Goal: Transaction & Acquisition: Purchase product/service

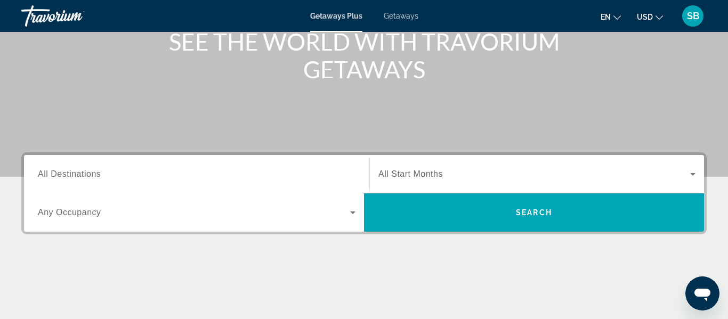
scroll to position [144, 0]
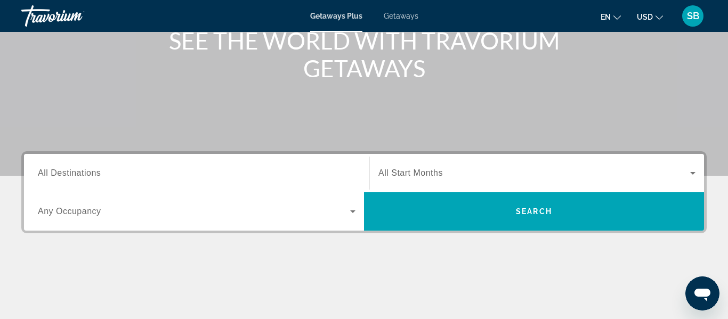
click at [111, 175] on input "Destination All Destinations" at bounding box center [197, 173] width 318 height 13
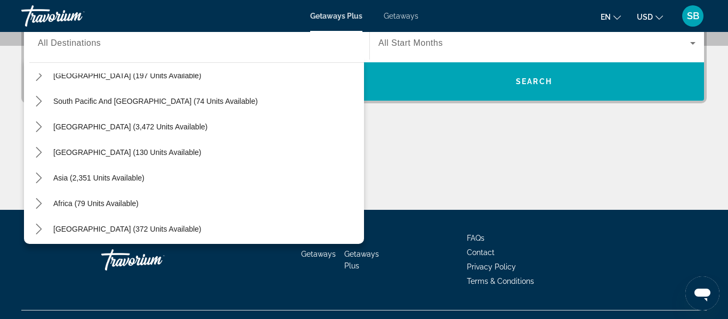
scroll to position [173, 0]
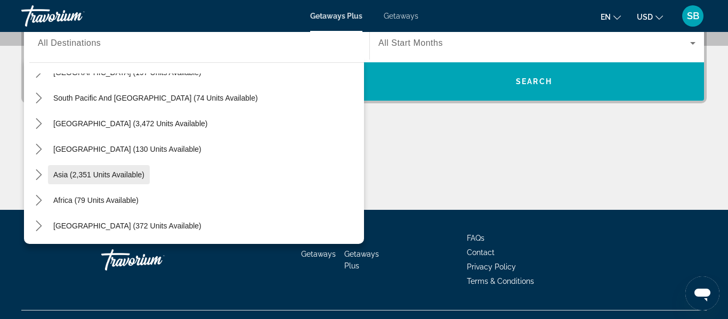
click at [71, 176] on span "Asia (2,351 units available)" at bounding box center [98, 174] width 91 height 9
type input "**********"
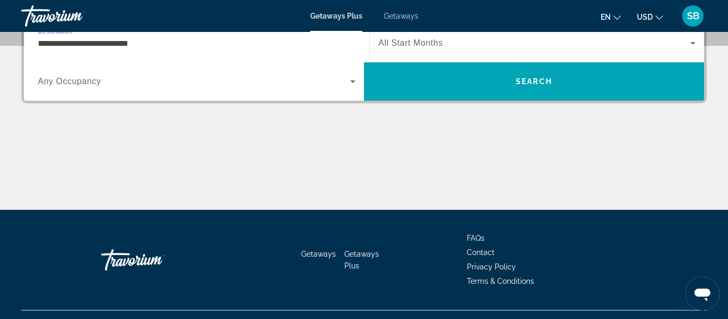
scroll to position [261, 0]
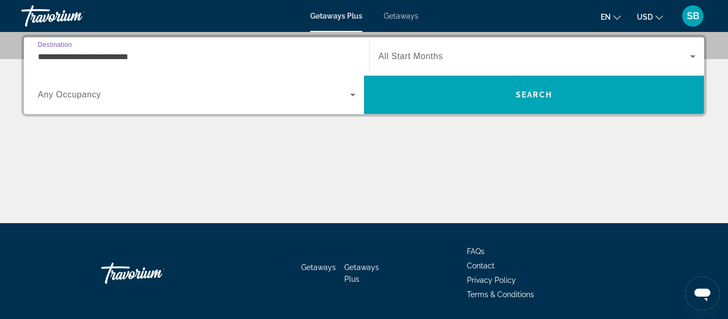
click at [355, 95] on icon "Search widget" at bounding box center [352, 94] width 13 height 13
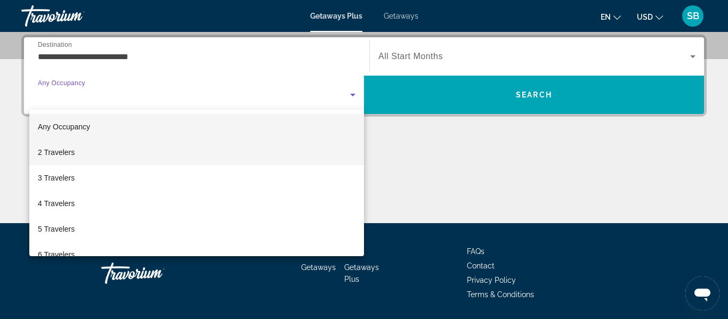
click at [51, 157] on span "2 Travelers" at bounding box center [56, 152] width 37 height 13
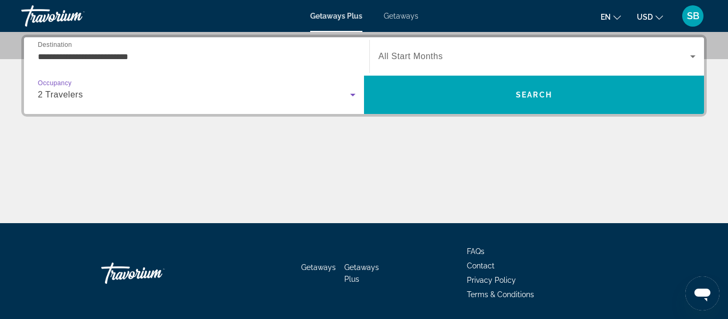
click at [694, 55] on icon "Search widget" at bounding box center [692, 56] width 13 height 13
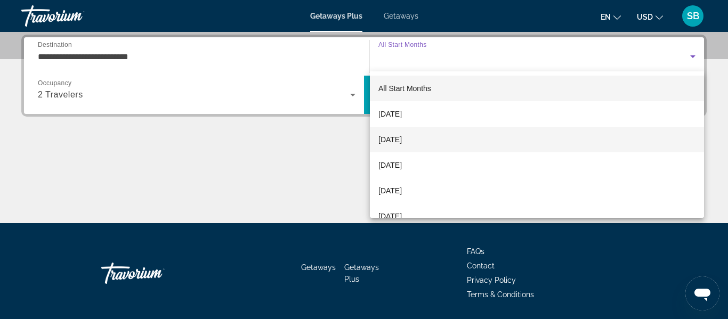
click at [415, 148] on mat-option "November 2025" at bounding box center [537, 140] width 334 height 26
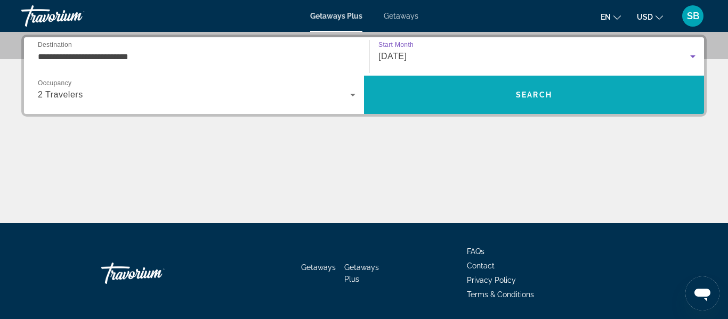
click at [509, 100] on span "Search" at bounding box center [534, 95] width 340 height 26
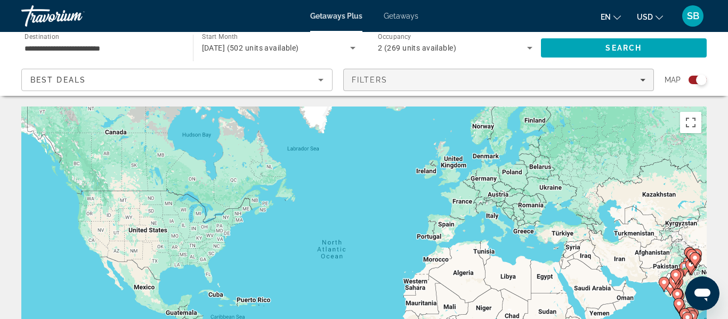
click at [643, 80] on icon "Filters" at bounding box center [642, 80] width 5 height 3
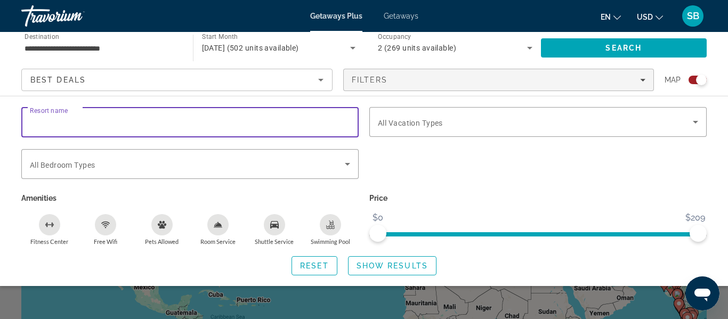
click at [92, 124] on input "Resort name" at bounding box center [190, 122] width 320 height 13
type input "**********"
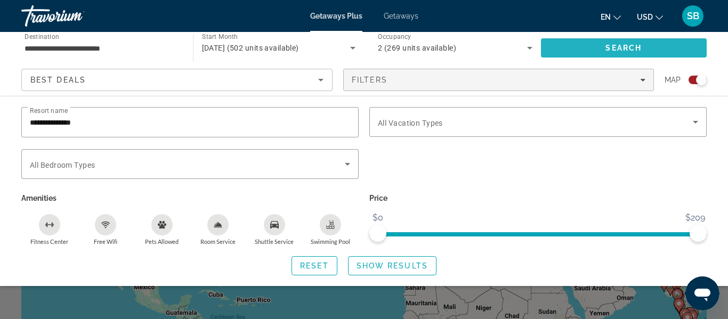
click at [604, 52] on span "Search" at bounding box center [624, 48] width 166 height 26
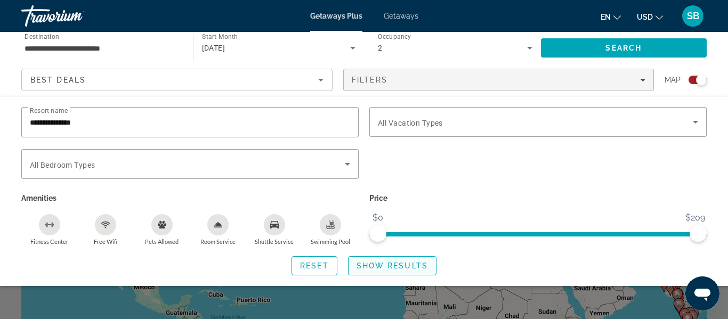
click at [379, 262] on span "Show Results" at bounding box center [391, 266] width 71 height 9
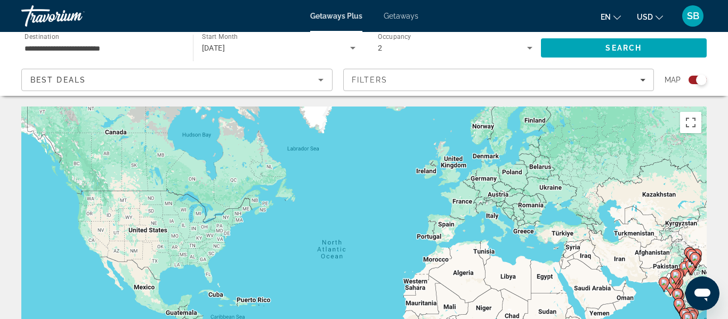
click at [402, 15] on span "Getaways" at bounding box center [401, 16] width 35 height 9
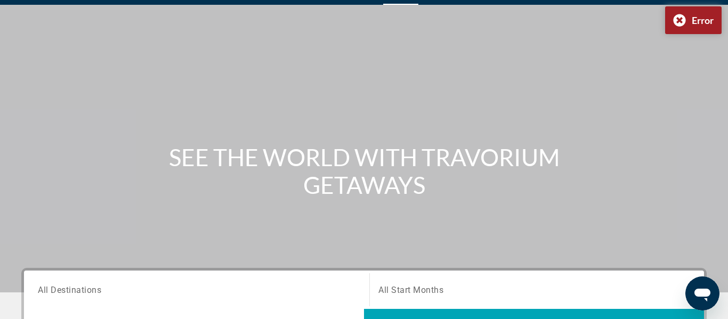
scroll to position [19, 0]
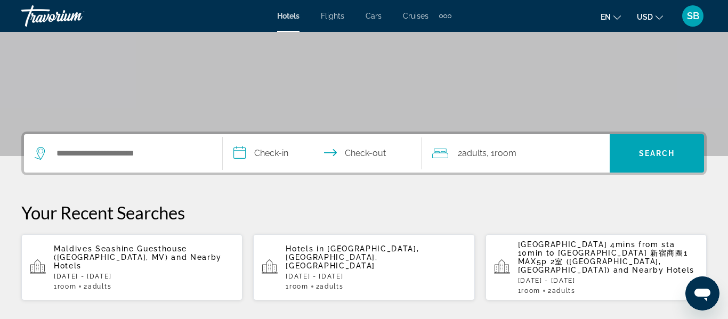
scroll to position [168, 0]
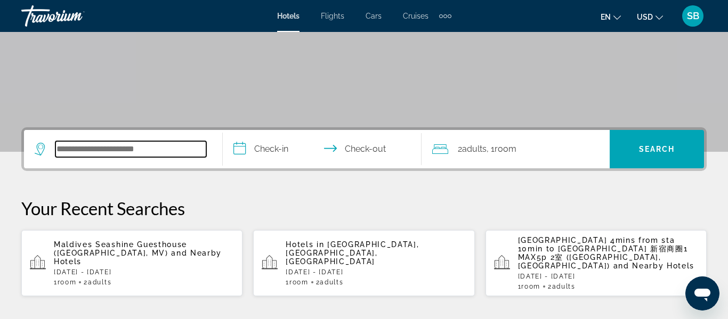
click at [166, 148] on input "Search hotel destination" at bounding box center [130, 149] width 151 height 16
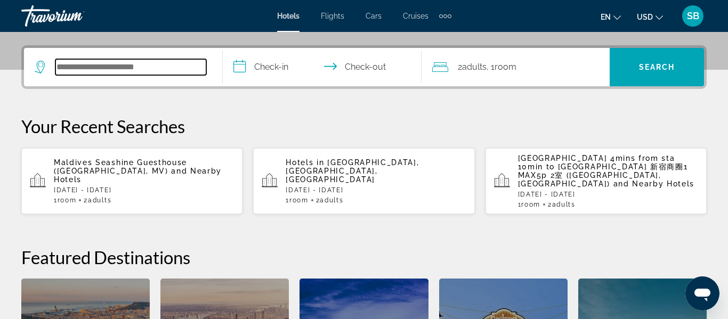
scroll to position [261, 0]
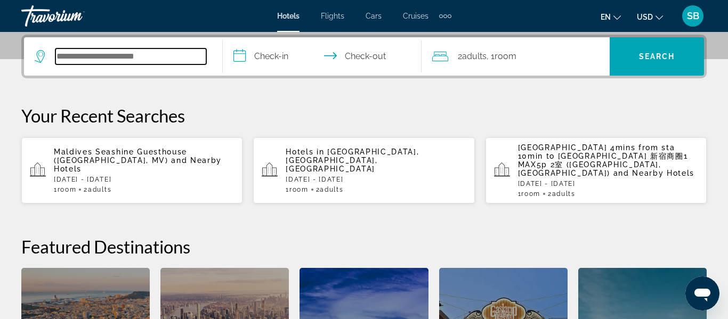
click at [172, 55] on input "Search hotel destination" at bounding box center [130, 56] width 151 height 16
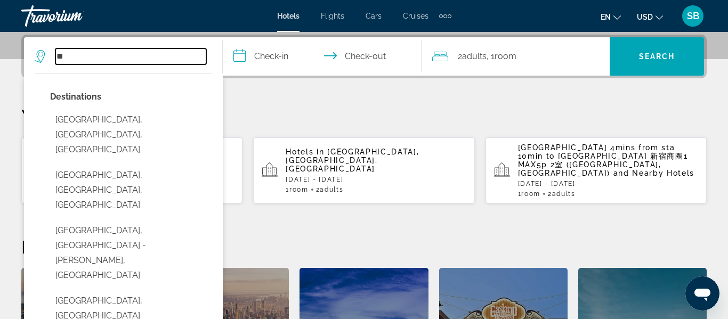
type input "*"
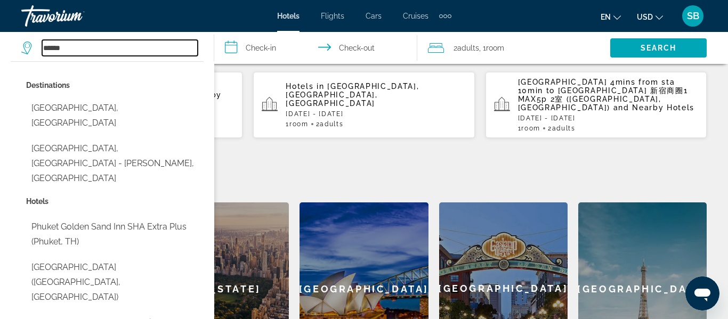
scroll to position [330, 0]
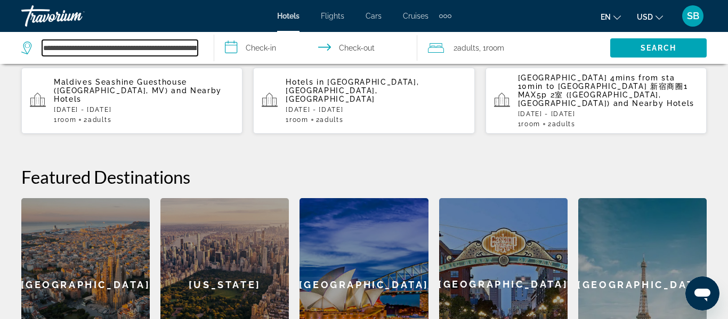
click at [196, 48] on input "**********" at bounding box center [120, 48] width 156 height 16
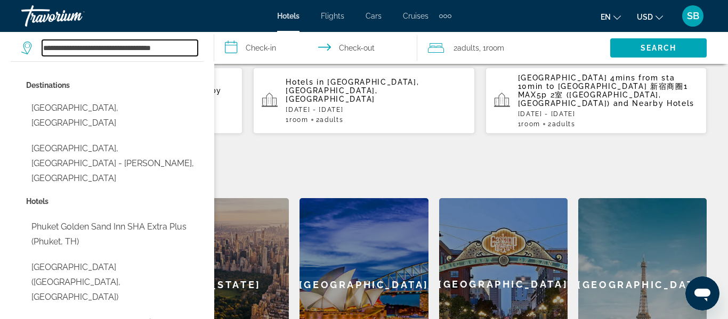
scroll to position [0, 0]
type input "*"
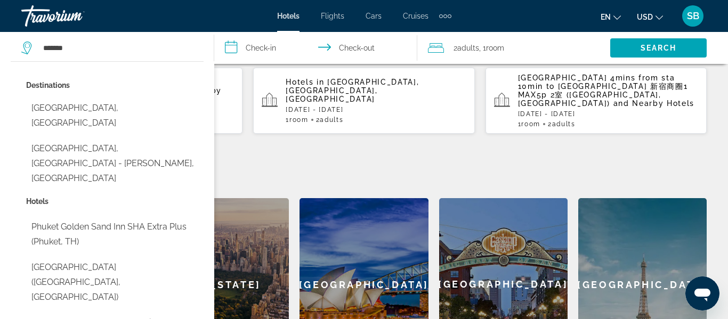
click at [131, 80] on p "Destinations" at bounding box center [114, 85] width 177 height 15
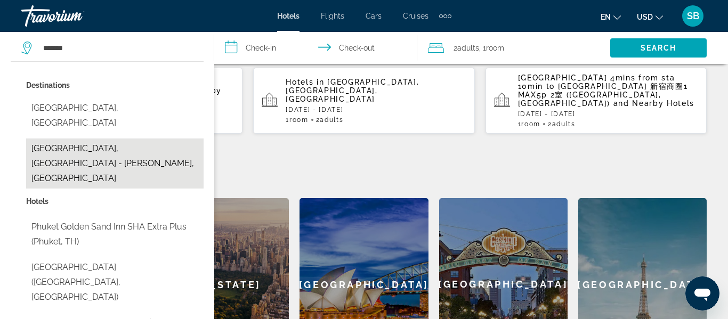
click at [134, 139] on button "Phuket Town, Phuket - Phang Nga, Thailand" at bounding box center [114, 164] width 177 height 50
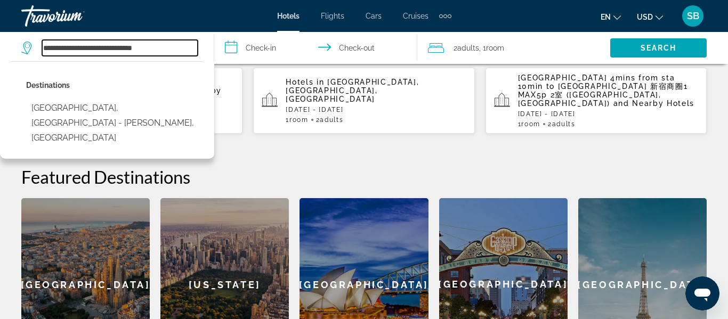
type input "**********"
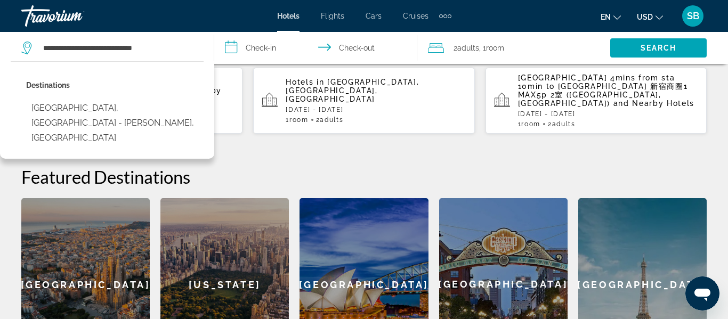
click at [255, 48] on input "**********" at bounding box center [318, 49] width 208 height 35
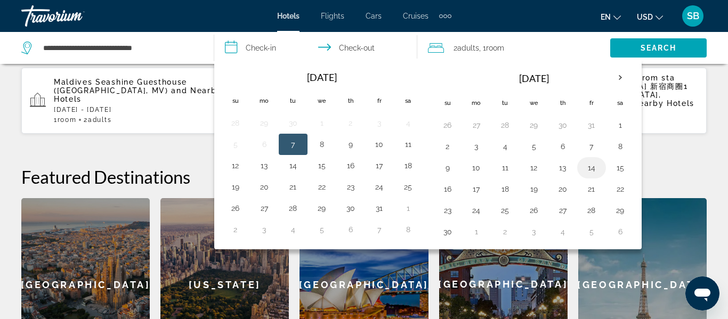
click at [589, 171] on button "14" at bounding box center [591, 167] width 17 height 15
click at [295, 145] on button "7" at bounding box center [293, 144] width 17 height 15
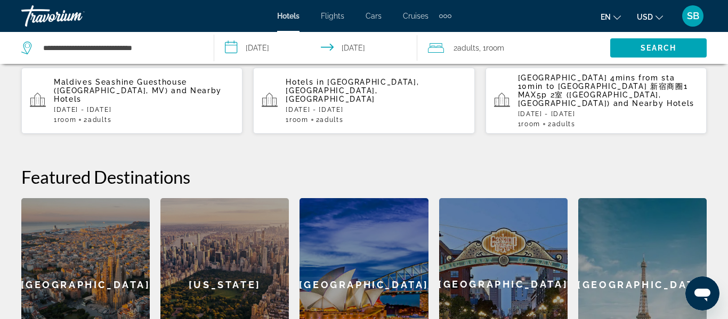
click at [353, 50] on input "**********" at bounding box center [318, 49] width 208 height 35
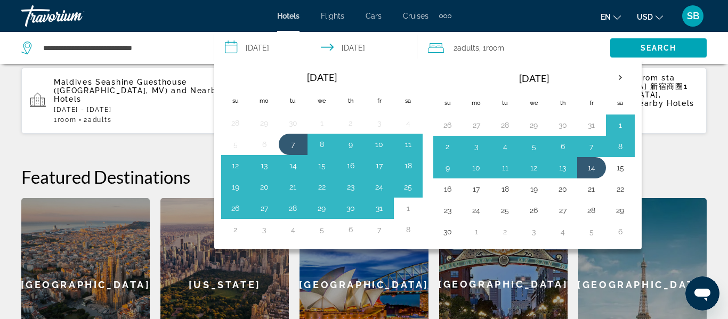
click at [339, 50] on input "**********" at bounding box center [318, 49] width 208 height 35
click at [586, 151] on button "7" at bounding box center [591, 146] width 17 height 15
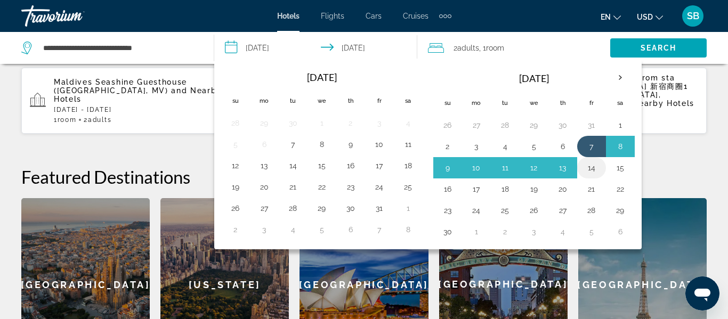
click at [591, 171] on button "14" at bounding box center [591, 167] width 17 height 15
type input "**********"
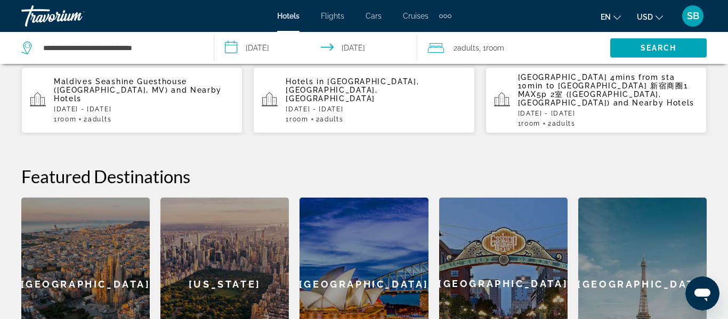
scroll to position [330, 0]
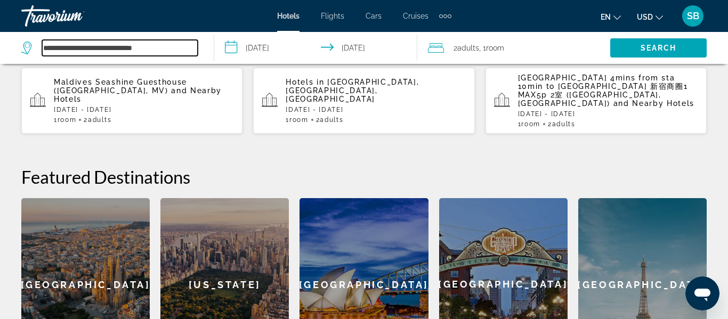
click at [165, 54] on input "**********" at bounding box center [120, 48] width 156 height 16
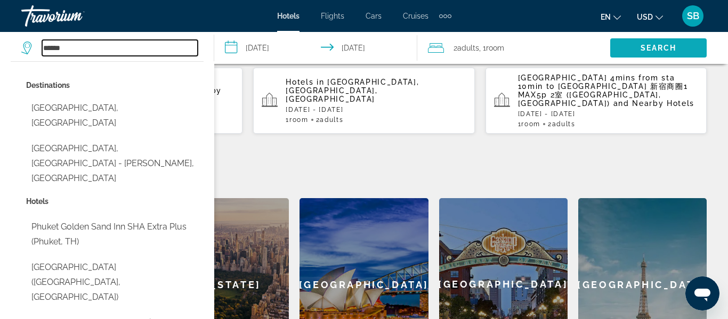
type input "******"
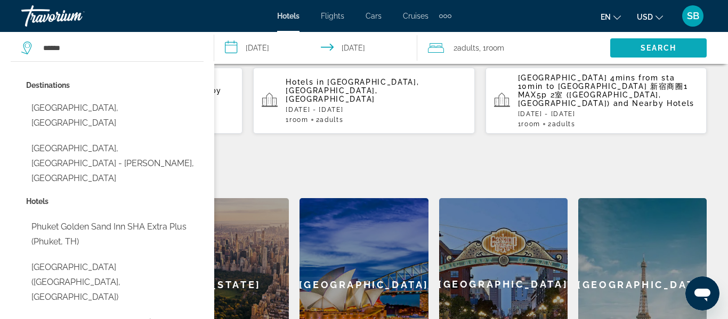
click at [657, 50] on span "Search" at bounding box center [658, 48] width 36 height 9
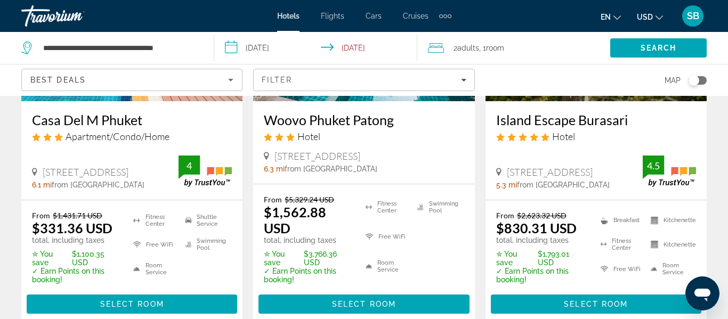
scroll to position [196, 0]
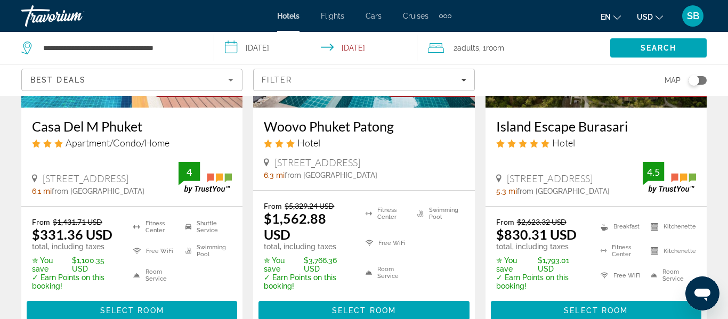
click at [659, 18] on icon "Change currency" at bounding box center [658, 17] width 7 height 7
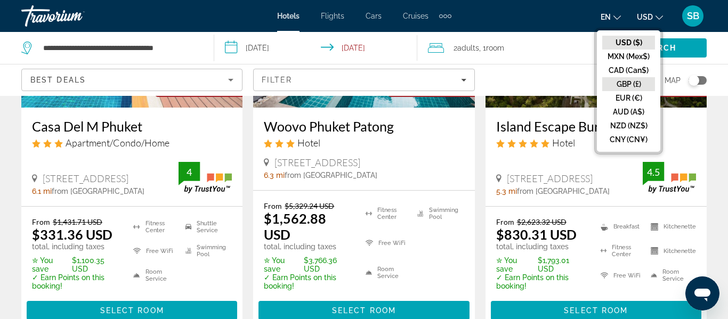
click at [633, 85] on button "GBP (£)" at bounding box center [628, 84] width 53 height 14
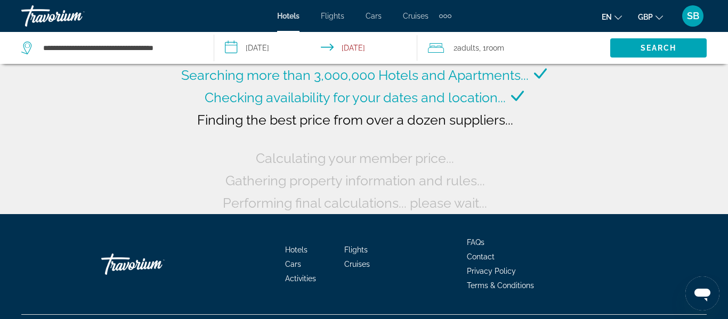
scroll to position [0, 0]
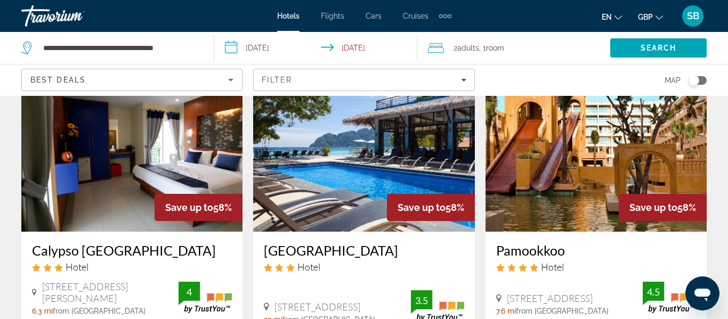
scroll to position [924, 0]
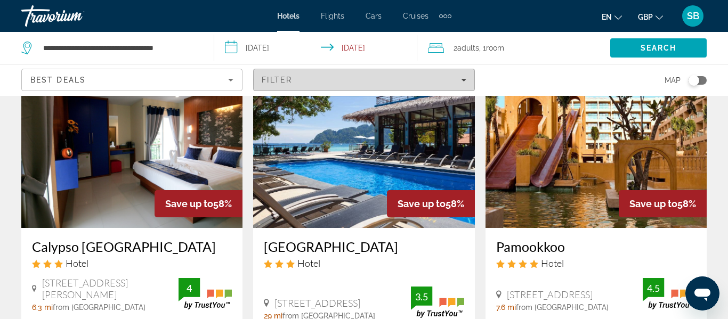
click at [466, 80] on span "Filters" at bounding box center [364, 80] width 220 height 26
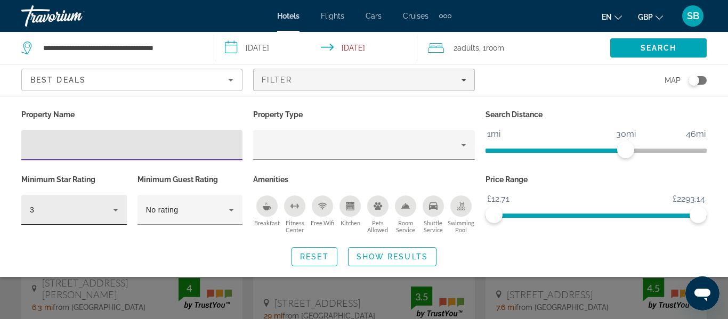
click at [117, 208] on icon "Hotel Filters" at bounding box center [115, 210] width 13 height 13
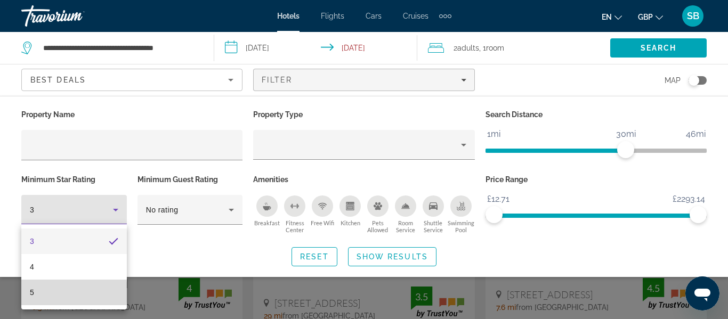
click at [33, 292] on span "5" at bounding box center [32, 292] width 4 height 13
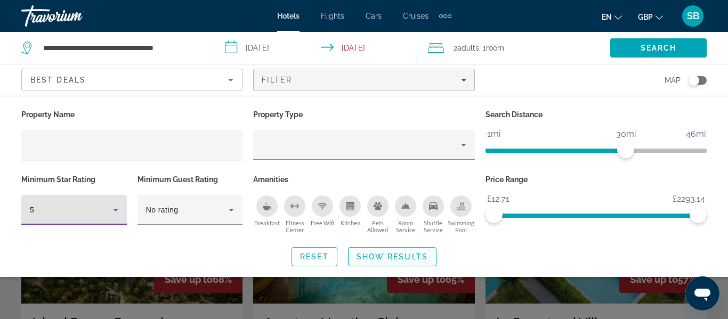
click at [372, 257] on span "Show Results" at bounding box center [391, 257] width 71 height 9
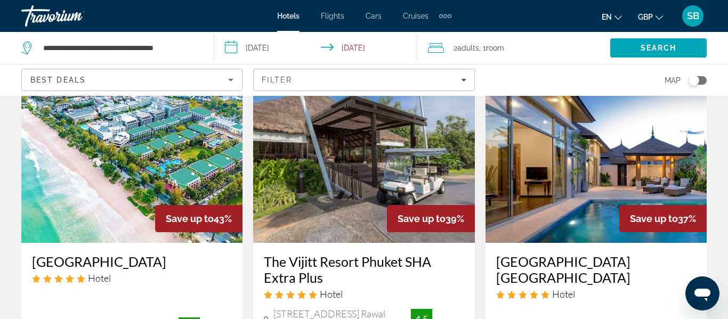
scroll to position [474, 0]
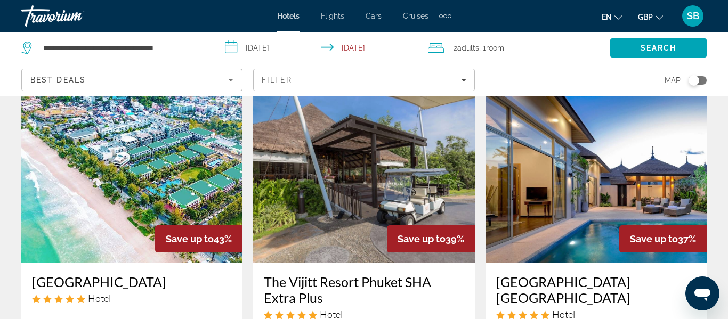
click at [181, 160] on img "Main content" at bounding box center [131, 178] width 221 height 170
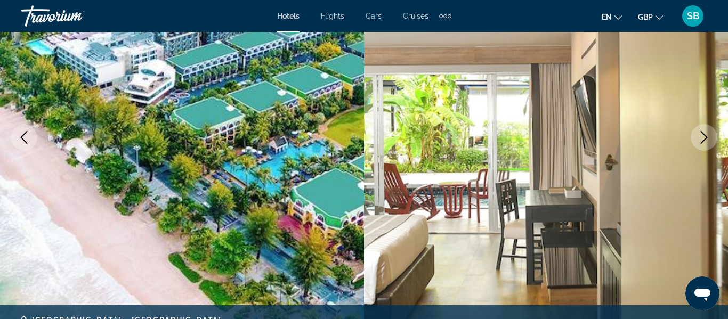
scroll to position [155, 0]
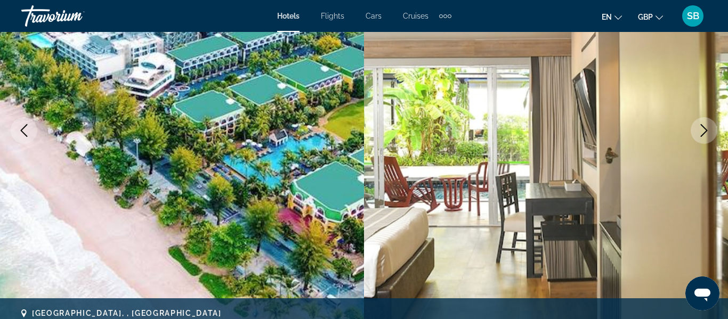
click at [708, 128] on icon "Next image" at bounding box center [703, 130] width 13 height 13
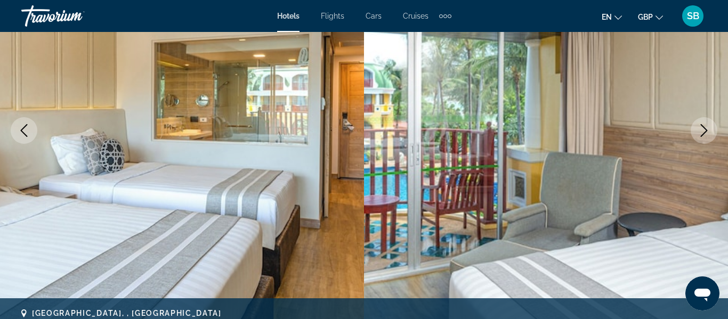
click at [708, 128] on icon "Next image" at bounding box center [703, 130] width 13 height 13
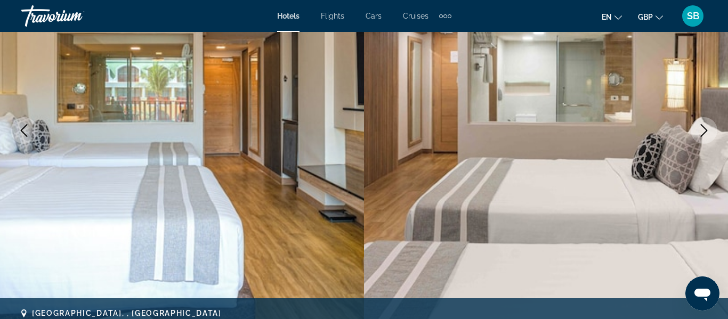
click at [708, 128] on icon "Next image" at bounding box center [703, 130] width 13 height 13
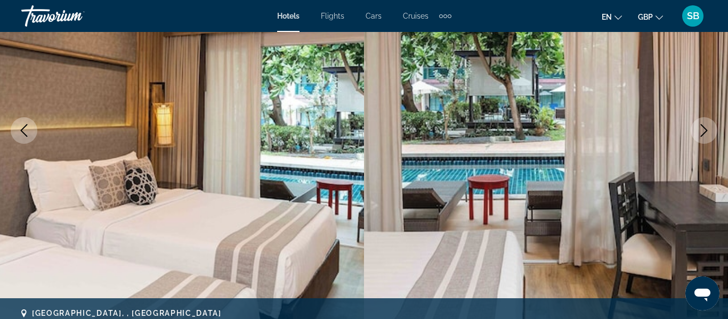
click at [708, 128] on icon "Next image" at bounding box center [703, 130] width 13 height 13
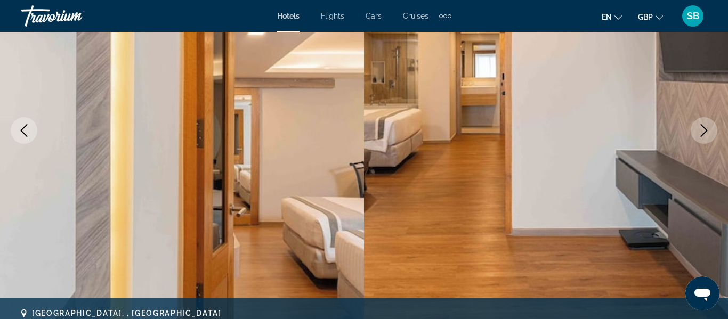
click at [708, 128] on icon "Next image" at bounding box center [703, 130] width 13 height 13
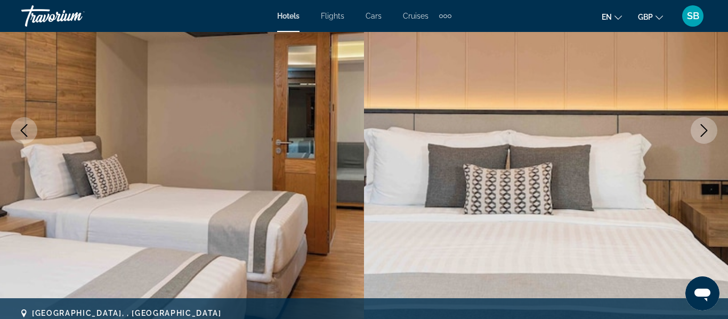
click at [708, 128] on icon "Next image" at bounding box center [703, 130] width 13 height 13
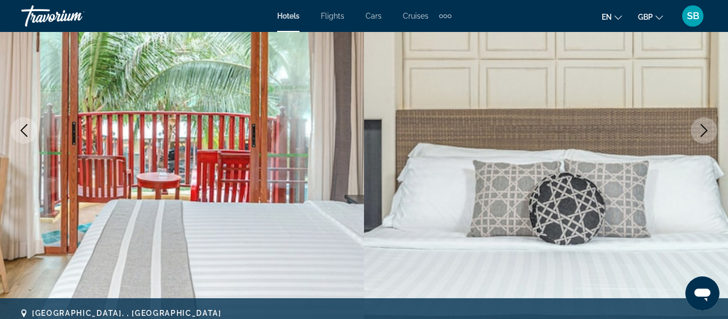
click at [708, 128] on icon "Next image" at bounding box center [703, 130] width 13 height 13
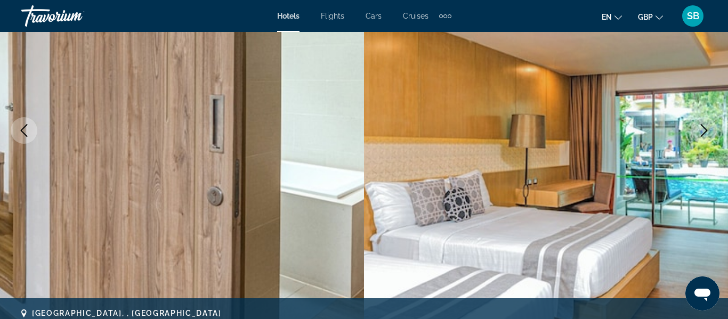
click at [708, 128] on icon "Next image" at bounding box center [703, 130] width 13 height 13
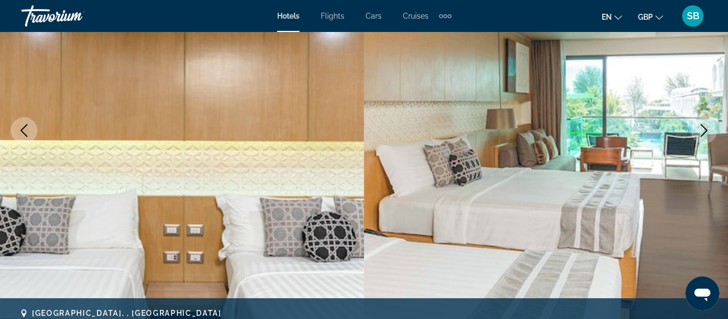
click at [708, 128] on icon "Next image" at bounding box center [703, 130] width 13 height 13
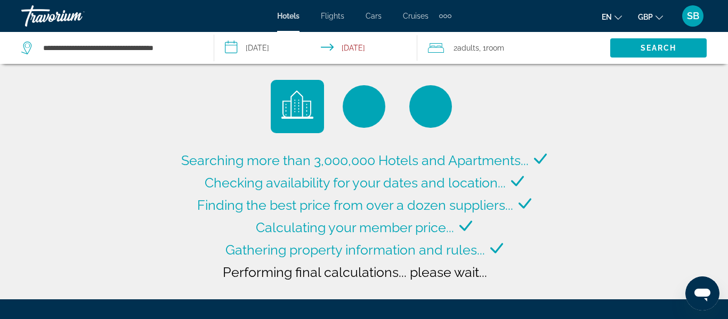
click at [586, 159] on div "Searching more than 3,000,000 Hotels and Apartments... Checking availability fo…" at bounding box center [364, 149] width 728 height 299
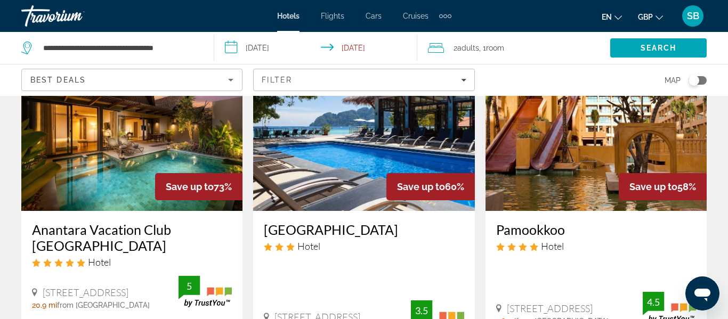
scroll to position [21, 0]
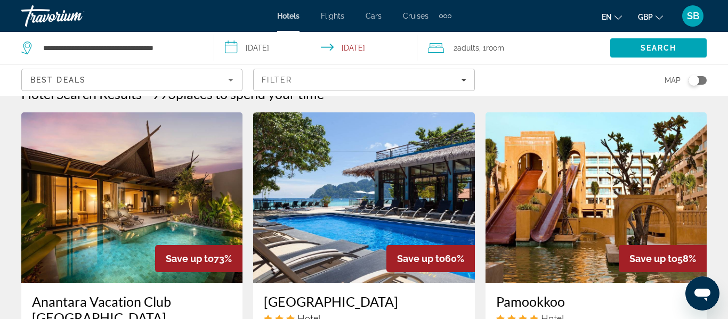
click at [583, 199] on img "Main content" at bounding box center [595, 197] width 221 height 170
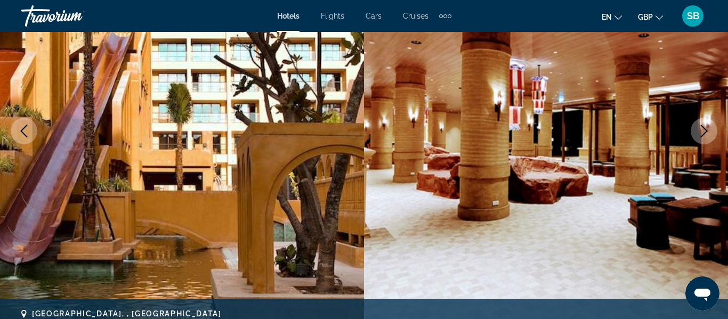
scroll to position [156, 0]
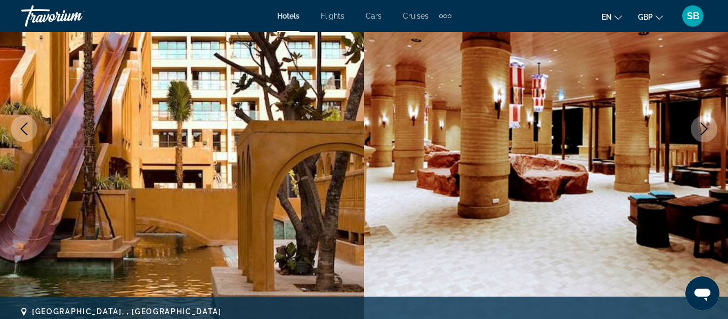
click at [700, 127] on icon "Next image" at bounding box center [703, 129] width 13 height 13
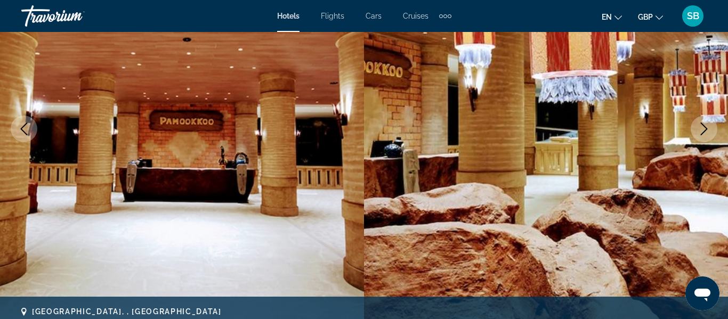
click at [700, 127] on icon "Next image" at bounding box center [703, 129] width 13 height 13
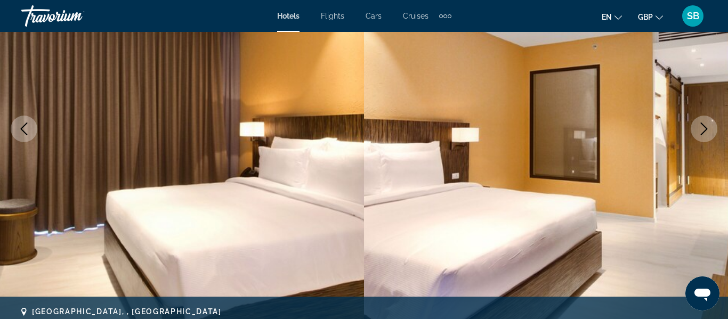
click at [700, 127] on icon "Next image" at bounding box center [703, 129] width 13 height 13
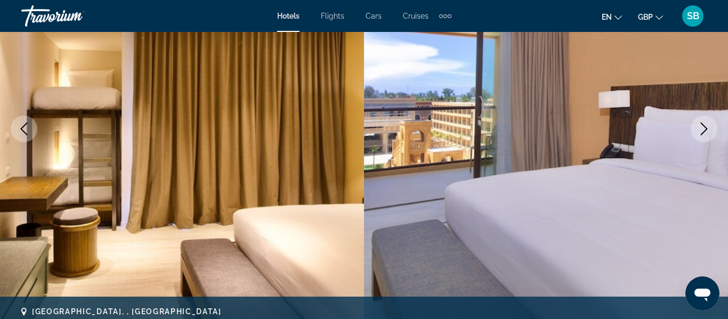
click at [700, 127] on icon "Next image" at bounding box center [703, 129] width 13 height 13
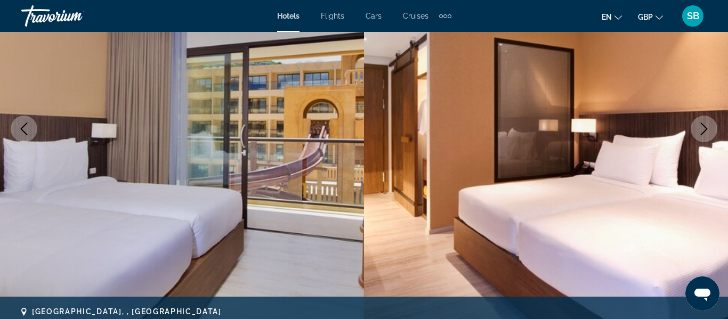
click at [700, 127] on icon "Next image" at bounding box center [703, 129] width 13 height 13
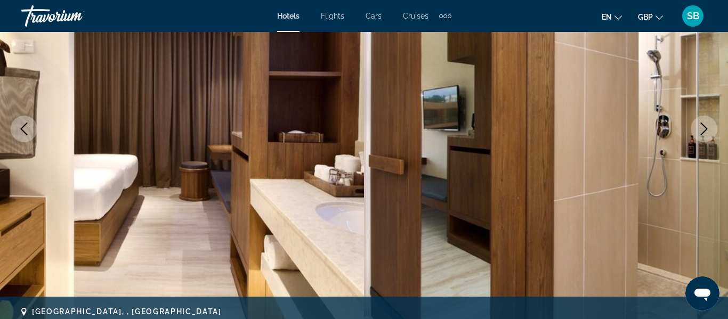
click at [700, 127] on icon "Next image" at bounding box center [703, 129] width 13 height 13
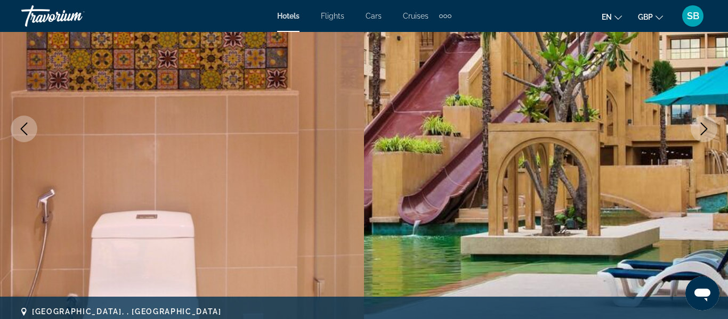
click at [700, 127] on icon "Next image" at bounding box center [703, 129] width 13 height 13
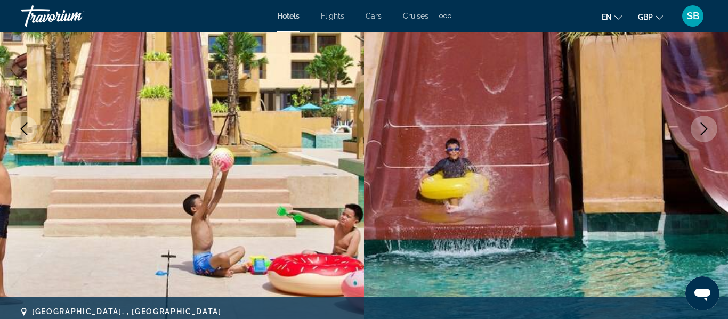
click at [700, 127] on icon "Next image" at bounding box center [703, 129] width 13 height 13
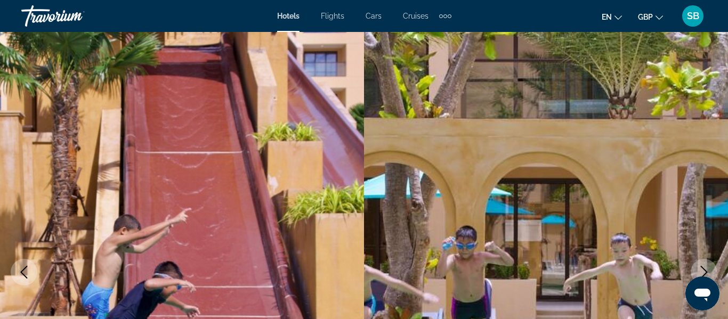
scroll to position [0, 0]
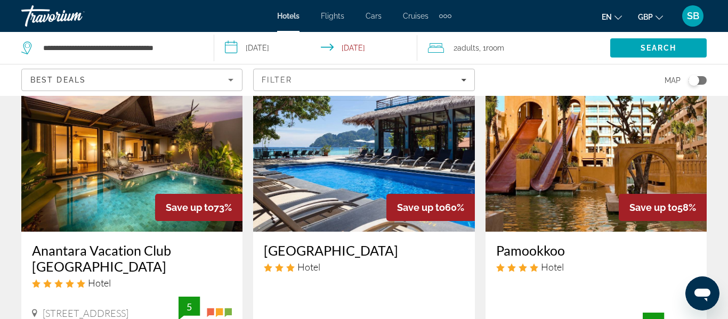
scroll to position [74, 0]
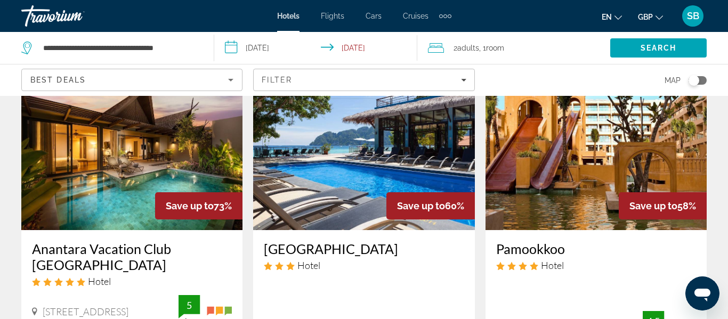
click at [356, 167] on img "Main content" at bounding box center [363, 145] width 221 height 170
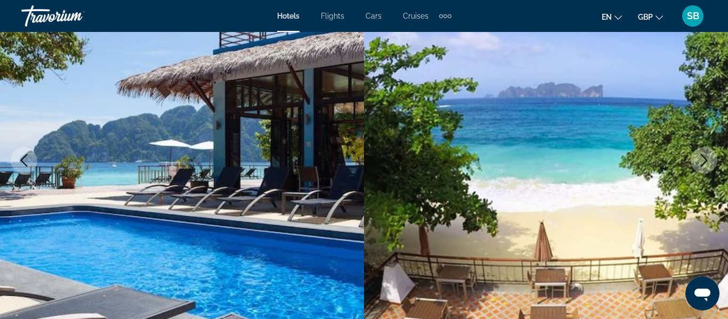
scroll to position [110, 0]
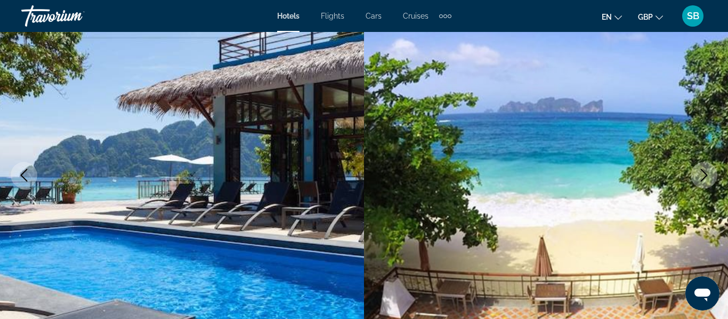
click at [703, 178] on icon "Next image" at bounding box center [704, 175] width 7 height 13
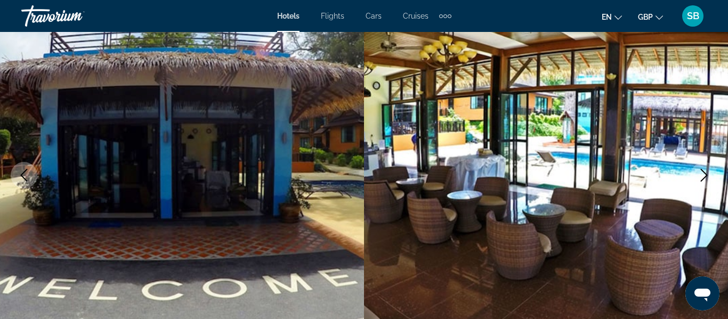
click at [703, 178] on icon "Next image" at bounding box center [704, 175] width 7 height 13
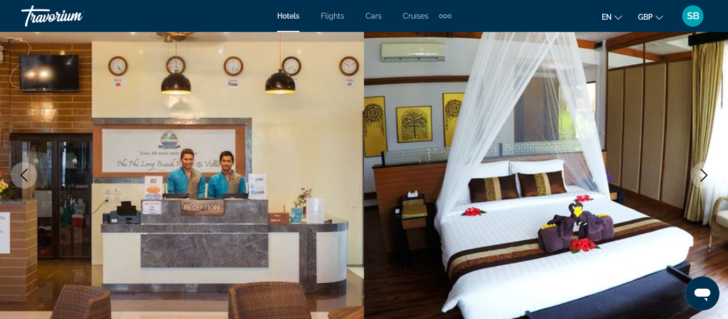
click at [703, 178] on icon "Next image" at bounding box center [704, 175] width 7 height 13
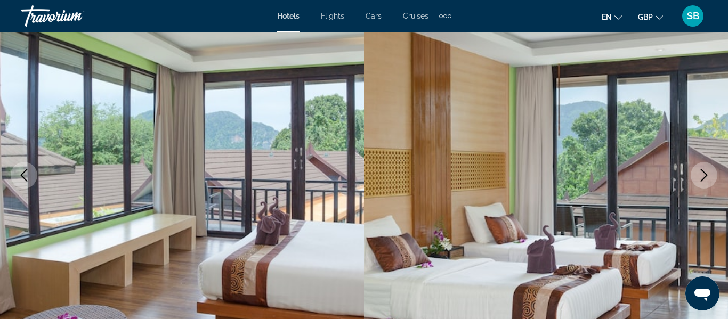
click at [703, 178] on icon "Next image" at bounding box center [704, 175] width 7 height 13
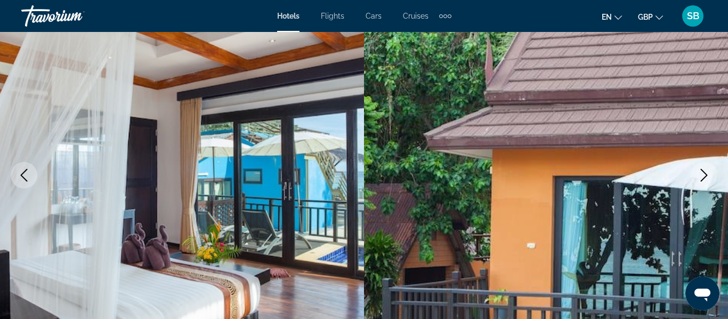
click at [703, 178] on icon "Next image" at bounding box center [704, 175] width 7 height 13
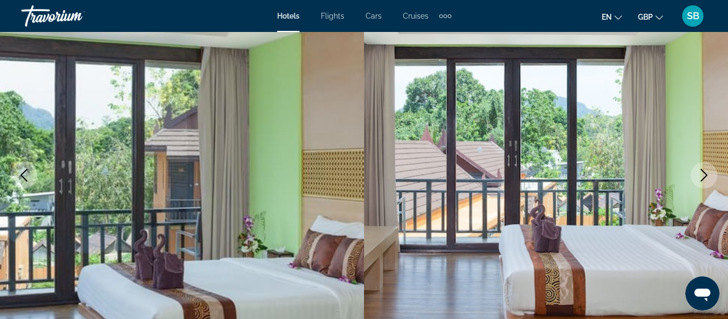
click at [703, 178] on icon "Next image" at bounding box center [704, 175] width 7 height 13
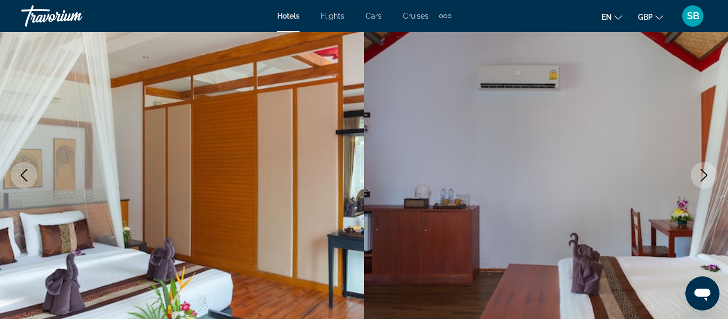
click at [703, 178] on icon "Next image" at bounding box center [704, 175] width 7 height 13
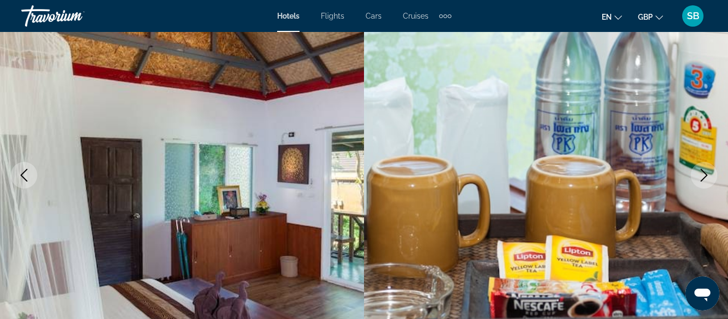
click at [703, 178] on icon "Next image" at bounding box center [704, 175] width 7 height 13
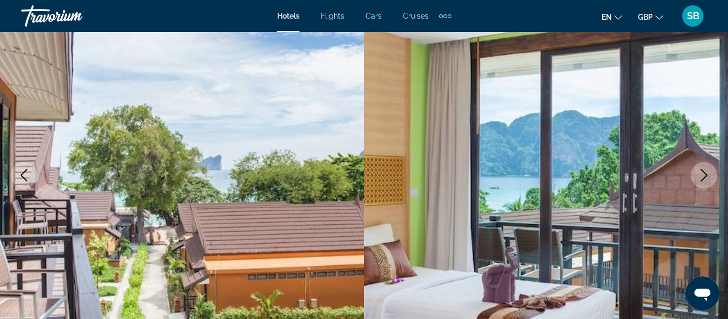
click at [703, 178] on icon "Next image" at bounding box center [704, 175] width 7 height 13
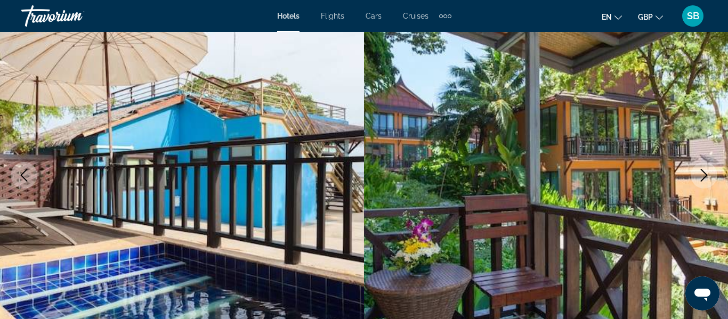
click at [703, 178] on icon "Next image" at bounding box center [704, 175] width 7 height 13
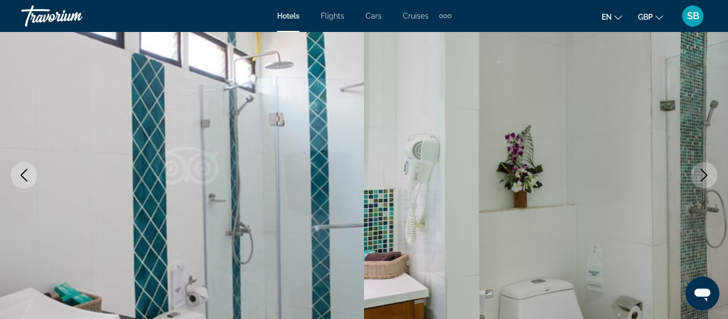
click at [703, 178] on icon "Next image" at bounding box center [704, 175] width 7 height 13
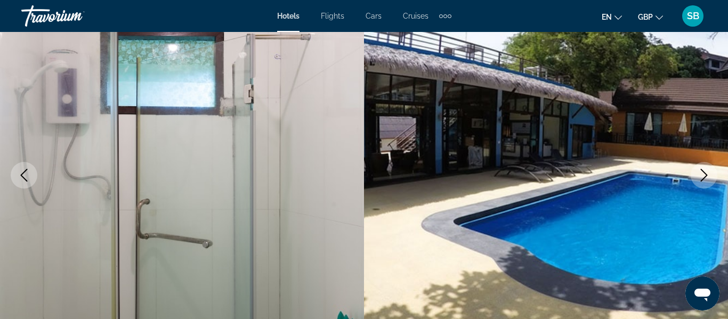
click at [703, 178] on icon "Next image" at bounding box center [704, 175] width 7 height 13
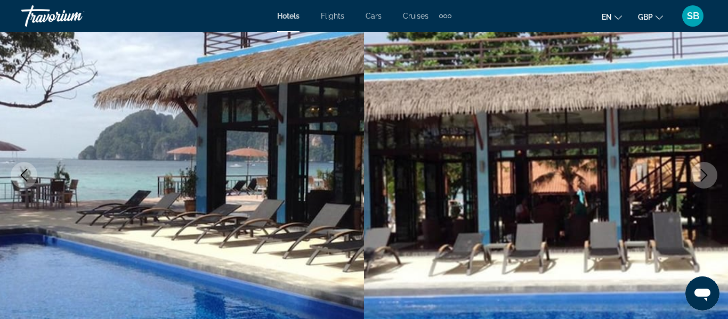
click at [703, 178] on icon "Next image" at bounding box center [704, 175] width 7 height 13
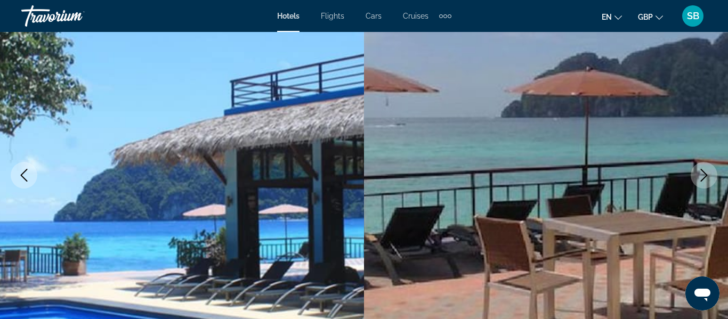
click at [703, 178] on icon "Next image" at bounding box center [704, 175] width 7 height 13
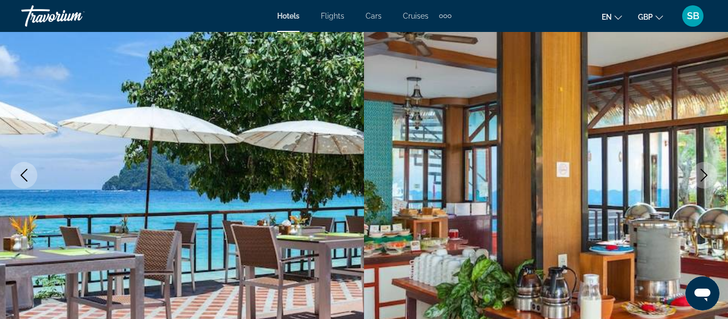
click at [19, 180] on icon "Previous image" at bounding box center [24, 175] width 13 height 13
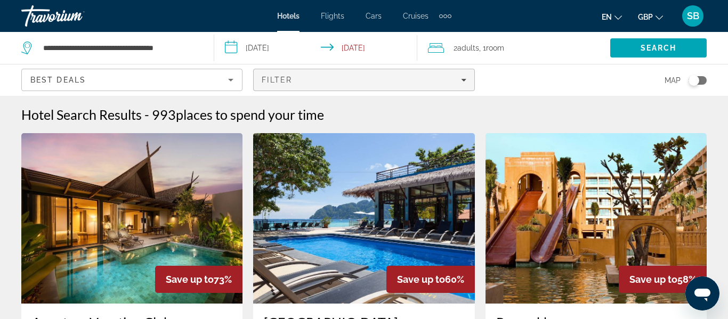
click at [354, 69] on span "Filters" at bounding box center [364, 80] width 220 height 26
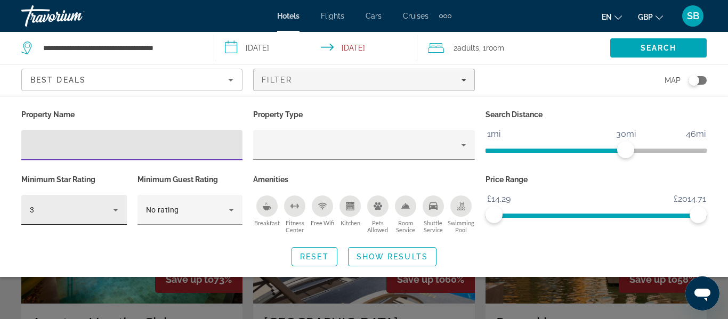
click at [120, 213] on icon "Hotel Filters" at bounding box center [115, 210] width 13 height 13
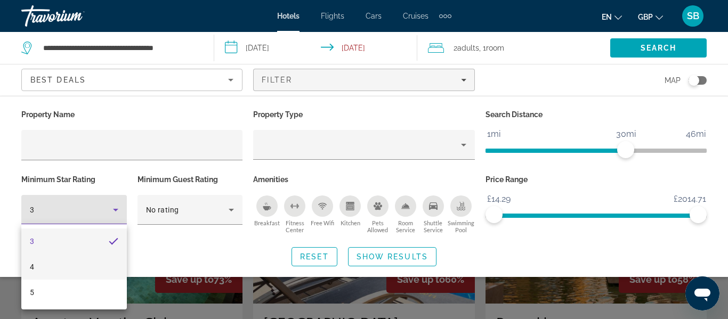
click at [79, 262] on mat-option "4" at bounding box center [73, 267] width 105 height 26
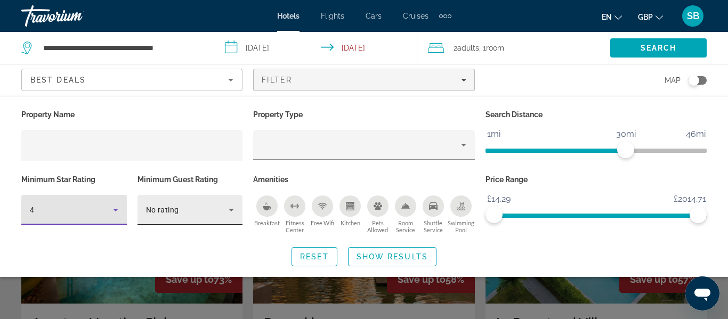
click at [198, 215] on div "No rating" at bounding box center [187, 210] width 83 height 13
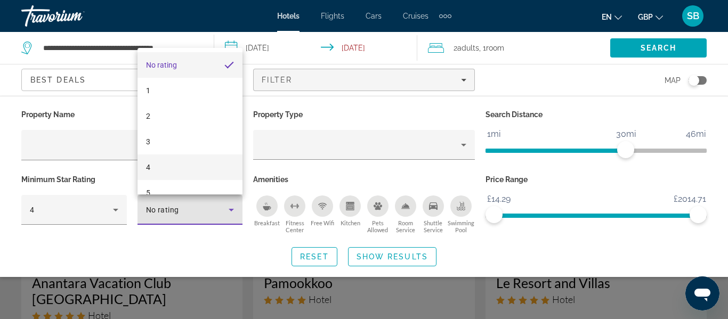
scroll to position [35, 0]
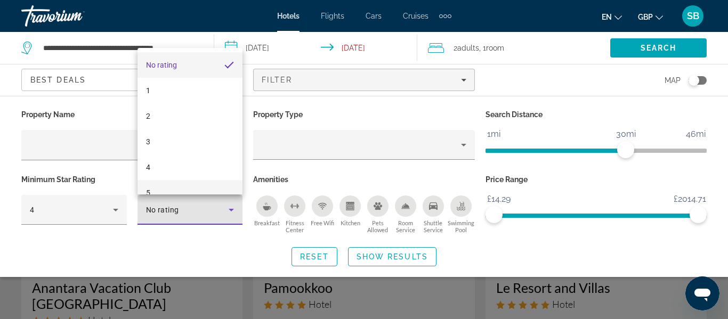
click at [164, 189] on mat-option "5" at bounding box center [189, 193] width 105 height 26
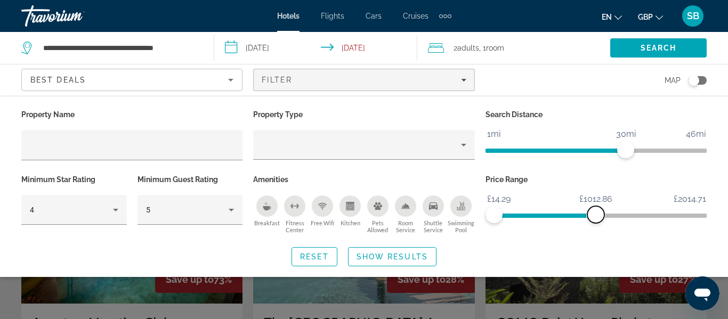
drag, startPoint x: 702, startPoint y: 220, endPoint x: 596, endPoint y: 222, distance: 106.6
click at [596, 222] on span "ngx-slider-max" at bounding box center [595, 214] width 17 height 17
click at [429, 256] on span "Search widget" at bounding box center [391, 257] width 87 height 26
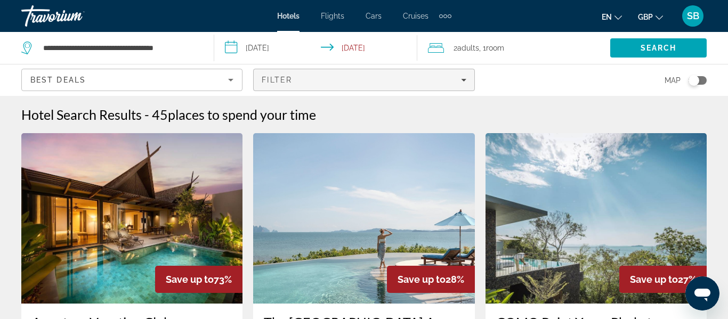
click at [455, 80] on div "Filter" at bounding box center [364, 80] width 204 height 9
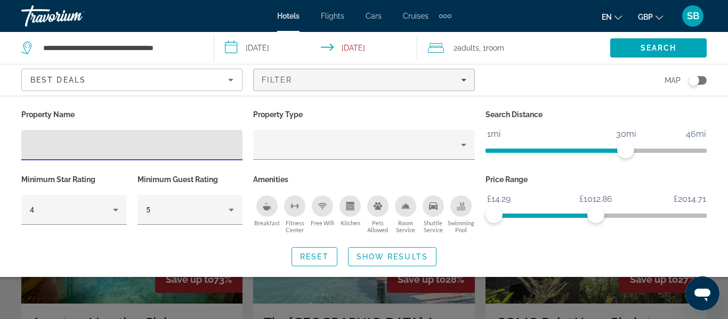
click at [527, 56] on div "2 Adult Adults , 1 Room rooms" at bounding box center [519, 48] width 182 height 32
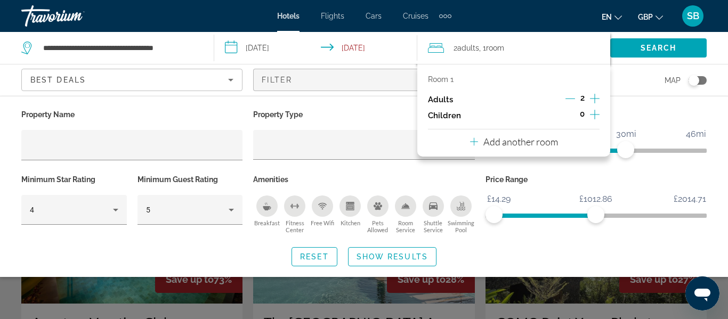
click at [356, 281] on div "Search widget" at bounding box center [364, 239] width 728 height 159
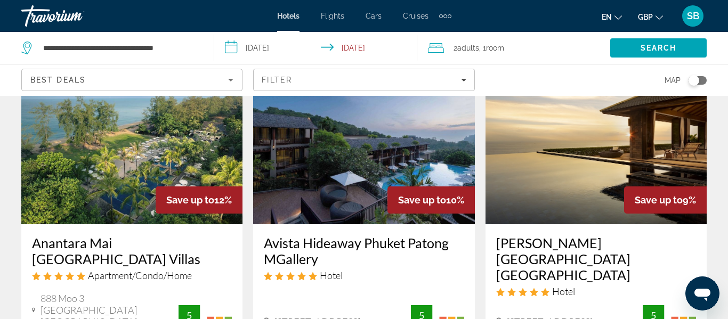
scroll to position [1404, 0]
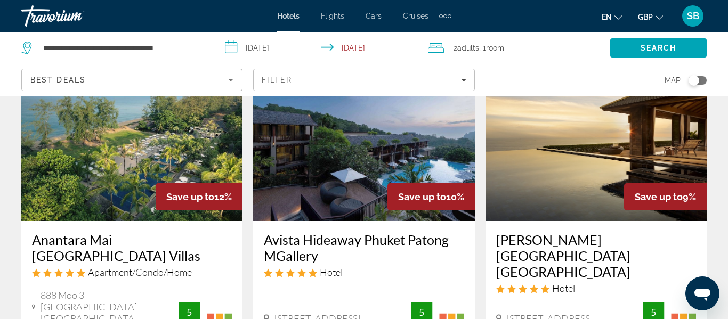
click at [344, 183] on img "Main content" at bounding box center [363, 136] width 221 height 170
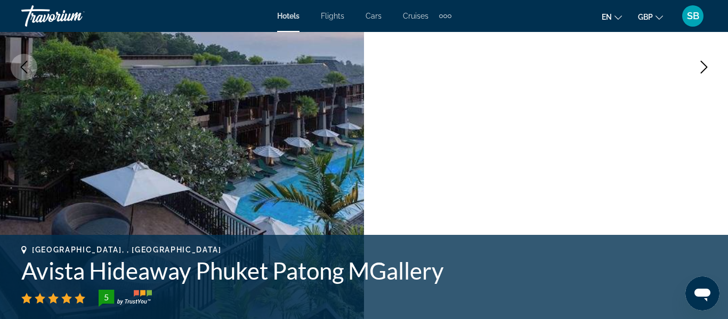
scroll to position [218, 0]
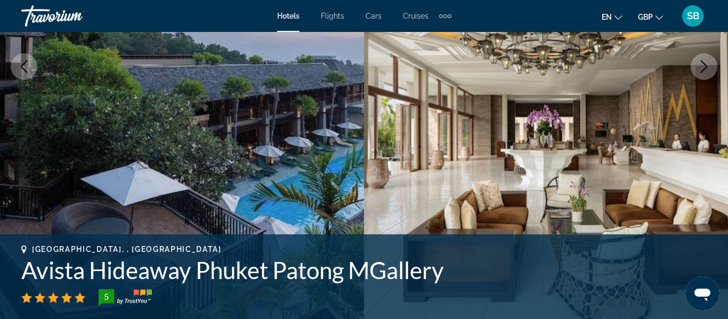
click at [700, 76] on button "Next image" at bounding box center [703, 66] width 27 height 27
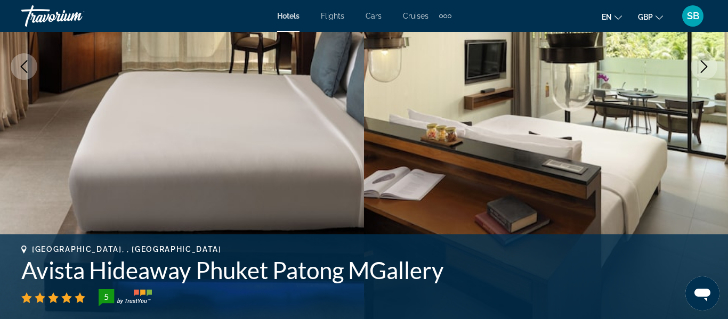
click at [700, 76] on button "Next image" at bounding box center [703, 66] width 27 height 27
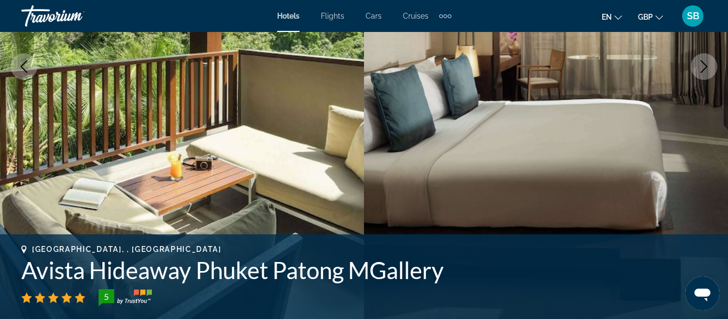
click at [700, 76] on button "Next image" at bounding box center [703, 66] width 27 height 27
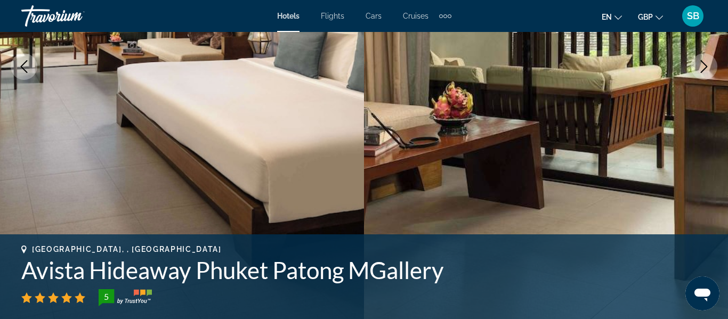
click at [700, 76] on button "Next image" at bounding box center [703, 66] width 27 height 27
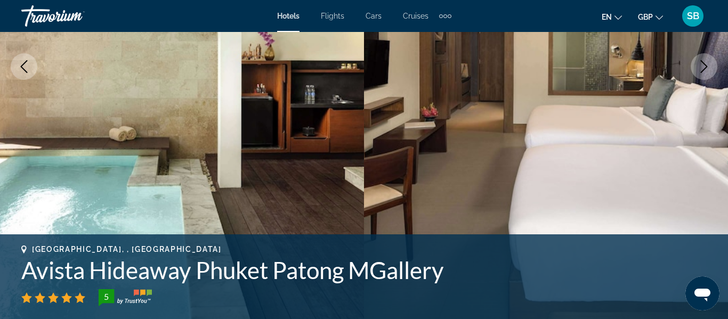
click at [700, 76] on button "Next image" at bounding box center [703, 66] width 27 height 27
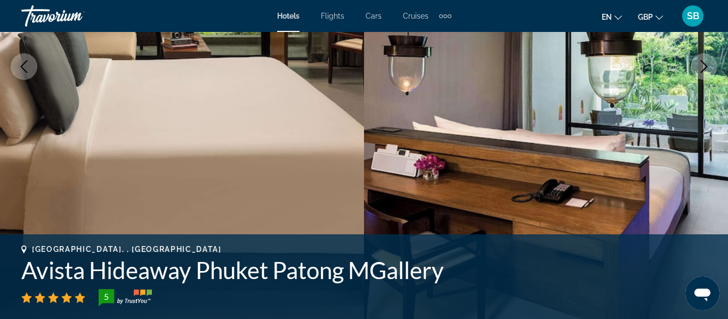
click at [700, 76] on button "Next image" at bounding box center [703, 66] width 27 height 27
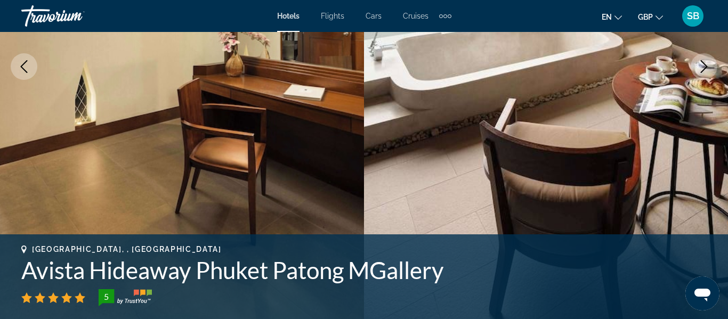
click at [700, 76] on button "Next image" at bounding box center [703, 66] width 27 height 27
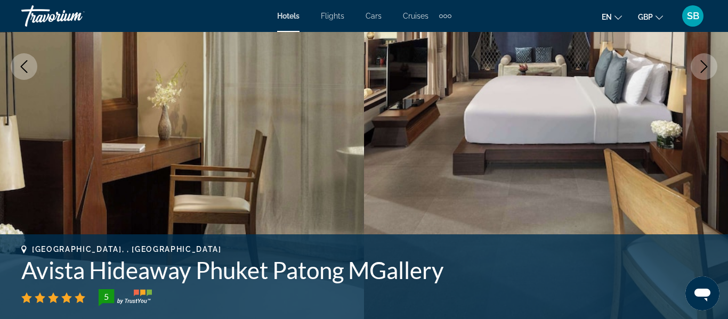
click at [700, 76] on button "Next image" at bounding box center [703, 66] width 27 height 27
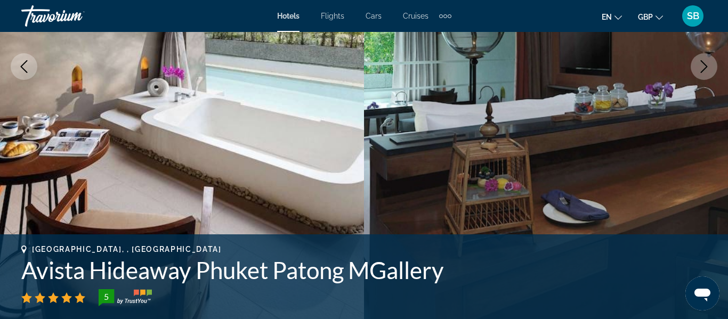
click at [700, 76] on button "Next image" at bounding box center [703, 66] width 27 height 27
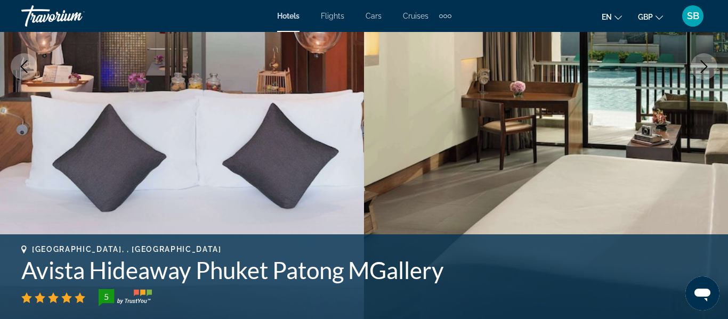
click at [31, 64] on button "Previous image" at bounding box center [24, 66] width 27 height 27
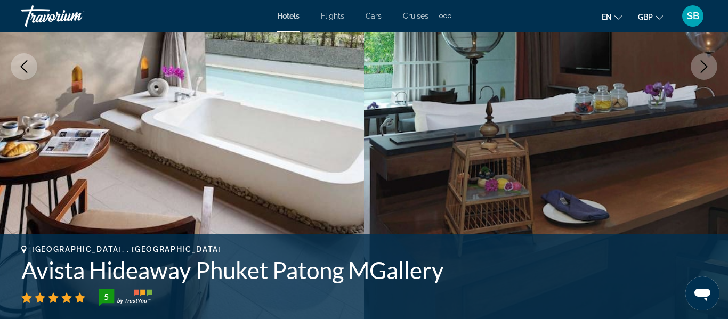
click at [698, 78] on button "Next image" at bounding box center [703, 66] width 27 height 27
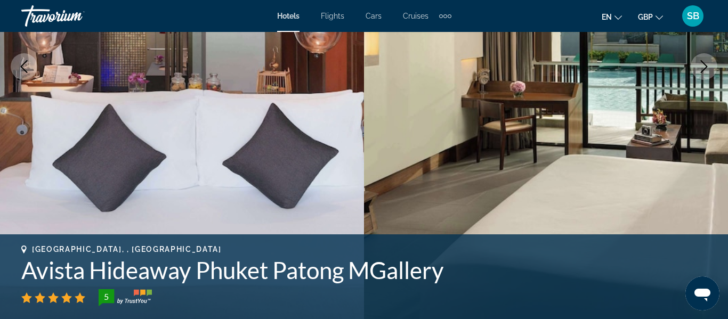
click at [698, 78] on button "Next image" at bounding box center [703, 66] width 27 height 27
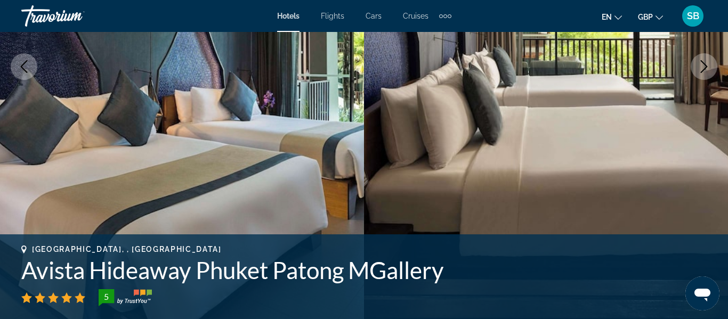
click at [698, 78] on button "Next image" at bounding box center [703, 66] width 27 height 27
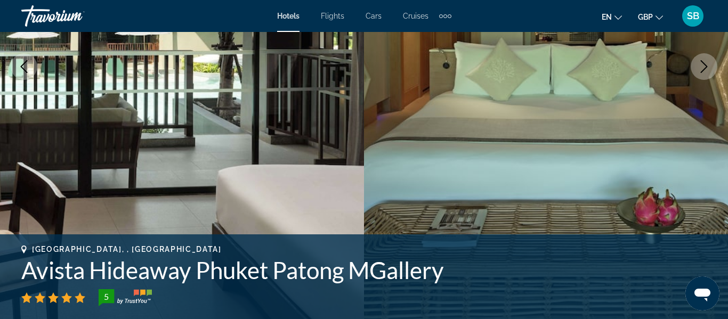
click at [698, 78] on button "Next image" at bounding box center [703, 66] width 27 height 27
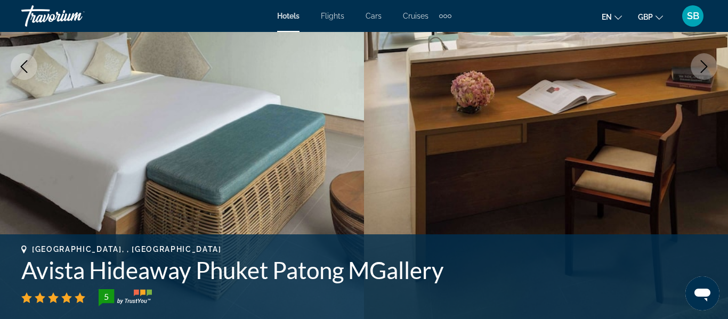
click at [698, 78] on button "Next image" at bounding box center [703, 66] width 27 height 27
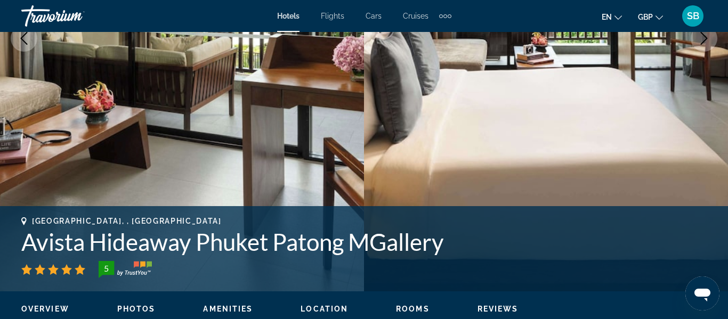
scroll to position [253, 0]
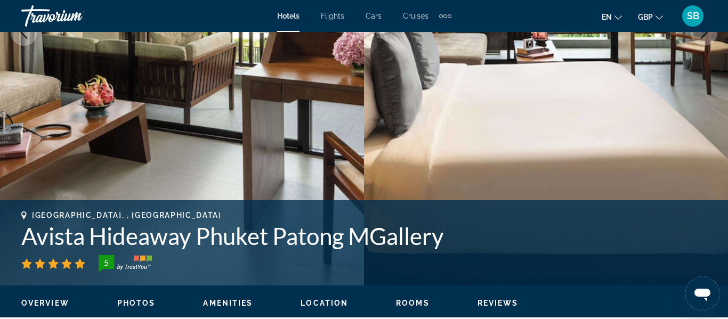
click at [24, 44] on button "Previous image" at bounding box center [24, 32] width 27 height 27
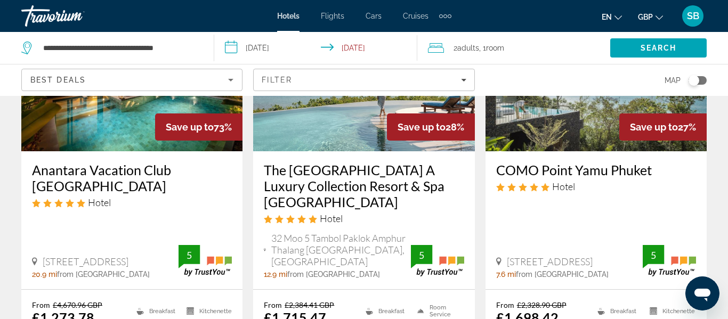
scroll to position [103, 0]
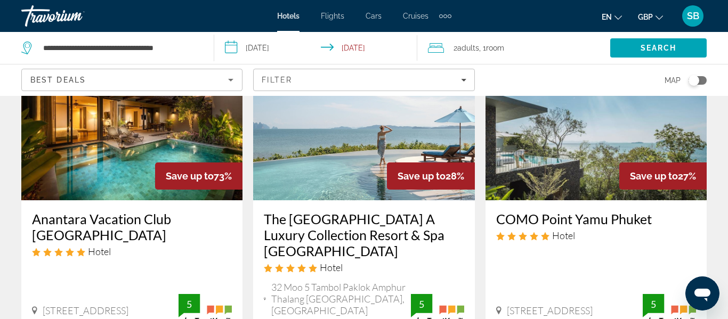
click at [697, 77] on div "Toggle map" at bounding box center [693, 80] width 11 height 11
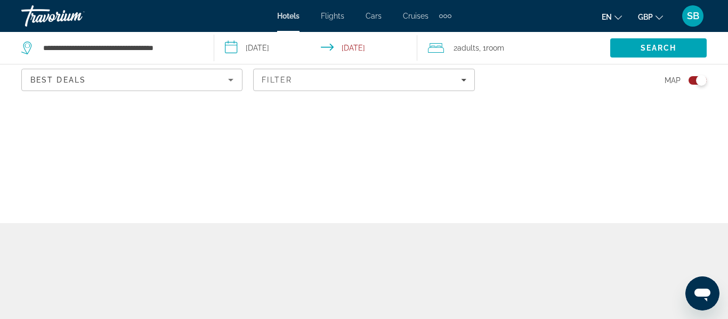
scroll to position [0, 0]
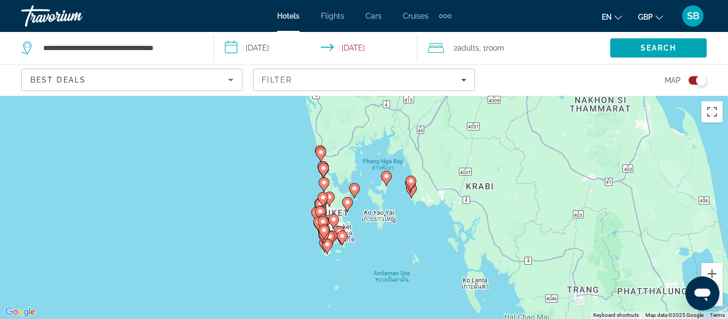
click at [703, 82] on div "Toggle map" at bounding box center [701, 80] width 11 height 11
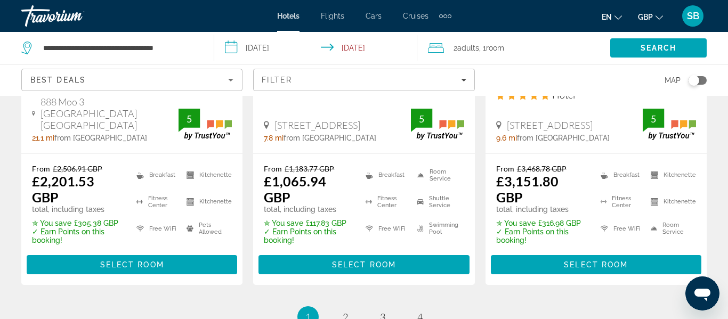
scroll to position [1596, 0]
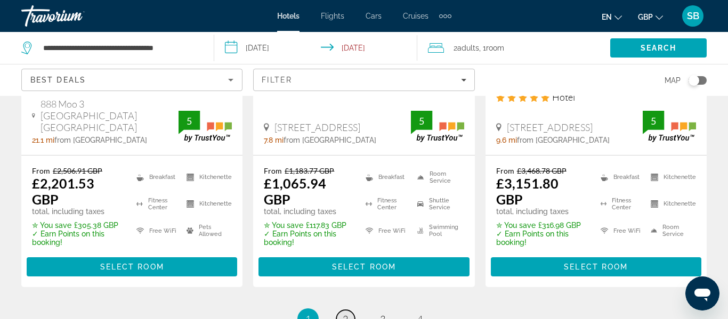
click at [346, 313] on span "2" at bounding box center [345, 319] width 5 height 12
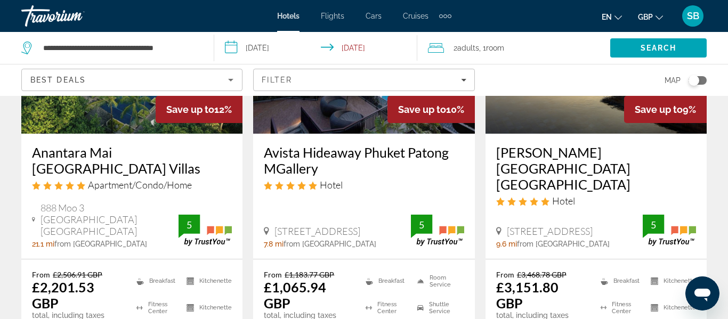
scroll to position [1486, 0]
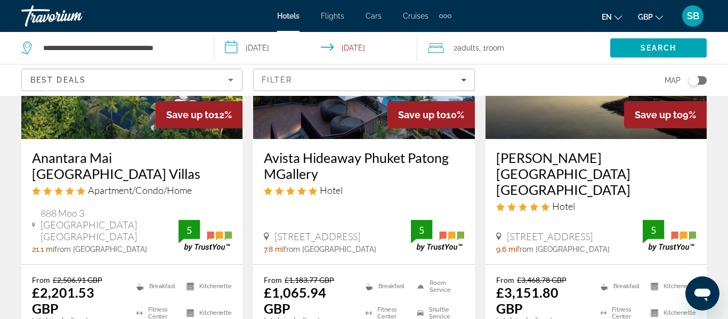
click at [320, 150] on h3 "Avista Hideaway Phuket Patong MGallery" at bounding box center [364, 166] width 200 height 32
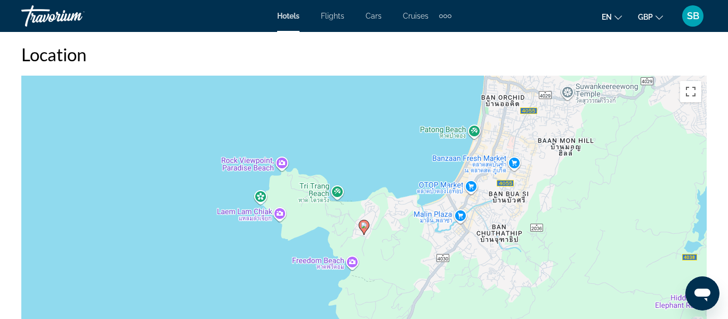
scroll to position [1183, 0]
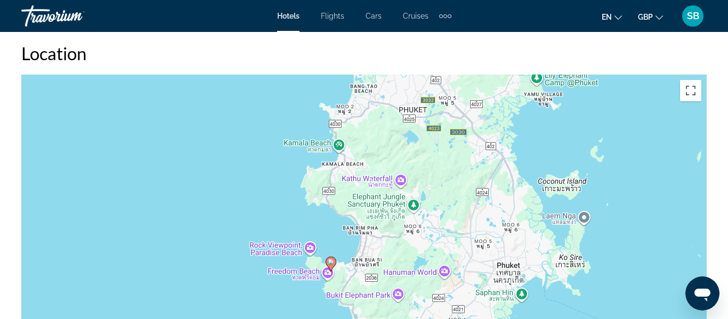
drag, startPoint x: 477, startPoint y: 183, endPoint x: 474, endPoint y: 236, distance: 53.4
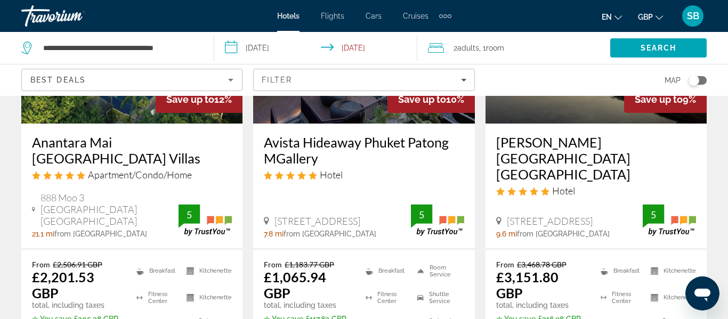
scroll to position [1525, 0]
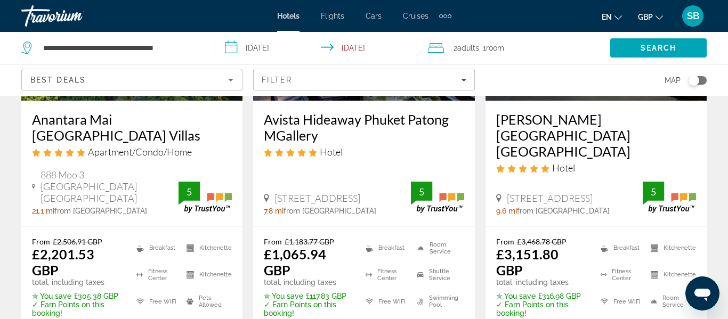
click at [446, 113] on h3 "Avista Hideaway Phuket Patong MGallery" at bounding box center [364, 127] width 200 height 32
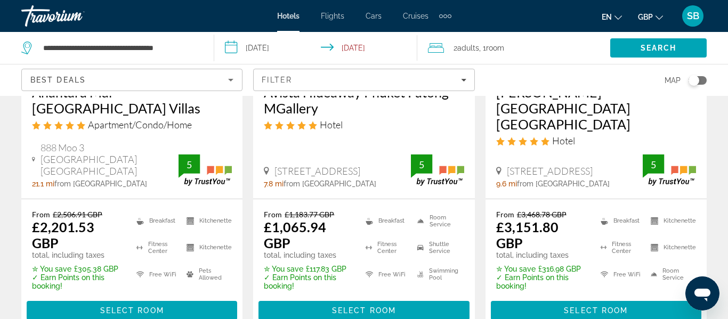
scroll to position [1549, 0]
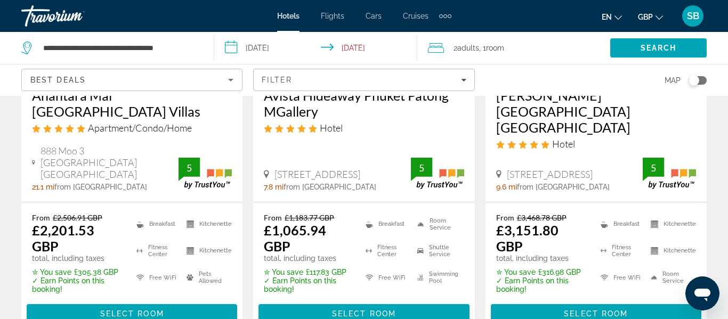
click at [349, 277] on p "✓ Earn Points on this booking!" at bounding box center [308, 285] width 88 height 17
click at [388, 167] on div "Avista Hideaway Phuket Patong MGallery Hotel 39 9 Muen Ngoen Road Tri Trang Bea…" at bounding box center [363, 139] width 221 height 125
click at [383, 202] on div "From £1,183.77 GBP £1,065.94 GBP total, including taxes ✮ You save £117.83 GBP …" at bounding box center [363, 268] width 221 height 132
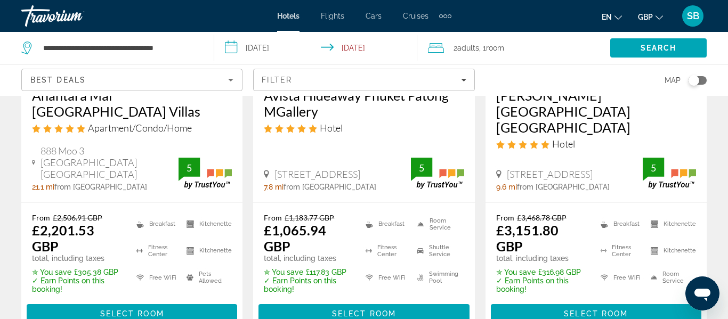
click at [355, 202] on div "From £1,183.77 GBP £1,065.94 GBP total, including taxes ✮ You save £117.83 GBP …" at bounding box center [363, 268] width 221 height 132
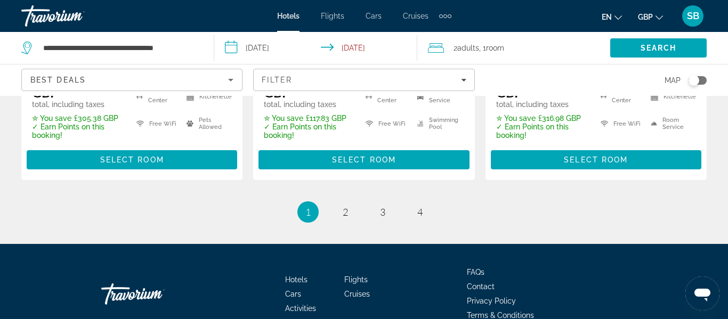
scroll to position [1703, 0]
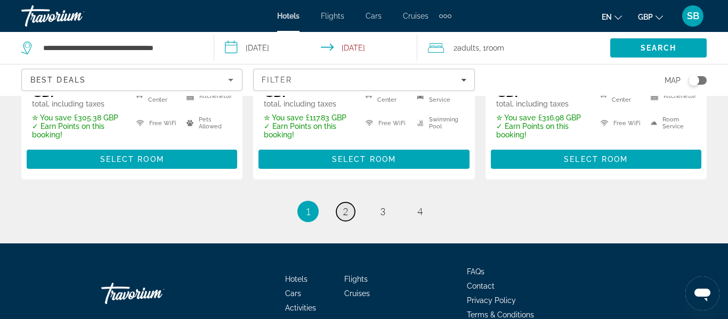
click at [352, 202] on link "page 2" at bounding box center [345, 211] width 19 height 19
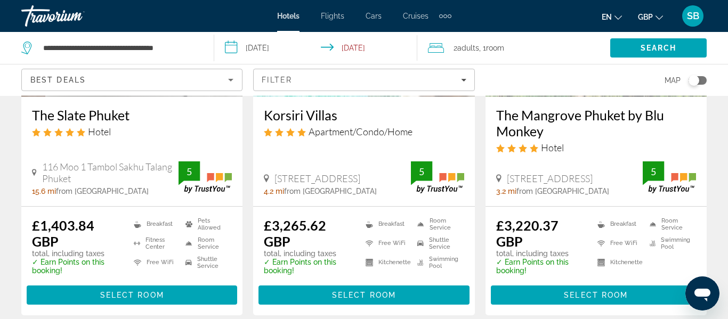
scroll to position [1052, 0]
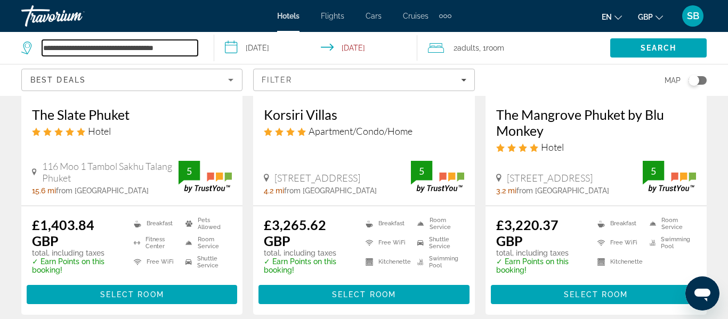
click at [197, 51] on input "**********" at bounding box center [120, 48] width 156 height 16
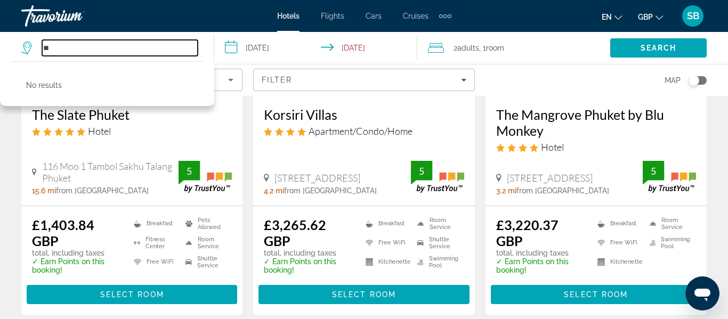
type input "*"
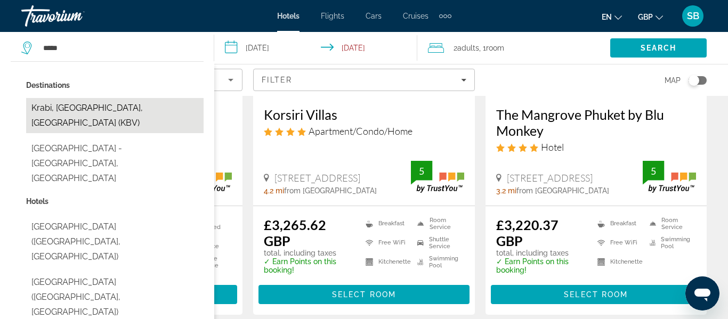
click at [153, 112] on button "Krabi, Krabi - Trang, Thailand (KBV)" at bounding box center [114, 115] width 177 height 35
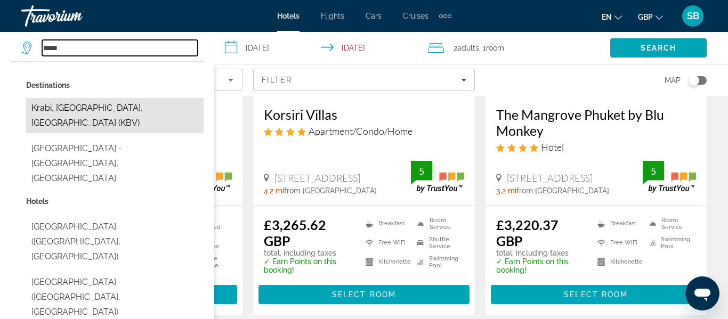
type input "**********"
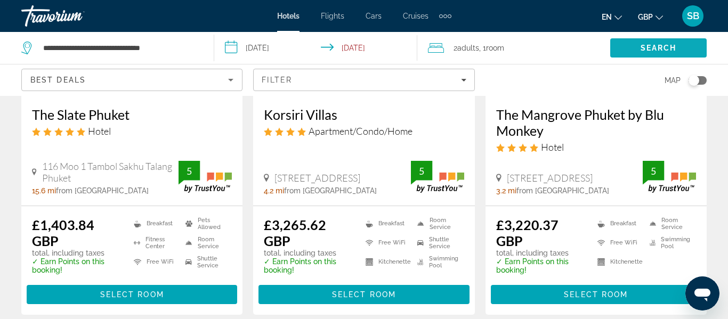
click at [646, 55] on span "Search" at bounding box center [658, 48] width 96 height 26
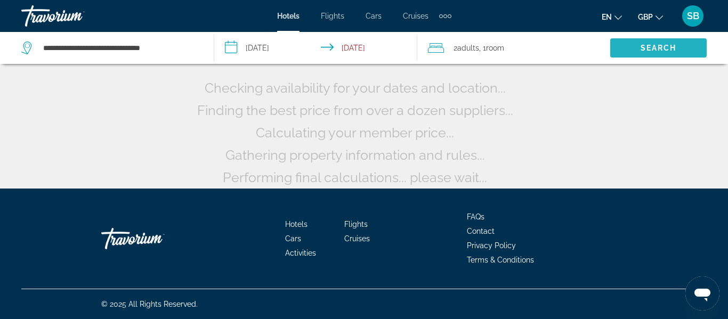
scroll to position [111, 0]
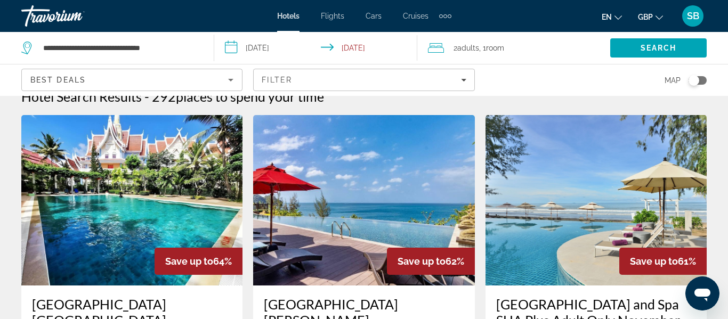
scroll to position [19, 0]
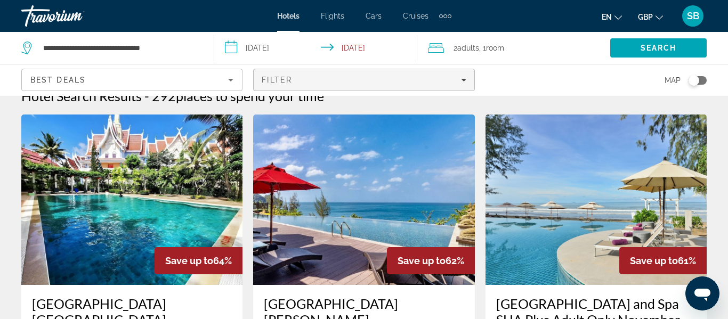
click at [434, 80] on div "Filter" at bounding box center [364, 80] width 204 height 9
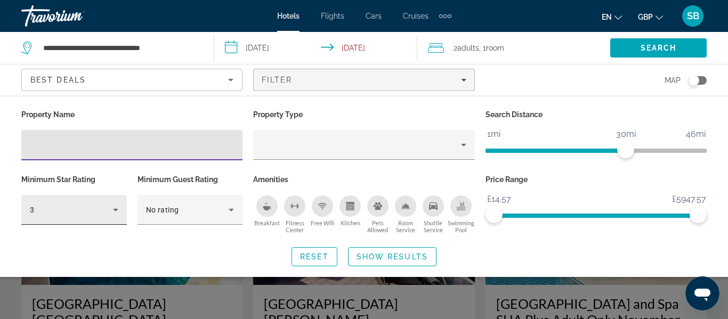
click at [124, 209] on div "3" at bounding box center [73, 210] width 105 height 30
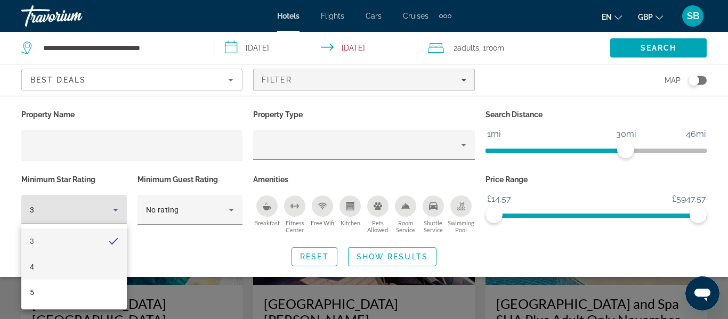
click at [68, 264] on mat-option "4" at bounding box center [73, 267] width 105 height 26
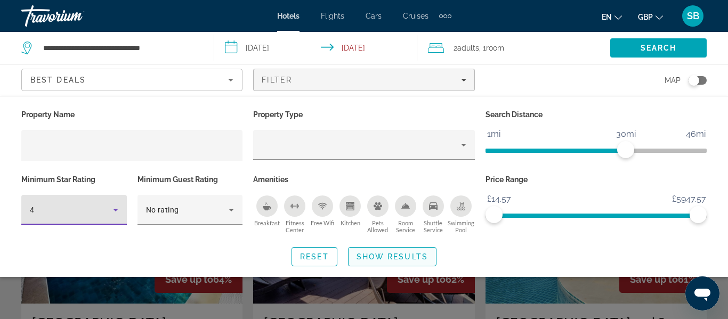
click at [407, 255] on span "Show Results" at bounding box center [391, 257] width 71 height 9
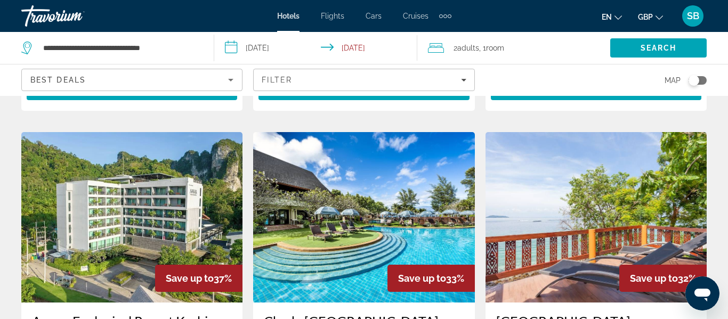
scroll to position [889, 0]
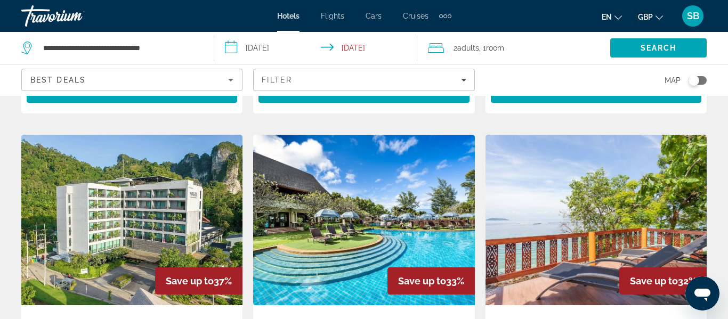
click at [339, 209] on img "Main content" at bounding box center [363, 220] width 221 height 170
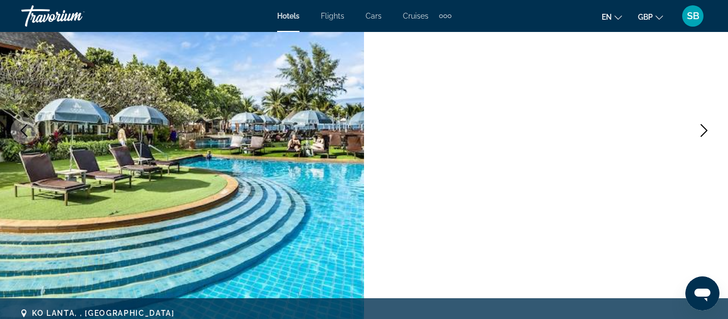
scroll to position [158, 0]
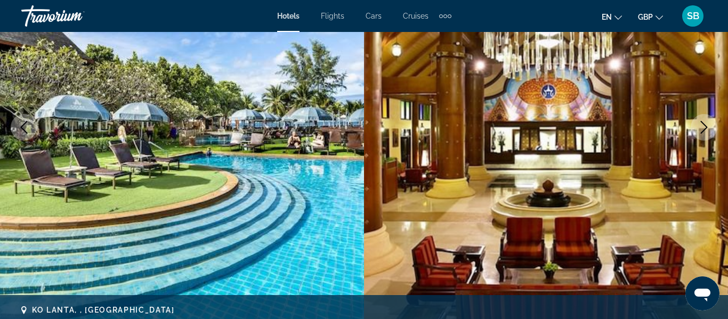
click at [700, 132] on icon "Next image" at bounding box center [703, 127] width 13 height 13
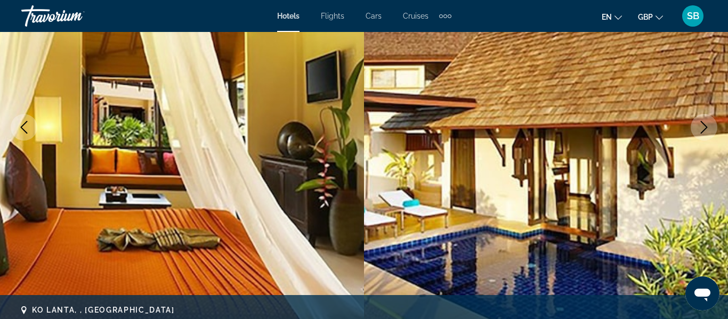
click at [700, 132] on icon "Next image" at bounding box center [703, 127] width 13 height 13
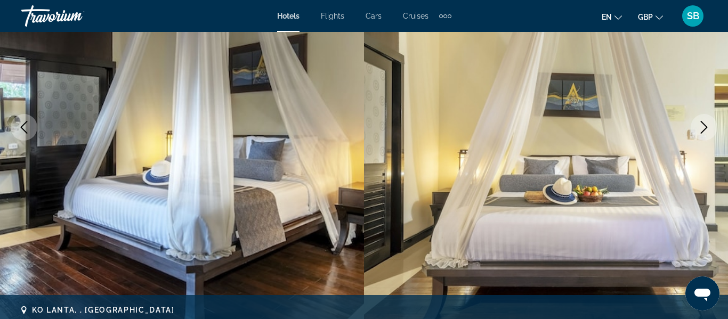
click at [700, 132] on icon "Next image" at bounding box center [703, 127] width 13 height 13
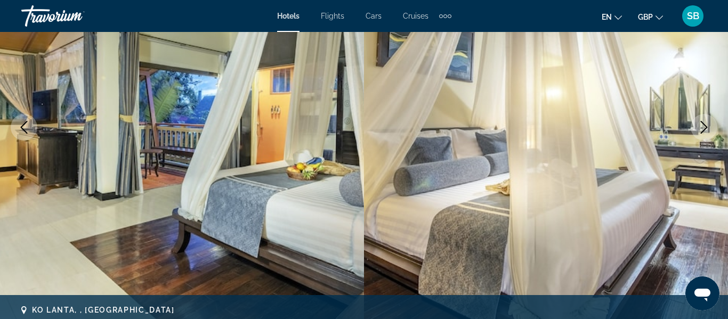
click at [700, 132] on icon "Next image" at bounding box center [703, 127] width 13 height 13
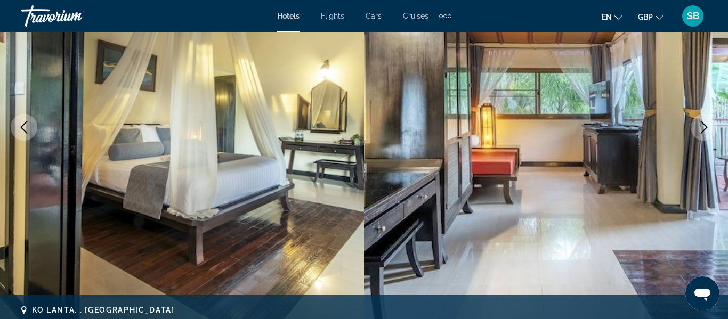
click at [700, 132] on icon "Next image" at bounding box center [703, 127] width 13 height 13
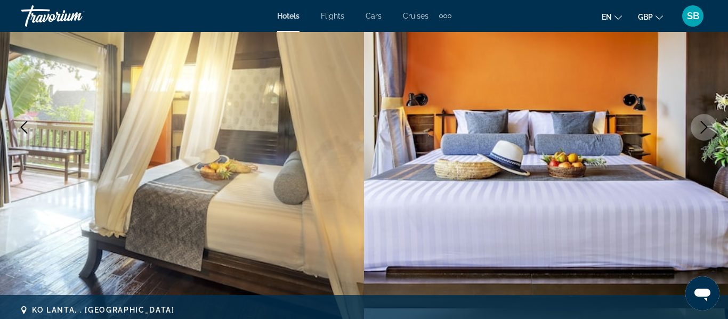
click at [700, 132] on icon "Next image" at bounding box center [703, 127] width 13 height 13
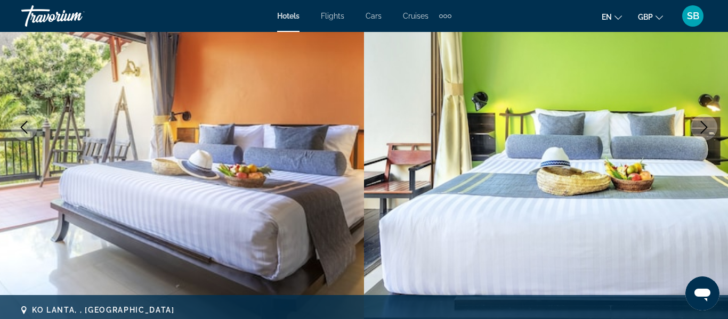
click at [700, 132] on icon "Next image" at bounding box center [703, 127] width 13 height 13
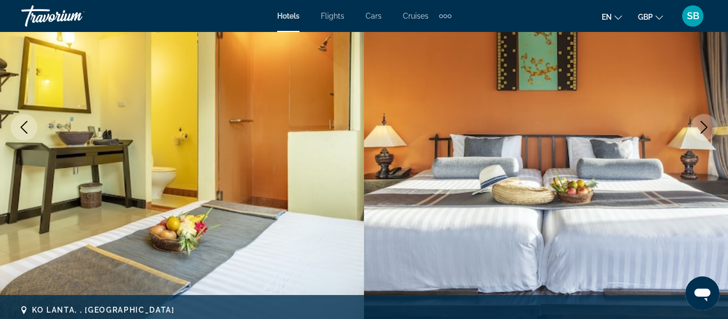
click at [700, 132] on icon "Next image" at bounding box center [703, 127] width 13 height 13
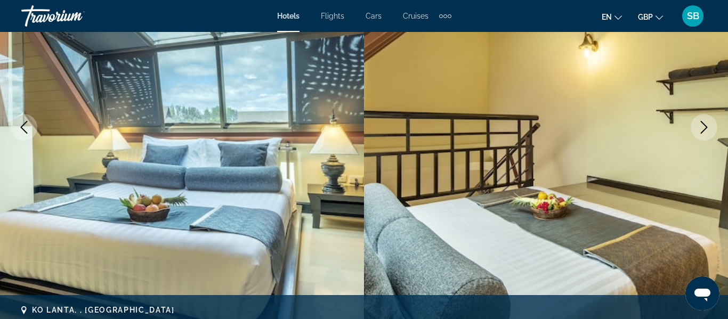
click at [700, 132] on icon "Next image" at bounding box center [703, 127] width 13 height 13
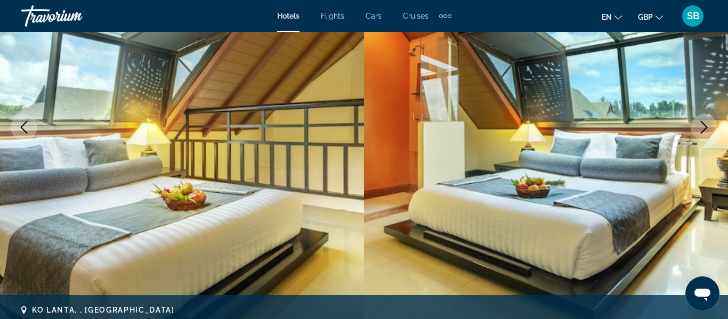
click at [700, 132] on icon "Next image" at bounding box center [703, 127] width 13 height 13
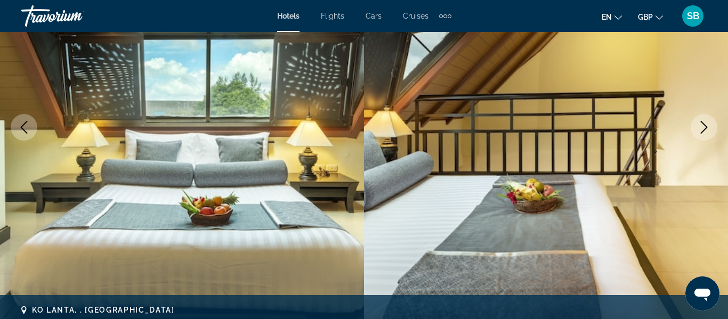
click at [700, 132] on icon "Next image" at bounding box center [703, 127] width 13 height 13
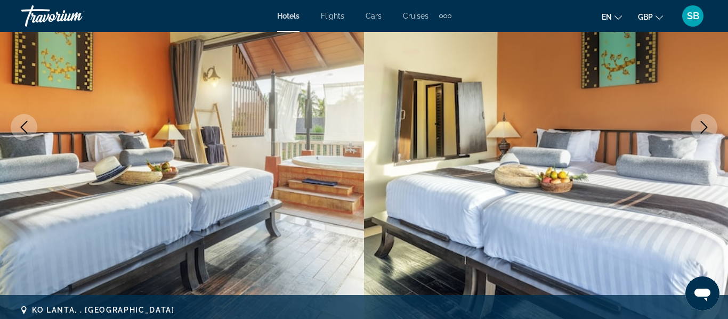
click at [36, 129] on button "Previous image" at bounding box center [24, 127] width 27 height 27
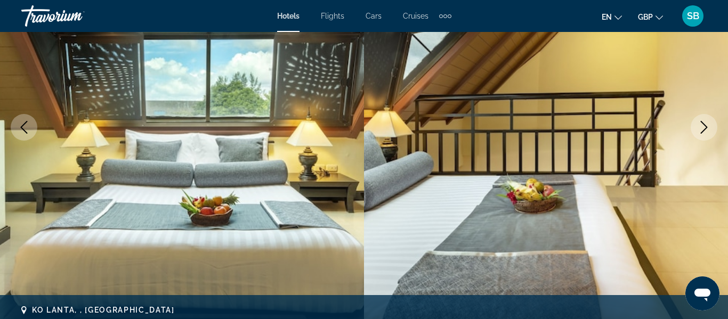
click at [36, 129] on button "Previous image" at bounding box center [24, 127] width 27 height 27
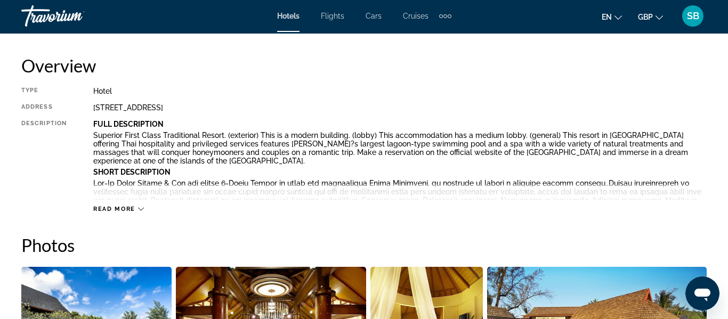
scroll to position [536, 0]
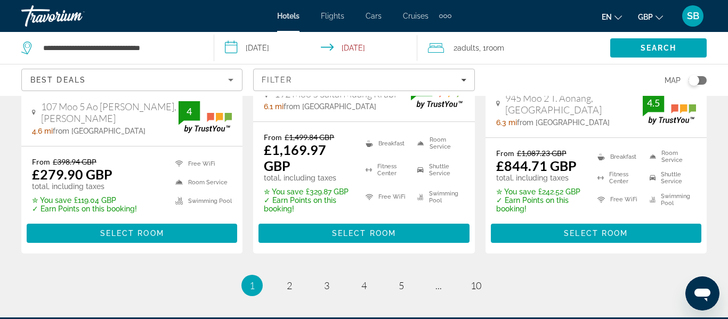
scroll to position [1685, 0]
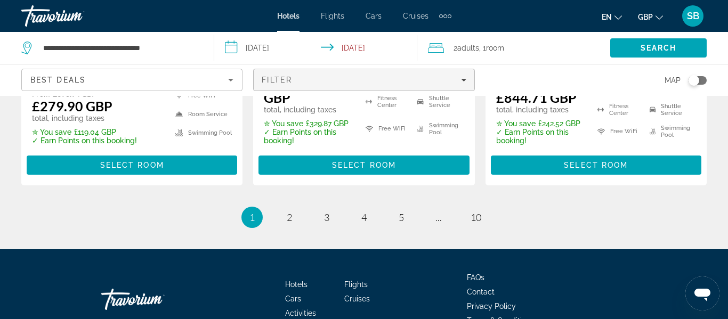
click at [369, 84] on span "Filters" at bounding box center [364, 80] width 220 height 26
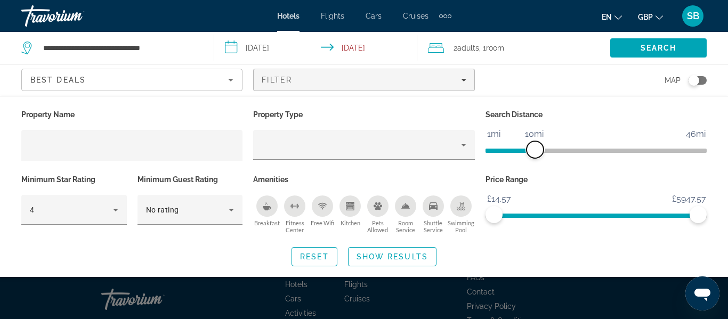
drag, startPoint x: 628, startPoint y: 151, endPoint x: 536, endPoint y: 156, distance: 92.3
click at [536, 156] on span "ngx-slider" at bounding box center [534, 149] width 17 height 17
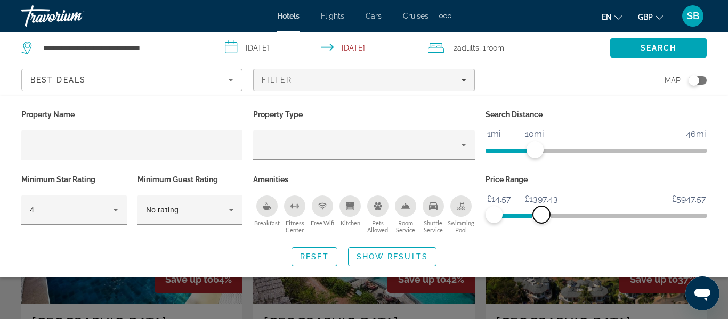
drag, startPoint x: 699, startPoint y: 212, endPoint x: 541, endPoint y: 251, distance: 162.7
click at [541, 251] on div "Property Name Property Type Search Distance 1mi 46mi 10mi Minimum Star Rating 4…" at bounding box center [364, 186] width 728 height 159
drag, startPoint x: 541, startPoint y: 221, endPoint x: 529, endPoint y: 215, distance: 13.6
click at [529, 215] on span "ngx-slider-max" at bounding box center [529, 214] width 17 height 17
click at [271, 209] on div "Breakfast" at bounding box center [266, 206] width 21 height 21
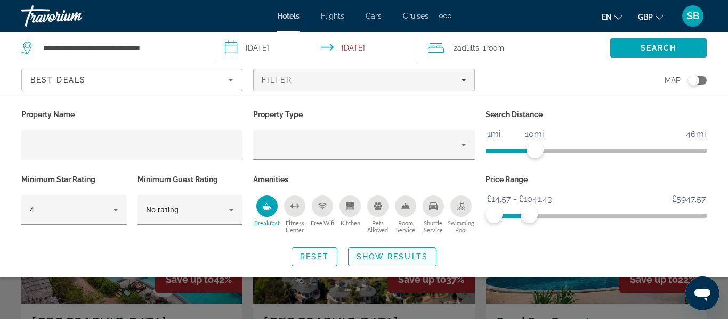
click at [410, 259] on span "Show Results" at bounding box center [391, 257] width 71 height 9
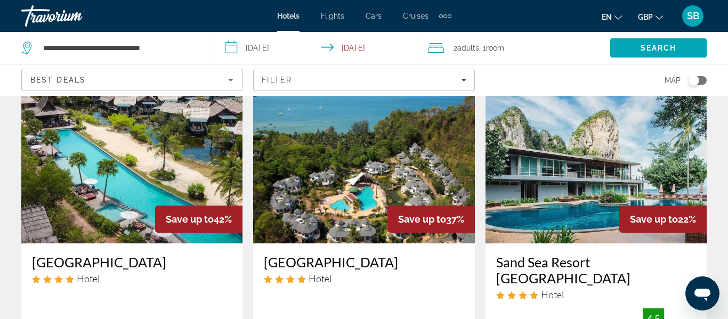
scroll to position [60, 0]
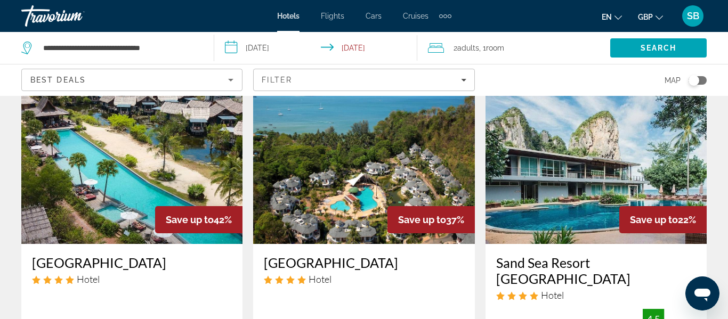
click at [397, 173] on img "Main content" at bounding box center [363, 159] width 221 height 170
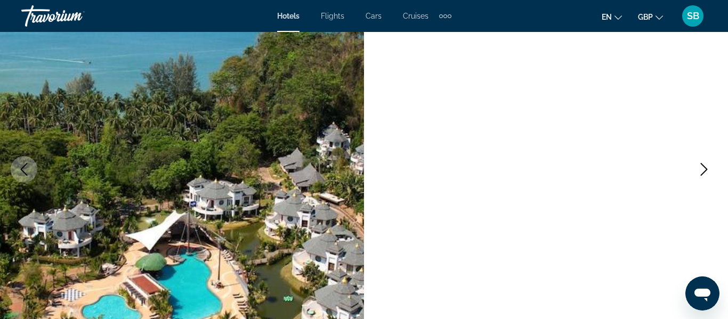
scroll to position [110, 0]
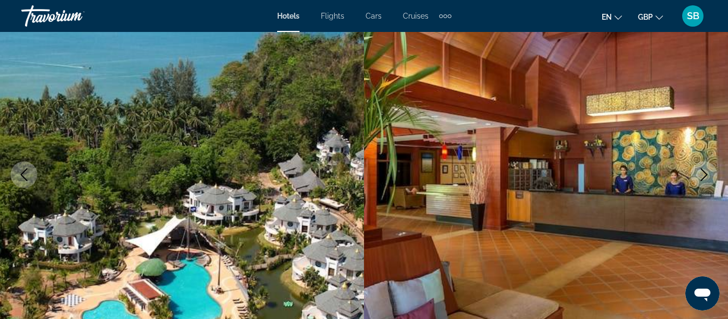
click at [704, 174] on icon "Next image" at bounding box center [703, 174] width 13 height 13
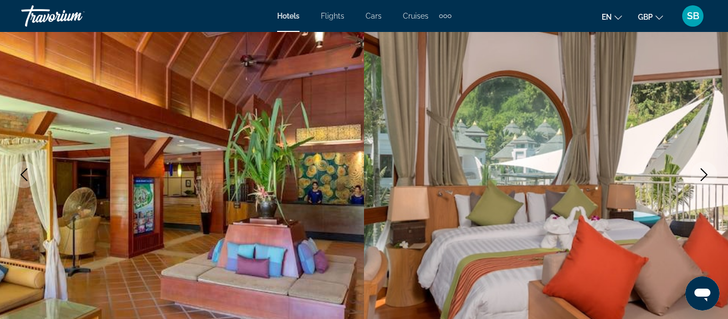
click at [704, 174] on icon "Next image" at bounding box center [703, 174] width 13 height 13
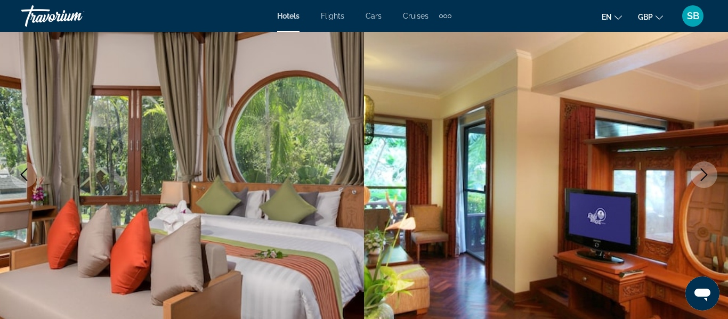
click at [704, 174] on icon "Next image" at bounding box center [703, 174] width 13 height 13
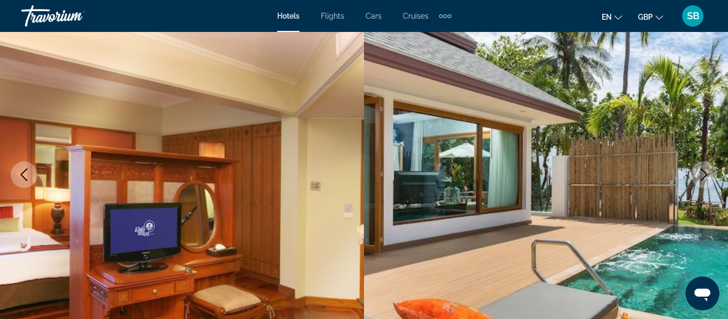
click at [704, 174] on icon "Next image" at bounding box center [703, 174] width 13 height 13
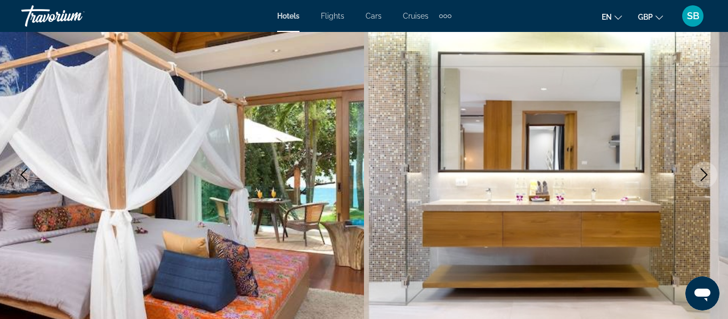
click at [704, 174] on icon "Next image" at bounding box center [703, 174] width 13 height 13
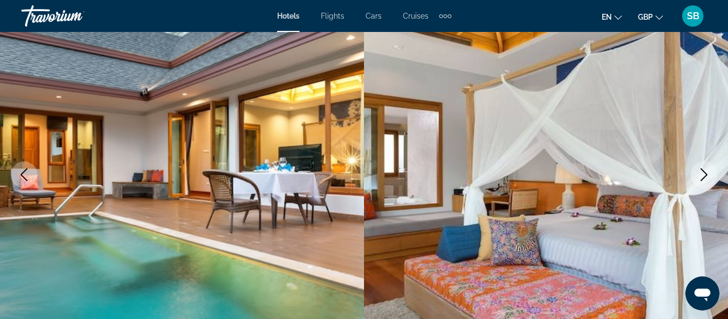
click at [704, 174] on icon "Next image" at bounding box center [703, 174] width 13 height 13
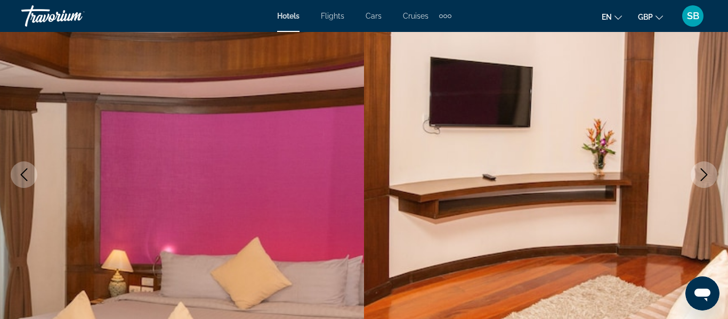
click at [704, 174] on icon "Next image" at bounding box center [703, 174] width 13 height 13
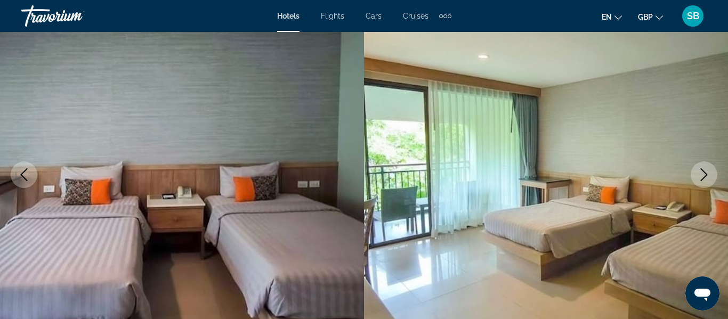
click at [704, 174] on icon "Next image" at bounding box center [703, 174] width 13 height 13
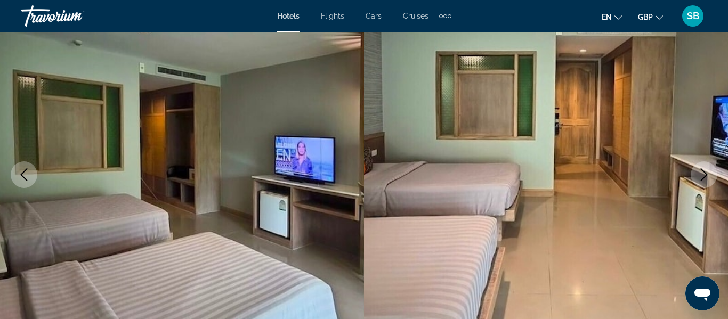
click at [704, 174] on icon "Next image" at bounding box center [703, 174] width 13 height 13
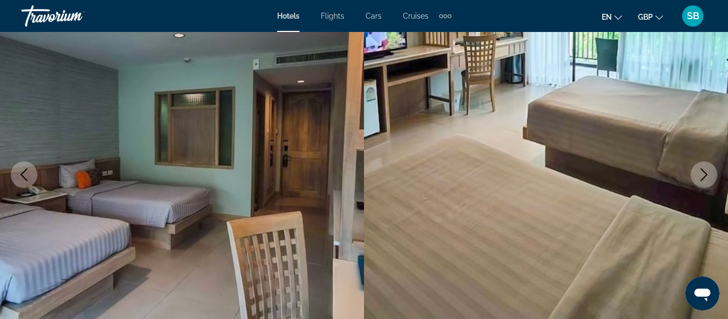
click at [704, 174] on icon "Next image" at bounding box center [703, 174] width 13 height 13
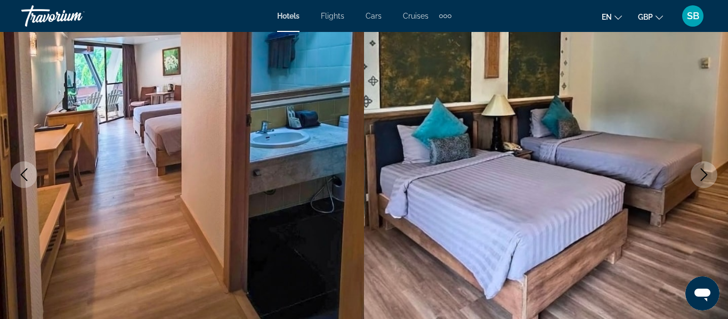
click at [704, 174] on icon "Next image" at bounding box center [703, 174] width 13 height 13
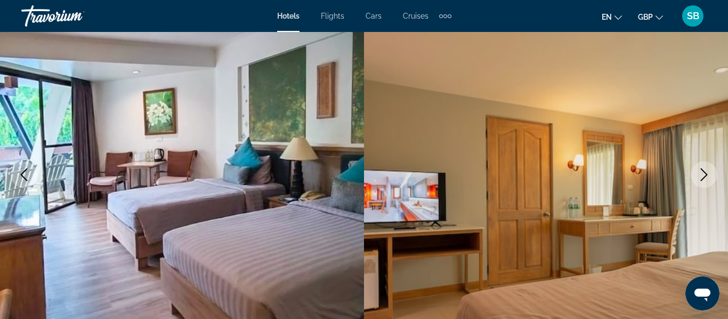
click at [704, 174] on icon "Next image" at bounding box center [703, 174] width 13 height 13
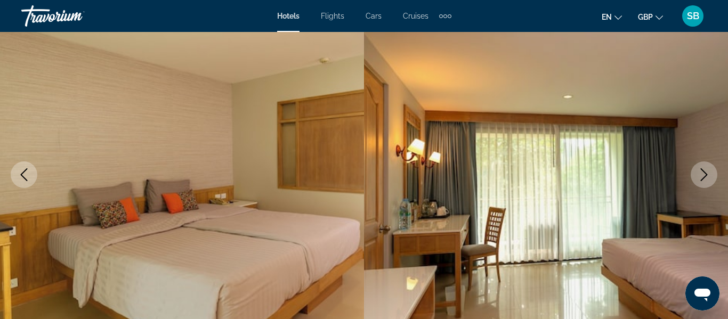
click at [704, 174] on icon "Next image" at bounding box center [703, 174] width 13 height 13
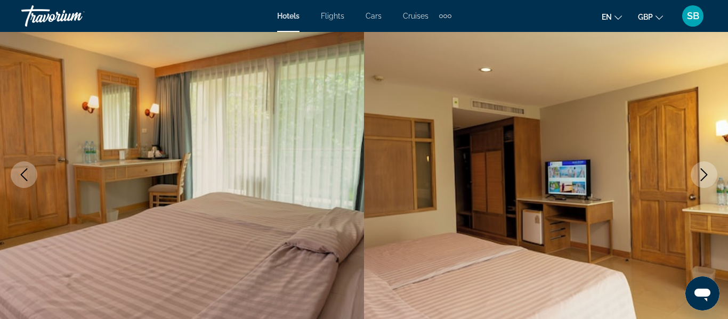
click at [704, 174] on icon "Next image" at bounding box center [703, 174] width 13 height 13
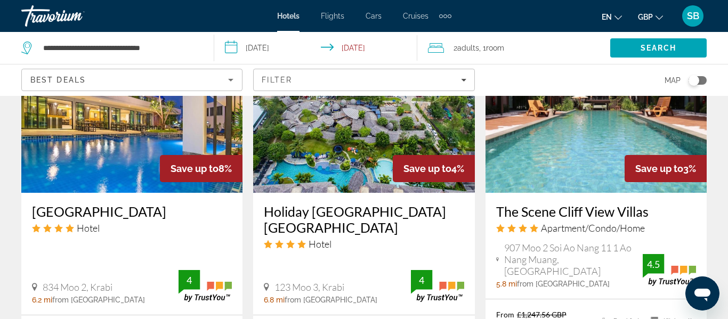
scroll to position [978, 0]
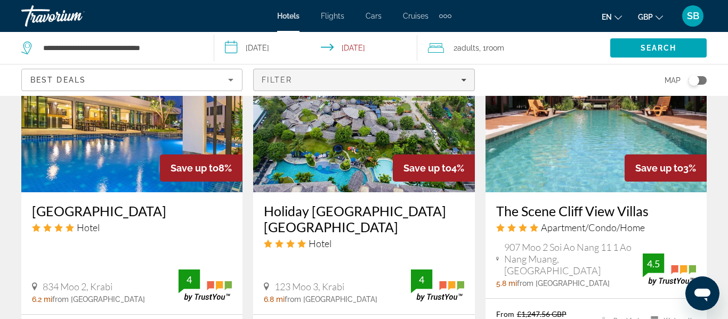
click at [345, 90] on span "Filters" at bounding box center [364, 80] width 220 height 26
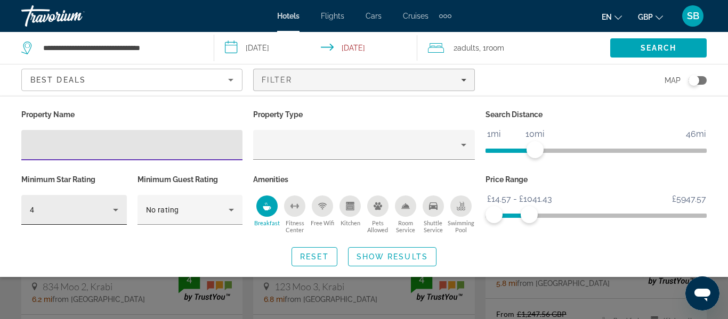
click at [95, 207] on div "4" at bounding box center [71, 210] width 83 height 13
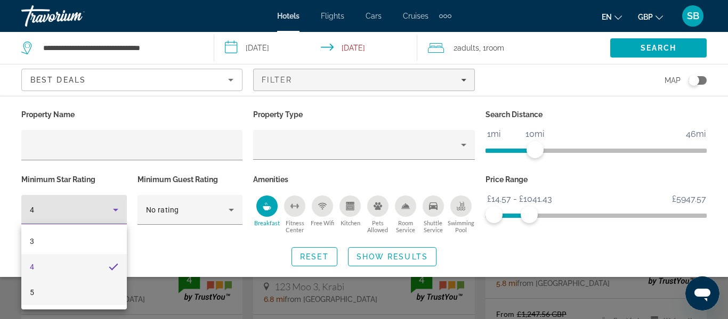
click at [74, 290] on mat-option "5" at bounding box center [73, 293] width 105 height 26
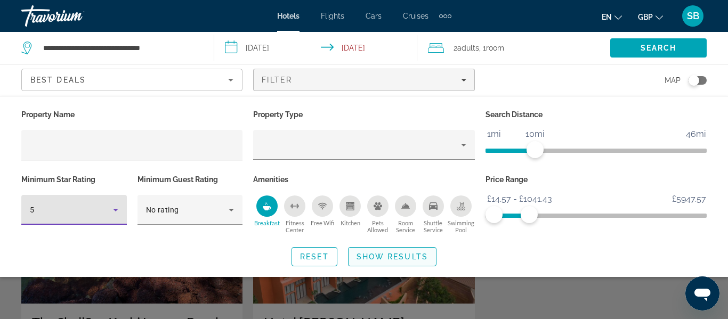
click at [369, 259] on span "Show Results" at bounding box center [391, 257] width 71 height 9
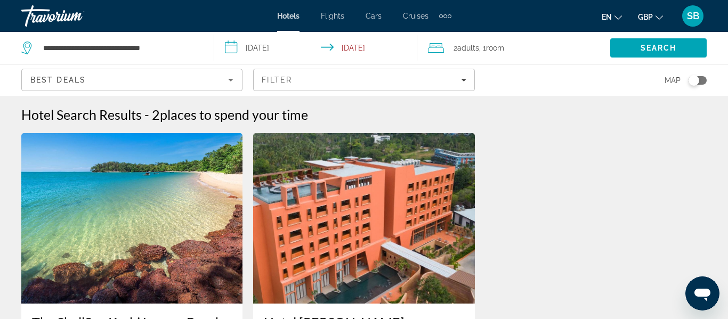
click at [354, 214] on img "Main content" at bounding box center [363, 218] width 221 height 170
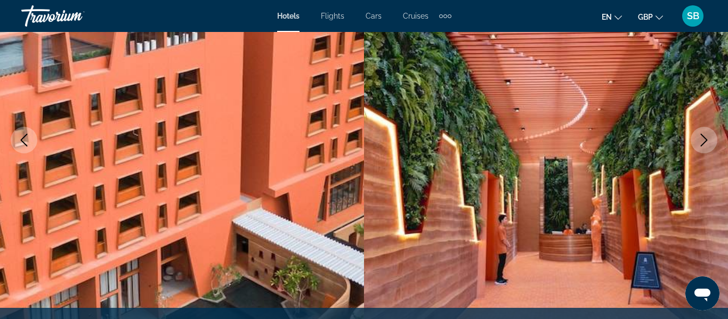
scroll to position [140, 0]
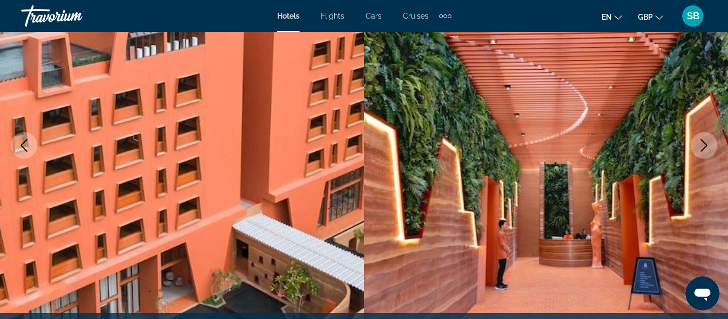
click at [689, 149] on img "Main content" at bounding box center [546, 145] width 364 height 506
click at [698, 148] on icon "Next image" at bounding box center [703, 145] width 13 height 13
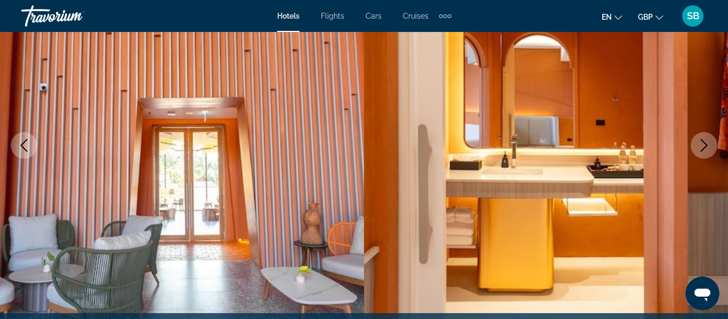
click at [698, 148] on icon "Next image" at bounding box center [703, 145] width 13 height 13
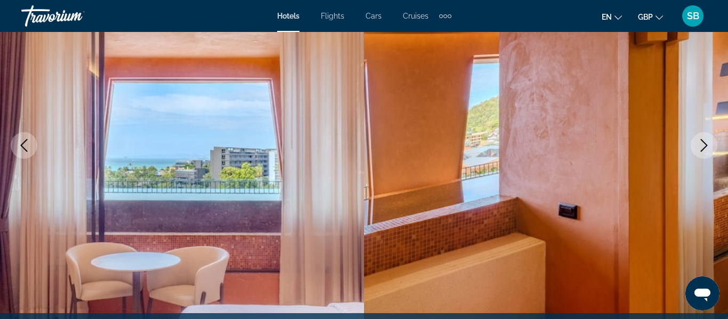
click at [698, 148] on icon "Next image" at bounding box center [703, 145] width 13 height 13
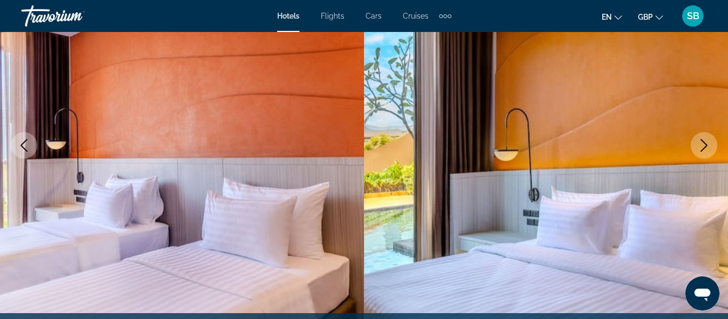
click at [698, 148] on icon "Next image" at bounding box center [703, 145] width 13 height 13
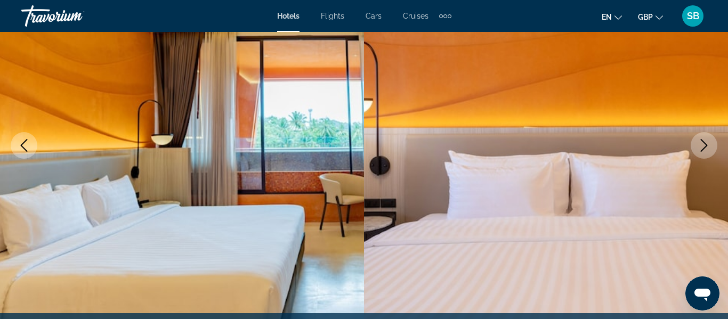
click at [698, 148] on icon "Next image" at bounding box center [703, 145] width 13 height 13
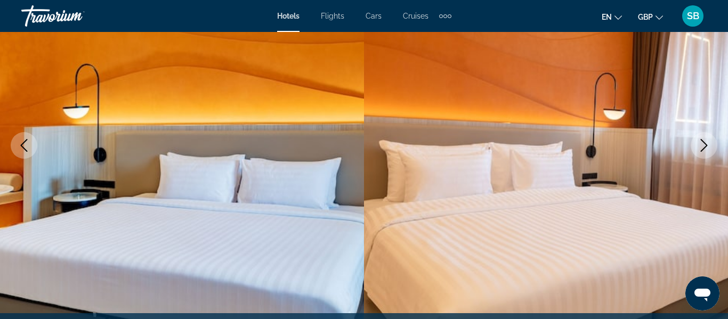
click at [698, 148] on icon "Next image" at bounding box center [703, 145] width 13 height 13
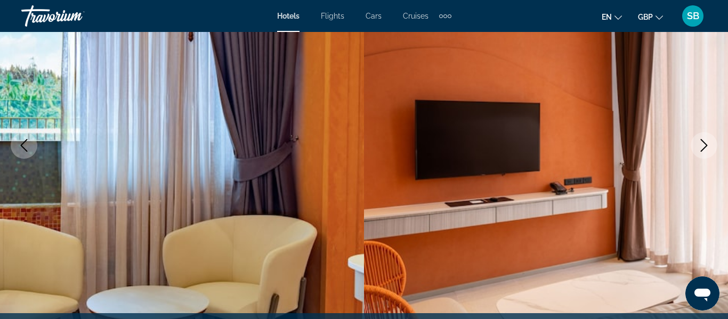
click at [698, 148] on icon "Next image" at bounding box center [703, 145] width 13 height 13
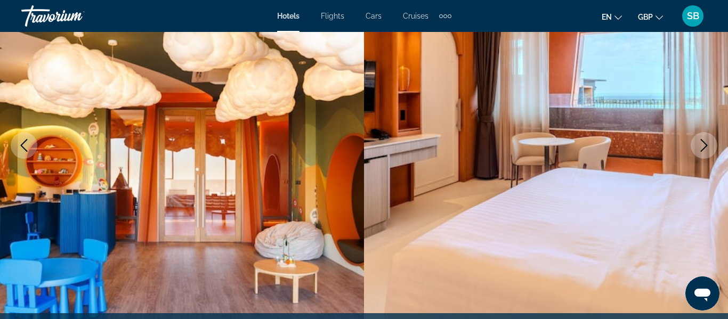
click at [698, 148] on icon "Next image" at bounding box center [703, 145] width 13 height 13
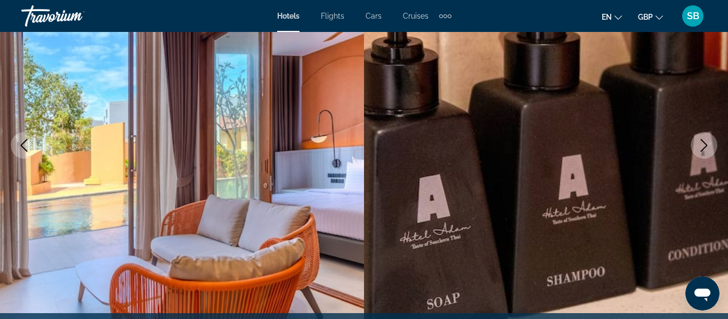
click at [698, 148] on icon "Next image" at bounding box center [703, 145] width 13 height 13
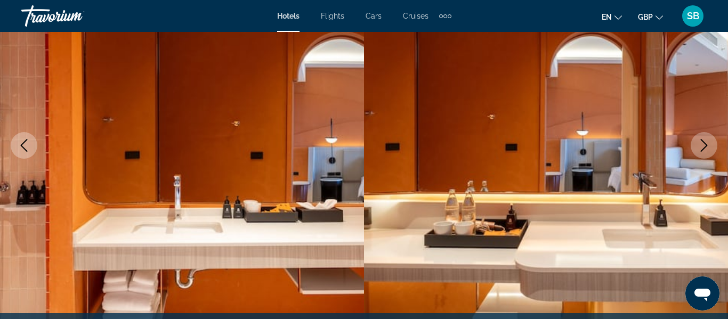
click at [698, 148] on icon "Next image" at bounding box center [703, 145] width 13 height 13
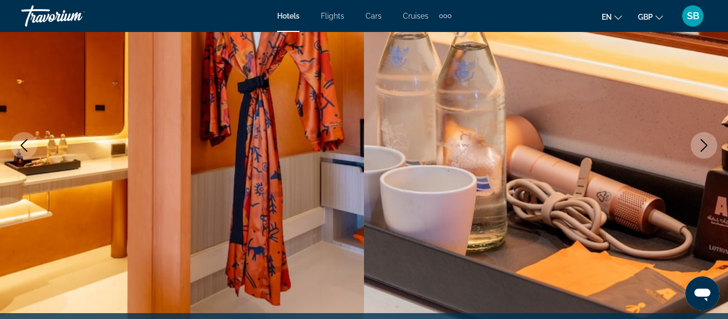
click at [698, 148] on icon "Next image" at bounding box center [703, 145] width 13 height 13
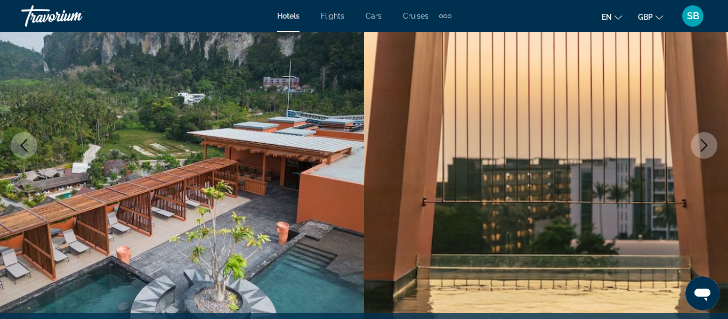
click at [698, 148] on icon "Next image" at bounding box center [703, 145] width 13 height 13
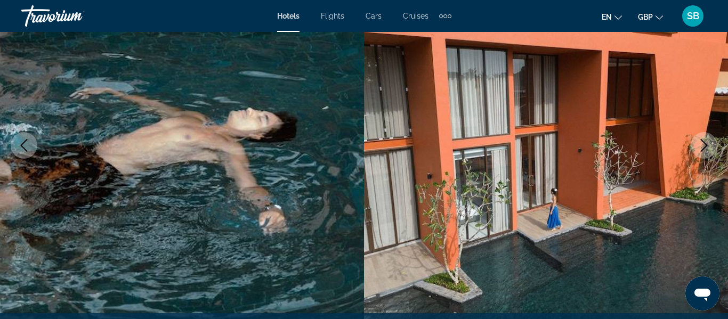
click at [698, 148] on icon "Next image" at bounding box center [703, 145] width 13 height 13
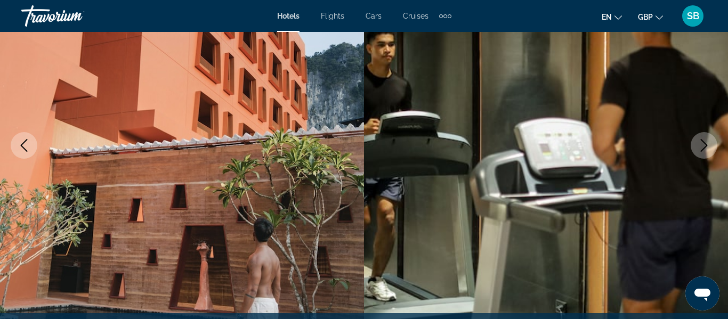
click at [698, 148] on icon "Next image" at bounding box center [703, 145] width 13 height 13
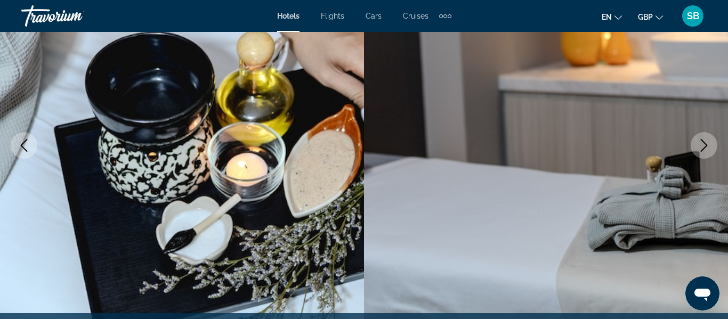
click at [698, 148] on icon "Next image" at bounding box center [703, 145] width 13 height 13
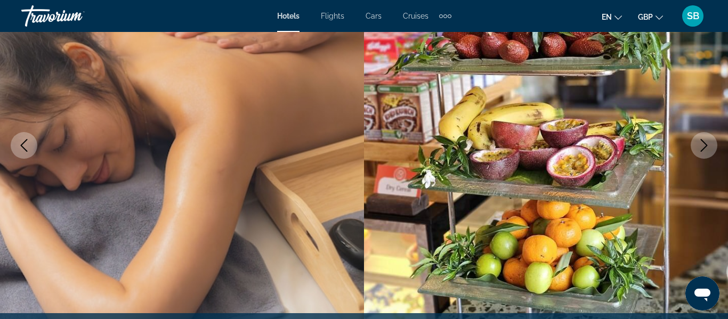
click at [707, 149] on icon "Next image" at bounding box center [703, 145] width 13 height 13
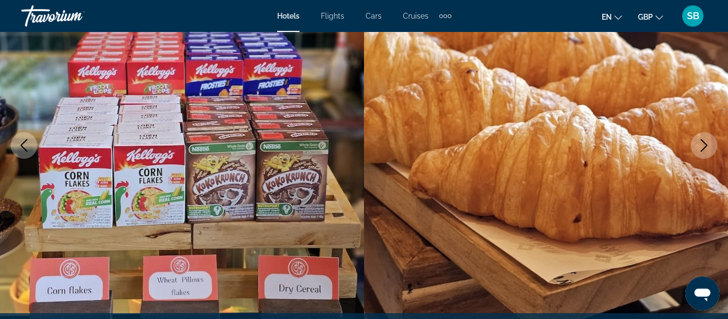
click at [707, 149] on icon "Next image" at bounding box center [703, 145] width 13 height 13
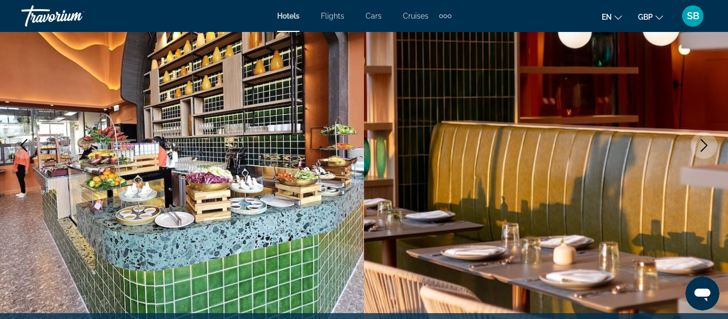
click at [707, 149] on icon "Next image" at bounding box center [703, 145] width 13 height 13
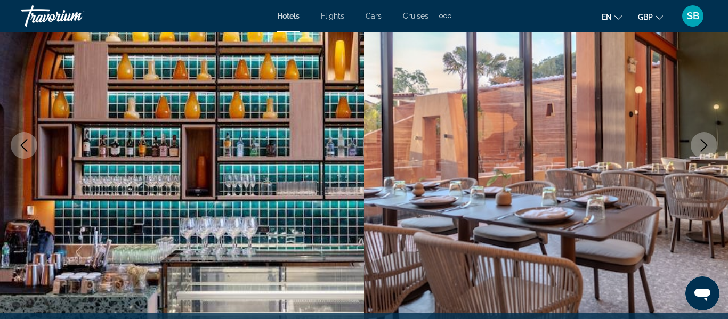
click at [707, 149] on icon "Next image" at bounding box center [703, 145] width 13 height 13
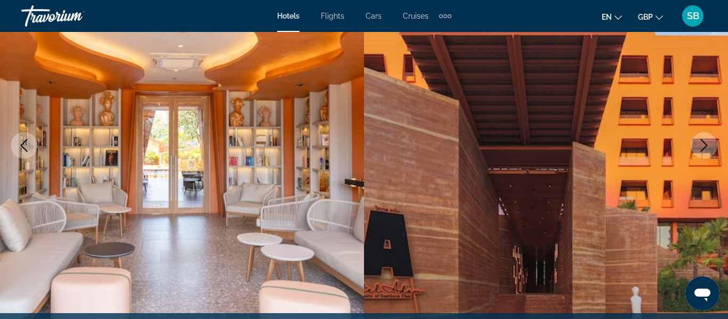
click at [707, 149] on icon "Next image" at bounding box center [703, 145] width 13 height 13
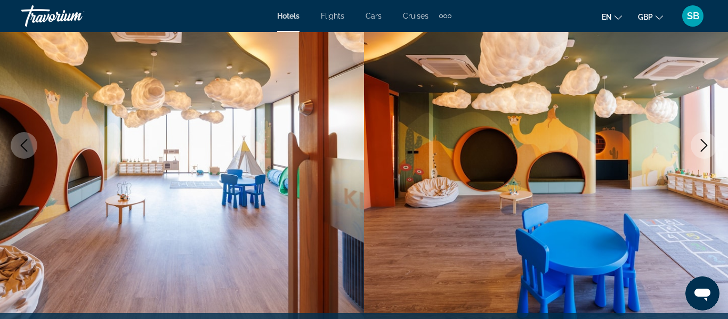
click at [707, 149] on icon "Next image" at bounding box center [703, 145] width 13 height 13
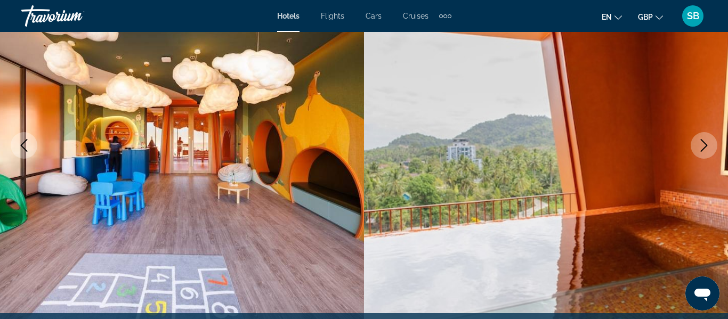
click at [30, 144] on icon "Previous image" at bounding box center [24, 145] width 13 height 13
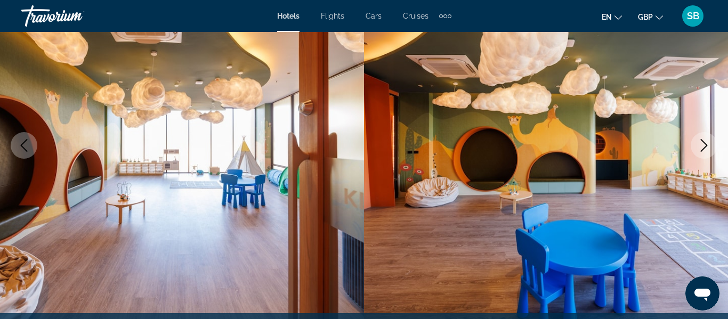
click at [30, 144] on icon "Previous image" at bounding box center [24, 145] width 13 height 13
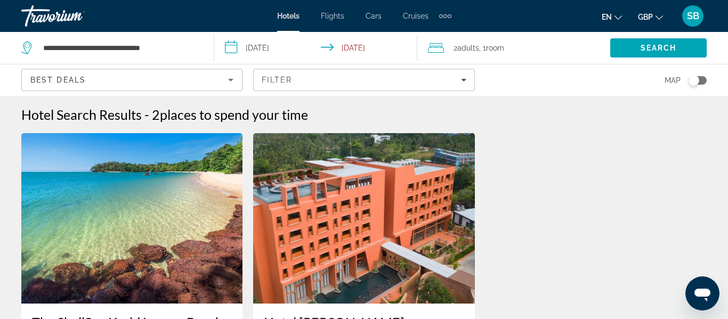
click at [239, 84] on div "Best Deals" at bounding box center [132, 79] width 220 height 21
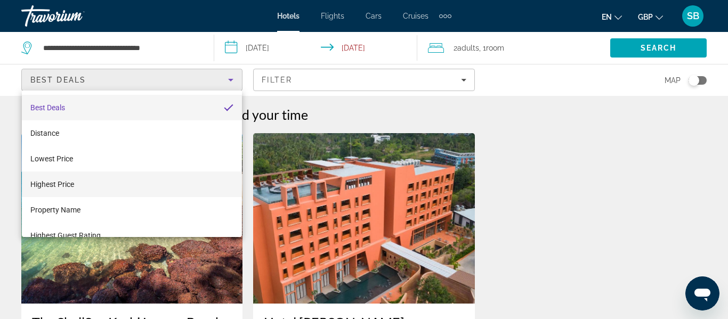
scroll to position [15, 0]
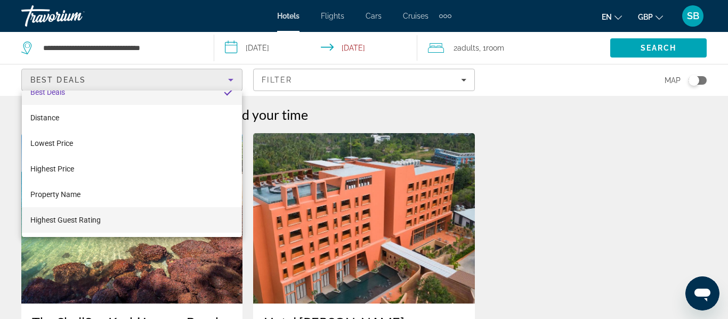
click at [110, 231] on mat-option "Highest Guest Rating" at bounding box center [132, 220] width 220 height 26
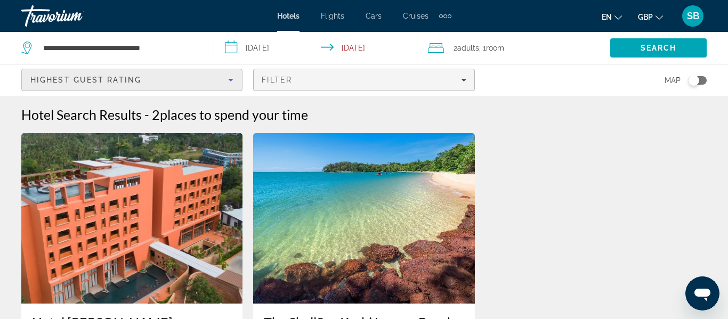
click at [373, 72] on span "Filters" at bounding box center [364, 80] width 220 height 26
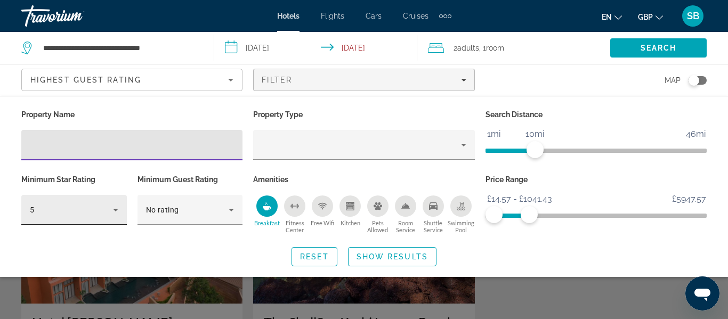
click at [81, 206] on div "5" at bounding box center [71, 210] width 83 height 13
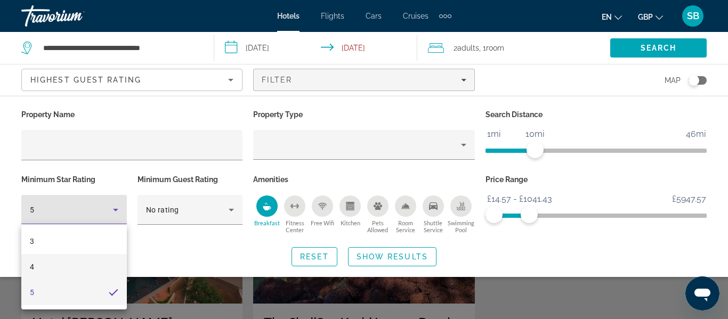
click at [59, 262] on mat-option "4" at bounding box center [73, 267] width 105 height 26
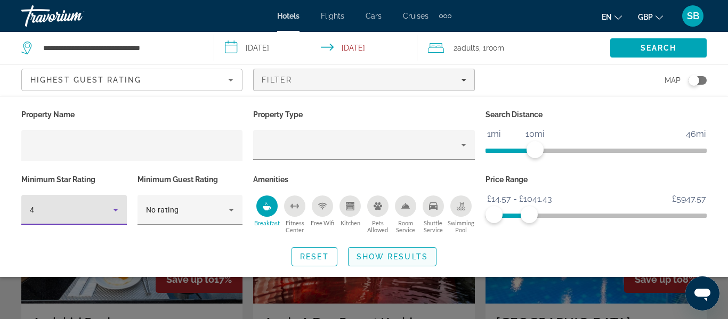
click at [364, 254] on span "Show Results" at bounding box center [391, 257] width 71 height 9
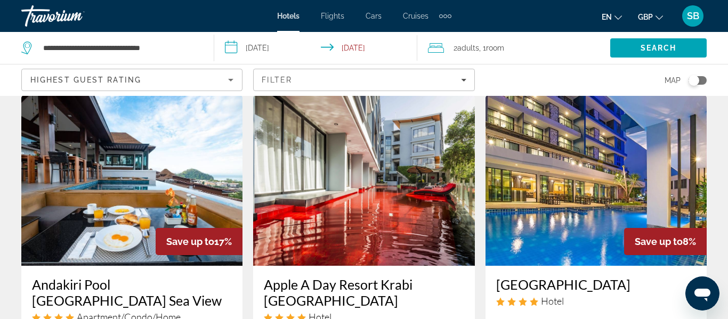
scroll to position [37, 0]
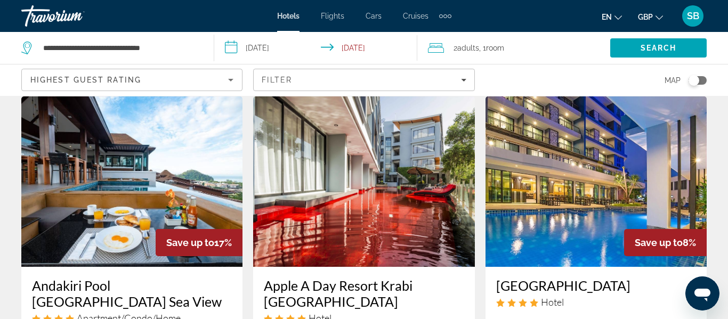
click at [350, 213] on img "Main content" at bounding box center [363, 181] width 221 height 170
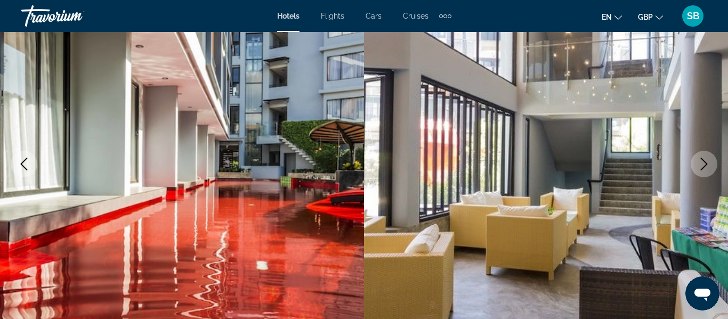
scroll to position [123, 0]
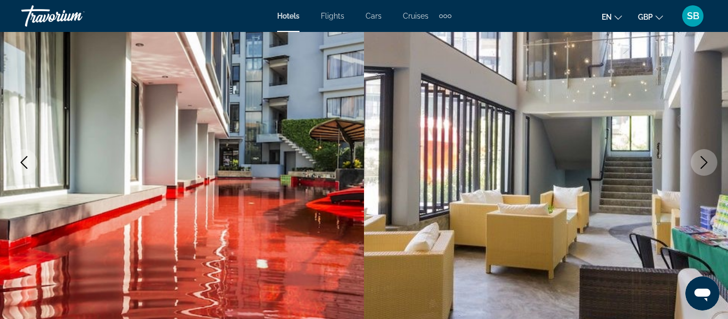
click at [700, 156] on icon "Next image" at bounding box center [703, 162] width 13 height 13
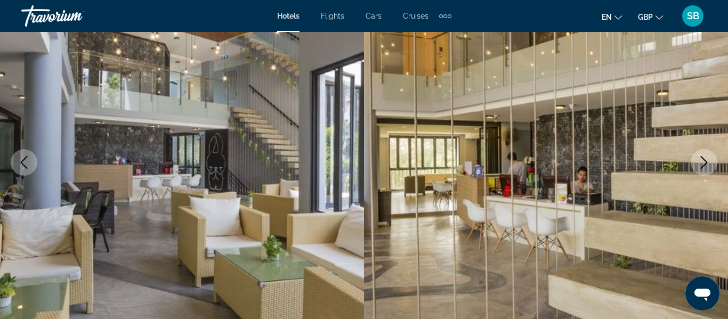
click at [700, 156] on icon "Next image" at bounding box center [703, 162] width 13 height 13
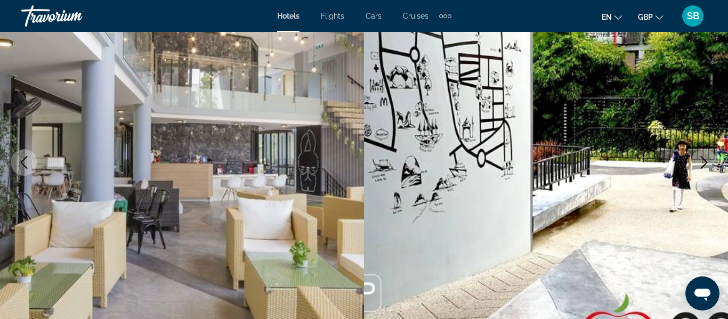
click at [700, 156] on icon "Next image" at bounding box center [703, 162] width 13 height 13
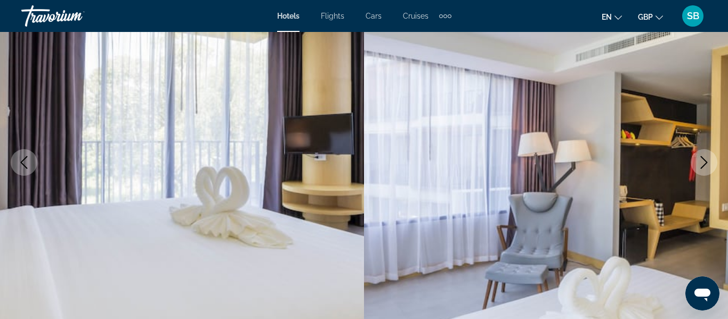
click at [700, 156] on icon "Next image" at bounding box center [703, 162] width 13 height 13
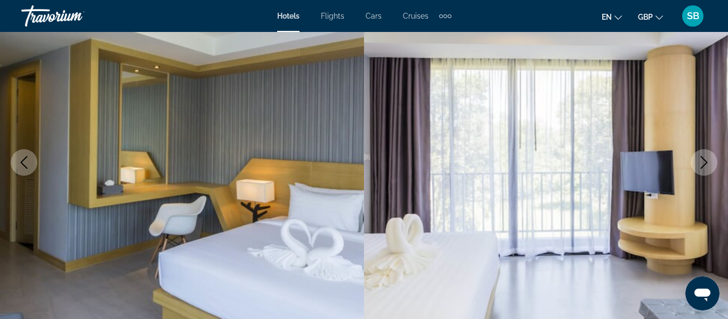
click at [700, 156] on icon "Next image" at bounding box center [703, 162] width 13 height 13
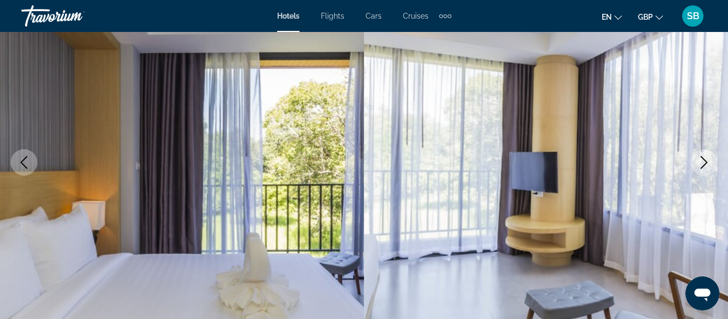
click at [700, 156] on icon "Next image" at bounding box center [703, 162] width 13 height 13
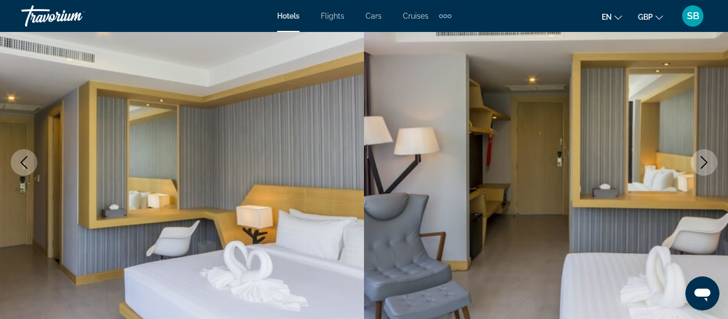
click at [700, 156] on icon "Next image" at bounding box center [703, 162] width 13 height 13
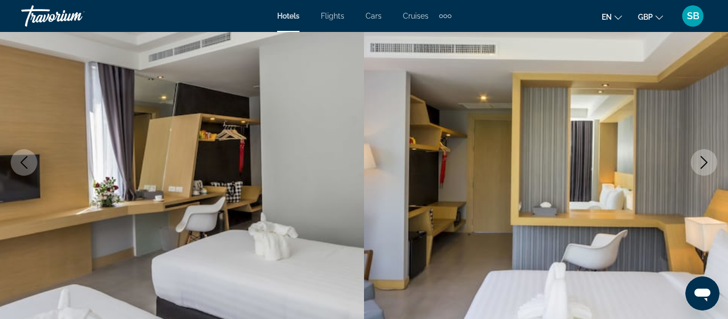
click at [700, 156] on icon "Next image" at bounding box center [703, 162] width 13 height 13
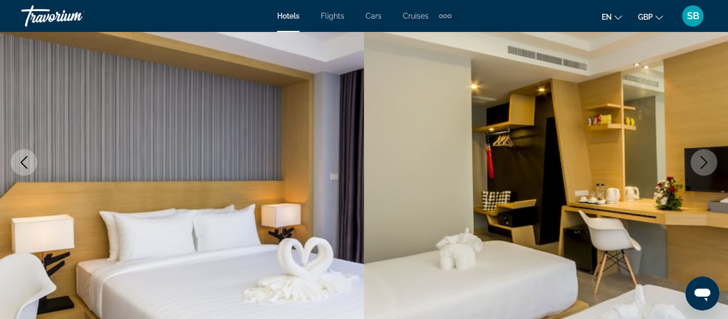
click at [700, 156] on icon "Next image" at bounding box center [703, 162] width 13 height 13
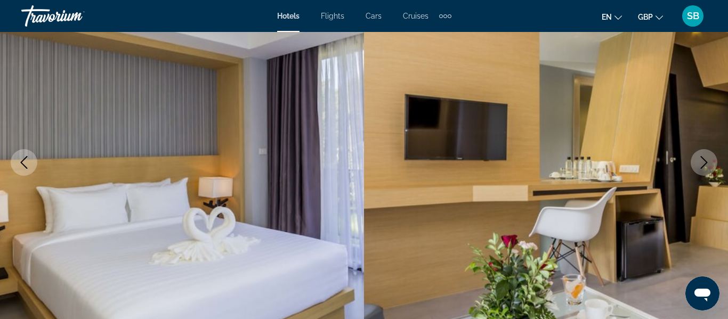
click at [700, 156] on icon "Next image" at bounding box center [703, 162] width 13 height 13
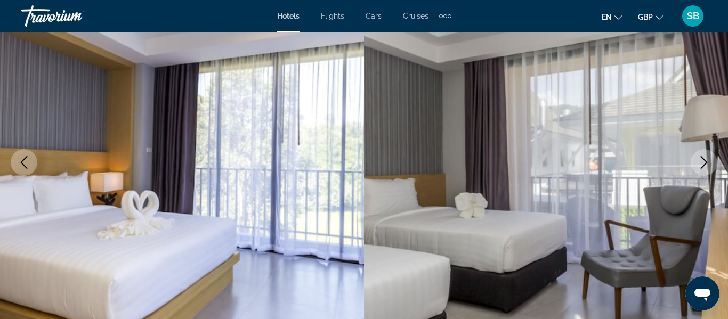
click at [700, 156] on icon "Next image" at bounding box center [703, 162] width 13 height 13
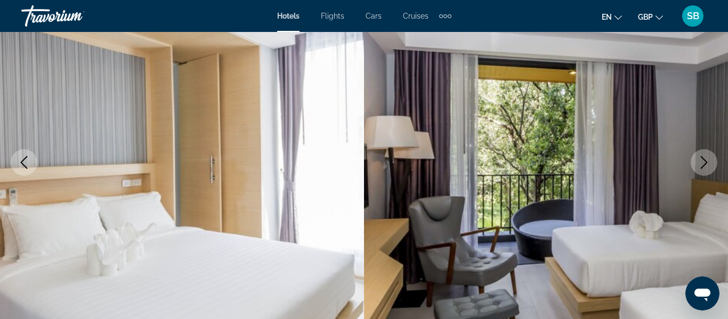
click at [700, 156] on icon "Next image" at bounding box center [703, 162] width 13 height 13
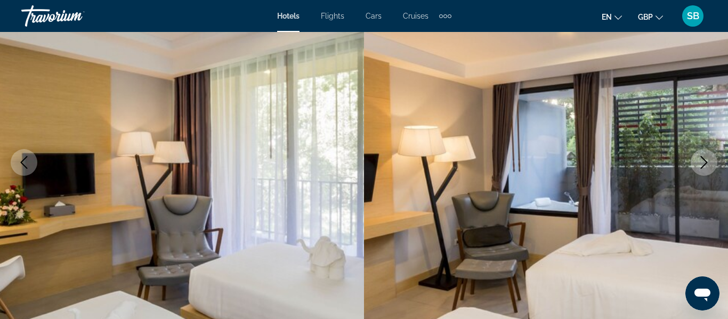
click at [700, 156] on icon "Next image" at bounding box center [703, 162] width 13 height 13
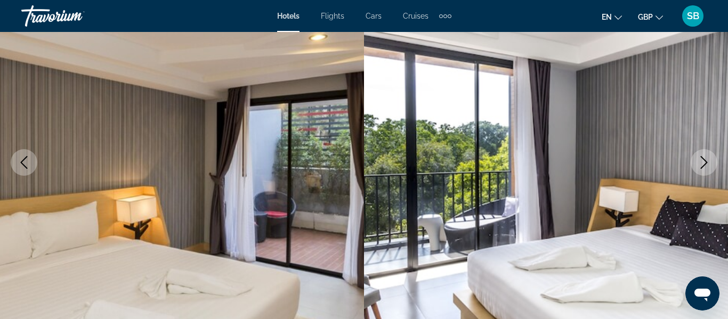
click at [700, 156] on icon "Next image" at bounding box center [703, 162] width 13 height 13
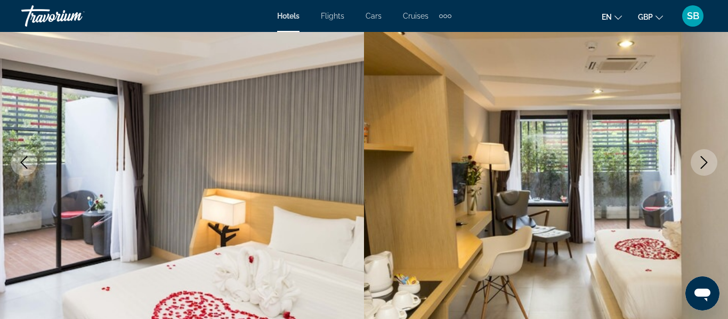
click at [700, 156] on icon "Next image" at bounding box center [703, 162] width 13 height 13
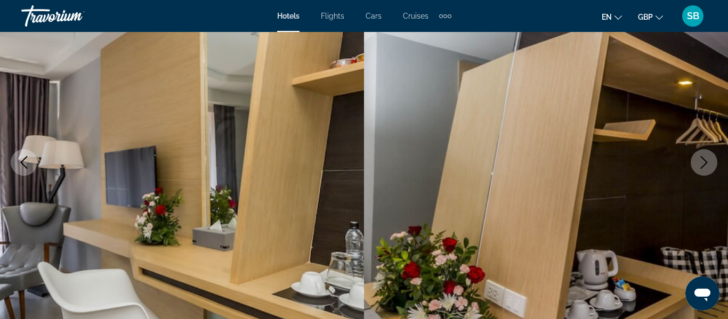
click at [700, 156] on icon "Next image" at bounding box center [703, 162] width 13 height 13
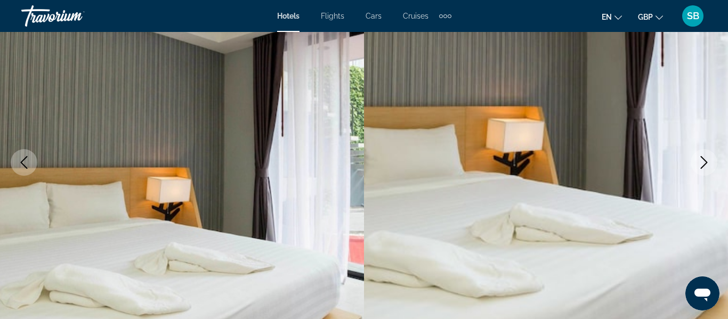
click at [700, 156] on icon "Next image" at bounding box center [703, 162] width 13 height 13
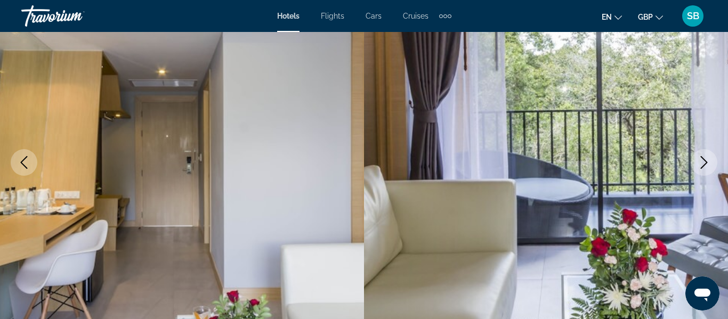
click at [700, 156] on icon "Next image" at bounding box center [703, 162] width 13 height 13
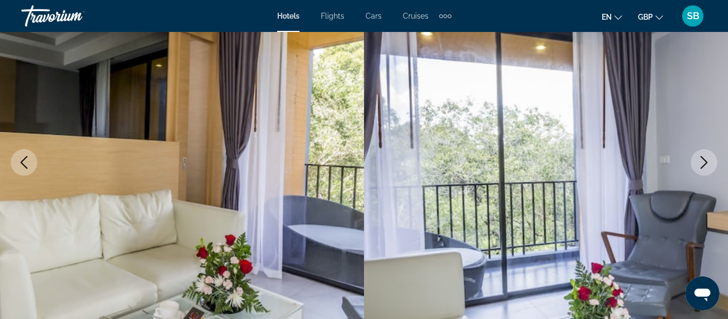
click at [700, 156] on icon "Next image" at bounding box center [703, 162] width 13 height 13
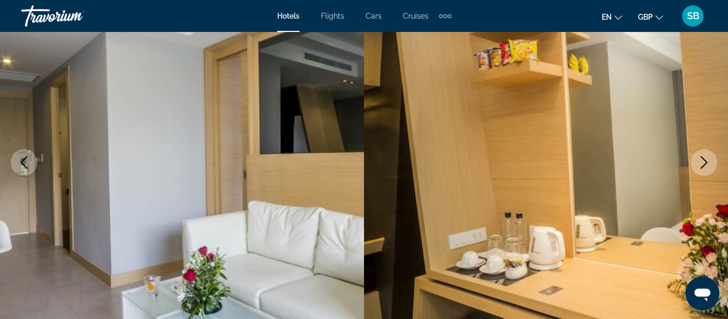
click at [700, 156] on icon "Next image" at bounding box center [703, 162] width 13 height 13
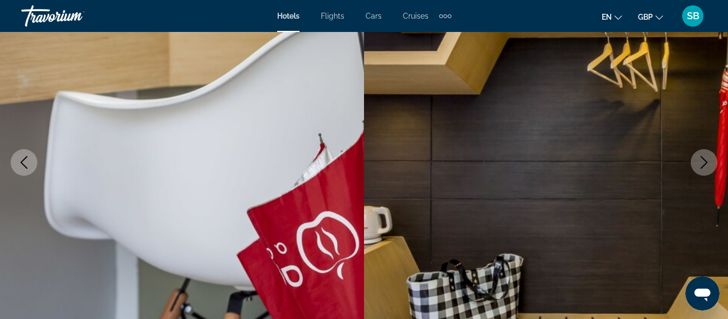
click at [700, 156] on icon "Next image" at bounding box center [703, 162] width 13 height 13
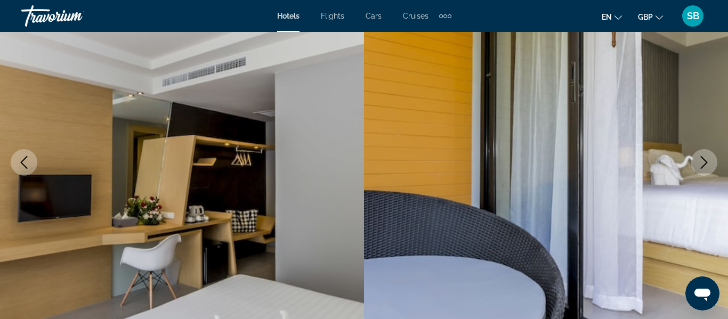
click at [700, 156] on icon "Next image" at bounding box center [703, 162] width 13 height 13
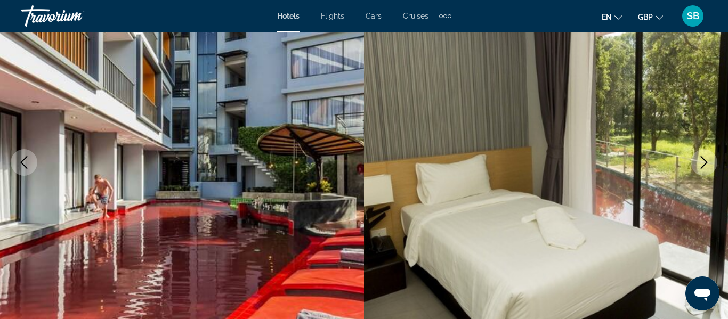
click at [700, 156] on icon "Next image" at bounding box center [703, 162] width 13 height 13
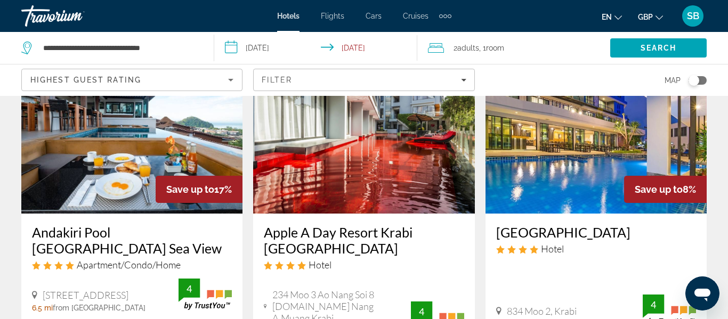
scroll to position [92, 0]
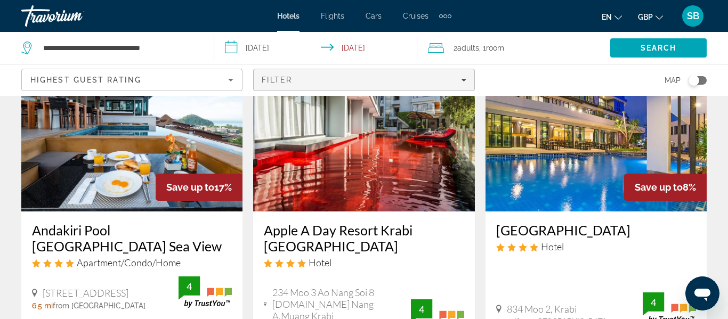
click at [308, 70] on span "Filters" at bounding box center [364, 80] width 220 height 26
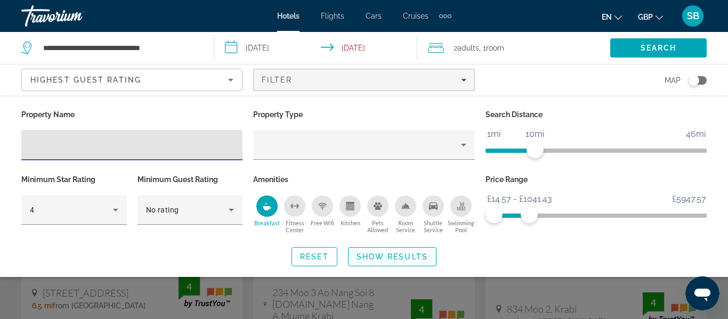
click at [378, 258] on span "Show Results" at bounding box center [391, 257] width 71 height 9
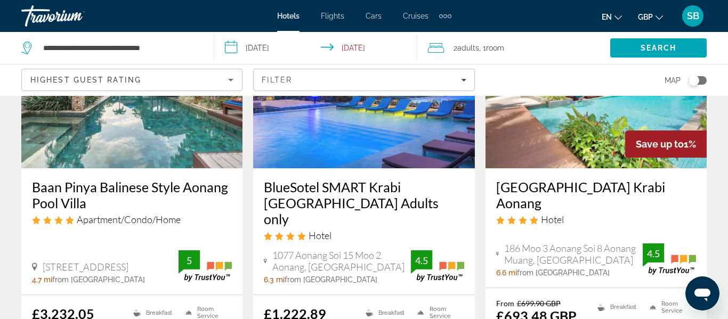
scroll to position [569, 0]
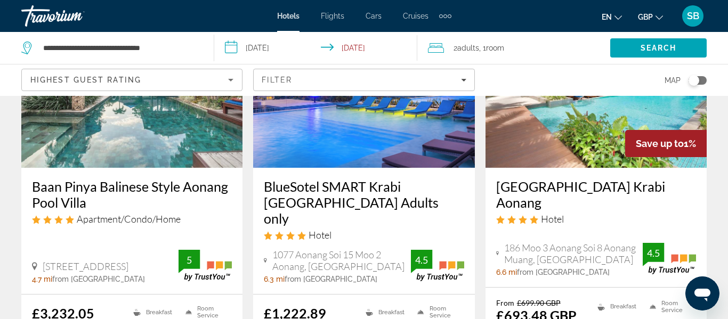
click at [691, 77] on div "Toggle map" at bounding box center [693, 80] width 11 height 11
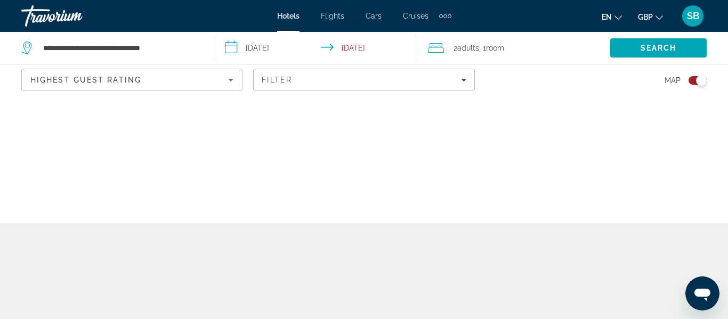
scroll to position [0, 0]
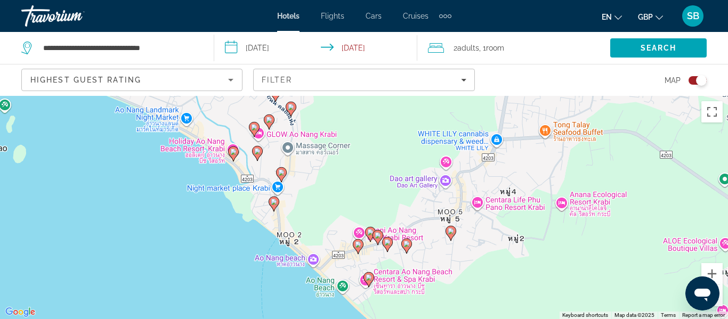
click at [230, 153] on icon "Main content" at bounding box center [234, 154] width 10 height 14
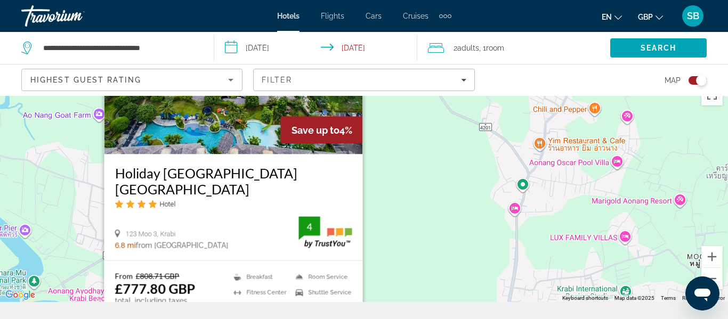
scroll to position [7, 0]
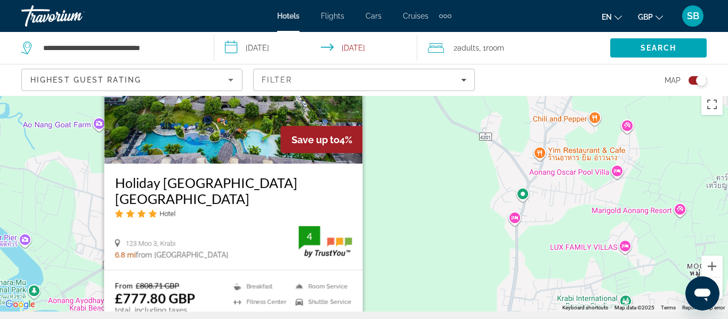
click at [222, 136] on img "Main content" at bounding box center [233, 78] width 258 height 170
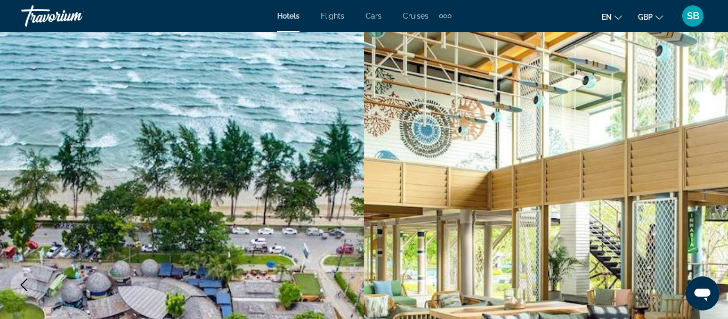
click at [696, 166] on img "Main content" at bounding box center [546, 285] width 364 height 506
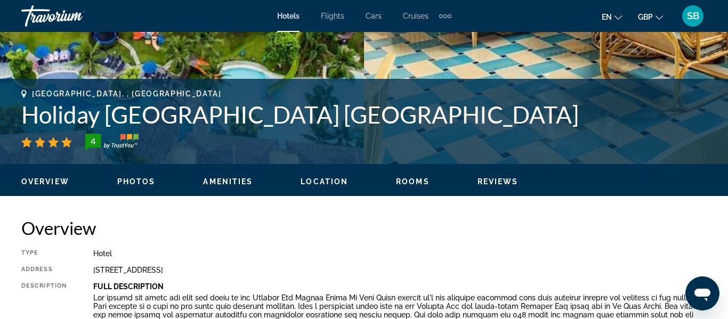
click at [137, 182] on span "Photos" at bounding box center [136, 181] width 38 height 9
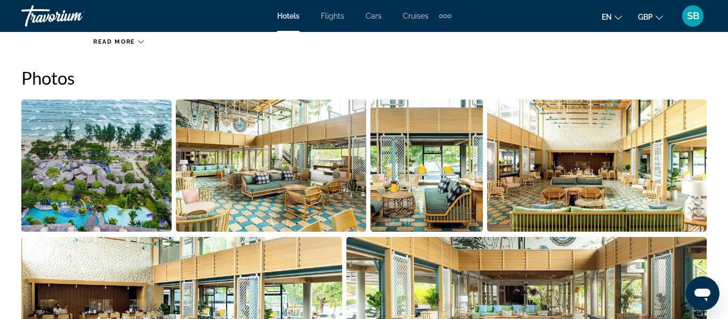
scroll to position [707, 0]
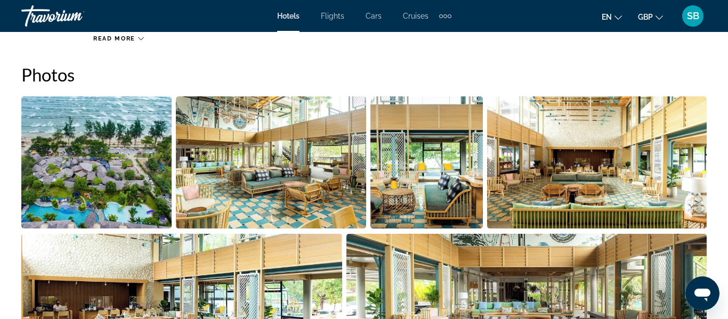
click at [105, 170] on img "Open full-screen image slider" at bounding box center [96, 162] width 150 height 132
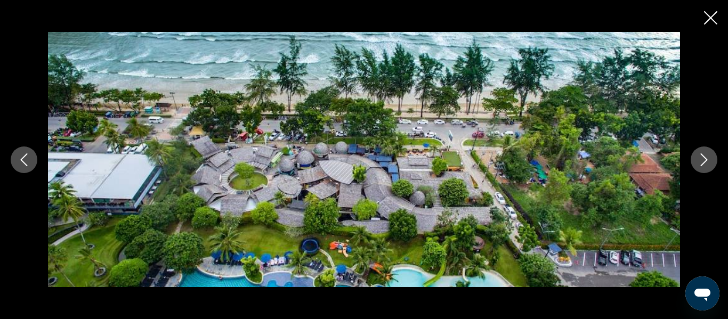
click at [696, 156] on button "Next image" at bounding box center [703, 160] width 27 height 27
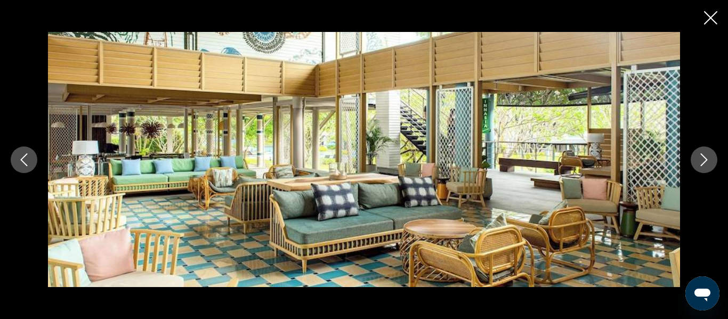
click at [696, 156] on button "Next image" at bounding box center [703, 160] width 27 height 27
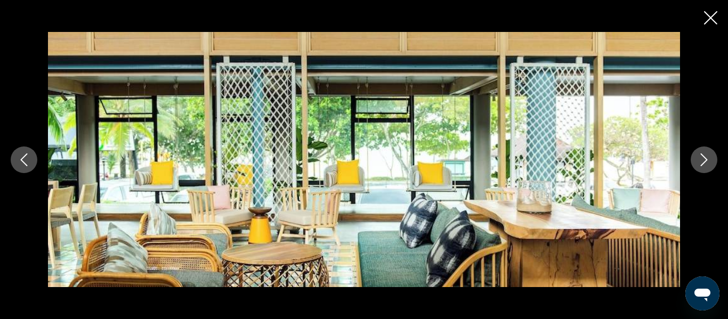
click at [696, 156] on button "Next image" at bounding box center [703, 160] width 27 height 27
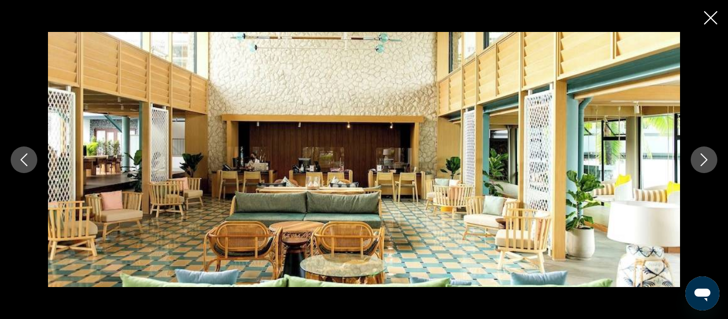
click at [696, 156] on button "Next image" at bounding box center [703, 160] width 27 height 27
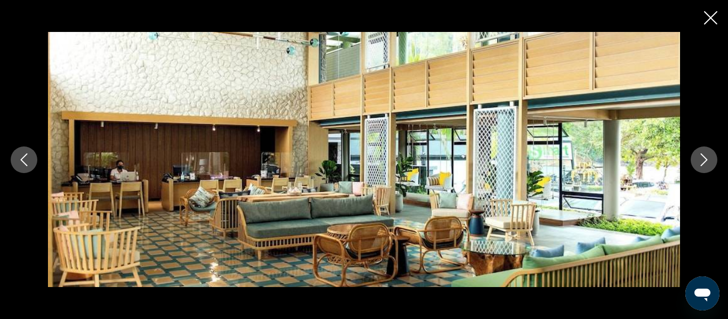
click at [696, 156] on button "Next image" at bounding box center [703, 160] width 27 height 27
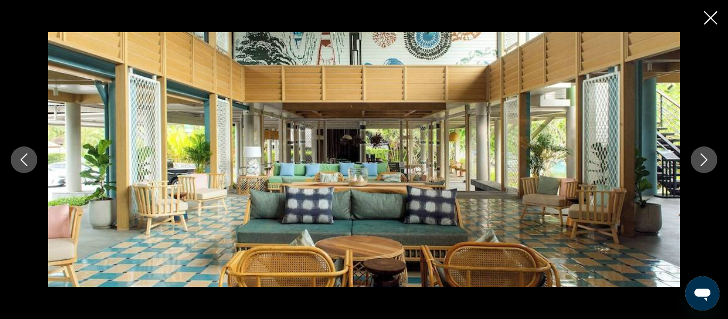
click at [696, 156] on button "Next image" at bounding box center [703, 160] width 27 height 27
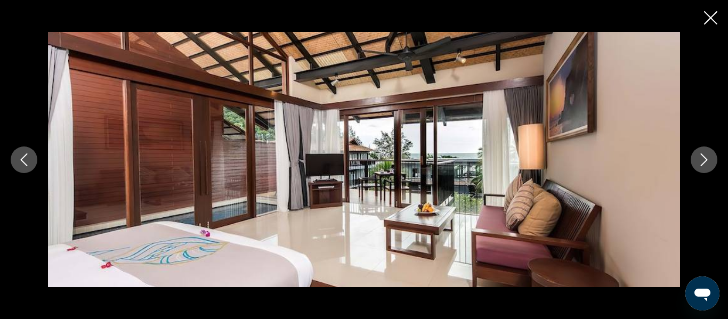
click at [696, 156] on button "Next image" at bounding box center [703, 160] width 27 height 27
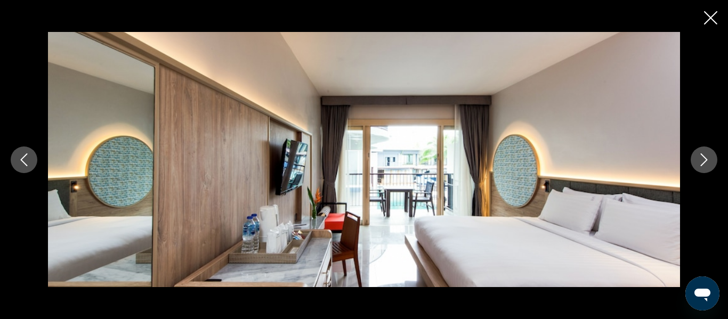
click at [696, 156] on button "Next image" at bounding box center [703, 160] width 27 height 27
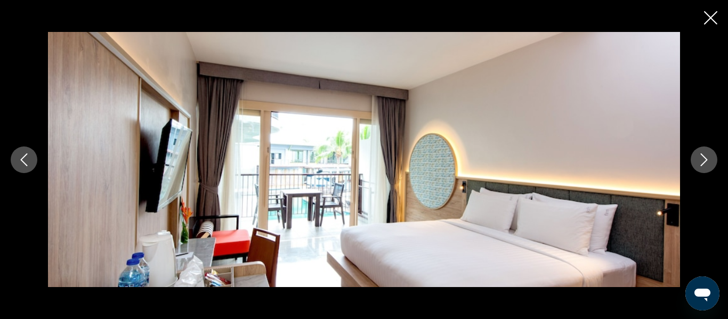
click at [696, 156] on button "Next image" at bounding box center [703, 160] width 27 height 27
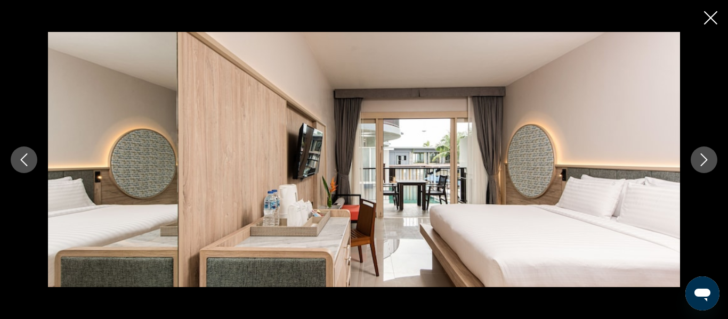
click at [696, 156] on button "Next image" at bounding box center [703, 160] width 27 height 27
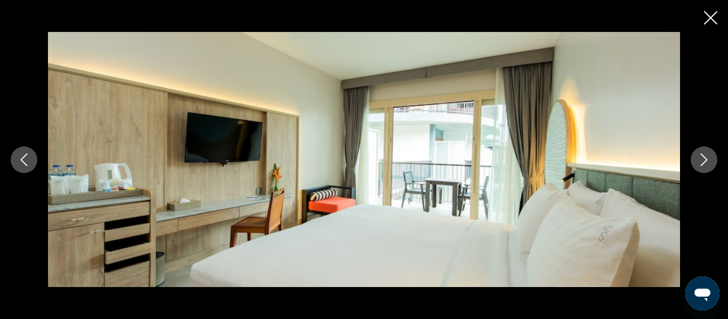
click at [696, 156] on button "Next image" at bounding box center [703, 160] width 27 height 27
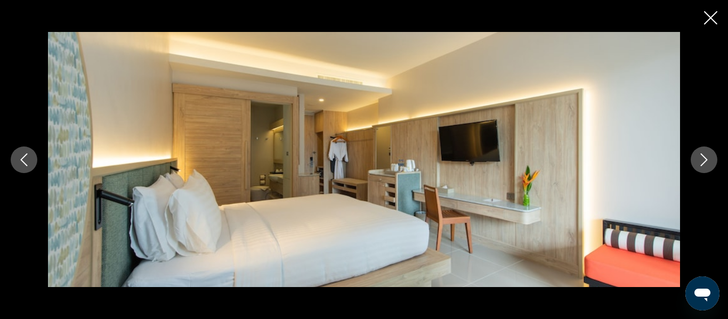
click at [696, 156] on button "Next image" at bounding box center [703, 160] width 27 height 27
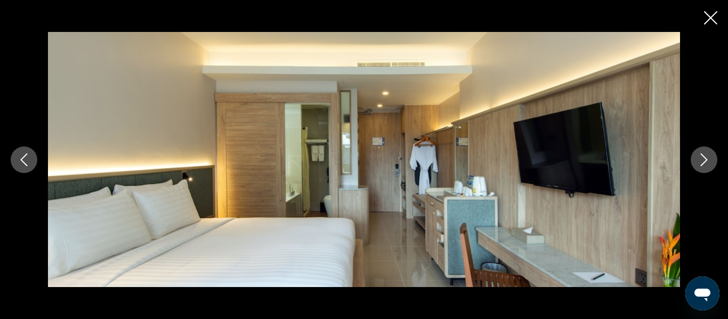
click at [696, 156] on button "Next image" at bounding box center [703, 160] width 27 height 27
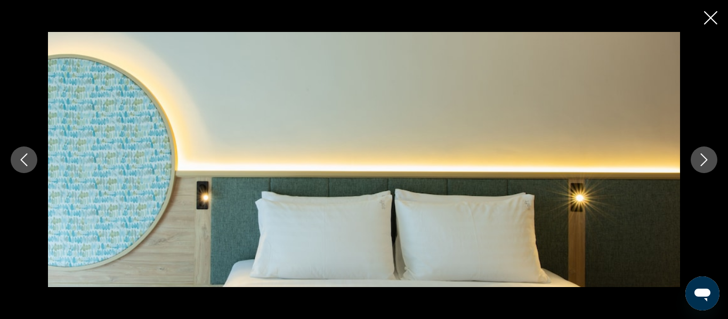
click at [696, 156] on button "Next image" at bounding box center [703, 160] width 27 height 27
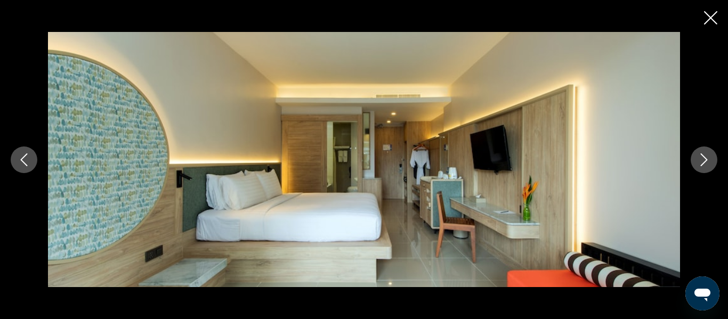
click at [696, 156] on button "Next image" at bounding box center [703, 160] width 27 height 27
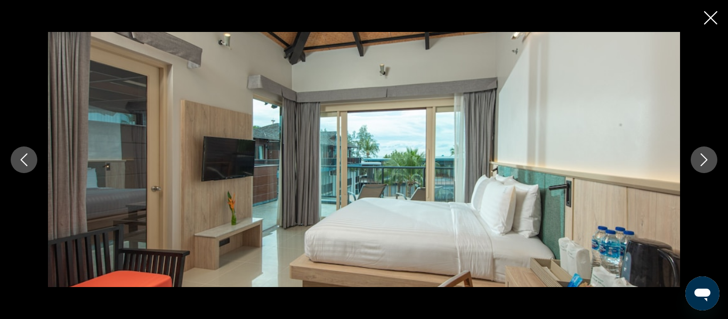
click at [696, 156] on button "Next image" at bounding box center [703, 160] width 27 height 27
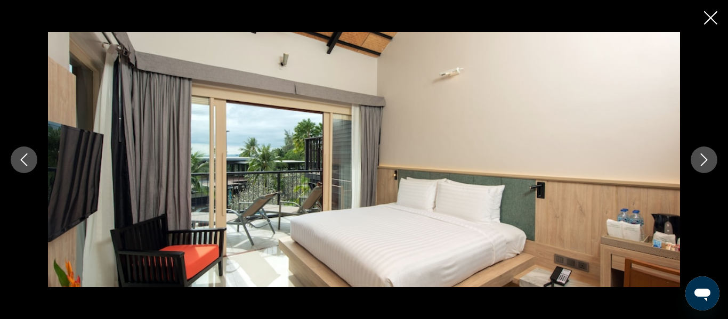
click at [696, 156] on button "Next image" at bounding box center [703, 160] width 27 height 27
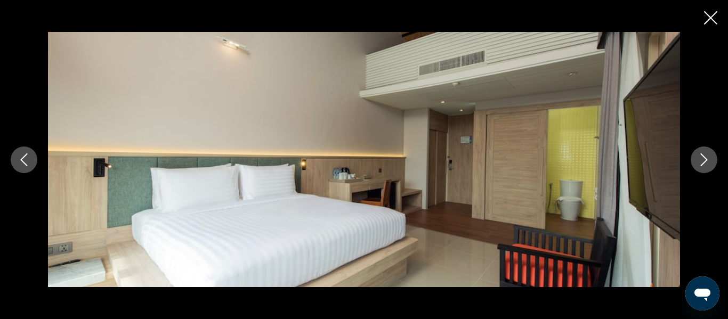
click at [696, 156] on button "Next image" at bounding box center [703, 160] width 27 height 27
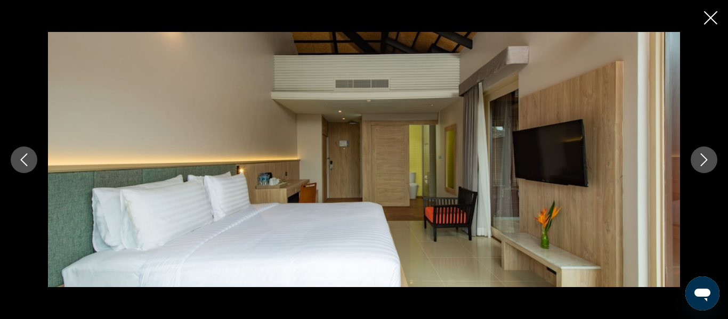
click at [696, 156] on button "Next image" at bounding box center [703, 160] width 27 height 27
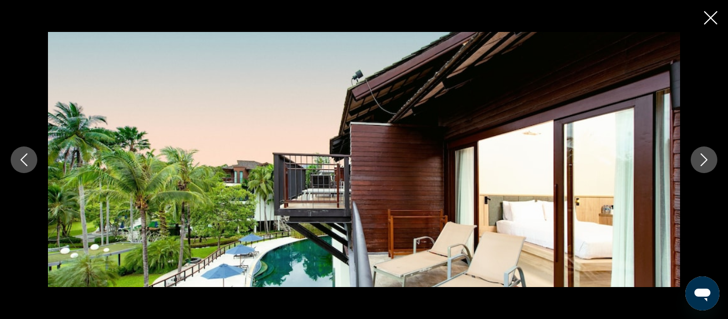
click at [696, 156] on button "Next image" at bounding box center [703, 160] width 27 height 27
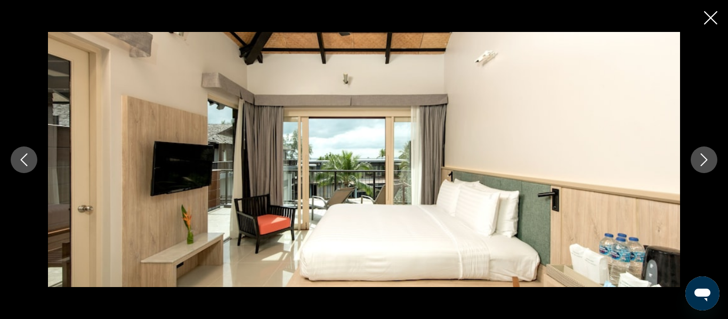
click at [29, 158] on icon "Previous image" at bounding box center [24, 159] width 13 height 13
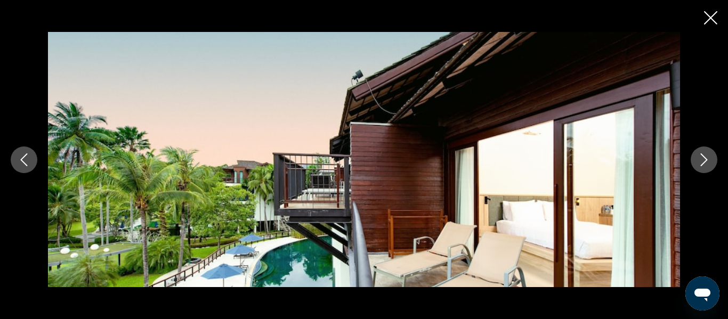
click at [699, 166] on icon "Next image" at bounding box center [703, 159] width 13 height 13
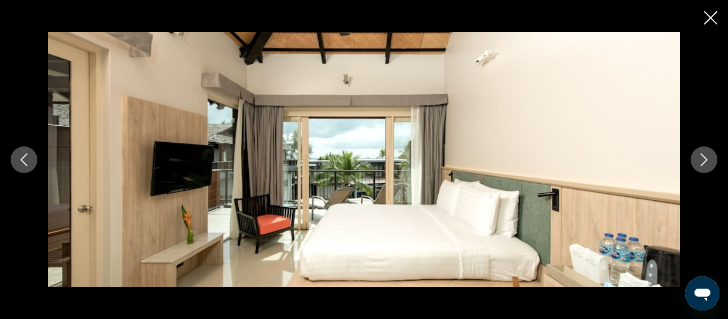
click at [699, 166] on icon "Next image" at bounding box center [703, 159] width 13 height 13
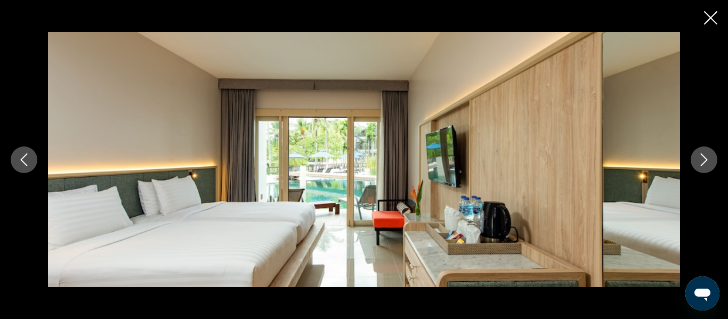
click at [699, 166] on icon "Next image" at bounding box center [703, 159] width 13 height 13
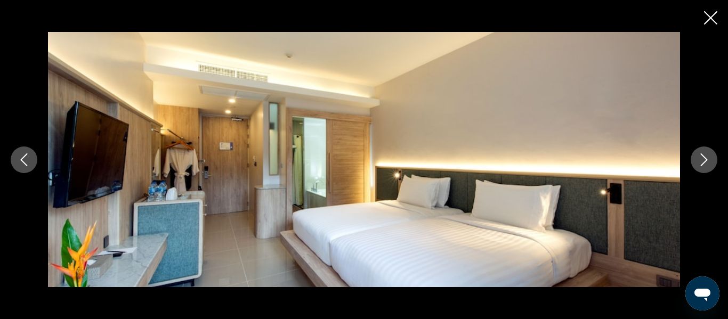
click at [699, 166] on icon "Next image" at bounding box center [703, 159] width 13 height 13
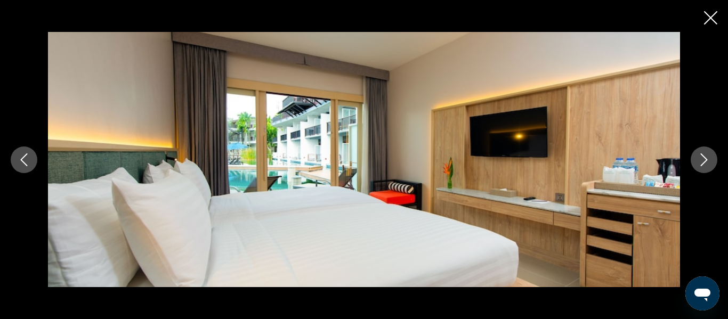
click at [699, 166] on icon "Next image" at bounding box center [703, 159] width 13 height 13
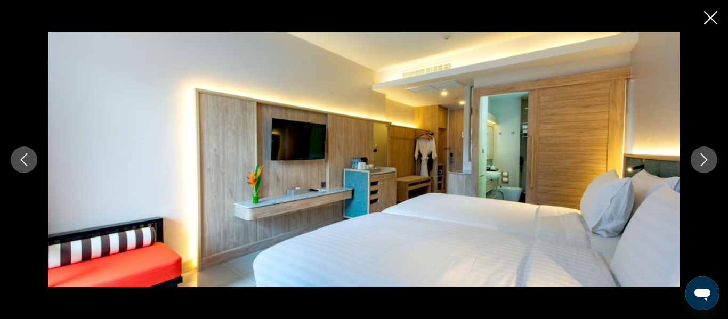
click at [699, 166] on icon "Next image" at bounding box center [703, 159] width 13 height 13
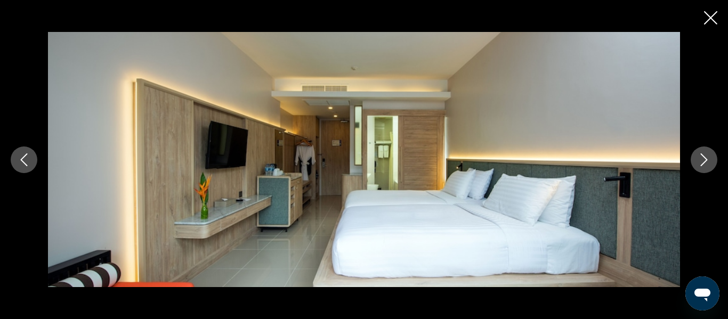
click at [699, 166] on icon "Next image" at bounding box center [703, 159] width 13 height 13
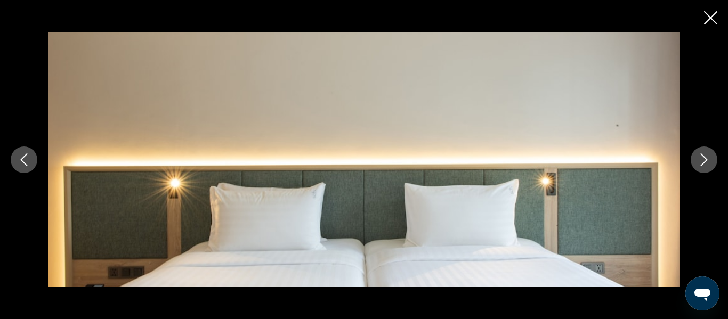
click at [699, 166] on icon "Next image" at bounding box center [703, 159] width 13 height 13
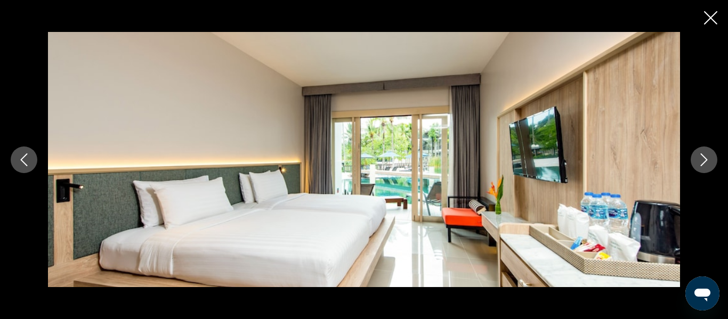
click at [699, 166] on icon "Next image" at bounding box center [703, 159] width 13 height 13
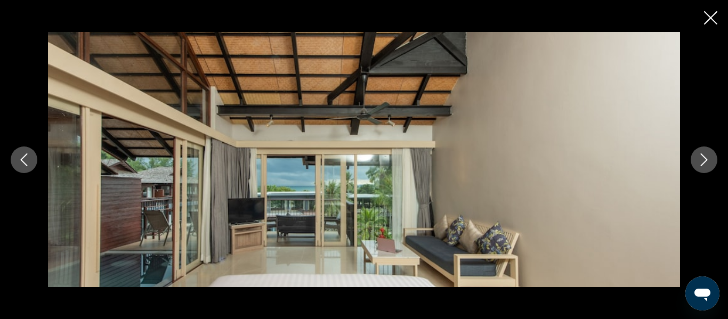
click at [699, 166] on icon "Next image" at bounding box center [703, 159] width 13 height 13
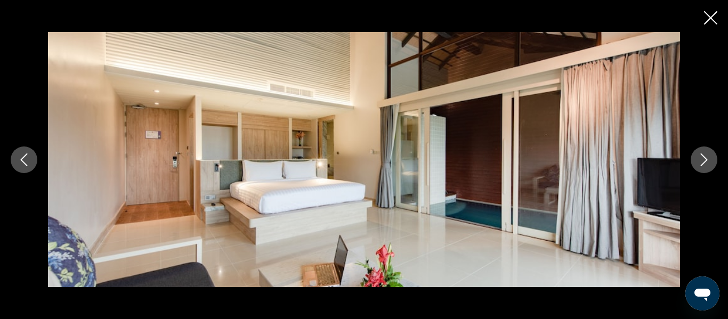
click at [699, 166] on icon "Next image" at bounding box center [703, 159] width 13 height 13
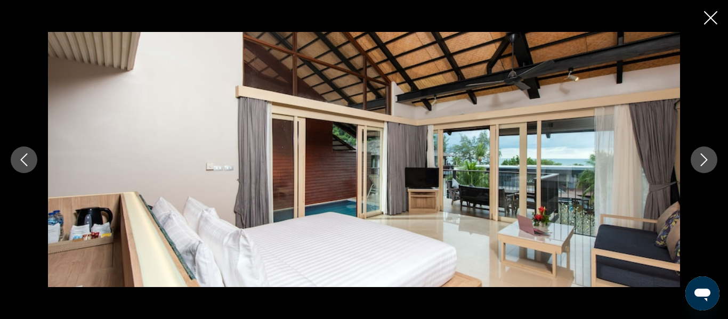
click at [699, 166] on icon "Next image" at bounding box center [703, 159] width 13 height 13
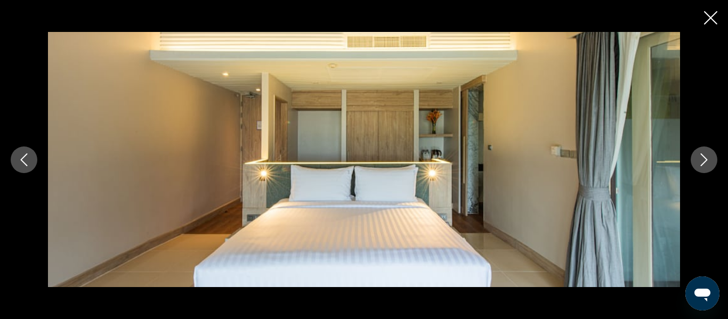
click at [699, 166] on icon "Next image" at bounding box center [703, 159] width 13 height 13
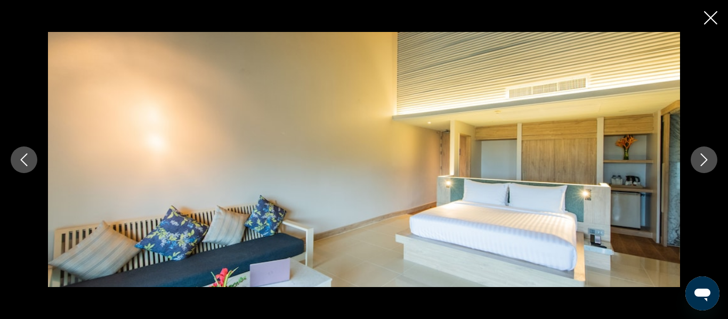
click at [699, 166] on icon "Next image" at bounding box center [703, 159] width 13 height 13
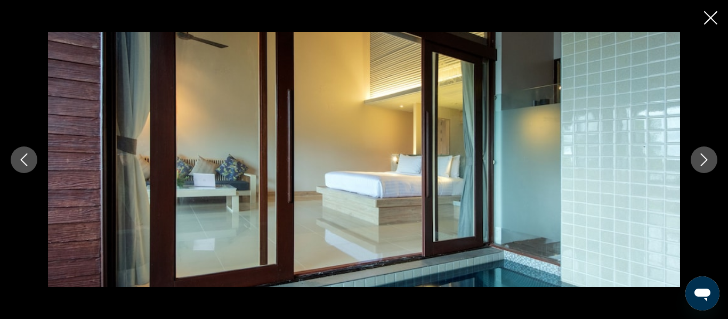
click at [699, 166] on icon "Next image" at bounding box center [703, 159] width 13 height 13
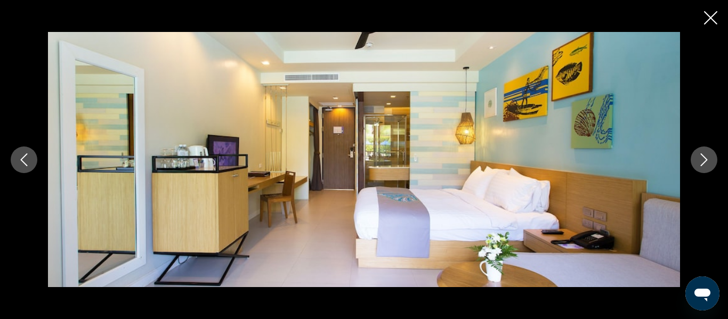
click at [699, 166] on icon "Next image" at bounding box center [703, 159] width 13 height 13
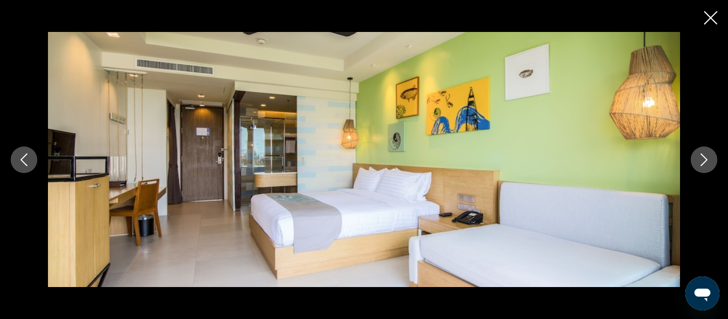
click at [699, 166] on icon "Next image" at bounding box center [703, 159] width 13 height 13
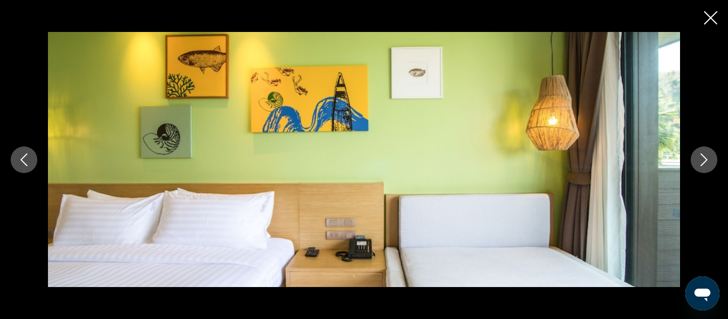
click at [699, 166] on icon "Next image" at bounding box center [703, 159] width 13 height 13
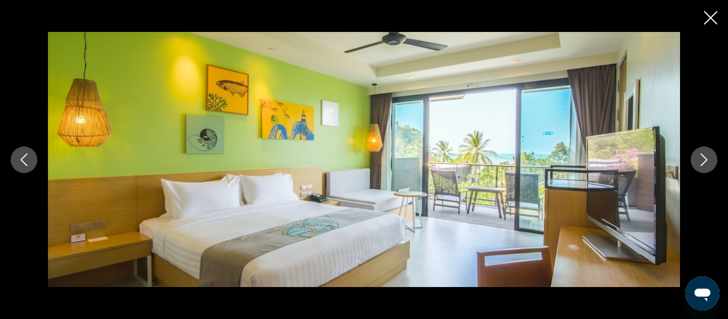
click at [699, 166] on icon "Next image" at bounding box center [703, 159] width 13 height 13
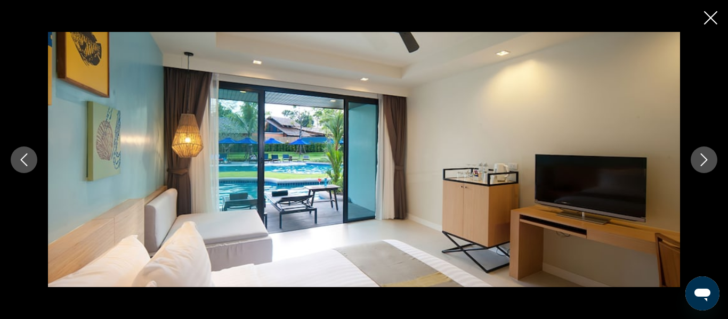
click at [29, 157] on icon "Previous image" at bounding box center [24, 159] width 13 height 13
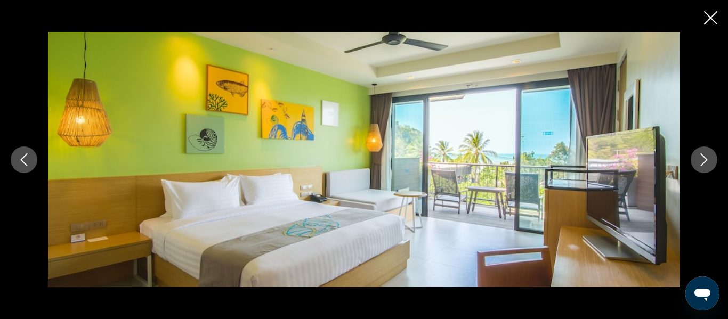
click at [703, 158] on icon "Next image" at bounding box center [703, 159] width 13 height 13
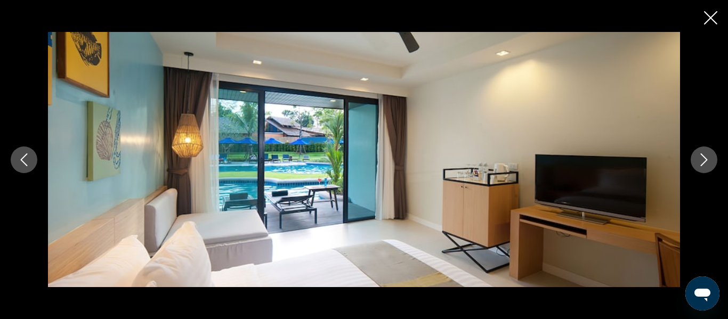
click at [703, 158] on icon "Next image" at bounding box center [703, 159] width 13 height 13
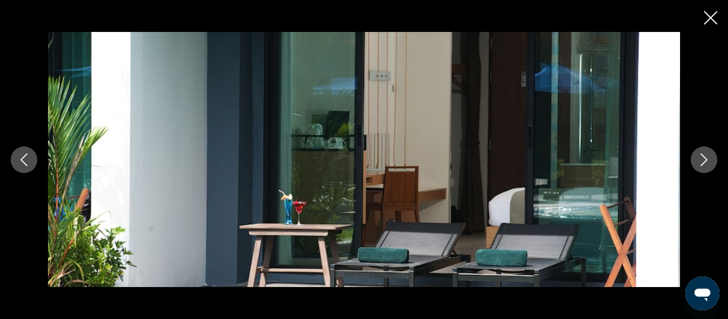
click at [703, 158] on icon "Next image" at bounding box center [703, 159] width 13 height 13
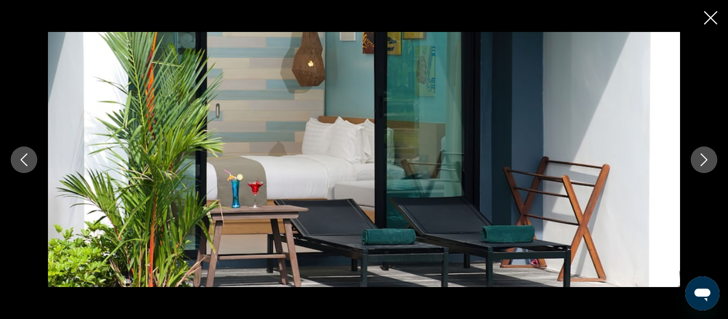
click at [703, 158] on icon "Next image" at bounding box center [703, 159] width 13 height 13
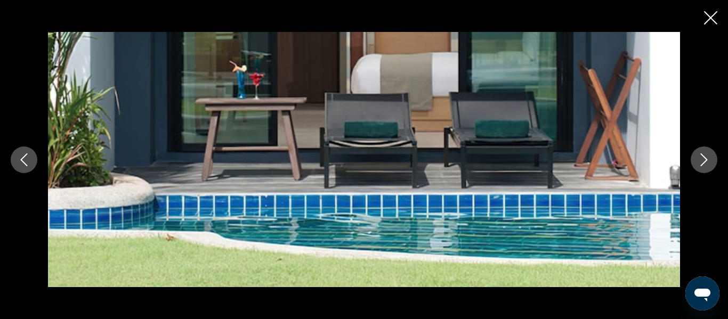
click at [703, 158] on icon "Next image" at bounding box center [703, 159] width 13 height 13
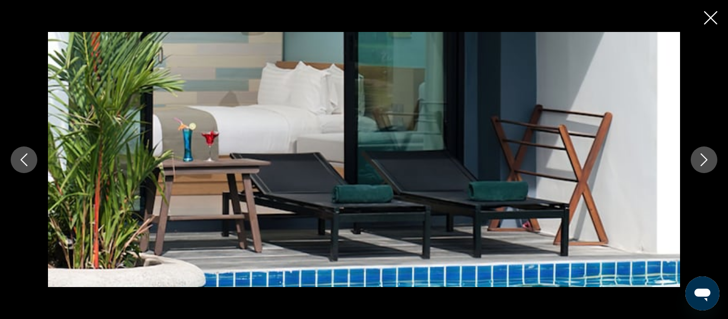
click at [703, 158] on icon "Next image" at bounding box center [703, 159] width 13 height 13
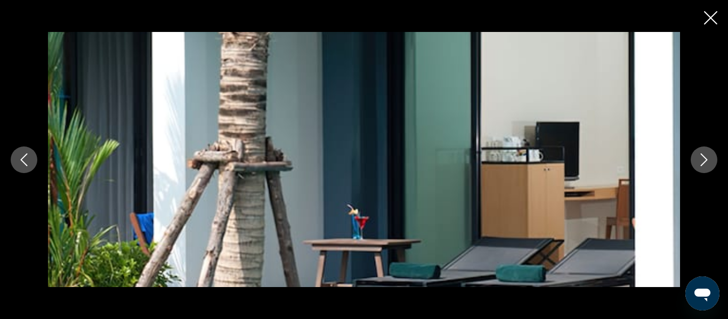
click at [703, 158] on icon "Next image" at bounding box center [703, 159] width 13 height 13
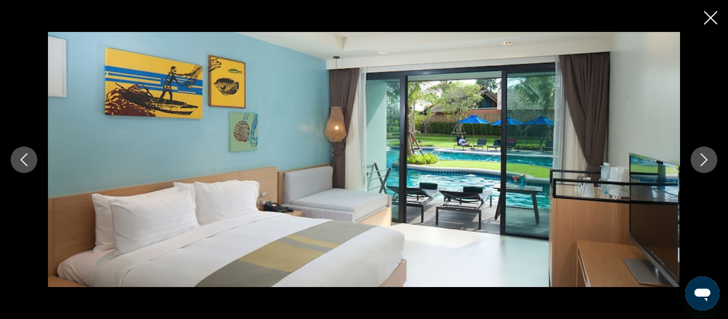
click at [703, 158] on icon "Next image" at bounding box center [703, 159] width 13 height 13
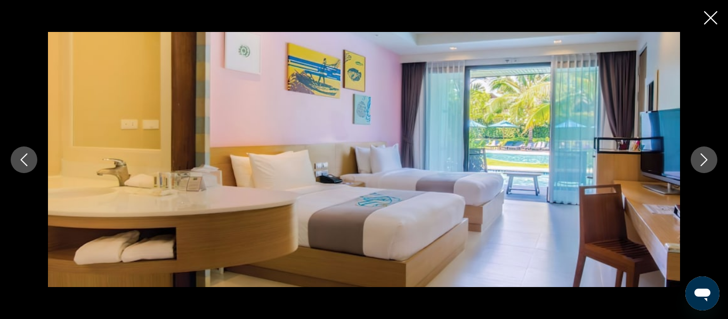
click at [703, 158] on icon "Next image" at bounding box center [703, 159] width 13 height 13
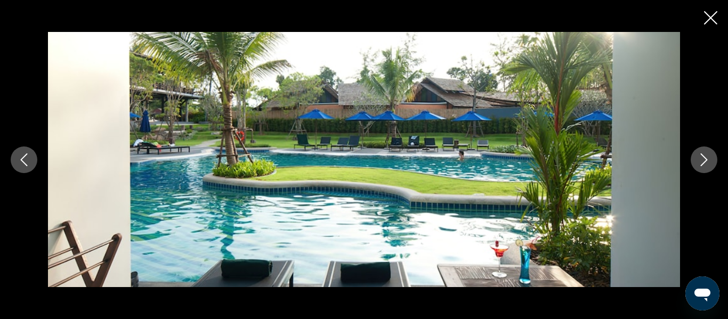
click at [703, 158] on icon "Next image" at bounding box center [703, 159] width 13 height 13
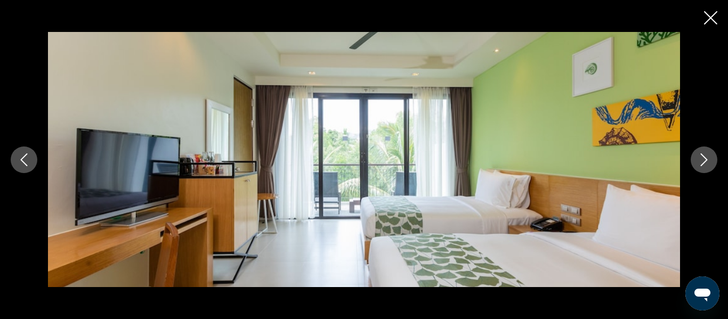
click at [703, 158] on icon "Next image" at bounding box center [703, 159] width 13 height 13
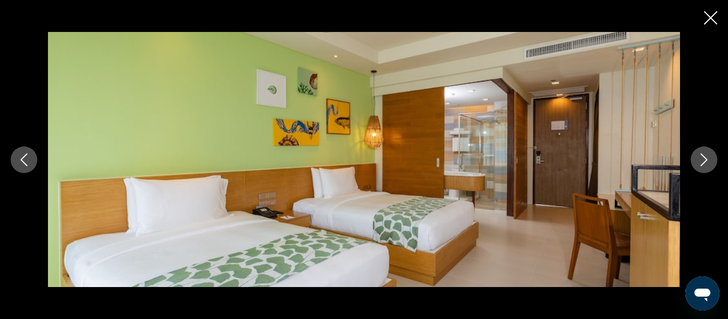
click at [703, 158] on icon "Next image" at bounding box center [703, 159] width 13 height 13
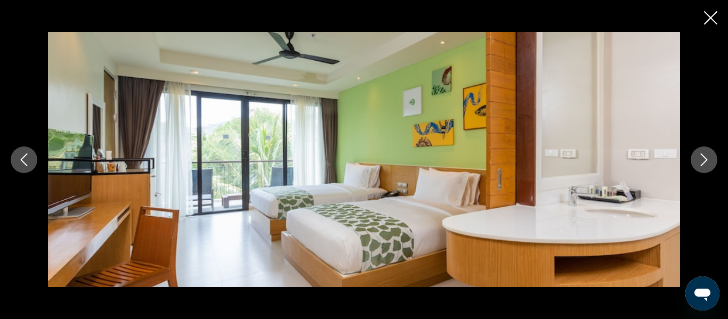
click at [703, 158] on icon "Next image" at bounding box center [703, 159] width 13 height 13
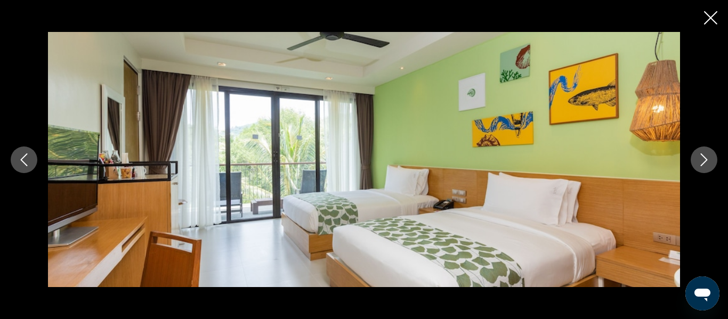
click at [703, 158] on icon "Next image" at bounding box center [703, 159] width 13 height 13
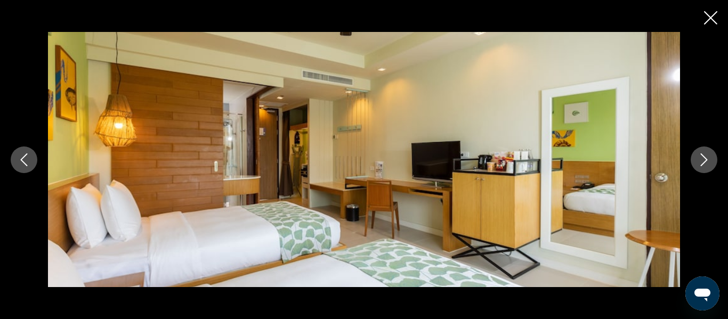
click at [711, 21] on icon "Close slideshow" at bounding box center [710, 17] width 13 height 13
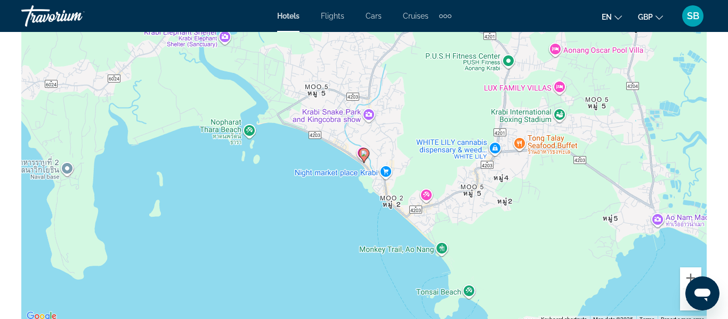
scroll to position [1254, 0]
click at [363, 155] on image "Main content" at bounding box center [364, 154] width 6 height 6
click at [362, 155] on image "Main content" at bounding box center [364, 154] width 6 height 6
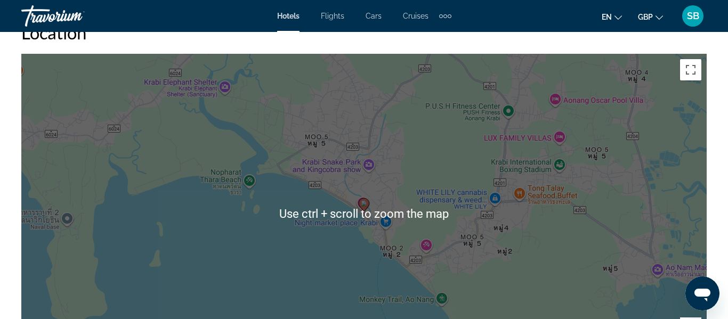
scroll to position [1200, 0]
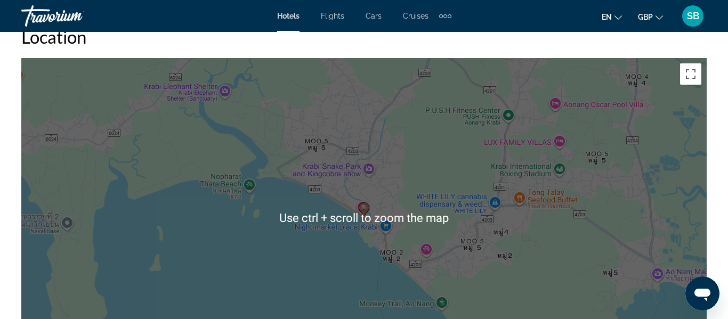
click at [362, 155] on div "To navigate, press the arrow keys. To activate drag with keyboard, press Alt + …" at bounding box center [363, 218] width 685 height 320
click at [456, 182] on div "To activate drag with keyboard, press Alt + Enter. Once in keyboard drag state,…" at bounding box center [363, 218] width 685 height 320
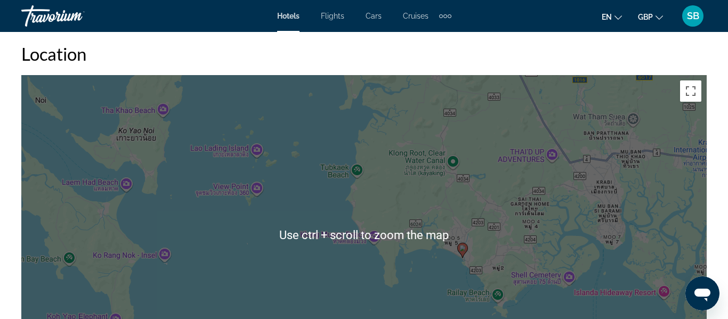
scroll to position [1177, 0]
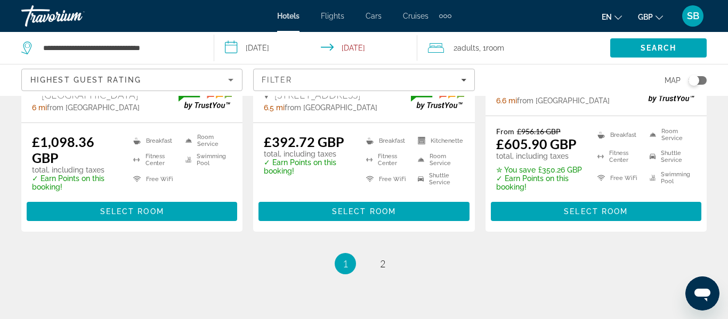
scroll to position [1628, 0]
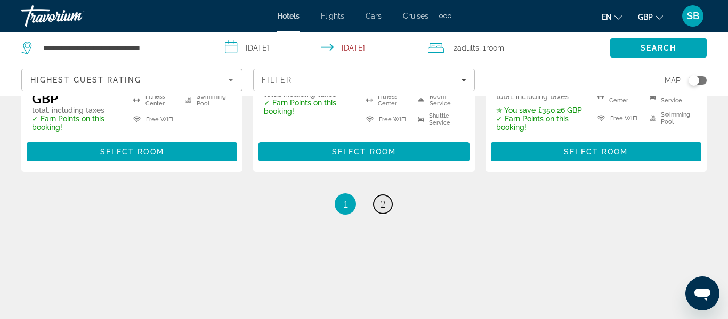
click at [385, 198] on span "2" at bounding box center [382, 204] width 5 height 12
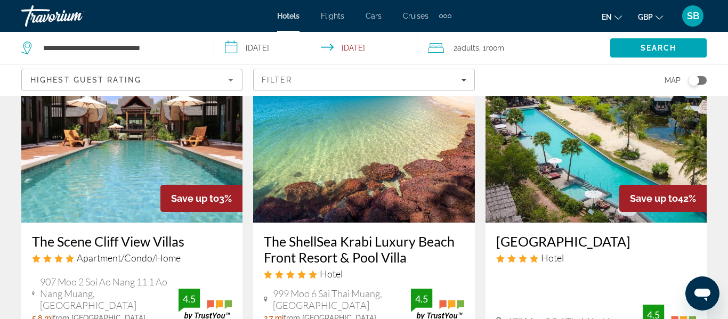
scroll to position [915, 0]
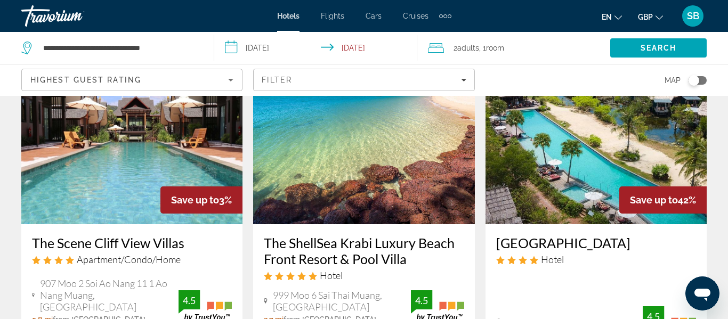
click at [109, 161] on img "Main content" at bounding box center [131, 139] width 221 height 170
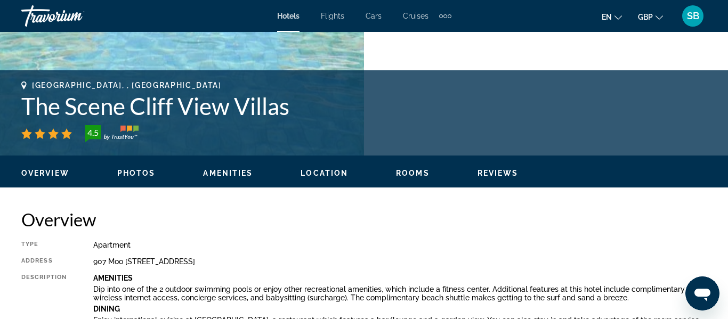
scroll to position [383, 0]
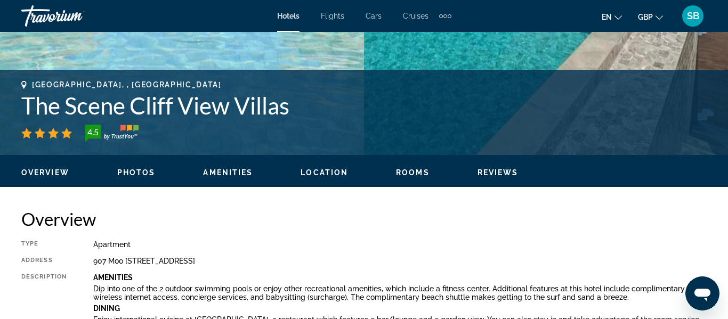
click at [125, 174] on span "Photos" at bounding box center [136, 172] width 38 height 9
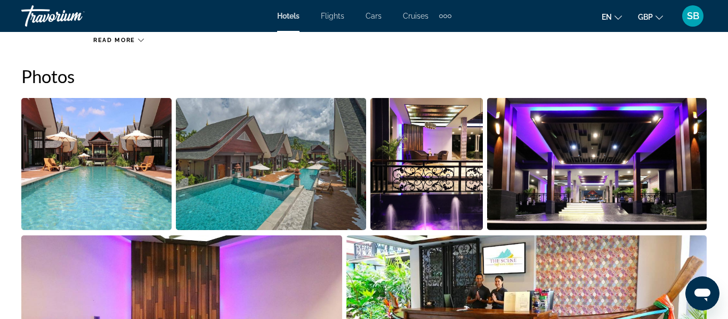
scroll to position [707, 0]
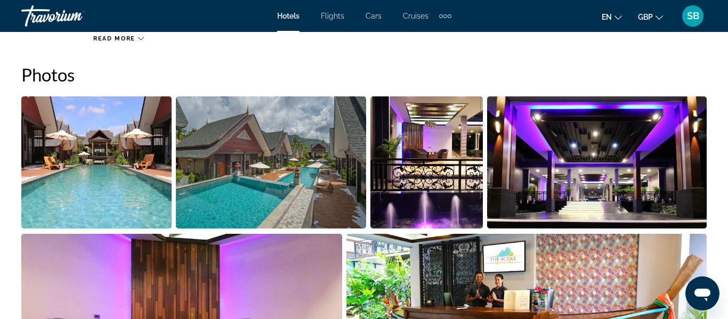
click at [92, 171] on img "Open full-screen image slider" at bounding box center [96, 162] width 150 height 132
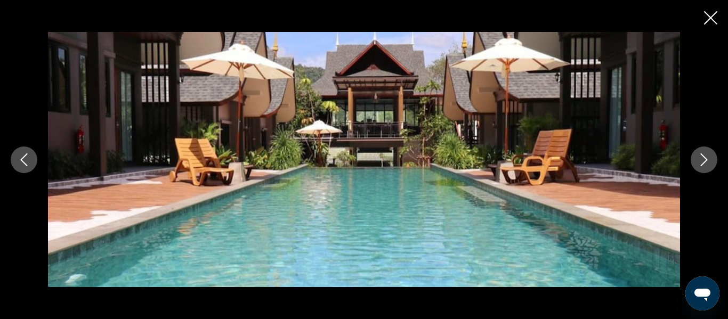
click at [701, 163] on icon "Next image" at bounding box center [703, 159] width 13 height 13
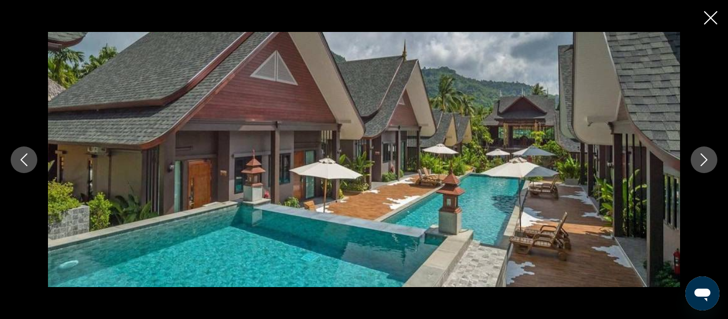
click at [701, 163] on icon "Next image" at bounding box center [703, 159] width 13 height 13
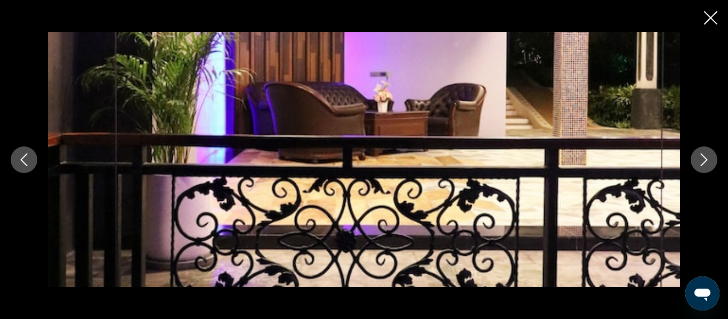
click at [701, 163] on icon "Next image" at bounding box center [703, 159] width 13 height 13
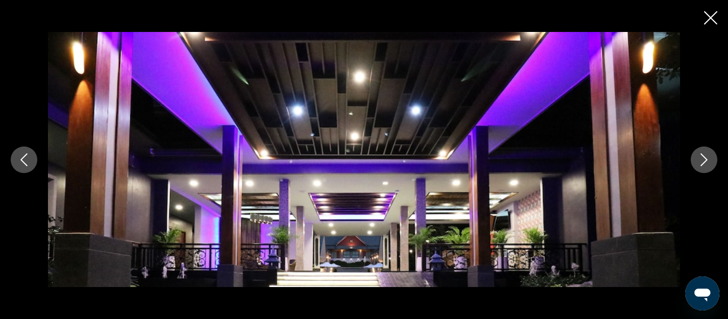
click at [701, 163] on icon "Next image" at bounding box center [703, 159] width 13 height 13
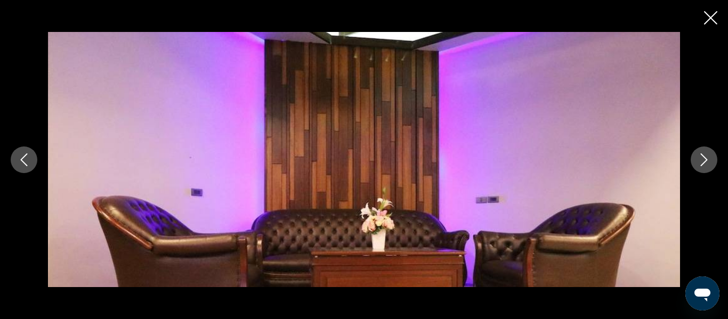
click at [701, 163] on icon "Next image" at bounding box center [703, 159] width 13 height 13
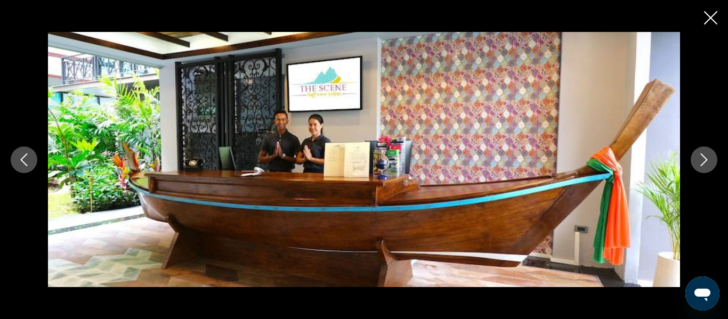
click at [701, 163] on icon "Next image" at bounding box center [703, 159] width 13 height 13
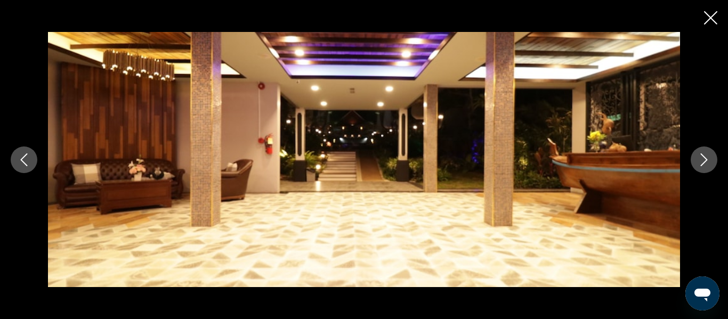
click at [701, 163] on icon "Next image" at bounding box center [703, 159] width 13 height 13
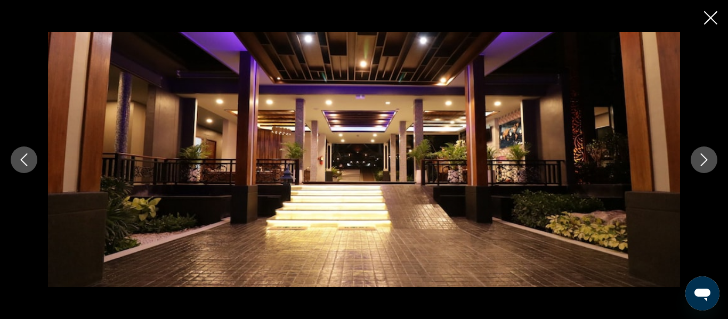
click at [701, 163] on icon "Next image" at bounding box center [703, 159] width 13 height 13
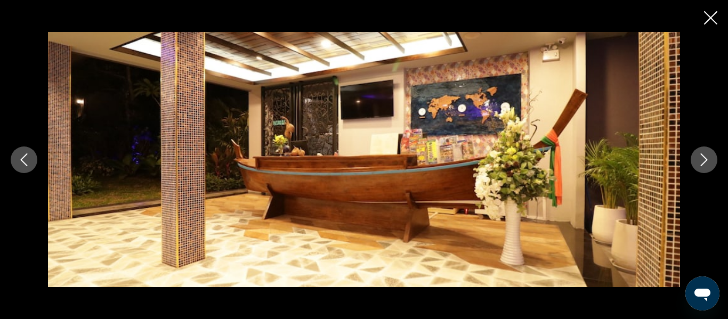
click at [701, 163] on icon "Next image" at bounding box center [703, 159] width 13 height 13
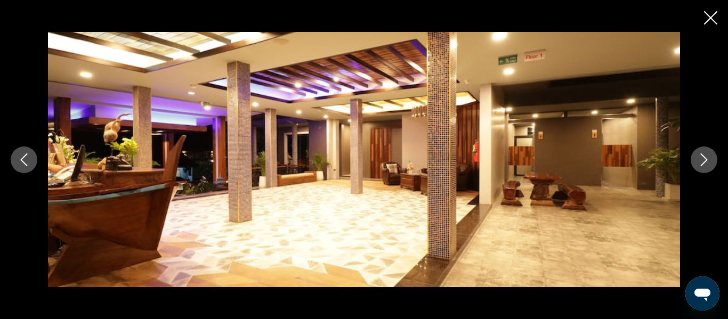
click at [701, 163] on icon "Next image" at bounding box center [703, 159] width 13 height 13
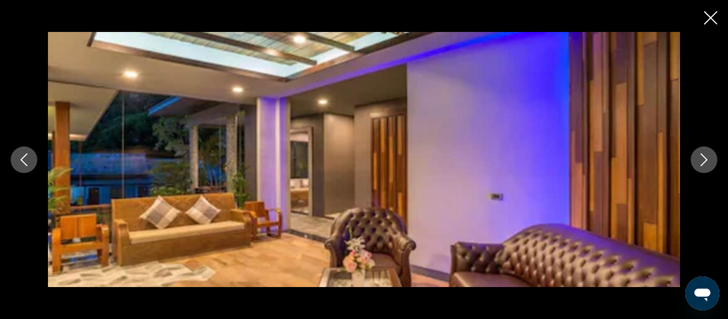
click at [701, 163] on icon "Next image" at bounding box center [703, 159] width 13 height 13
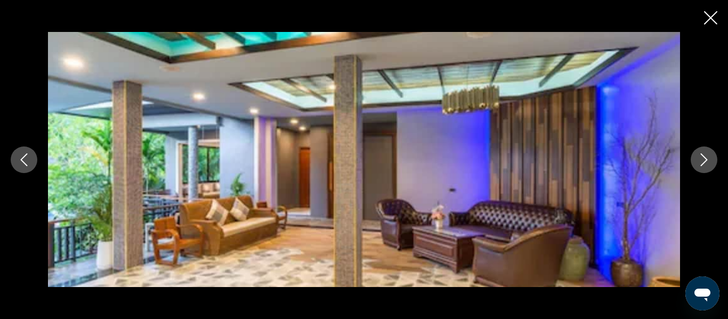
click at [701, 163] on icon "Next image" at bounding box center [703, 159] width 13 height 13
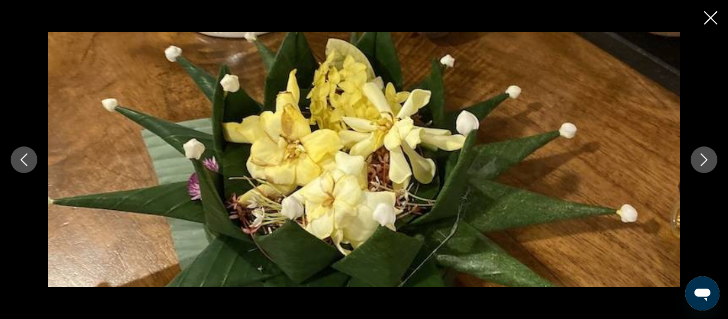
click at [701, 163] on icon "Next image" at bounding box center [703, 159] width 13 height 13
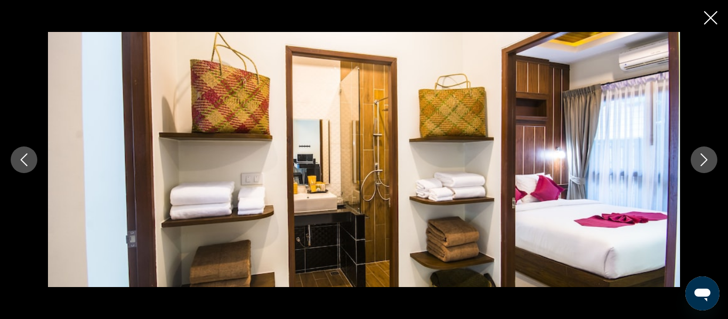
click at [701, 163] on icon "Next image" at bounding box center [703, 159] width 13 height 13
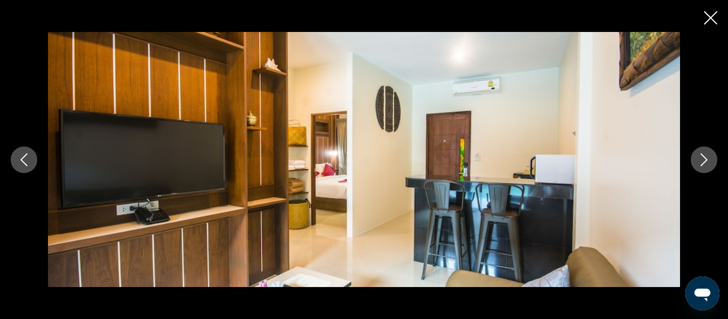
click at [701, 163] on icon "Next image" at bounding box center [703, 159] width 13 height 13
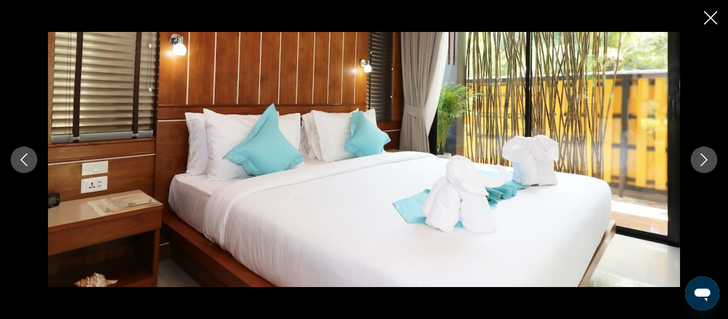
click at [701, 163] on icon "Next image" at bounding box center [703, 159] width 13 height 13
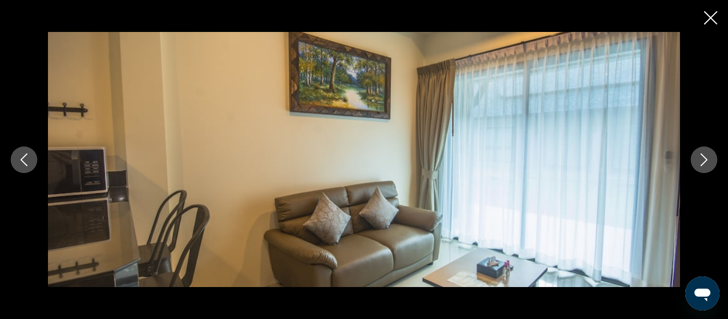
click at [701, 163] on icon "Next image" at bounding box center [703, 159] width 13 height 13
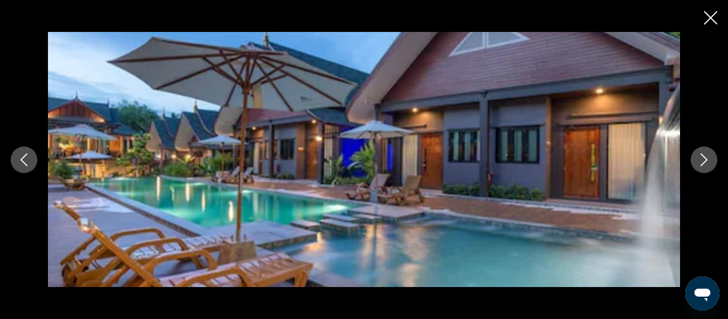
click at [701, 163] on icon "Next image" at bounding box center [703, 159] width 13 height 13
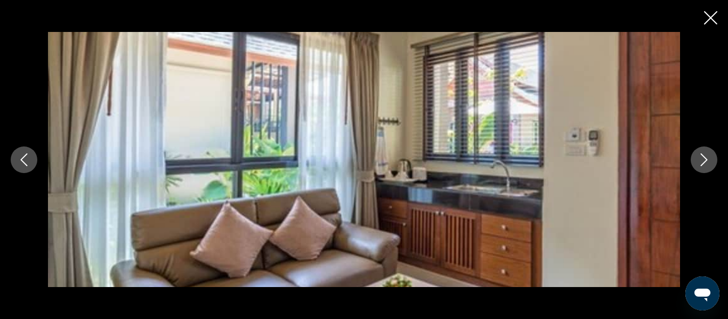
click at [701, 163] on icon "Next image" at bounding box center [703, 159] width 13 height 13
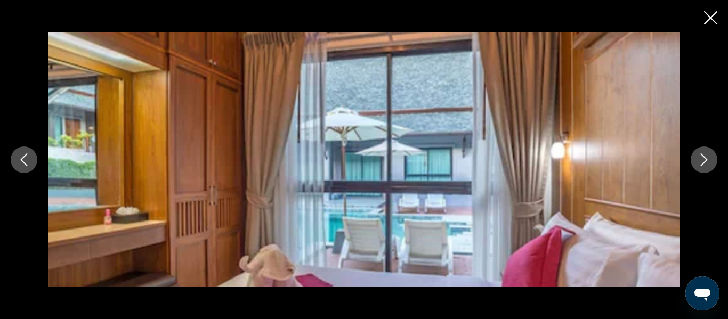
click at [701, 163] on icon "Next image" at bounding box center [703, 159] width 13 height 13
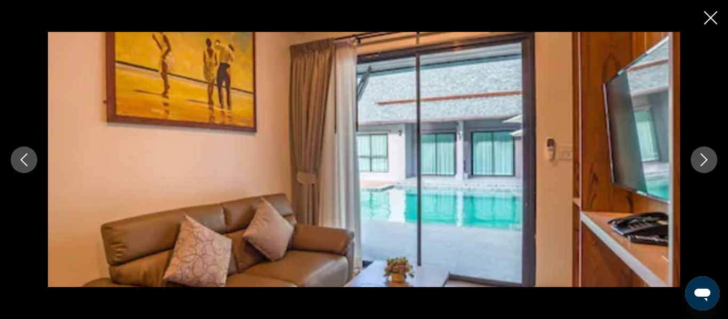
click at [701, 163] on icon "Next image" at bounding box center [703, 159] width 13 height 13
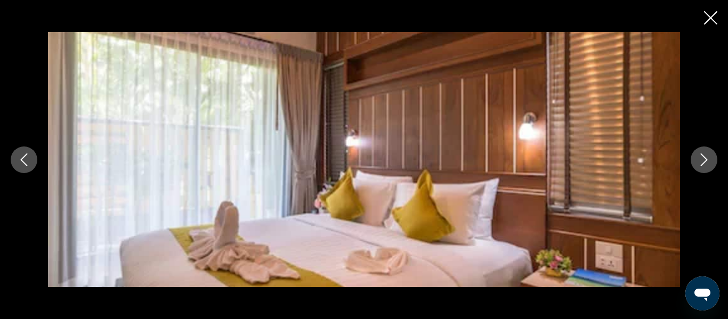
click at [701, 163] on icon "Next image" at bounding box center [703, 159] width 13 height 13
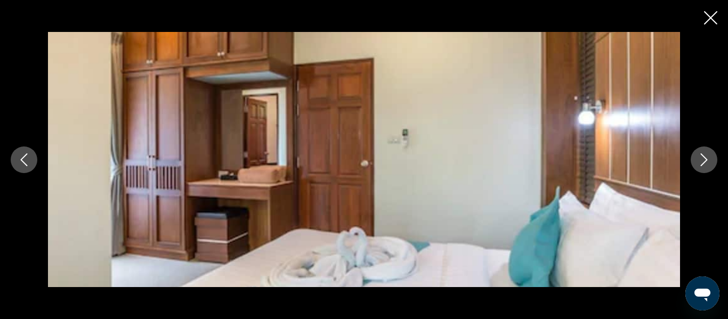
click at [701, 163] on icon "Next image" at bounding box center [703, 159] width 13 height 13
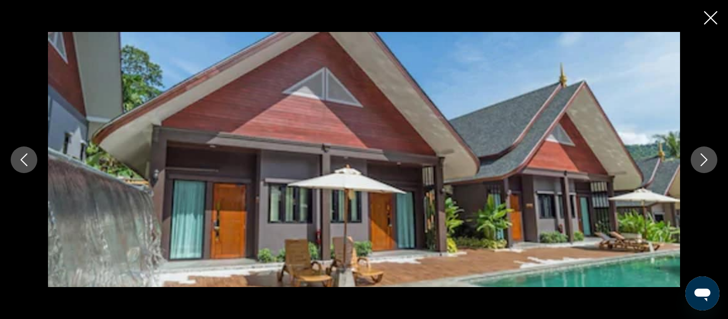
click at [710, 26] on button "Close slideshow" at bounding box center [710, 19] width 13 height 17
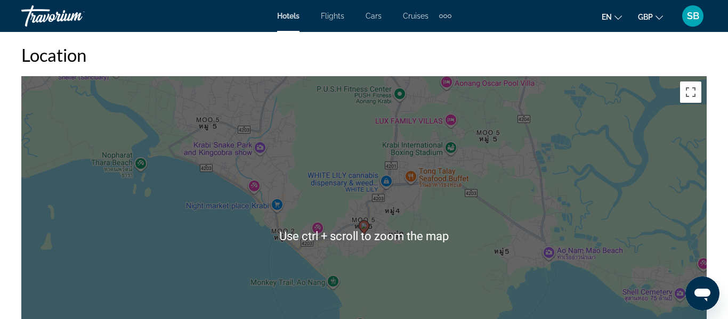
scroll to position [1179, 0]
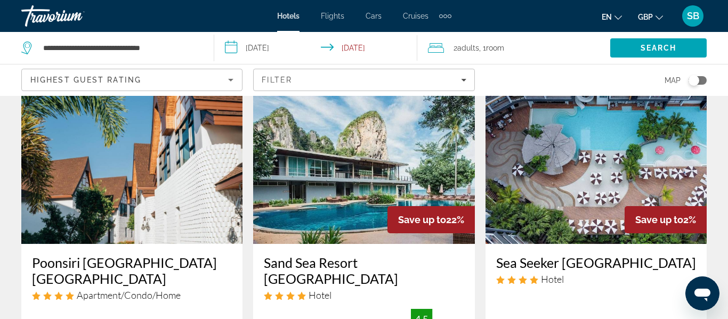
scroll to position [456, 0]
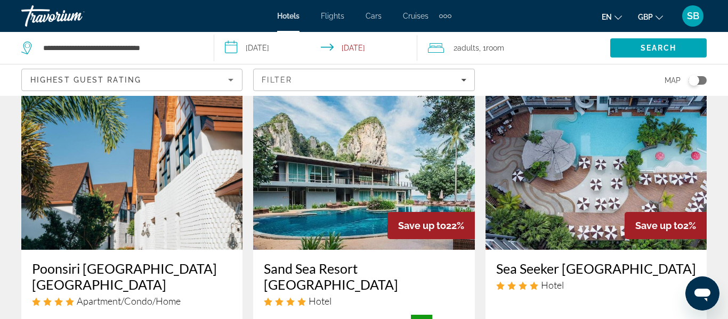
click at [597, 167] on img "Main content" at bounding box center [595, 164] width 221 height 170
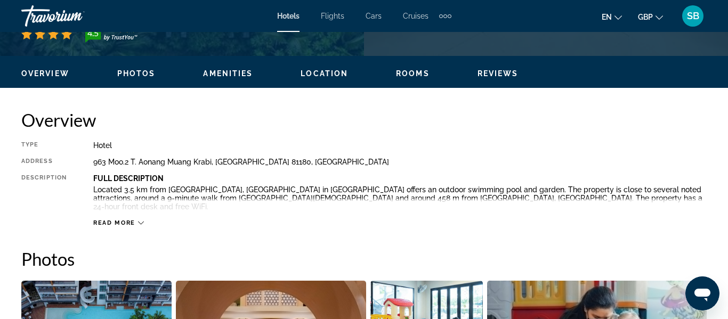
scroll to position [467, 0]
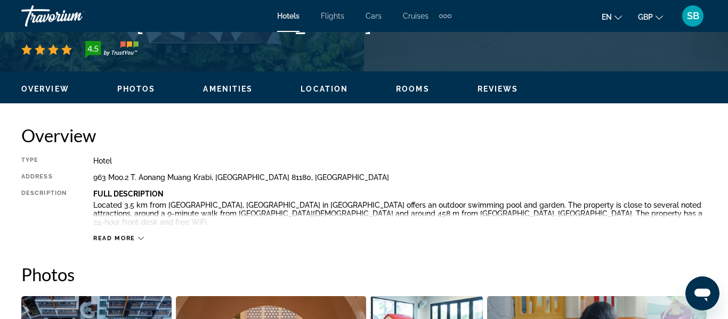
click at [107, 235] on span "Read more" at bounding box center [114, 238] width 42 height 7
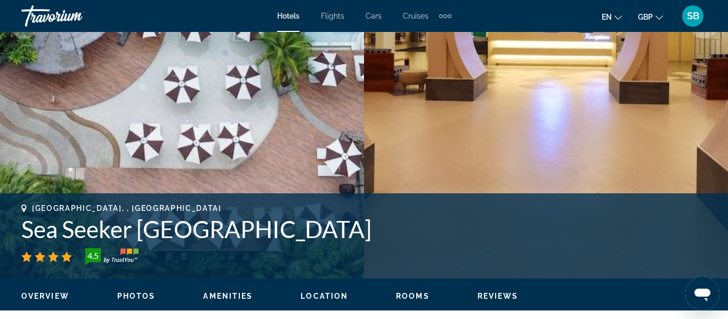
scroll to position [216, 0]
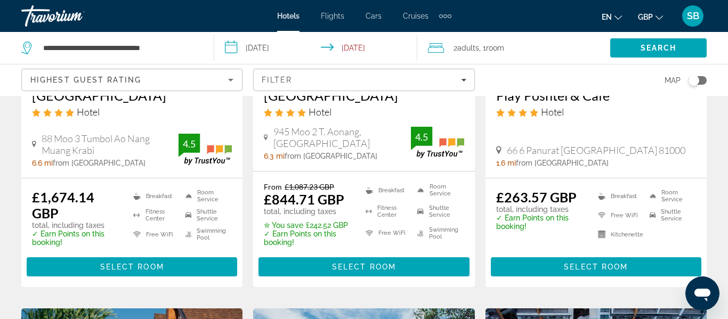
scroll to position [227, 0]
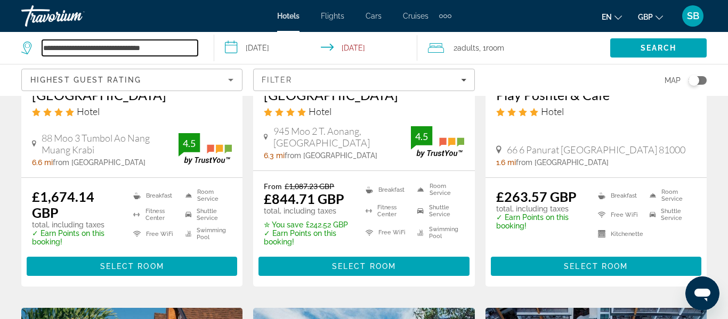
click at [160, 48] on input "**********" at bounding box center [120, 48] width 156 height 16
click at [161, 48] on input "**********" at bounding box center [120, 48] width 156 height 16
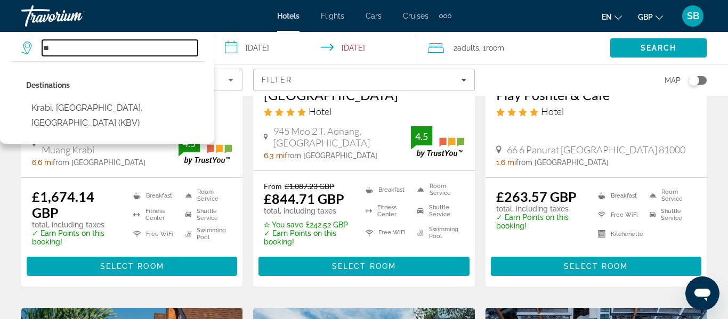
type input "*"
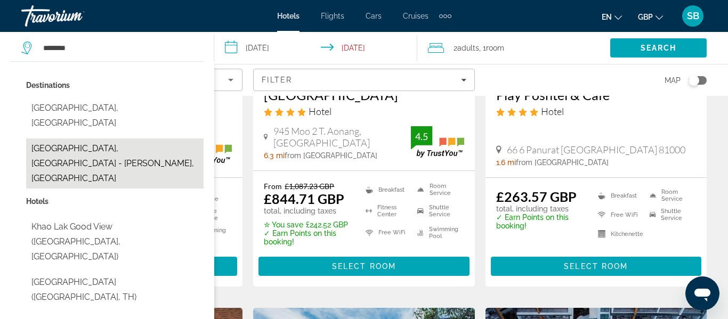
click at [91, 139] on button "Khao Lak, Phuket - Phang Nga, Thailand" at bounding box center [114, 164] width 177 height 50
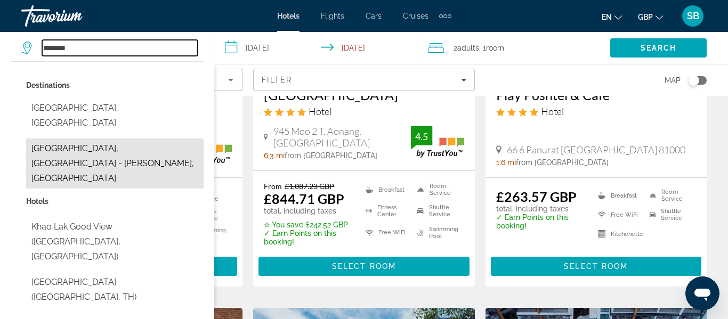
type input "**********"
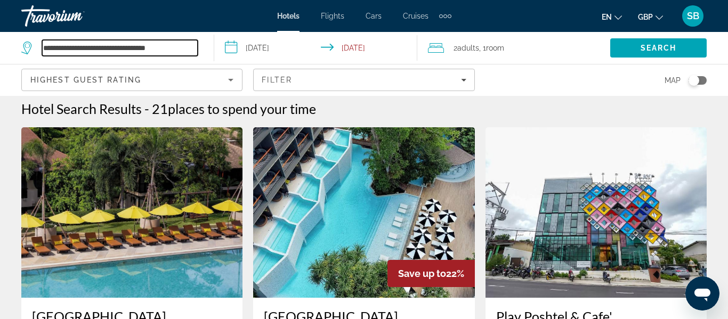
scroll to position [4, 0]
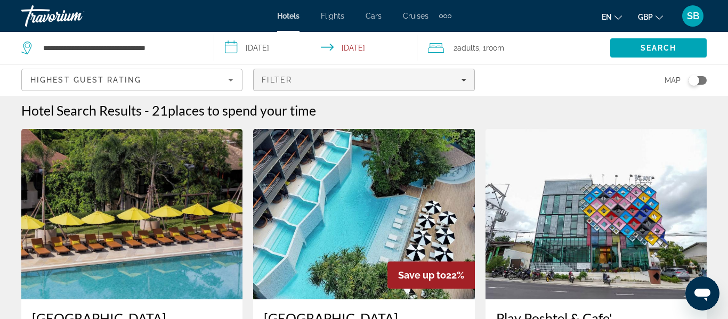
click at [305, 76] on div "Filter" at bounding box center [364, 80] width 204 height 9
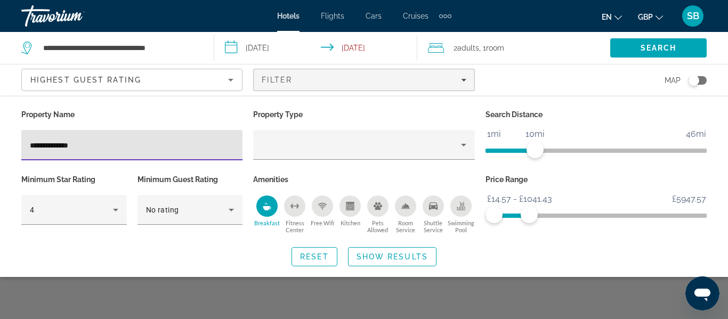
type input "**********"
click at [365, 254] on span "Show Results" at bounding box center [391, 257] width 71 height 9
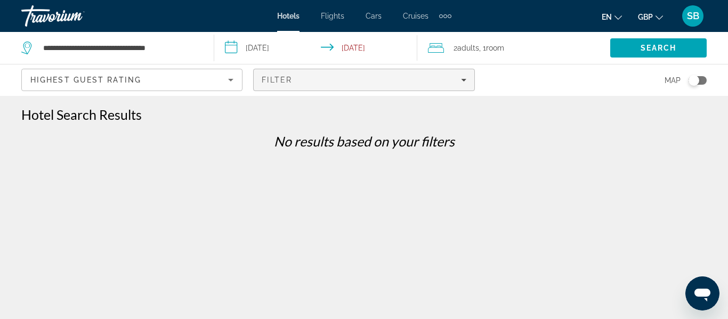
click at [291, 76] on span "Filter" at bounding box center [277, 80] width 30 height 9
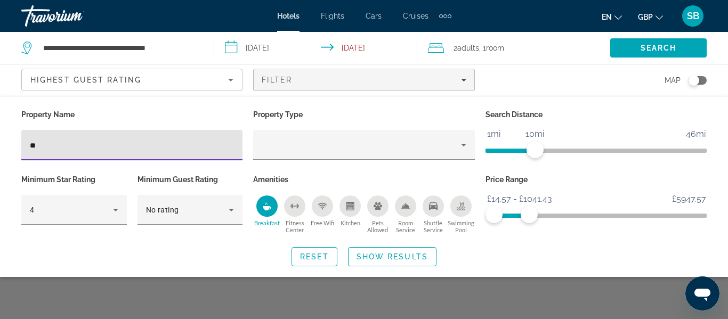
type input "*"
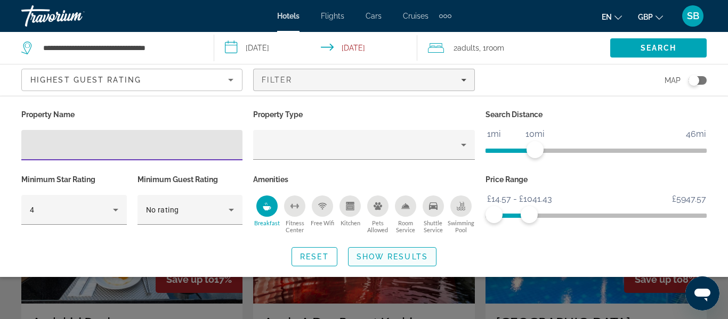
click at [365, 256] on span "Show Results" at bounding box center [391, 257] width 71 height 9
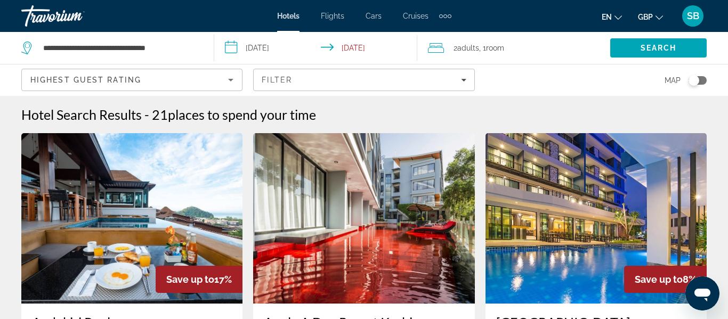
scroll to position [4, 0]
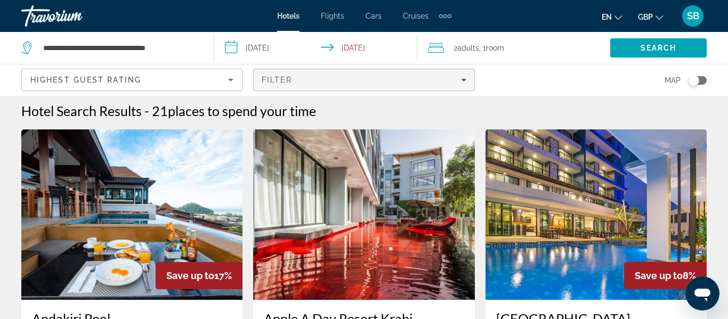
click at [334, 72] on span "Filters" at bounding box center [364, 80] width 220 height 26
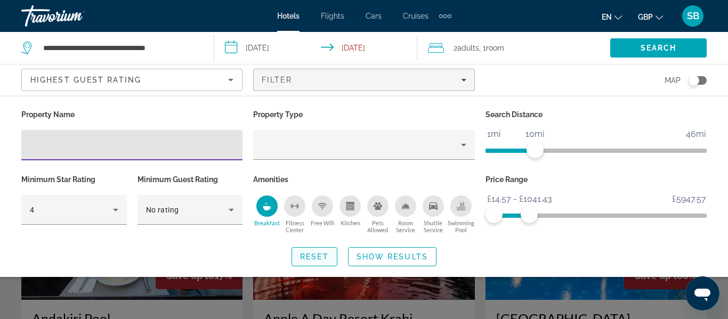
click at [336, 258] on span "Search widget" at bounding box center [314, 257] width 45 height 26
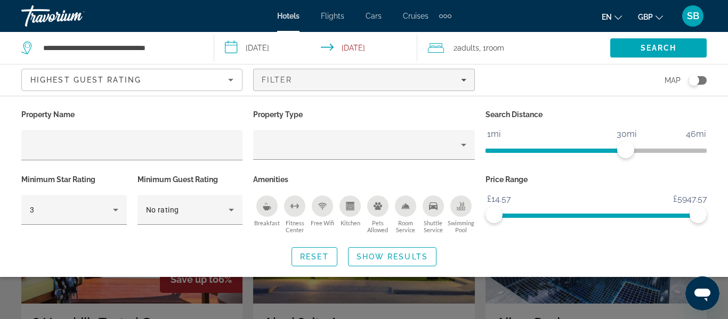
click at [201, 50] on div "**********" at bounding box center [112, 48] width 182 height 32
click at [623, 54] on span "Search" at bounding box center [658, 48] width 96 height 26
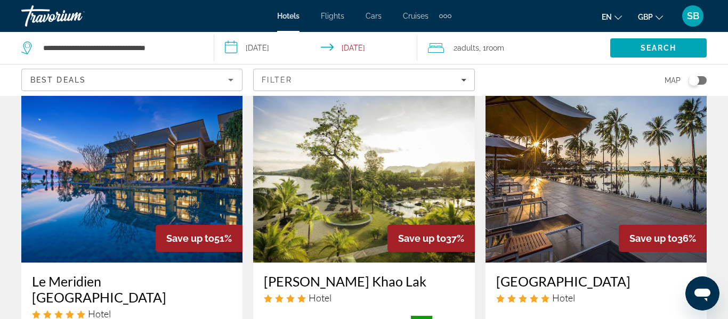
scroll to position [40, 0]
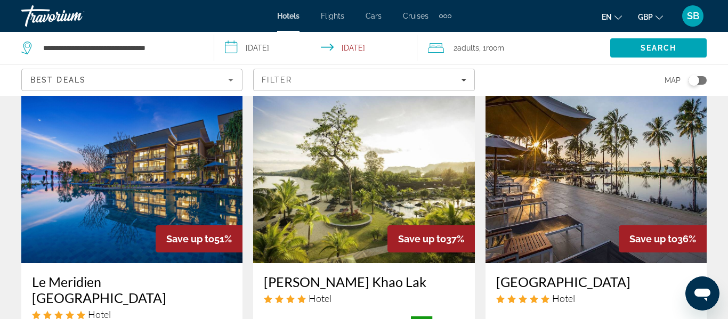
click at [579, 199] on img "Main content" at bounding box center [595, 178] width 221 height 170
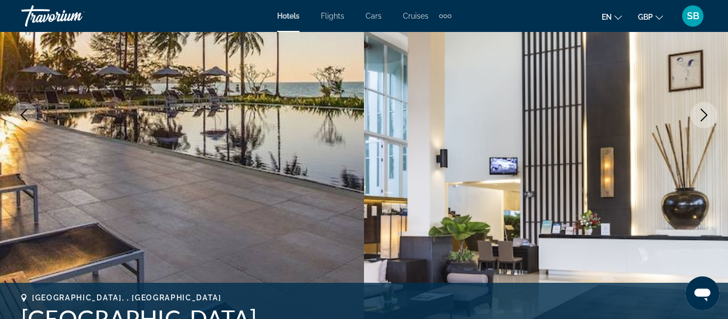
scroll to position [170, 0]
click at [706, 117] on icon "Next image" at bounding box center [703, 114] width 13 height 13
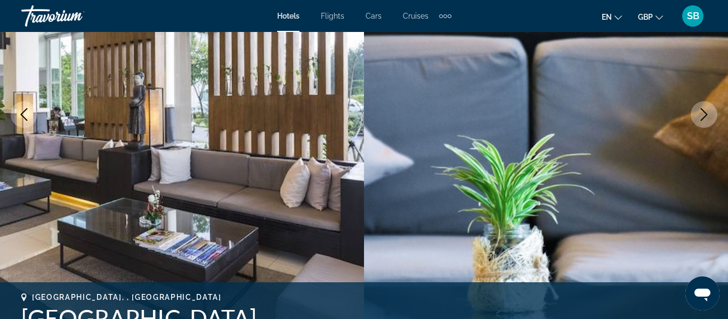
click at [706, 117] on icon "Next image" at bounding box center [703, 114] width 13 height 13
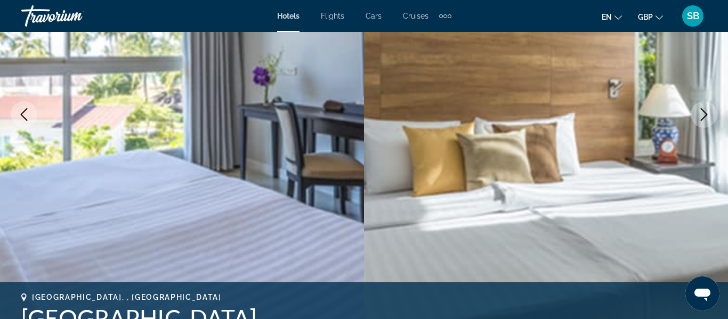
click at [706, 117] on icon "Next image" at bounding box center [703, 114] width 13 height 13
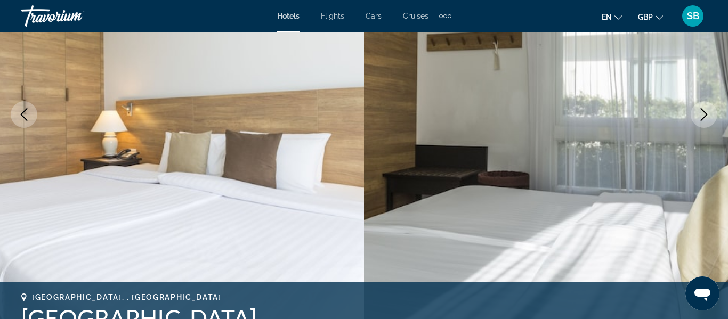
click at [706, 117] on icon "Next image" at bounding box center [703, 114] width 13 height 13
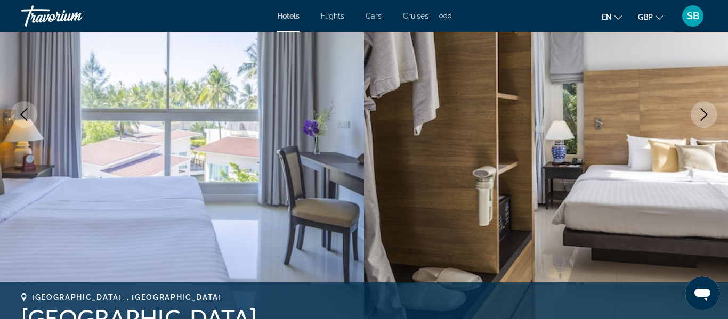
click at [706, 117] on icon "Next image" at bounding box center [703, 114] width 13 height 13
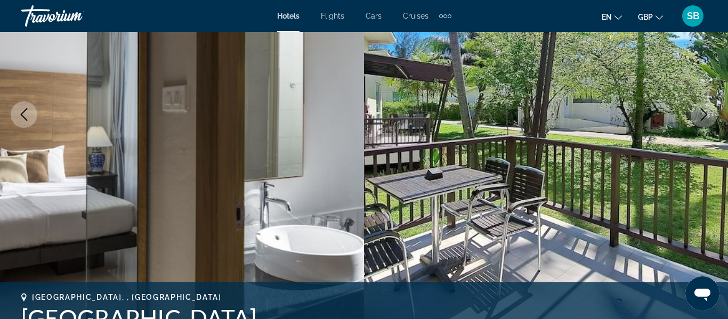
click at [706, 117] on icon "Next image" at bounding box center [703, 114] width 13 height 13
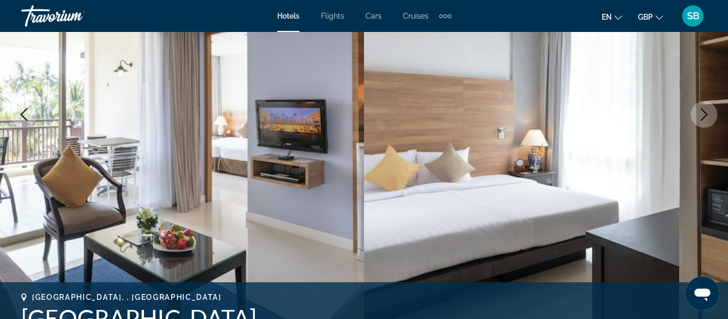
click at [706, 117] on icon "Next image" at bounding box center [703, 114] width 13 height 13
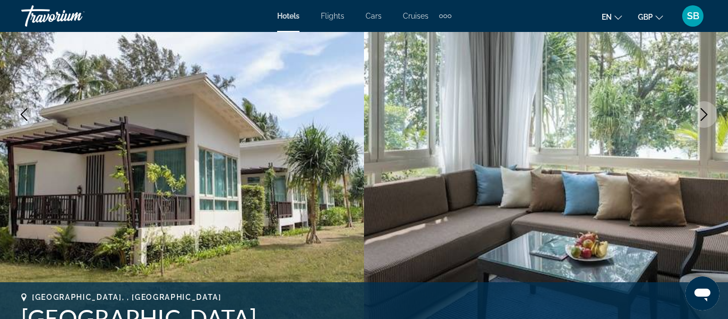
click at [706, 117] on icon "Next image" at bounding box center [703, 114] width 13 height 13
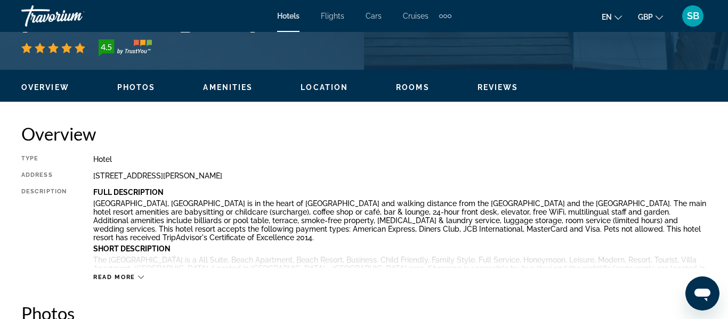
scroll to position [470, 0]
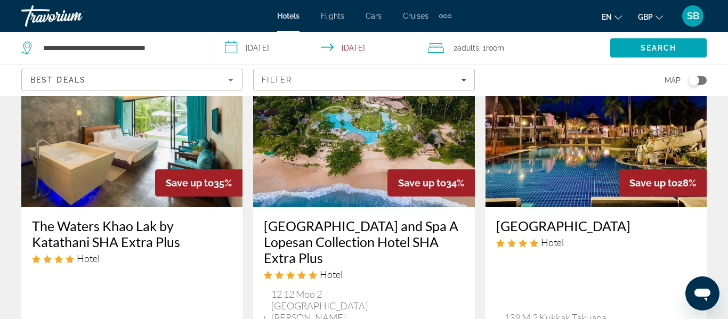
scroll to position [502, 0]
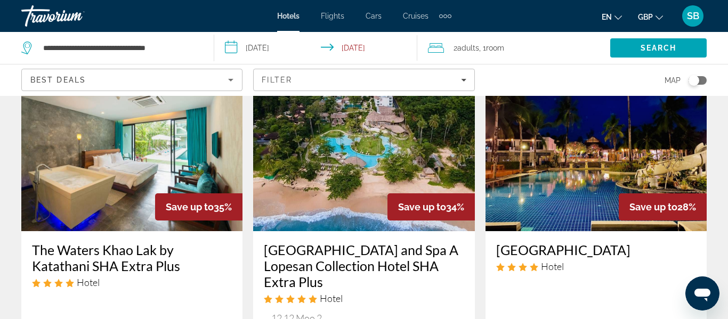
click at [323, 170] on img "Main content" at bounding box center [363, 146] width 221 height 170
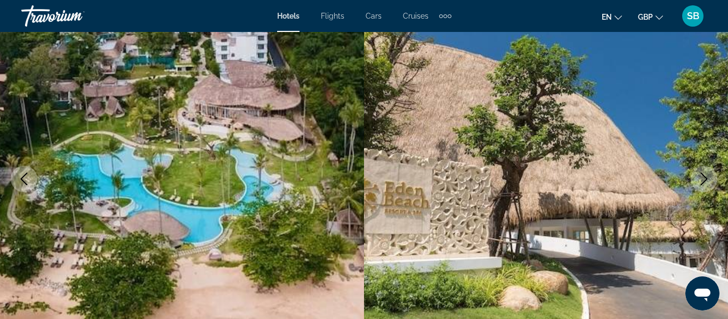
scroll to position [108, 0]
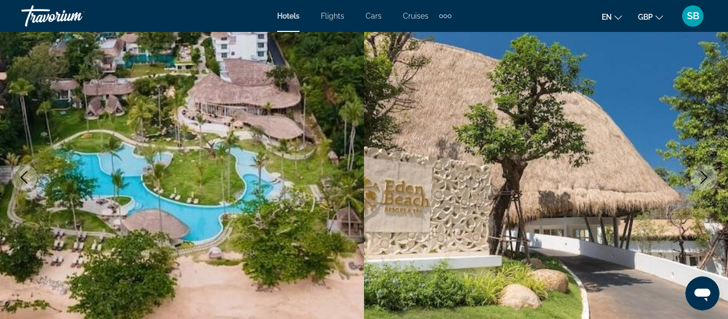
click at [702, 181] on icon "Next image" at bounding box center [704, 177] width 7 height 13
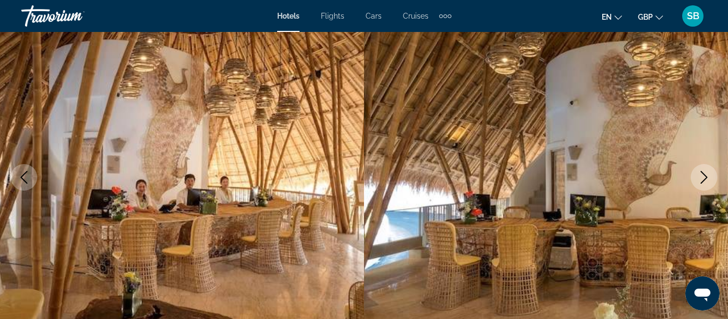
click at [702, 181] on icon "Next image" at bounding box center [704, 177] width 7 height 13
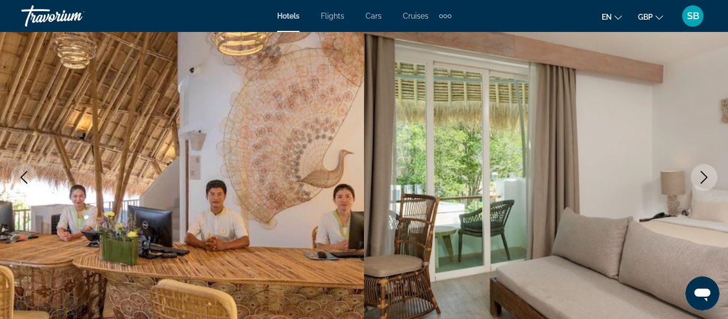
click at [702, 181] on icon "Next image" at bounding box center [704, 177] width 7 height 13
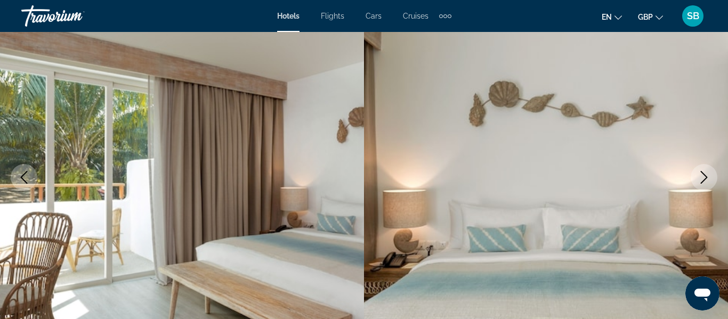
click at [702, 181] on icon "Next image" at bounding box center [704, 177] width 7 height 13
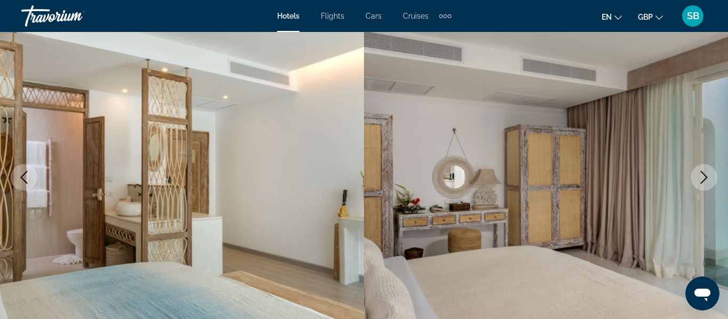
click at [702, 181] on icon "Next image" at bounding box center [704, 177] width 7 height 13
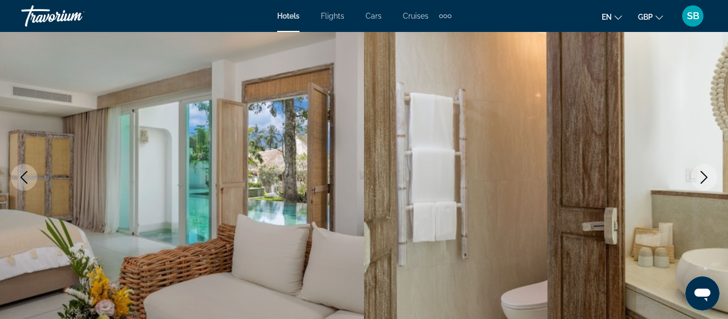
click at [702, 181] on icon "Next image" at bounding box center [704, 177] width 7 height 13
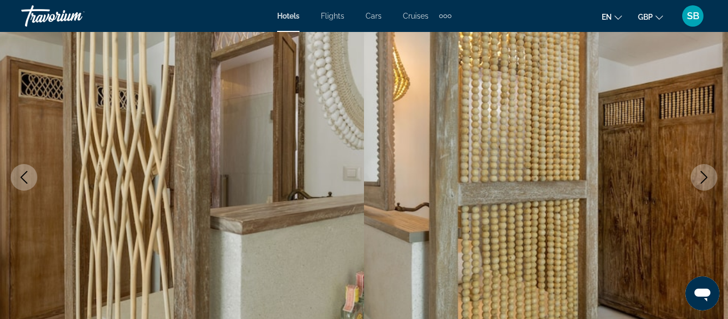
click at [702, 181] on icon "Next image" at bounding box center [704, 177] width 7 height 13
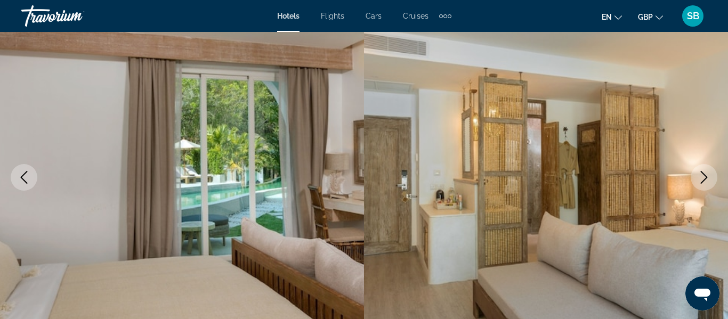
click at [702, 181] on icon "Next image" at bounding box center [704, 177] width 7 height 13
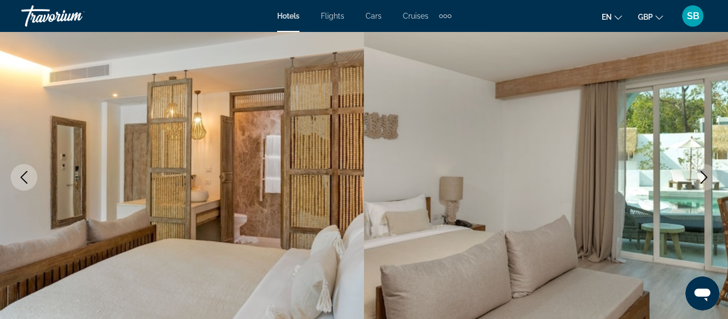
click at [702, 181] on icon "Next image" at bounding box center [704, 177] width 7 height 13
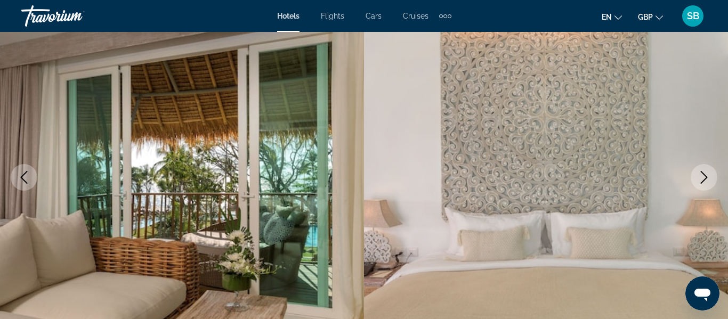
click at [702, 181] on icon "Next image" at bounding box center [704, 177] width 7 height 13
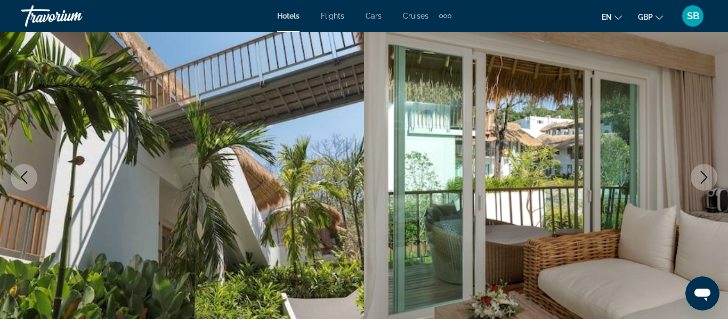
click at [702, 181] on icon "Next image" at bounding box center [704, 177] width 7 height 13
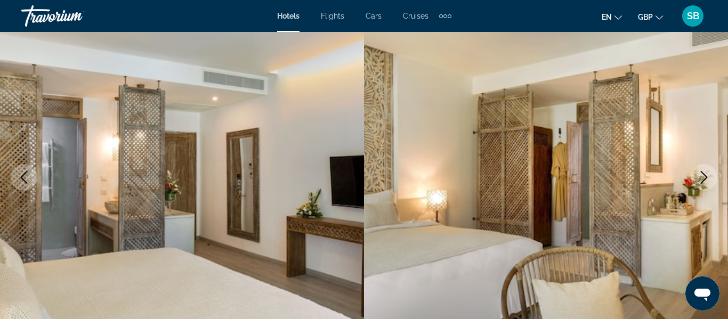
click at [702, 181] on icon "Next image" at bounding box center [704, 177] width 7 height 13
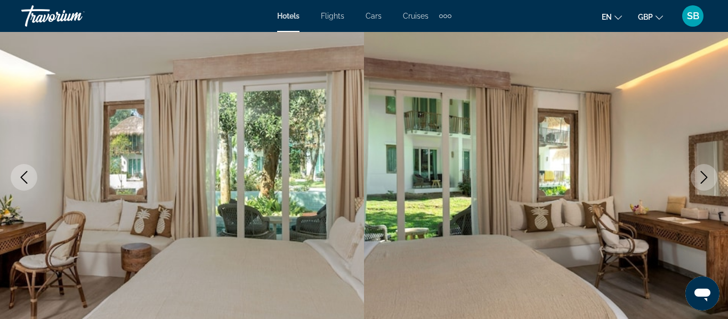
click at [702, 181] on icon "Next image" at bounding box center [704, 177] width 7 height 13
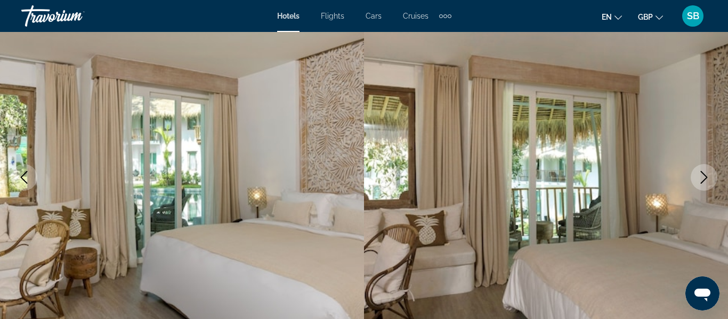
click at [702, 181] on icon "Next image" at bounding box center [704, 177] width 7 height 13
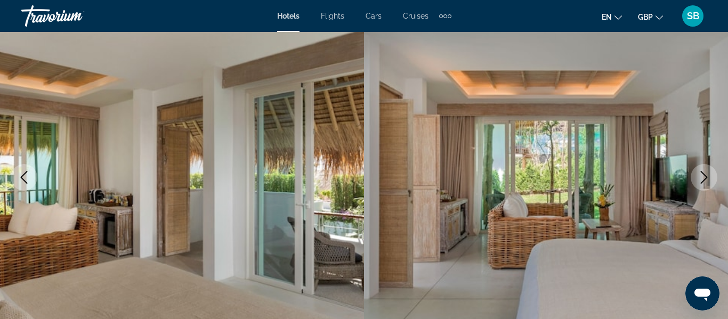
click at [702, 181] on icon "Next image" at bounding box center [704, 177] width 7 height 13
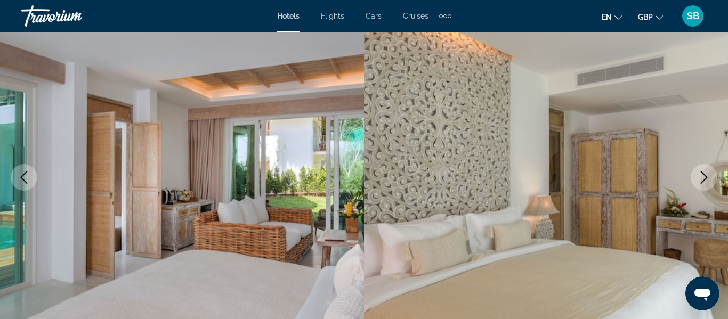
click at [702, 181] on icon "Next image" at bounding box center [704, 177] width 7 height 13
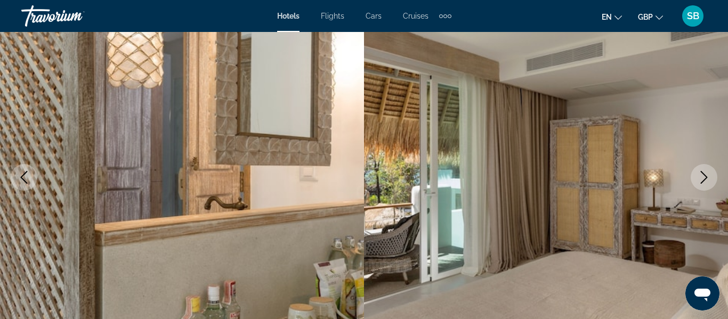
click at [702, 181] on icon "Next image" at bounding box center [704, 177] width 7 height 13
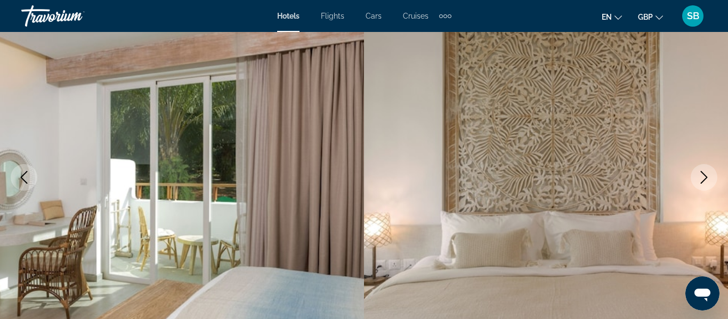
click at [29, 176] on icon "Previous image" at bounding box center [24, 177] width 13 height 13
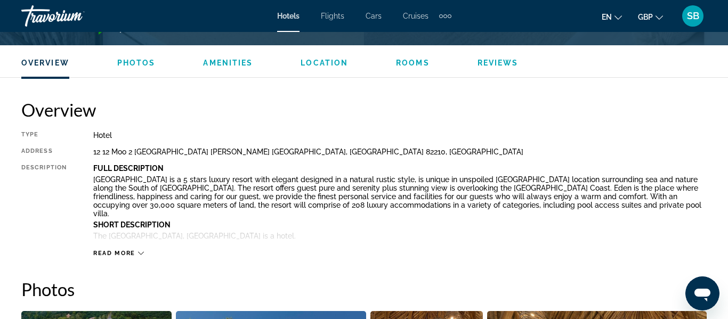
scroll to position [524, 0]
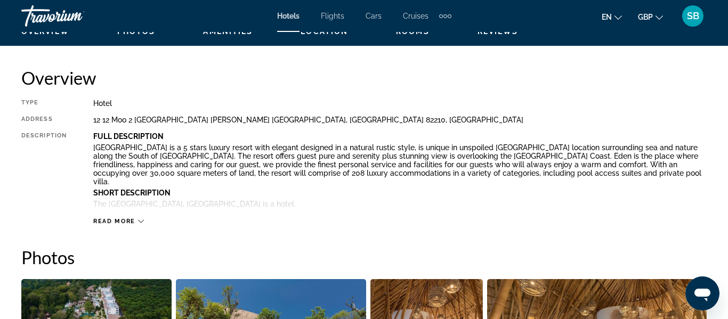
click at [135, 222] on span "Read more" at bounding box center [114, 221] width 42 height 7
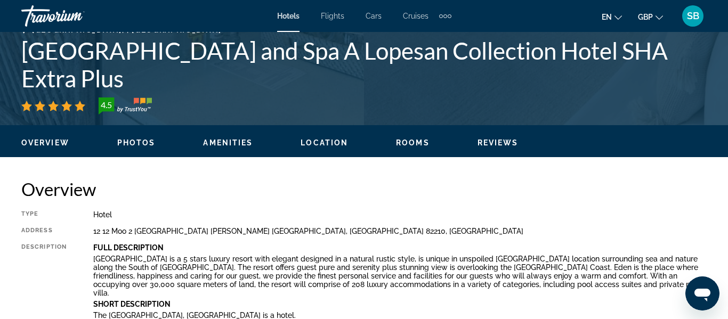
scroll to position [424, 0]
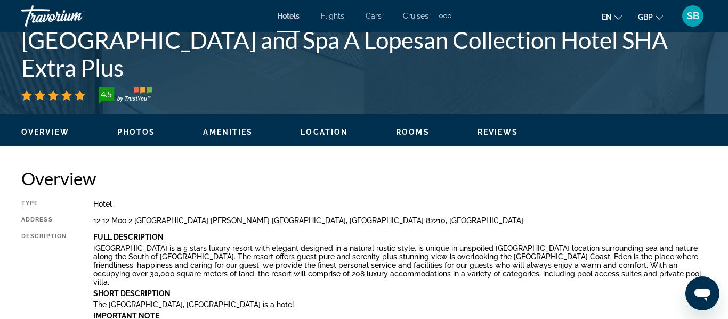
click at [311, 136] on button "Location" at bounding box center [323, 132] width 47 height 10
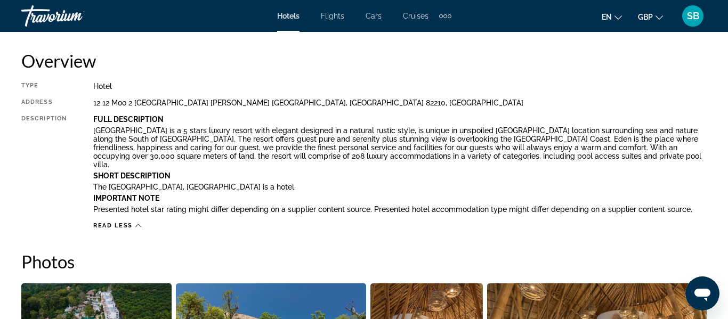
scroll to position [538, 0]
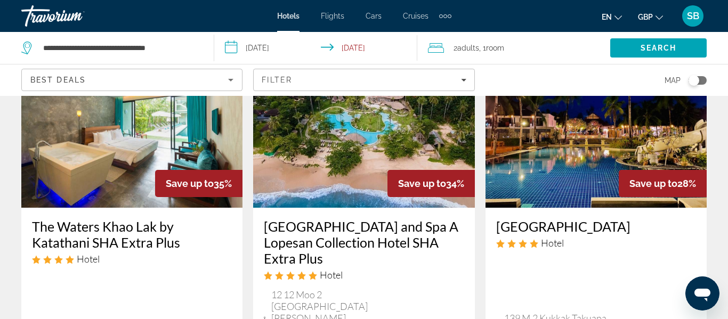
scroll to position [527, 0]
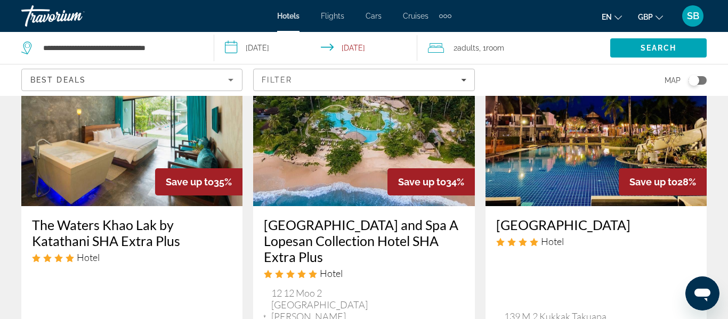
click at [405, 132] on img "Main content" at bounding box center [363, 121] width 221 height 170
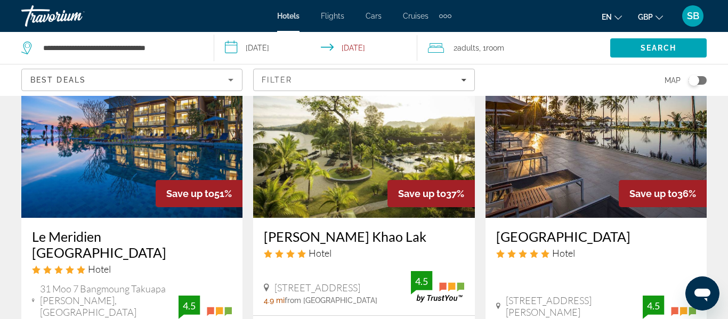
scroll to position [83, 0]
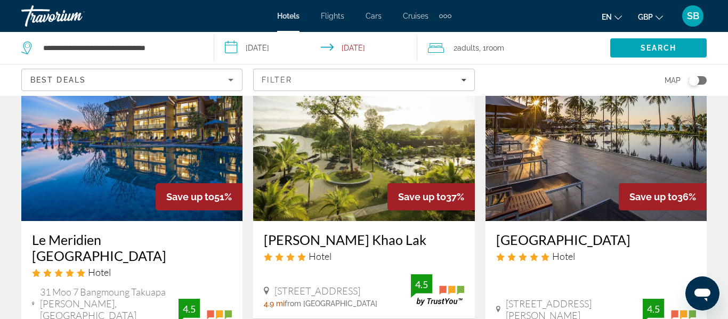
click at [603, 166] on img "Main content" at bounding box center [595, 136] width 221 height 170
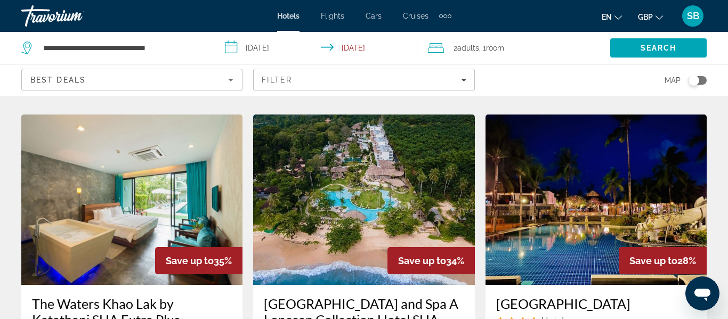
scroll to position [445, 0]
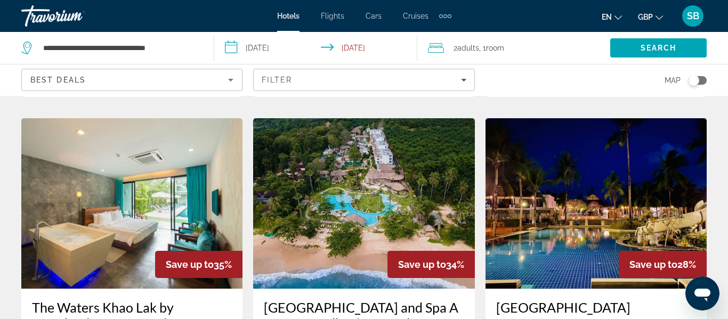
click at [140, 210] on img "Main content" at bounding box center [131, 203] width 221 height 170
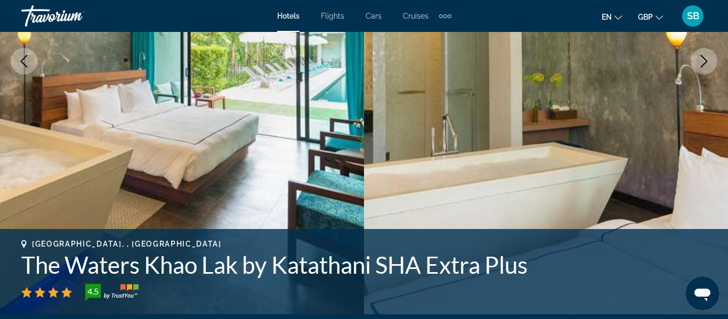
scroll to position [153, 0]
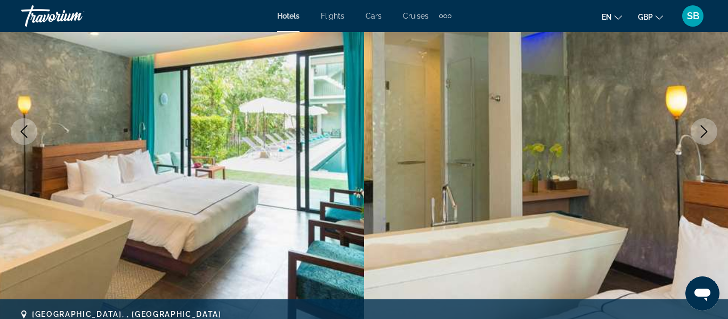
click at [709, 140] on button "Next image" at bounding box center [703, 131] width 27 height 27
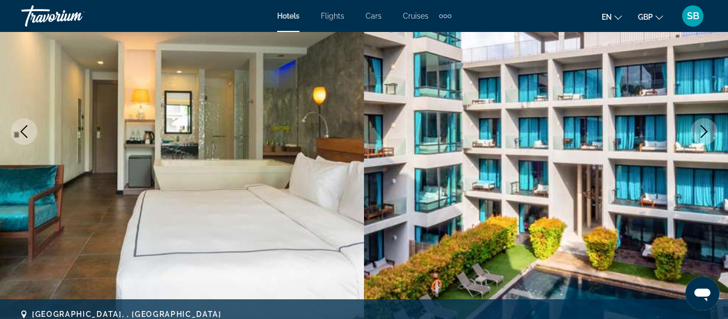
click at [702, 133] on icon "Next image" at bounding box center [703, 131] width 13 height 13
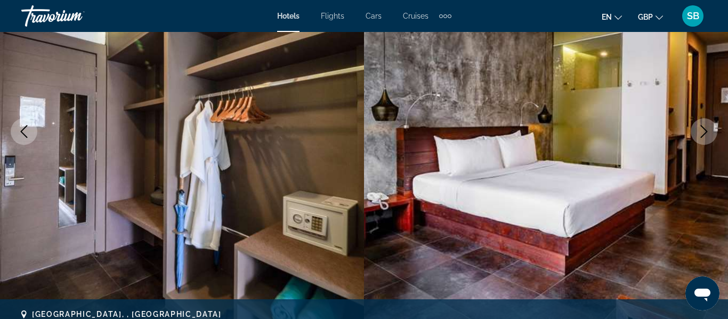
click at [702, 133] on icon "Next image" at bounding box center [703, 131] width 13 height 13
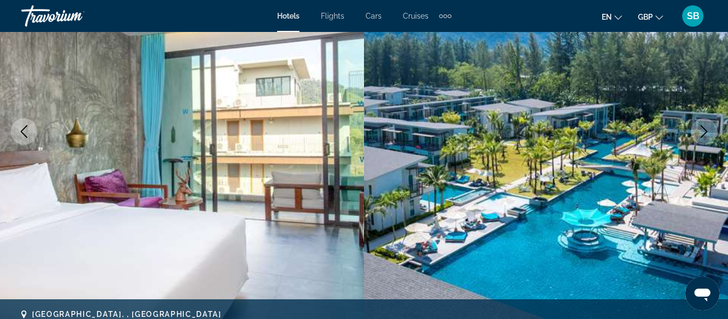
click at [702, 133] on icon "Next image" at bounding box center [703, 131] width 13 height 13
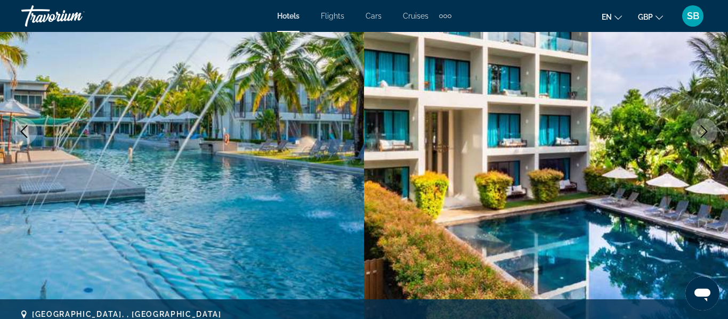
click at [702, 133] on icon "Next image" at bounding box center [703, 131] width 13 height 13
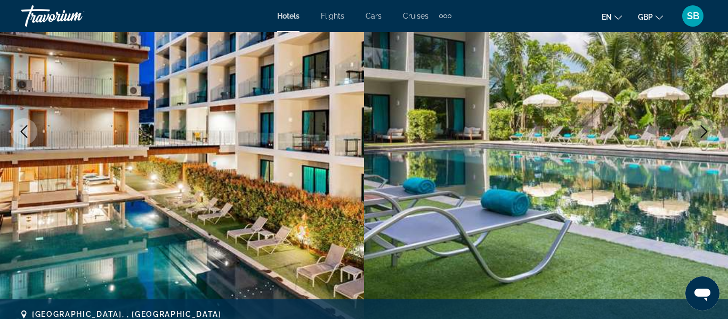
click at [702, 133] on icon "Next image" at bounding box center [703, 131] width 13 height 13
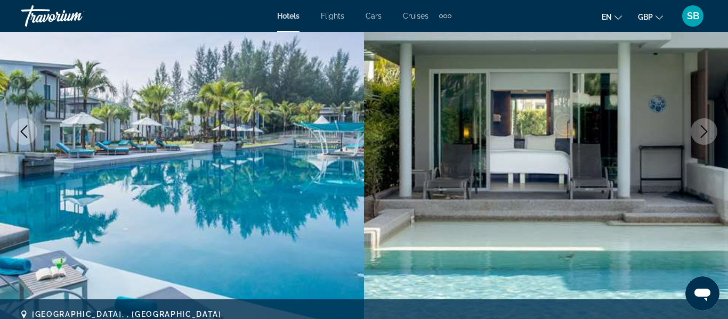
click at [702, 133] on icon "Next image" at bounding box center [703, 131] width 13 height 13
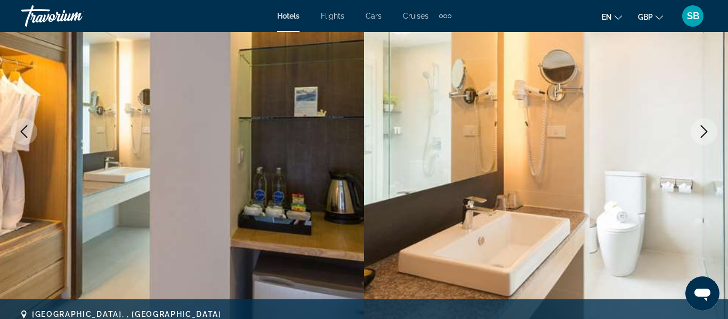
click at [702, 133] on icon "Next image" at bounding box center [703, 131] width 13 height 13
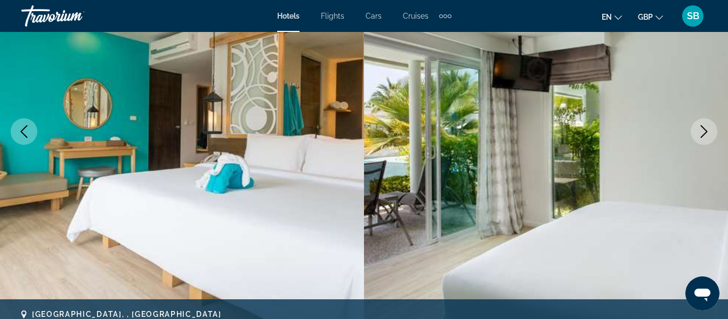
click at [702, 133] on icon "Next image" at bounding box center [703, 131] width 13 height 13
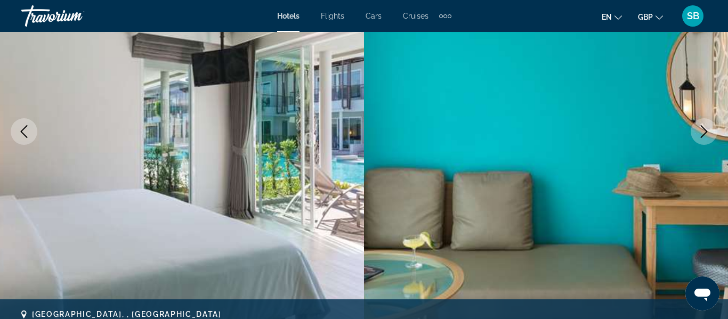
click at [702, 133] on icon "Next image" at bounding box center [703, 131] width 13 height 13
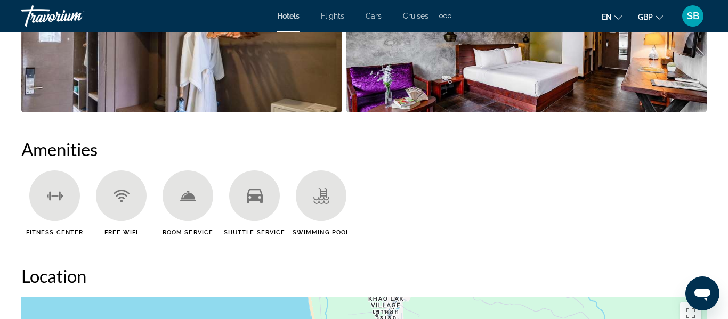
scroll to position [899, 0]
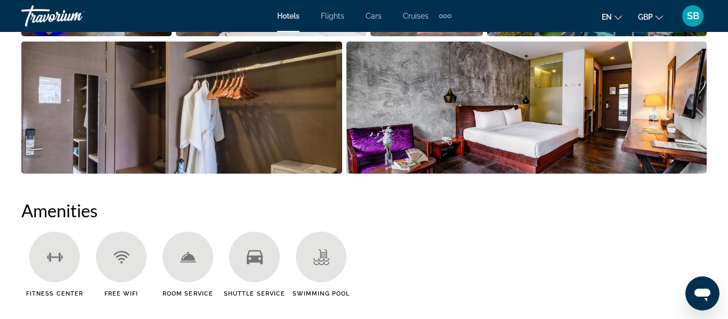
click at [216, 213] on h2 "Amenities" at bounding box center [363, 210] width 685 height 21
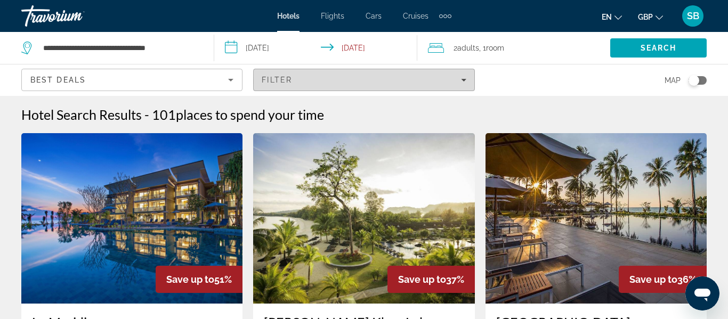
click at [466, 82] on span "Filters" at bounding box center [364, 80] width 220 height 26
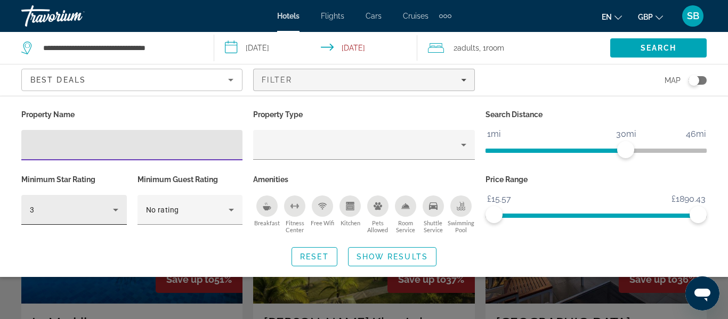
click at [117, 209] on icon "Hotel Filters" at bounding box center [115, 210] width 5 height 3
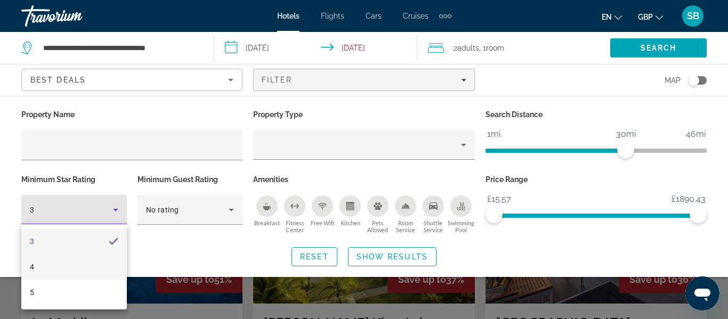
click at [35, 274] on mat-option "4" at bounding box center [73, 267] width 105 height 26
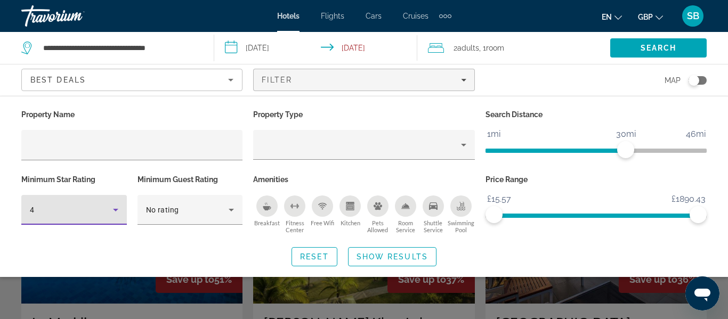
click at [269, 207] on icon "Breakfast" at bounding box center [267, 208] width 8 height 4
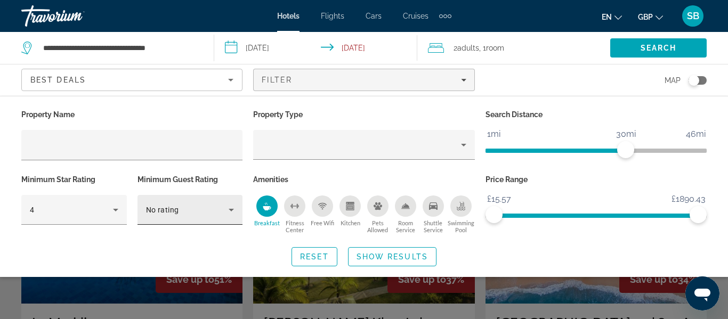
click at [229, 210] on icon "Hotel Filters" at bounding box center [231, 210] width 13 height 13
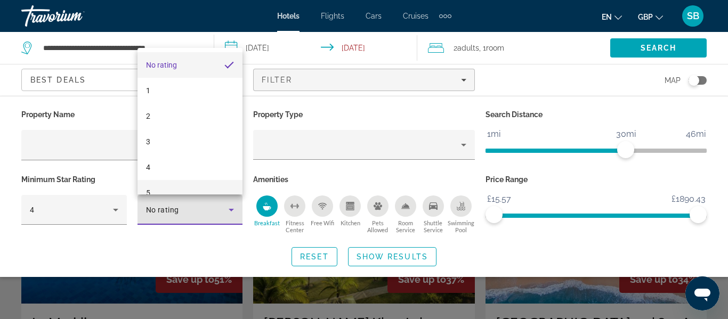
click at [144, 191] on mat-option "5" at bounding box center [189, 193] width 105 height 26
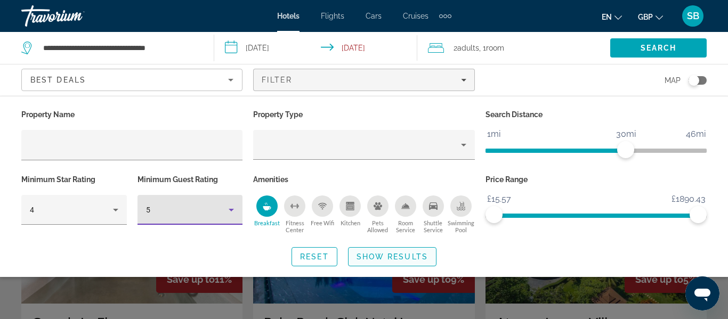
click at [415, 253] on span "Show Results" at bounding box center [391, 257] width 71 height 9
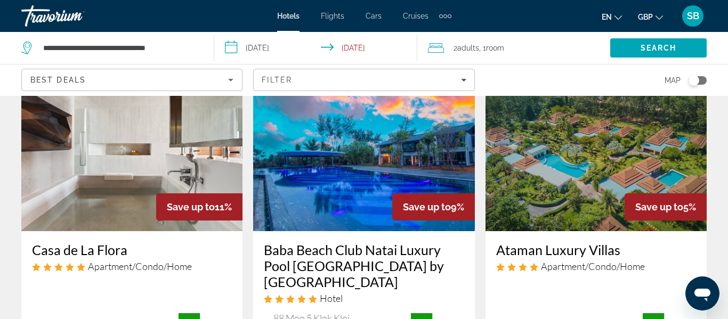
scroll to position [0, 0]
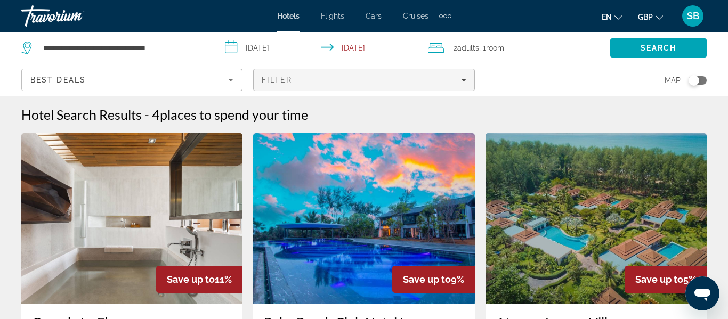
click at [462, 79] on icon "Filters" at bounding box center [463, 80] width 5 height 3
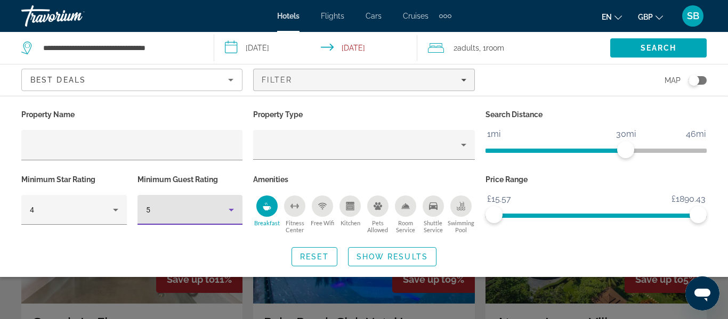
click at [230, 211] on icon "Hotel Filters" at bounding box center [231, 210] width 13 height 13
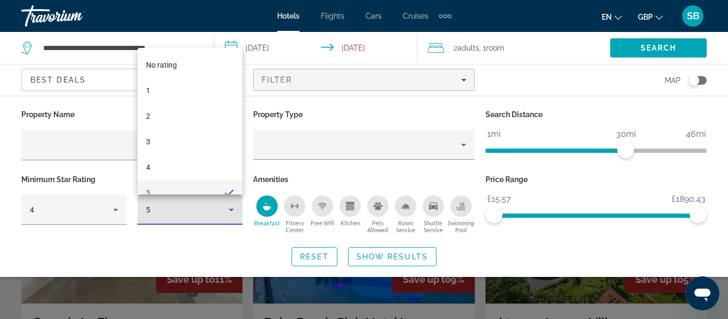
scroll to position [11, 0]
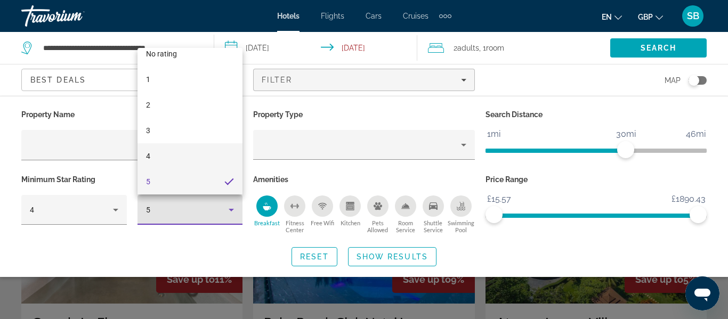
click at [150, 155] on mat-option "4" at bounding box center [189, 156] width 105 height 26
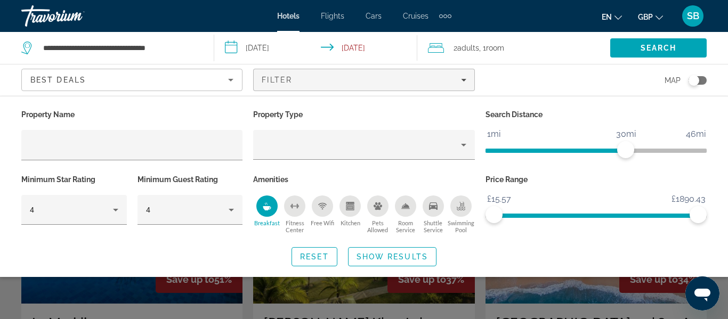
click at [270, 206] on icon "Breakfast" at bounding box center [267, 208] width 8 height 4
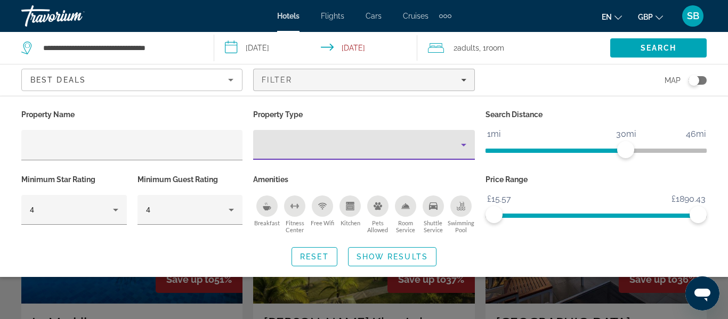
click at [464, 145] on icon "Property type" at bounding box center [463, 145] width 5 height 3
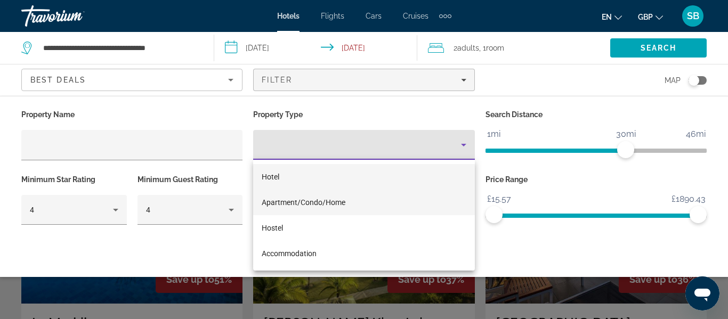
click at [299, 203] on span "Apartment/Condo/Home" at bounding box center [304, 202] width 84 height 9
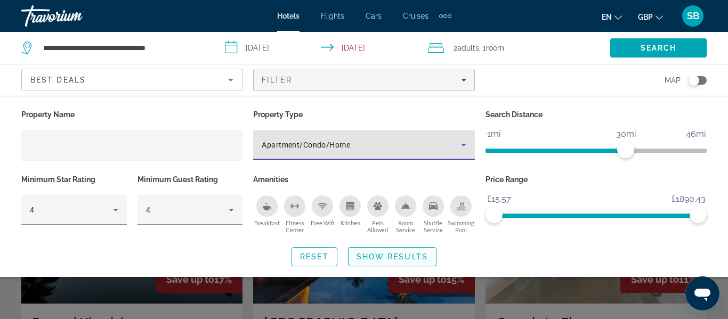
click at [383, 255] on span "Show Results" at bounding box center [391, 257] width 71 height 9
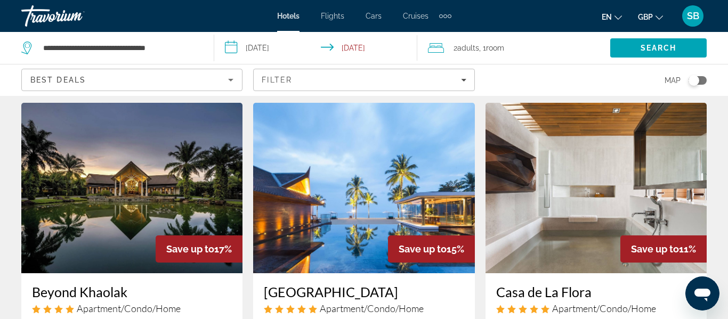
scroll to position [13, 0]
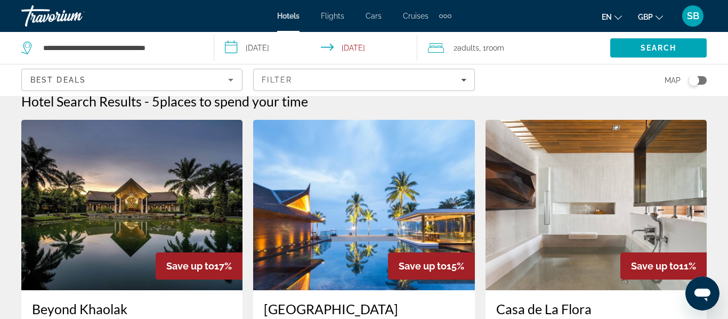
click at [269, 222] on img "Main content" at bounding box center [363, 205] width 221 height 170
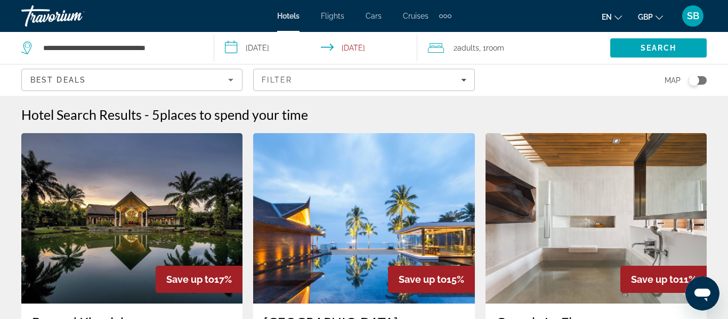
click at [205, 222] on img "Main content" at bounding box center [131, 218] width 221 height 170
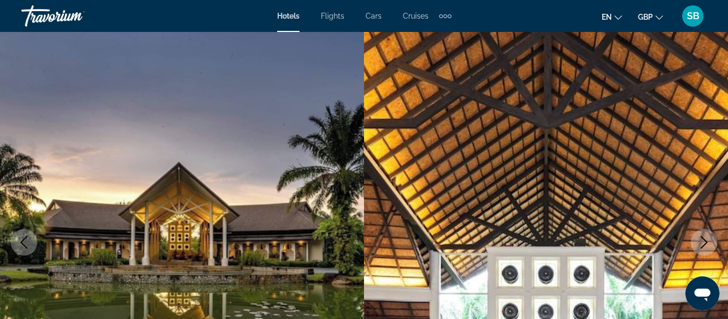
scroll to position [64, 0]
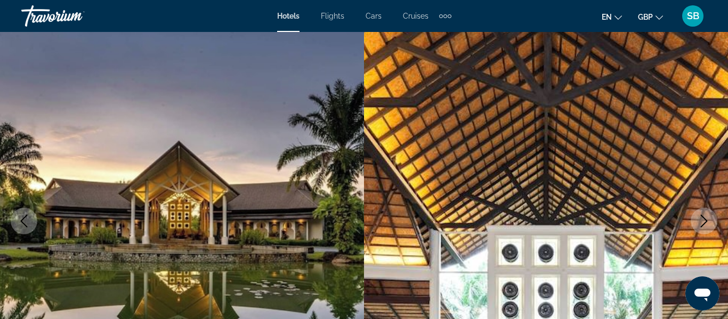
click at [709, 224] on icon "Next image" at bounding box center [703, 221] width 13 height 13
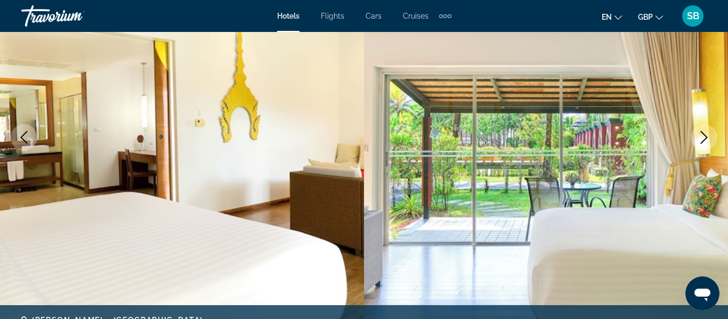
scroll to position [149, 0]
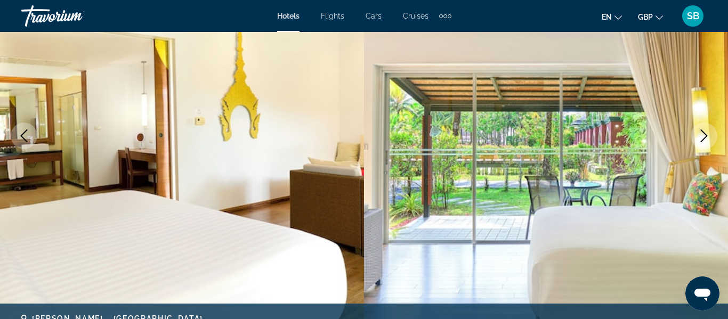
click at [698, 136] on icon "Next image" at bounding box center [703, 135] width 13 height 13
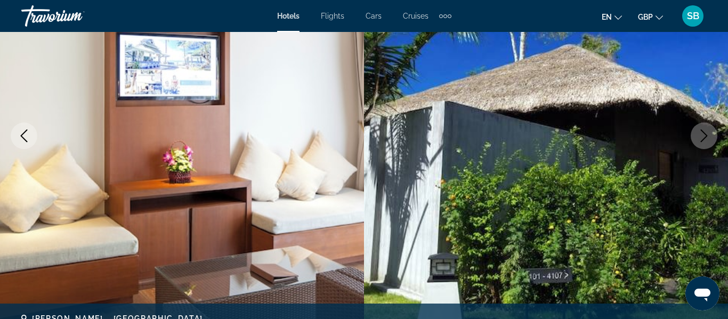
click at [698, 136] on icon "Next image" at bounding box center [703, 135] width 13 height 13
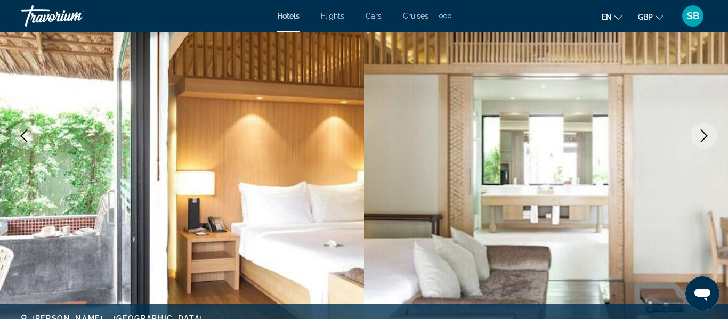
click at [698, 136] on icon "Next image" at bounding box center [703, 135] width 13 height 13
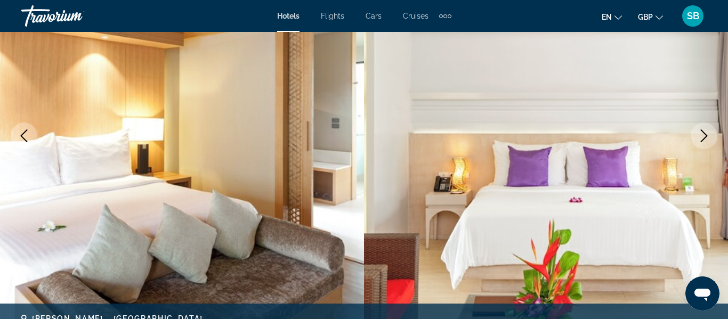
click at [698, 136] on icon "Next image" at bounding box center [703, 135] width 13 height 13
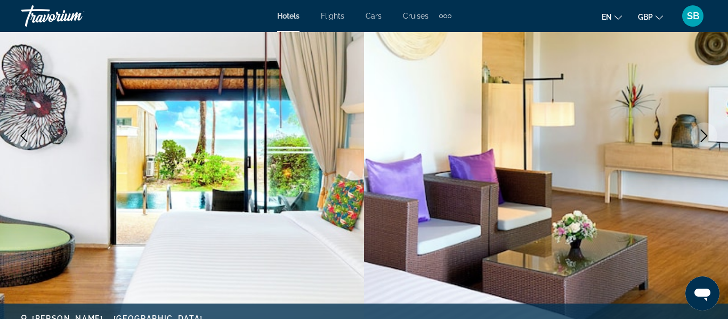
click at [698, 136] on icon "Next image" at bounding box center [703, 135] width 13 height 13
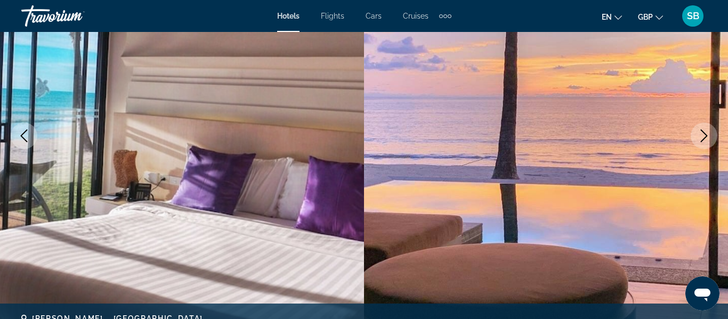
click at [698, 136] on icon "Next image" at bounding box center [703, 135] width 13 height 13
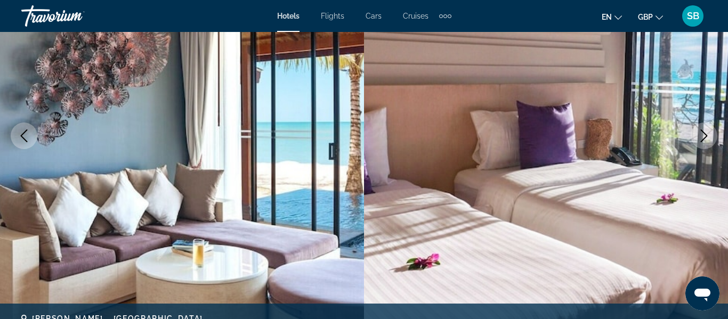
click at [698, 136] on icon "Next image" at bounding box center [703, 135] width 13 height 13
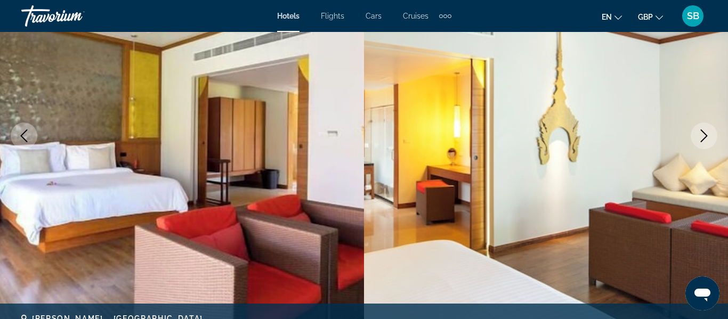
click at [701, 136] on icon "Next image" at bounding box center [703, 135] width 13 height 13
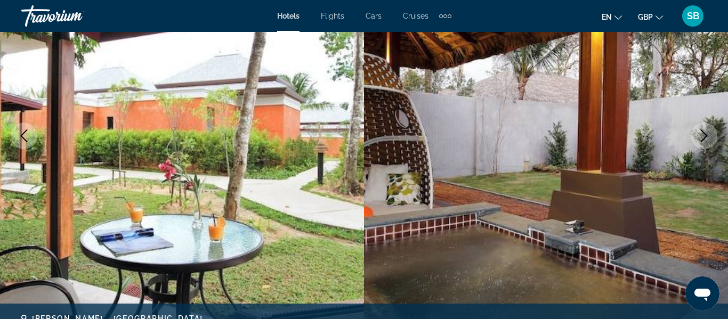
click at [701, 136] on icon "Next image" at bounding box center [703, 135] width 13 height 13
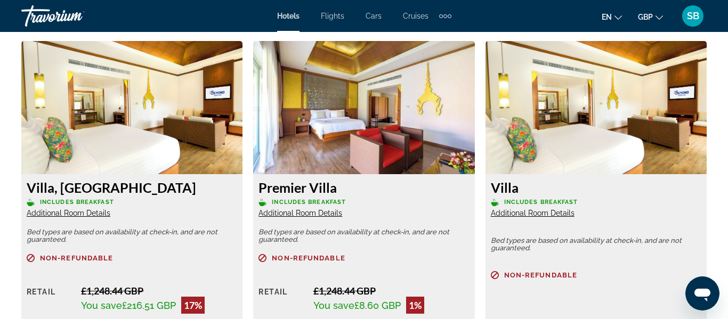
scroll to position [1627, 0]
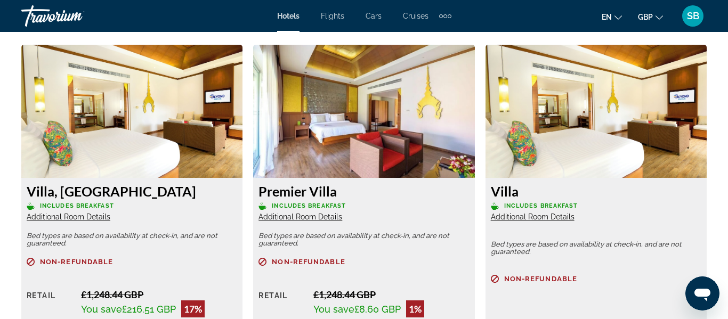
click at [123, 194] on h3 "Villa, Garden Area" at bounding box center [132, 191] width 210 height 16
click at [130, 170] on img "Main content" at bounding box center [131, 111] width 221 height 133
click at [152, 147] on img "Main content" at bounding box center [131, 111] width 221 height 133
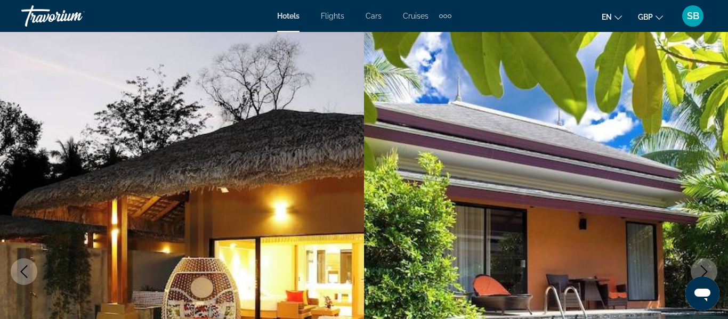
scroll to position [0, 0]
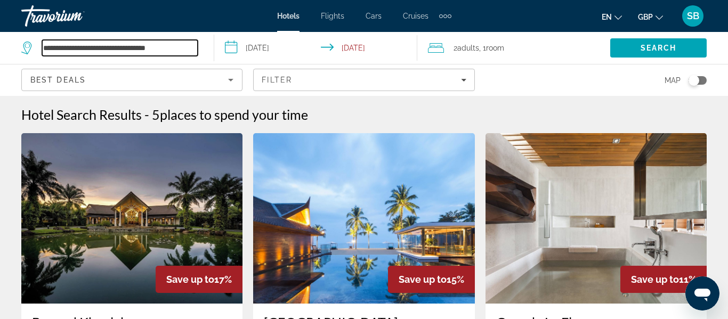
click at [195, 47] on input "**********" at bounding box center [120, 48] width 156 height 16
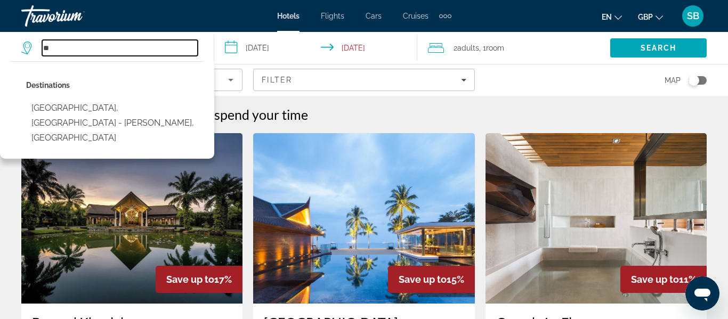
type input "*"
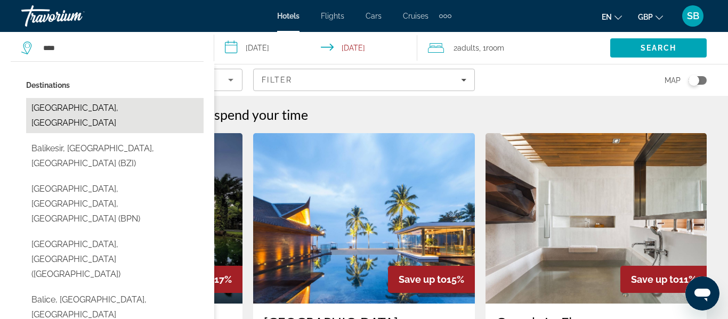
click at [103, 98] on button "Bali Island, Indonesia" at bounding box center [114, 115] width 177 height 35
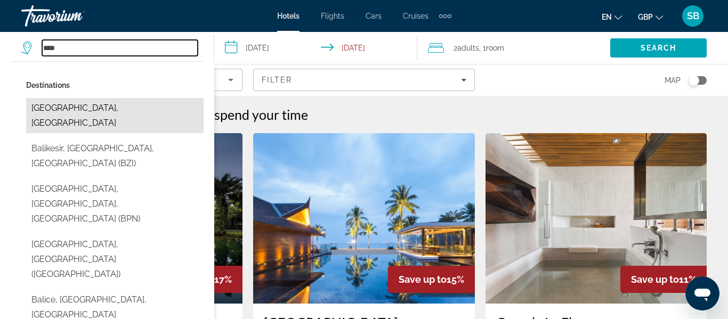
type input "**********"
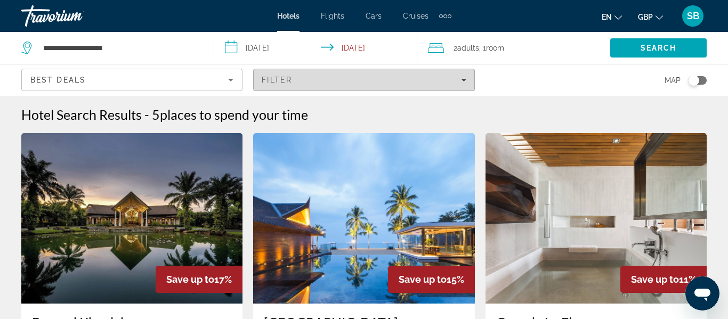
click at [465, 78] on icon "Filters" at bounding box center [463, 79] width 5 height 5
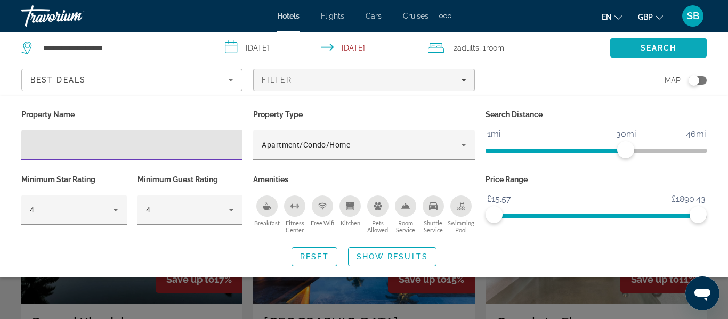
click at [646, 45] on span "Search" at bounding box center [658, 48] width 36 height 9
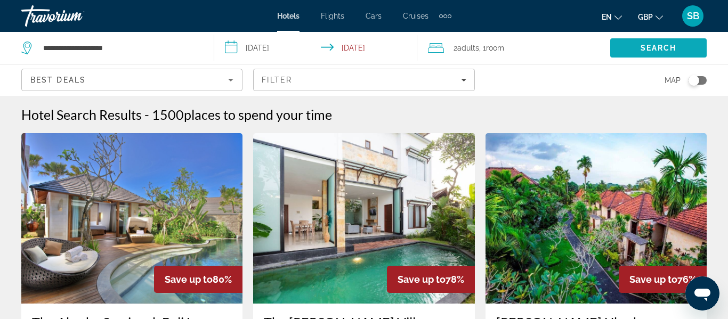
scroll to position [21, 0]
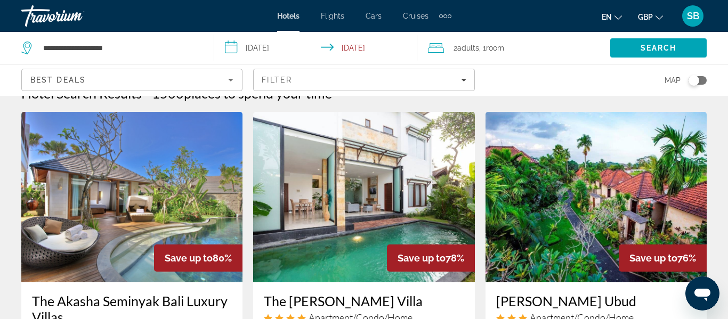
click at [399, 227] on img "Main content" at bounding box center [363, 197] width 221 height 170
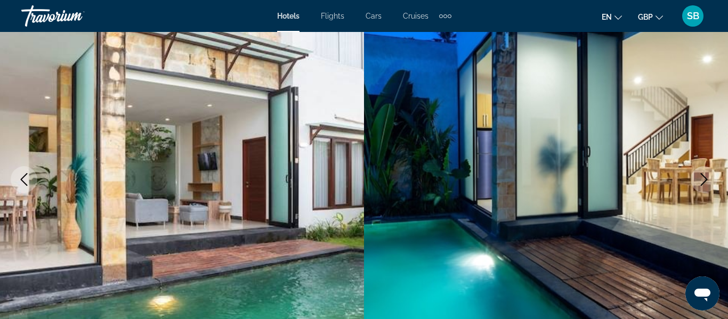
scroll to position [107, 0]
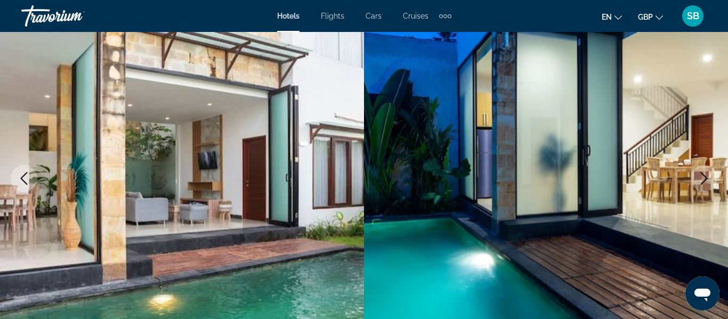
click at [703, 182] on icon "Next image" at bounding box center [704, 178] width 7 height 13
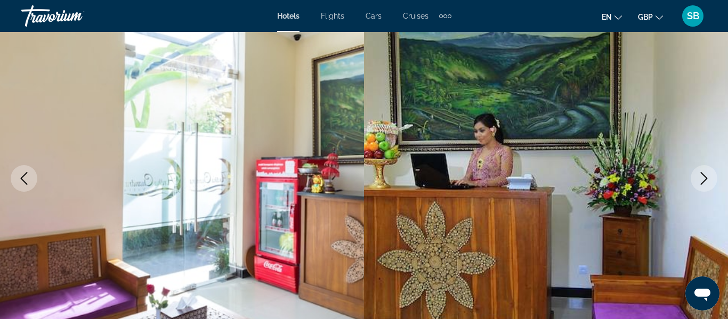
click at [703, 182] on icon "Next image" at bounding box center [704, 178] width 7 height 13
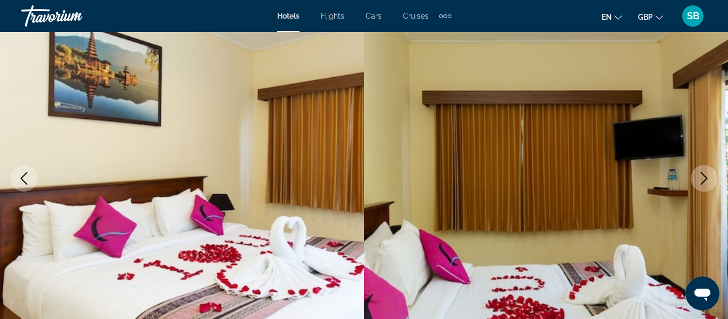
click at [703, 182] on icon "Next image" at bounding box center [704, 178] width 7 height 13
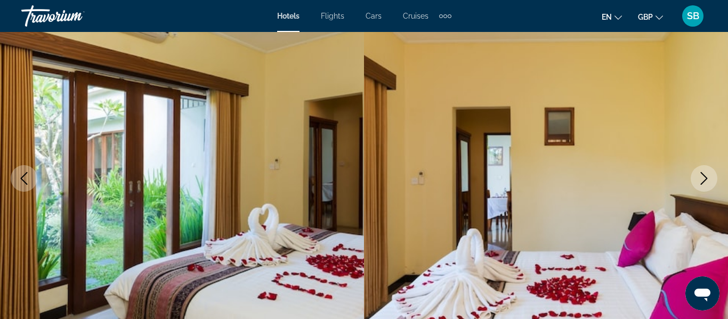
click at [703, 182] on icon "Next image" at bounding box center [704, 178] width 7 height 13
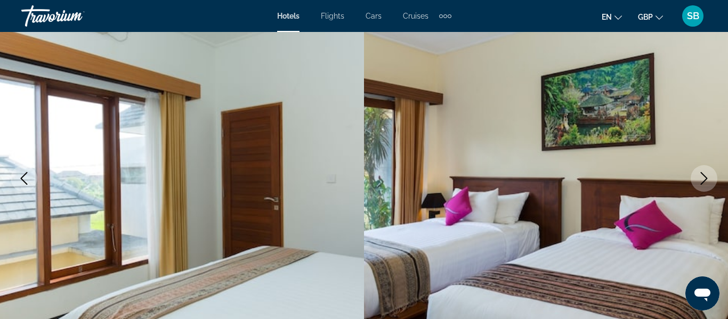
click at [703, 182] on icon "Next image" at bounding box center [704, 178] width 7 height 13
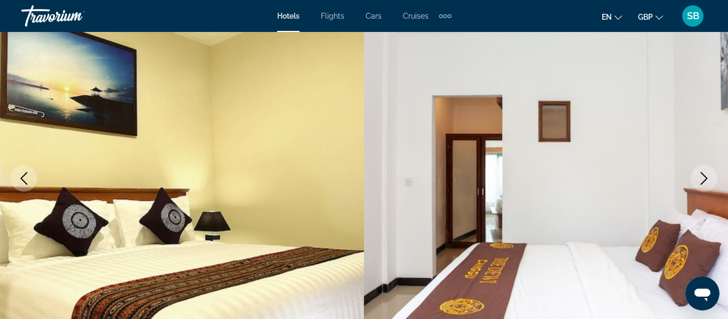
click at [703, 182] on icon "Next image" at bounding box center [704, 178] width 7 height 13
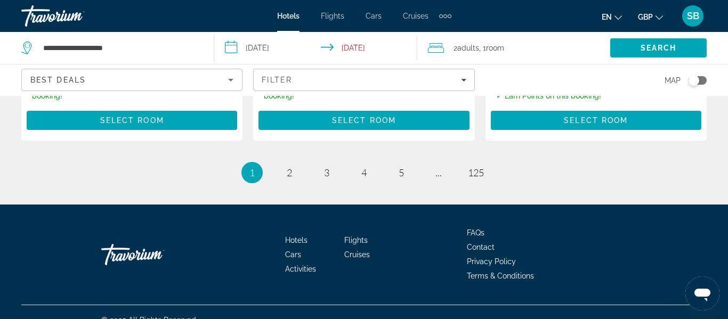
scroll to position [1626, 0]
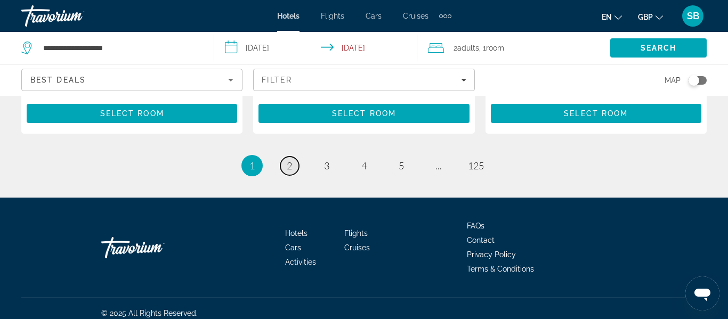
click at [291, 160] on span "2" at bounding box center [289, 166] width 5 height 12
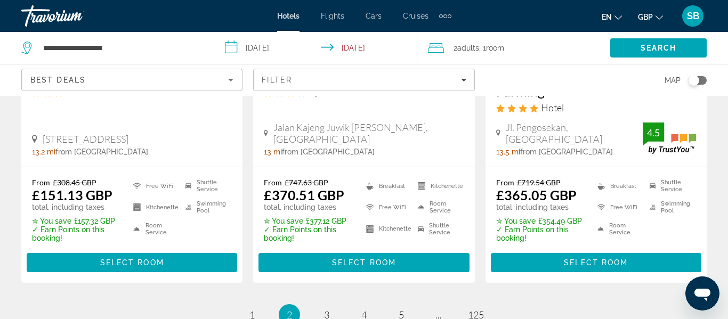
scroll to position [1517, 0]
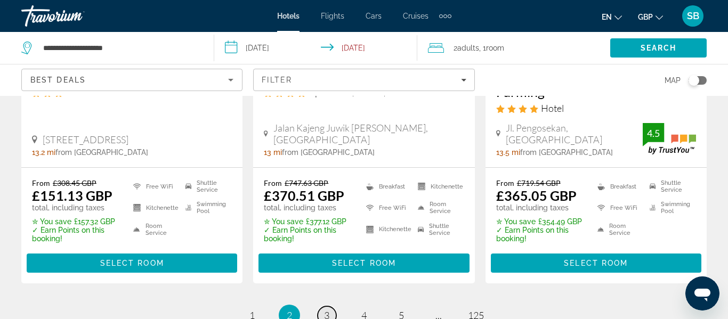
click at [326, 310] on span "3" at bounding box center [326, 316] width 5 height 12
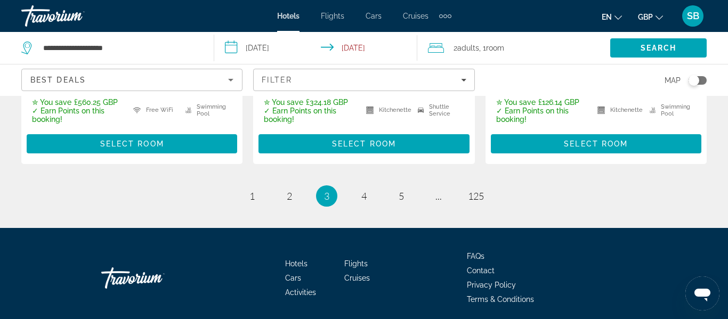
scroll to position [1611, 0]
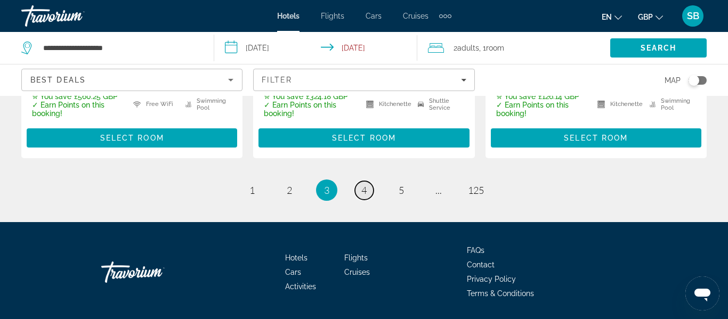
click at [365, 184] on span "4" at bounding box center [363, 190] width 5 height 12
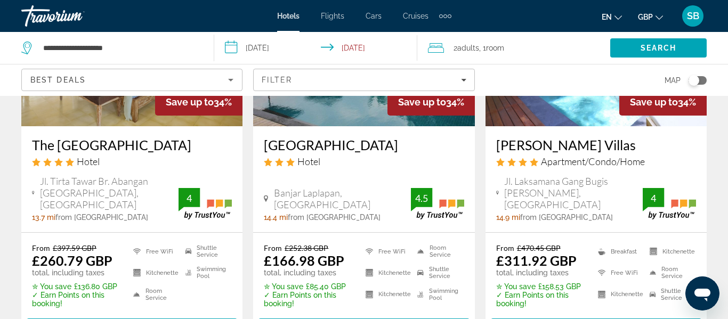
scroll to position [1449, 0]
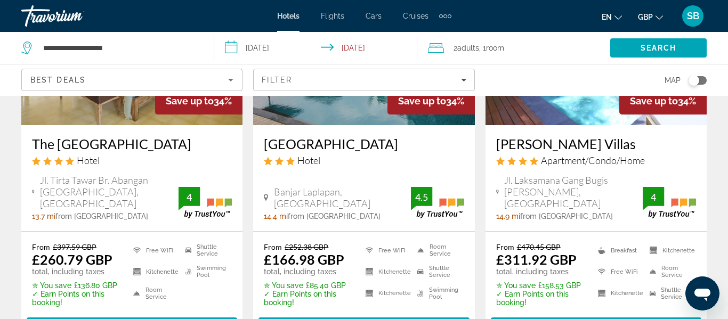
click at [288, 136] on h3 "Manyi Village" at bounding box center [364, 144] width 200 height 16
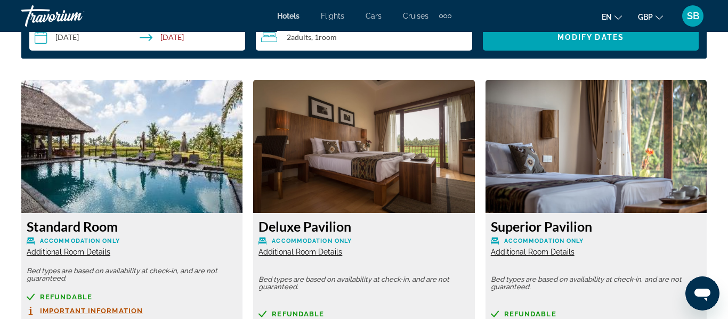
scroll to position [1614, 0]
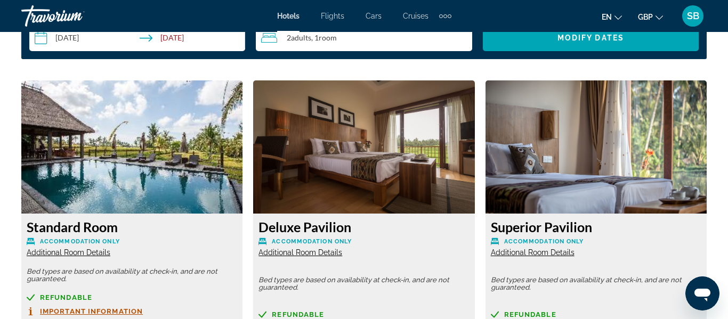
click at [407, 165] on img "Main content" at bounding box center [363, 146] width 221 height 133
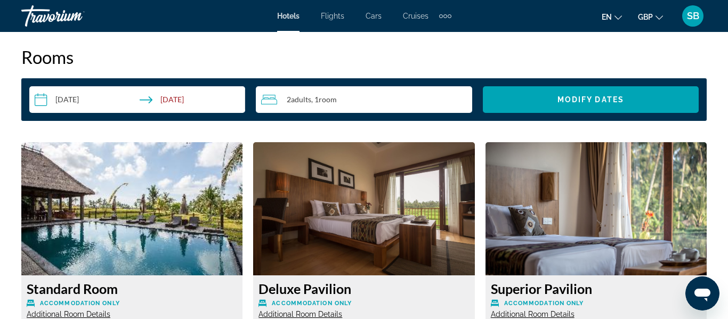
scroll to position [1551, 0]
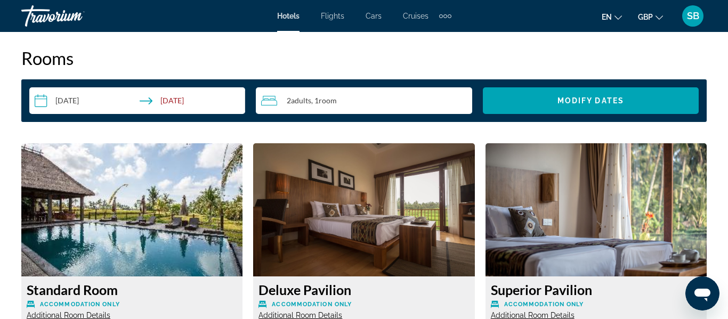
click at [380, 199] on img "Main content" at bounding box center [363, 209] width 221 height 133
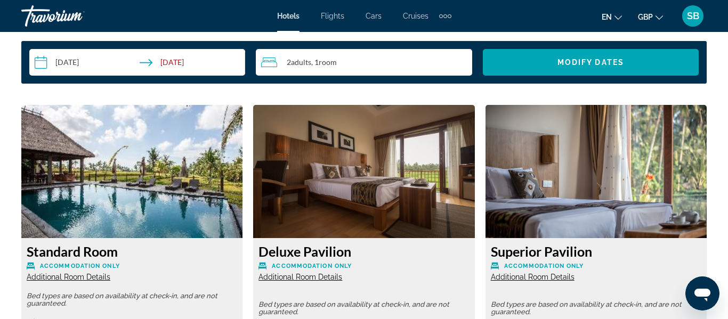
scroll to position [1589, 0]
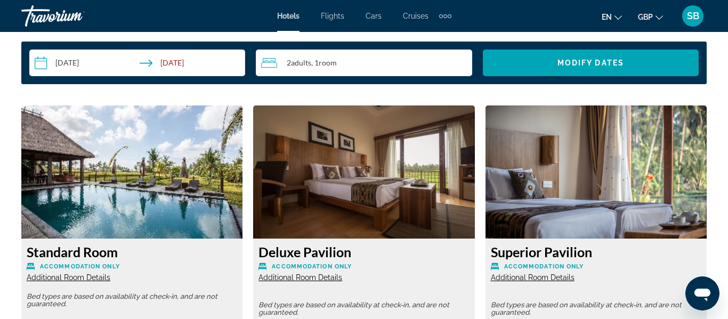
click at [668, 174] on img "Main content" at bounding box center [595, 171] width 221 height 133
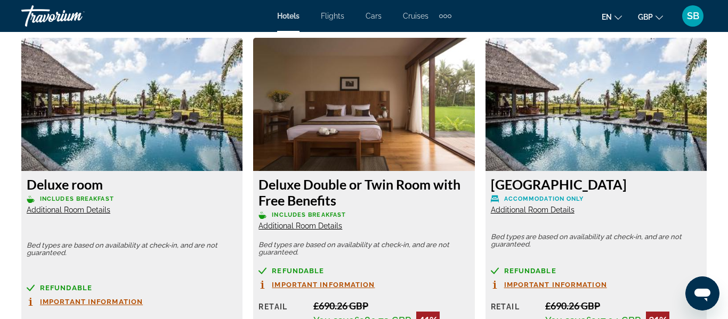
scroll to position [2034, 0]
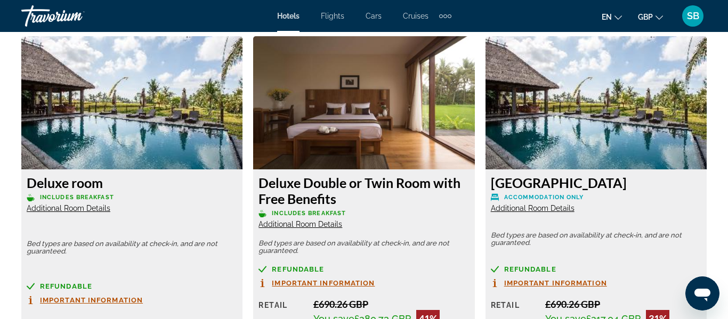
click at [193, 115] on img "Main content" at bounding box center [131, 102] width 221 height 133
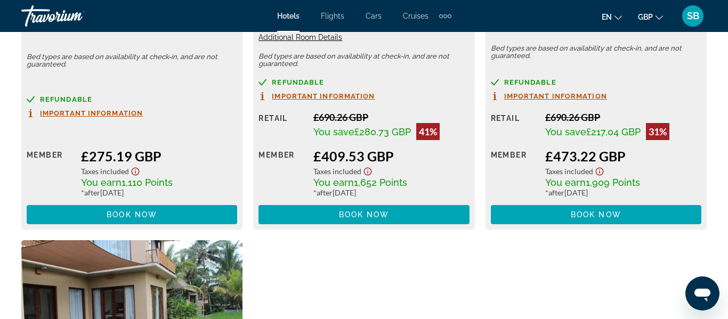
scroll to position [2240, 0]
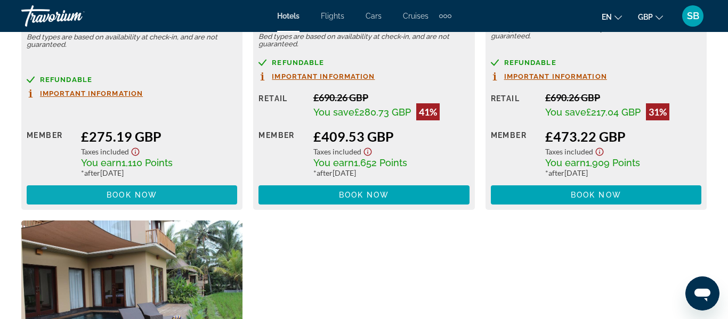
click at [98, 191] on span "Main content" at bounding box center [132, 195] width 210 height 26
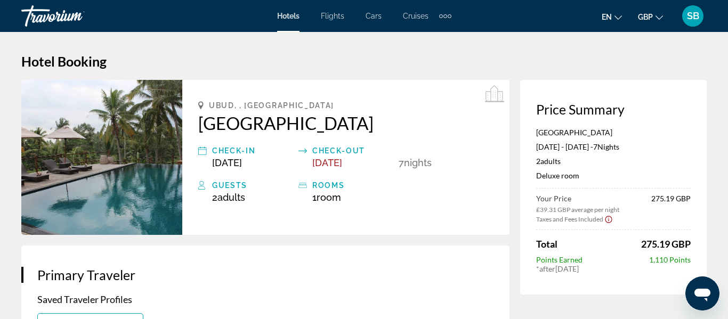
click at [104, 169] on img "Main content" at bounding box center [101, 157] width 161 height 155
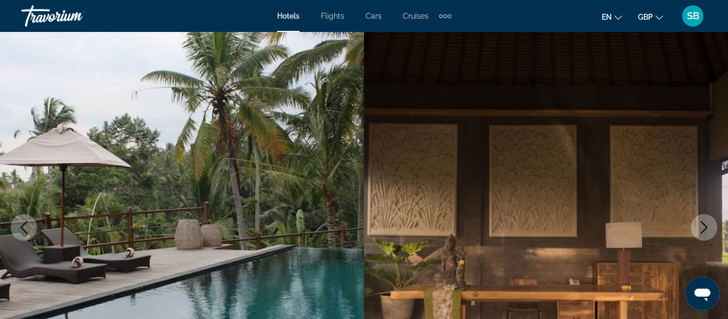
scroll to position [84, 0]
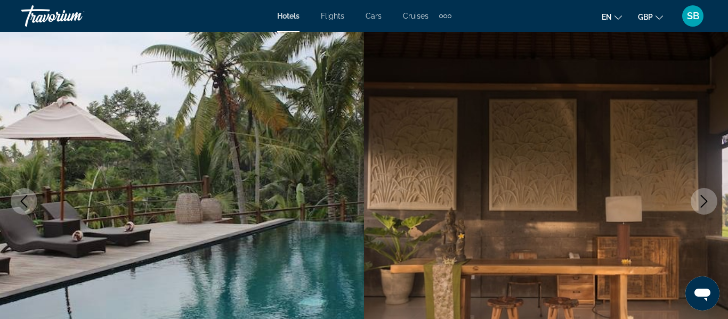
click at [704, 202] on icon "Next image" at bounding box center [703, 201] width 13 height 13
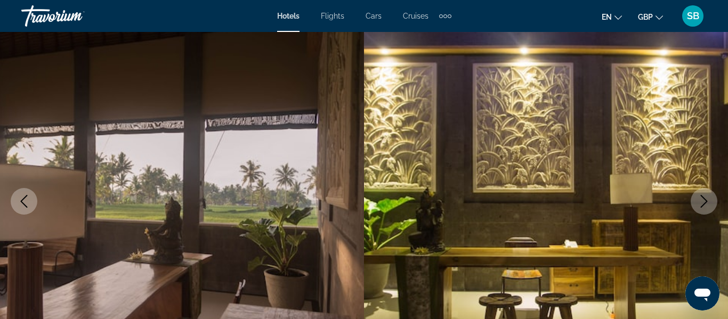
click at [704, 202] on icon "Next image" at bounding box center [703, 201] width 13 height 13
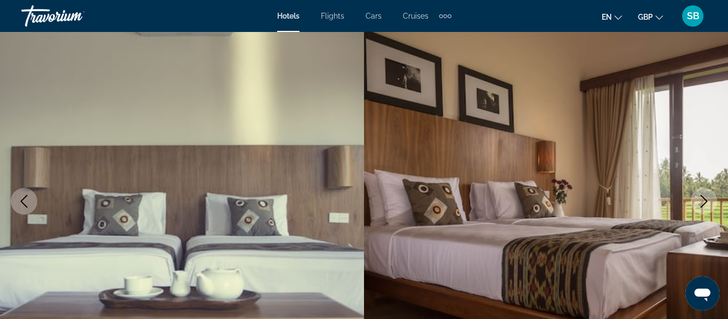
click at [704, 202] on icon "Next image" at bounding box center [703, 201] width 13 height 13
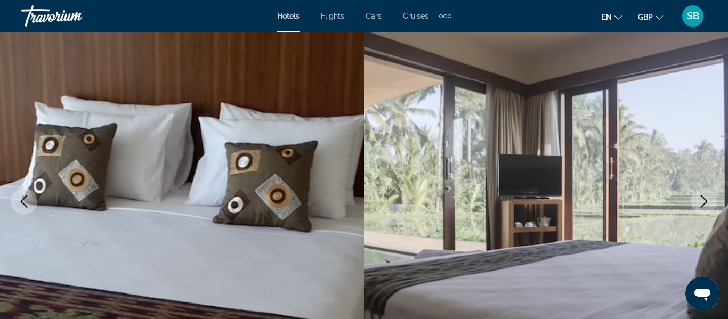
click at [704, 202] on icon "Next image" at bounding box center [703, 201] width 13 height 13
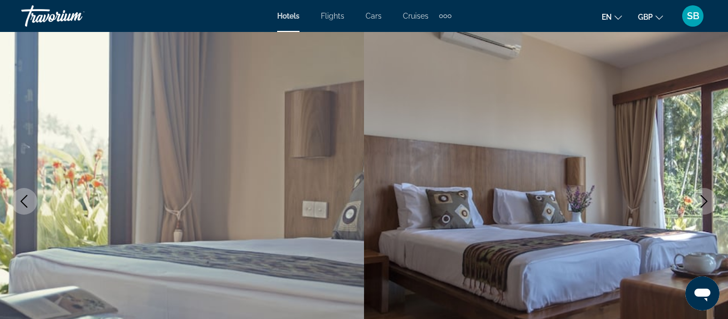
click at [704, 202] on icon "Next image" at bounding box center [703, 201] width 13 height 13
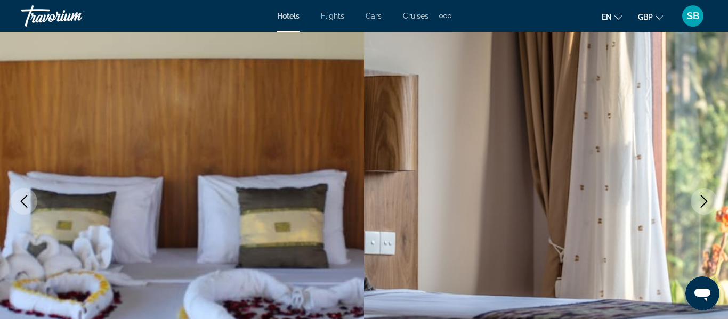
click at [704, 202] on icon "Next image" at bounding box center [703, 201] width 13 height 13
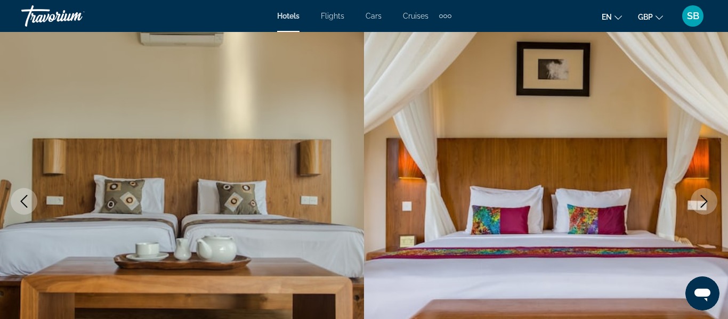
click at [704, 202] on icon "Next image" at bounding box center [703, 201] width 13 height 13
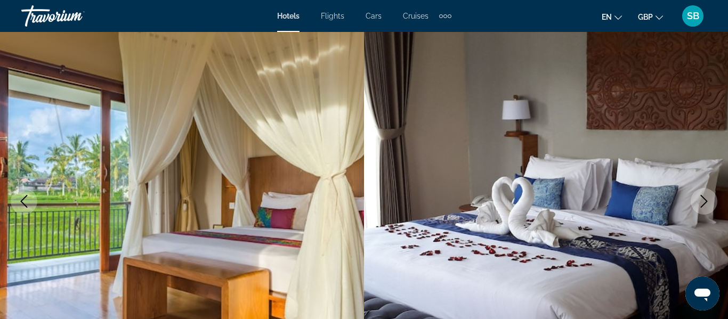
click at [704, 202] on icon "Next image" at bounding box center [703, 201] width 13 height 13
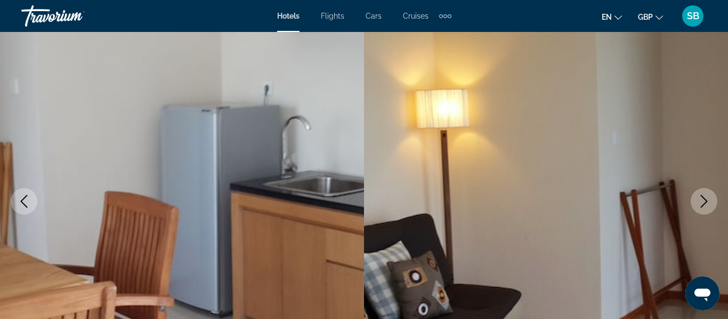
click at [704, 202] on icon "Next image" at bounding box center [703, 201] width 13 height 13
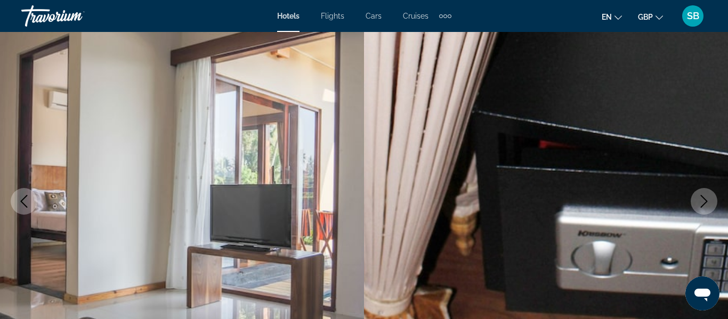
click at [704, 202] on icon "Next image" at bounding box center [703, 201] width 13 height 13
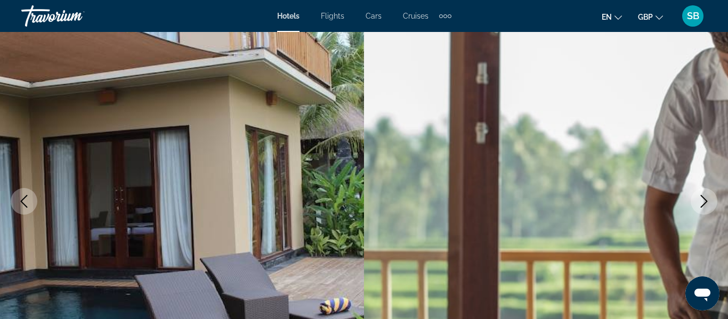
click at [704, 202] on icon "Next image" at bounding box center [703, 201] width 13 height 13
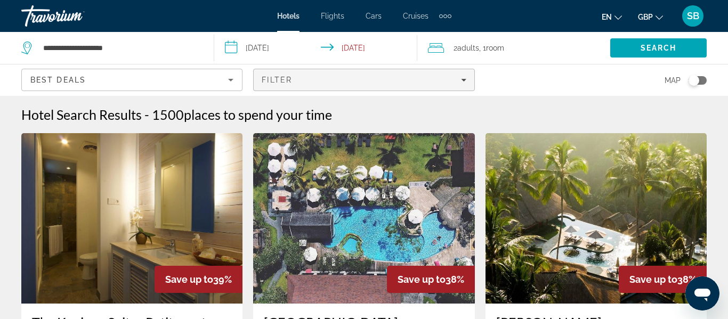
click at [303, 87] on span "Filters" at bounding box center [364, 80] width 220 height 26
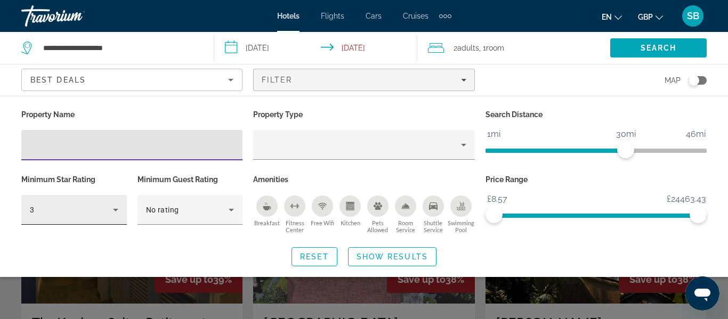
click at [119, 213] on icon "Hotel Filters" at bounding box center [115, 210] width 13 height 13
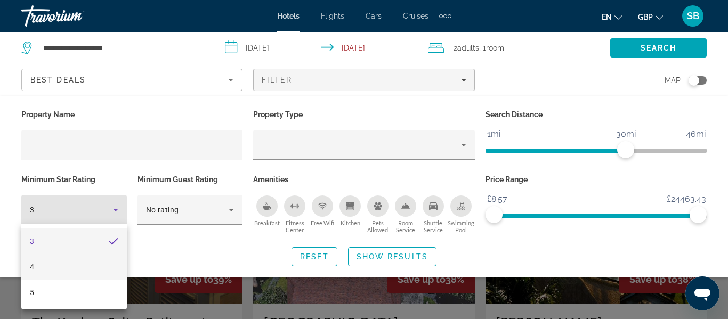
click at [64, 269] on mat-option "4" at bounding box center [73, 267] width 105 height 26
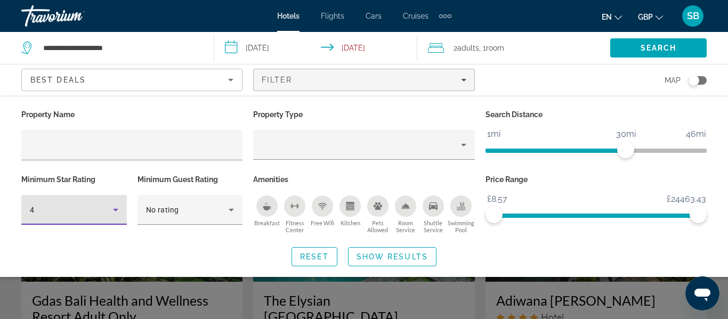
scroll to position [23, 0]
click at [364, 264] on span "Search widget" at bounding box center [391, 257] width 87 height 26
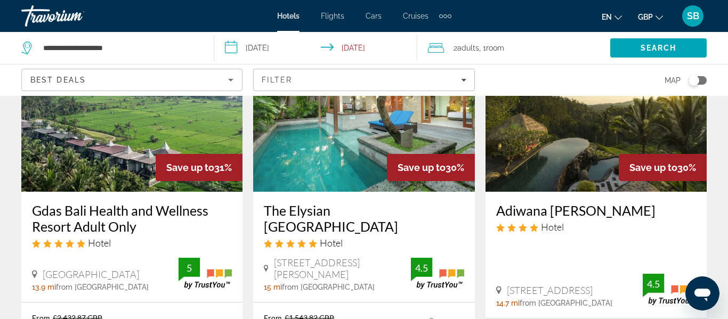
scroll to position [113, 0]
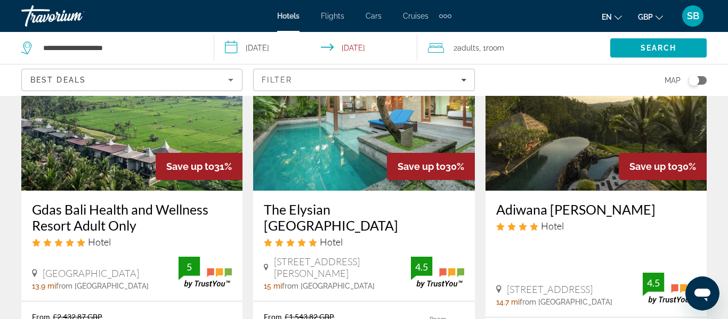
click at [551, 169] on img "Main content" at bounding box center [595, 105] width 221 height 170
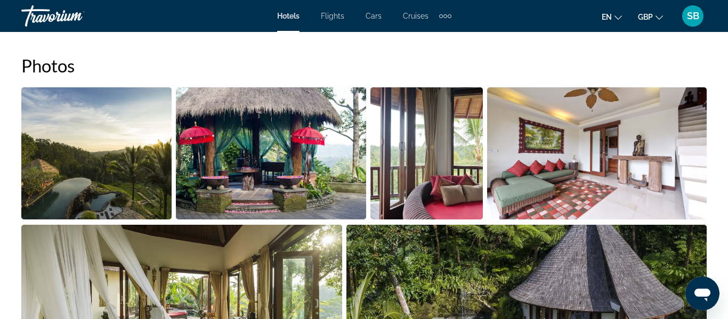
scroll to position [711, 0]
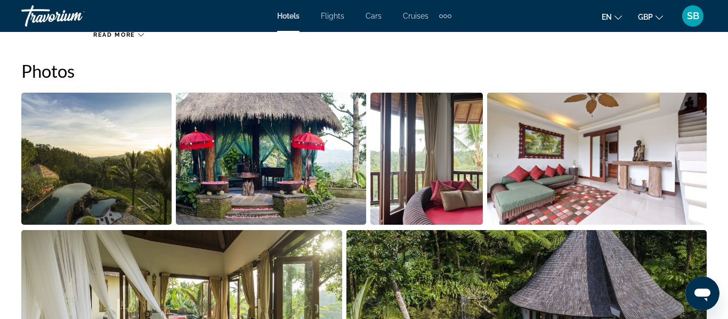
click at [114, 157] on img "Open full-screen image slider" at bounding box center [96, 159] width 150 height 132
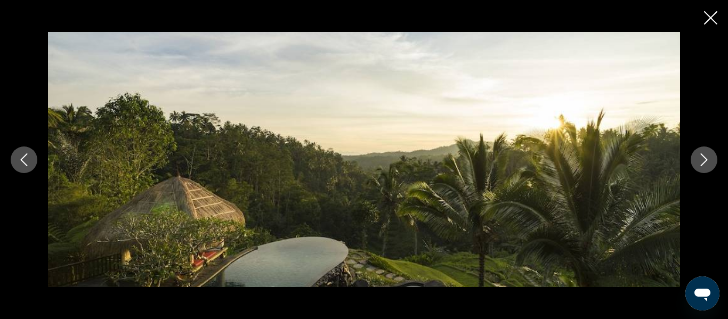
click at [698, 169] on button "Next image" at bounding box center [703, 160] width 27 height 27
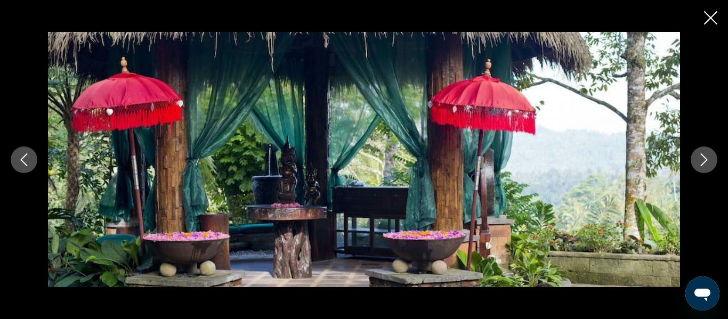
click at [698, 169] on button "Next image" at bounding box center [703, 160] width 27 height 27
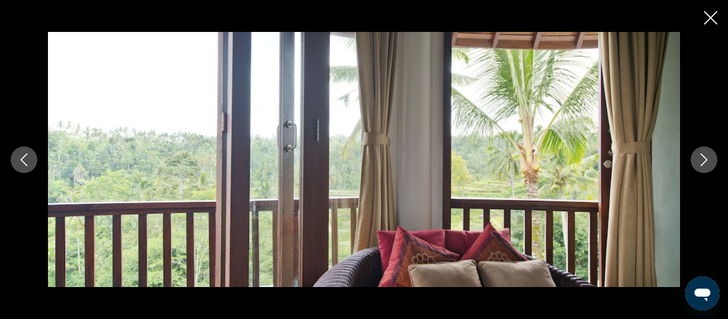
click at [698, 169] on button "Next image" at bounding box center [703, 160] width 27 height 27
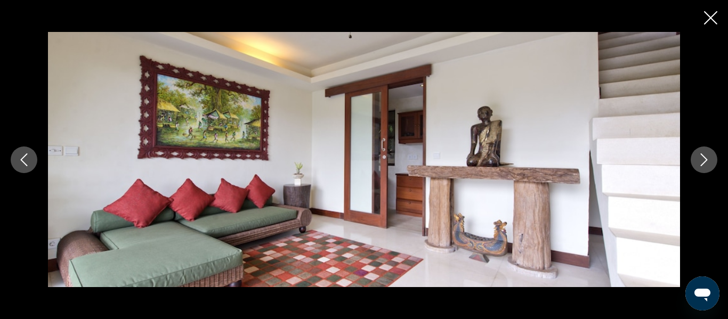
click at [698, 169] on button "Next image" at bounding box center [703, 160] width 27 height 27
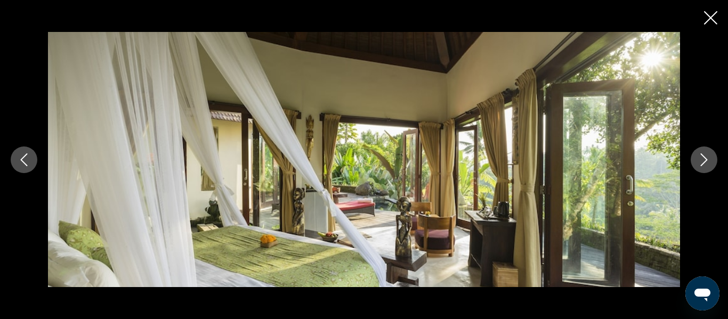
click at [698, 169] on button "Next image" at bounding box center [703, 160] width 27 height 27
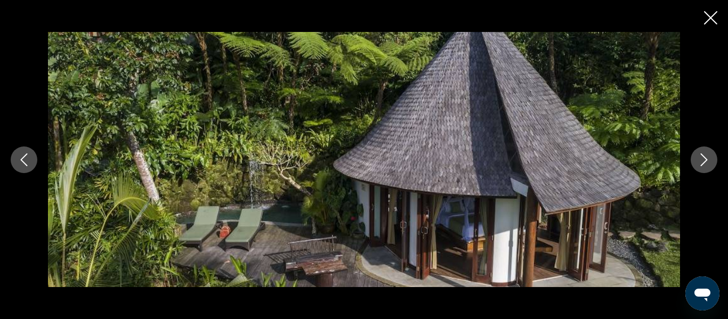
click at [698, 169] on button "Next image" at bounding box center [703, 160] width 27 height 27
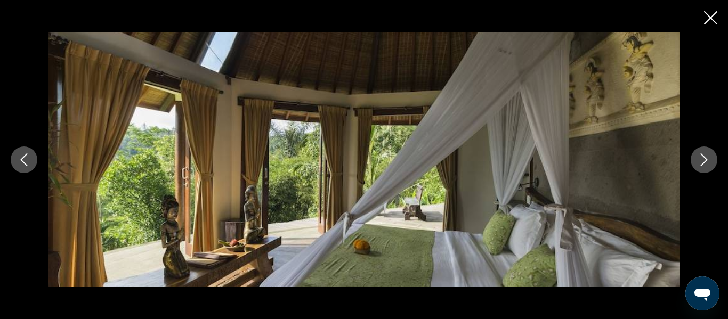
click at [698, 169] on button "Next image" at bounding box center [703, 160] width 27 height 27
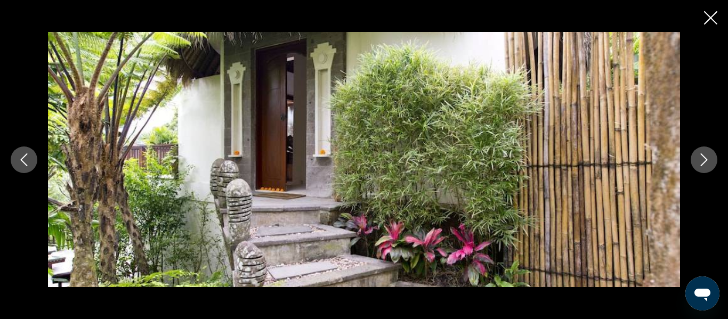
click at [698, 169] on button "Next image" at bounding box center [703, 160] width 27 height 27
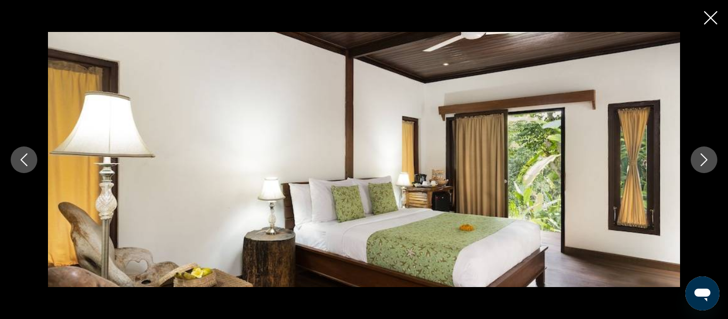
click at [698, 169] on button "Next image" at bounding box center [703, 160] width 27 height 27
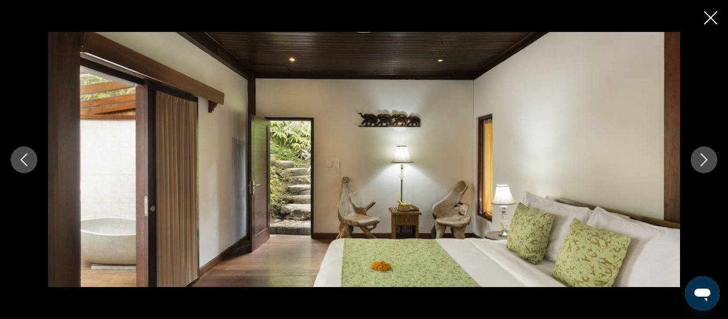
click at [698, 169] on button "Next image" at bounding box center [703, 160] width 27 height 27
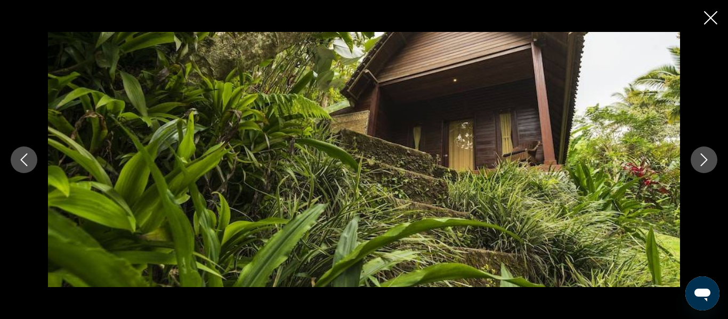
click at [698, 169] on button "Next image" at bounding box center [703, 160] width 27 height 27
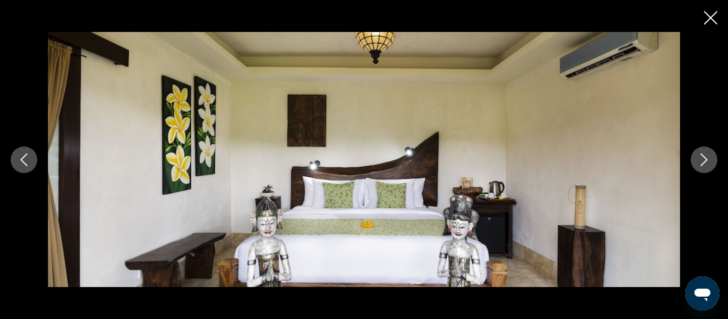
click at [698, 169] on button "Next image" at bounding box center [703, 160] width 27 height 27
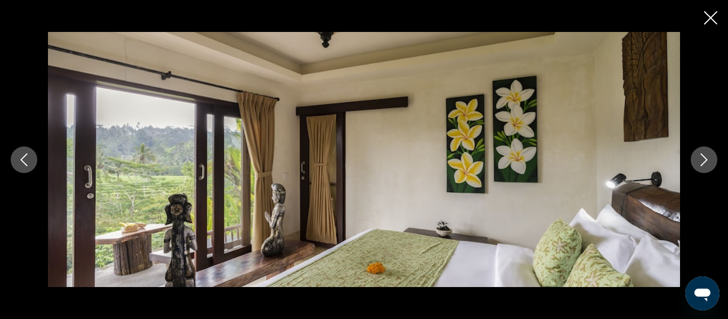
click at [698, 169] on button "Next image" at bounding box center [703, 160] width 27 height 27
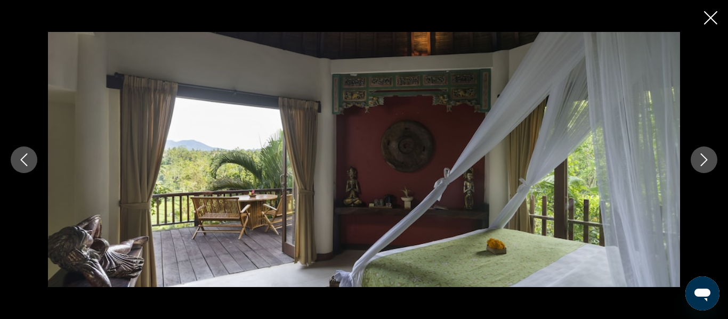
click at [698, 169] on button "Next image" at bounding box center [703, 160] width 27 height 27
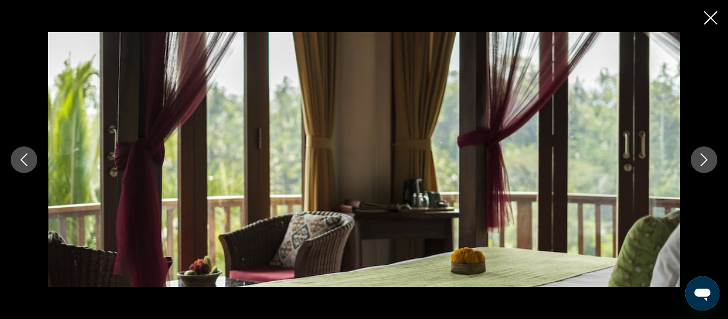
click at [698, 169] on button "Next image" at bounding box center [703, 160] width 27 height 27
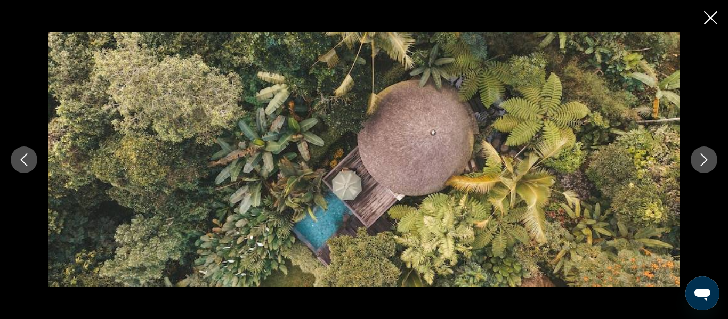
click at [698, 169] on button "Next image" at bounding box center [703, 160] width 27 height 27
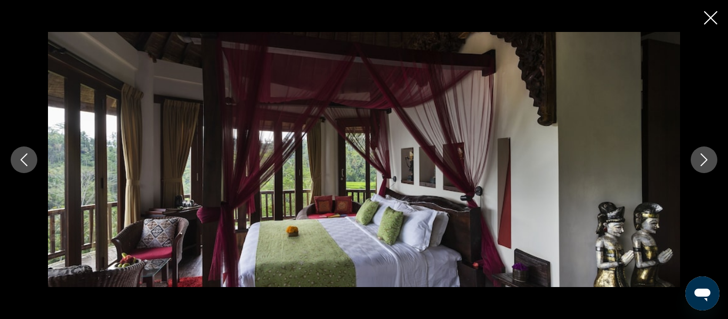
click at [698, 169] on button "Next image" at bounding box center [703, 160] width 27 height 27
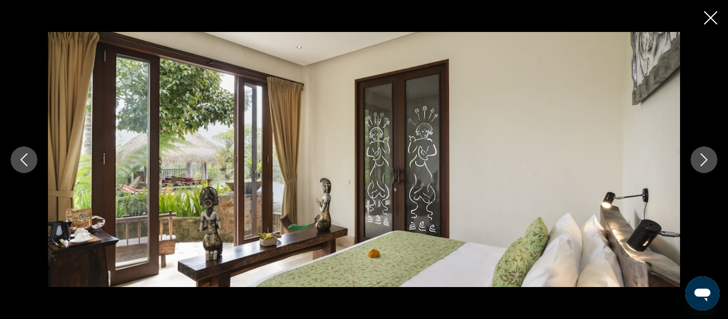
click at [698, 169] on button "Next image" at bounding box center [703, 160] width 27 height 27
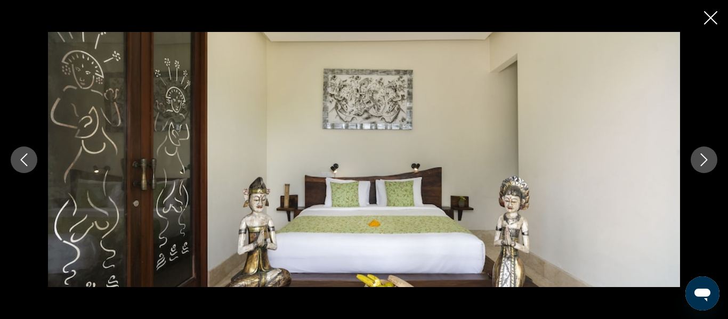
click at [710, 15] on icon "Close slideshow" at bounding box center [710, 17] width 13 height 13
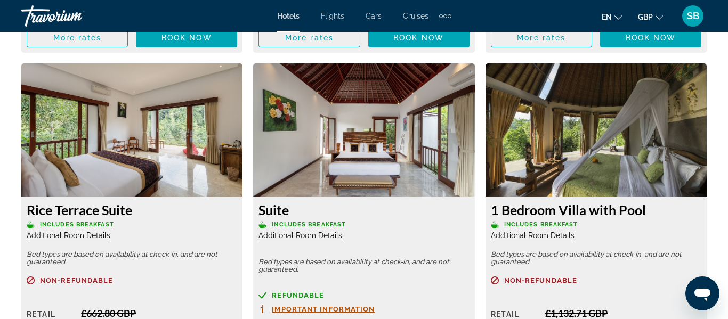
scroll to position [2007, 0]
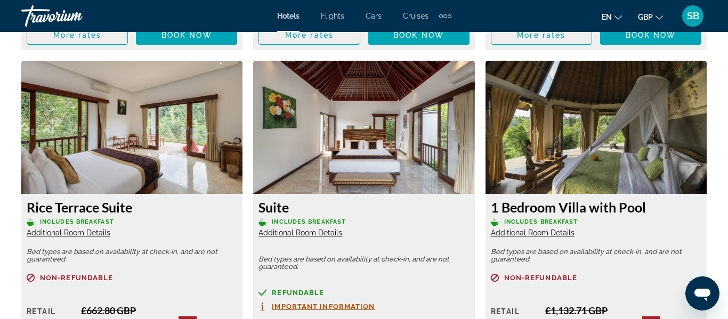
click at [580, 153] on img "Main content" at bounding box center [595, 127] width 221 height 133
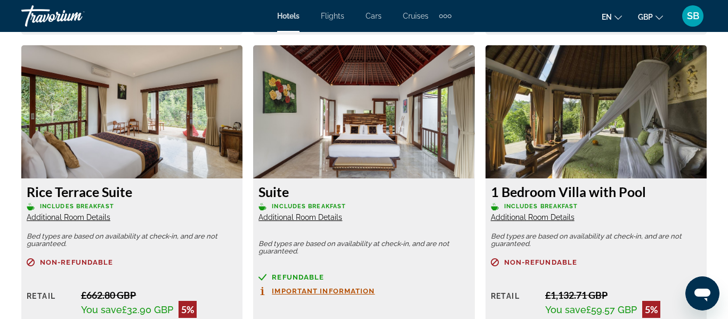
scroll to position [2021, 0]
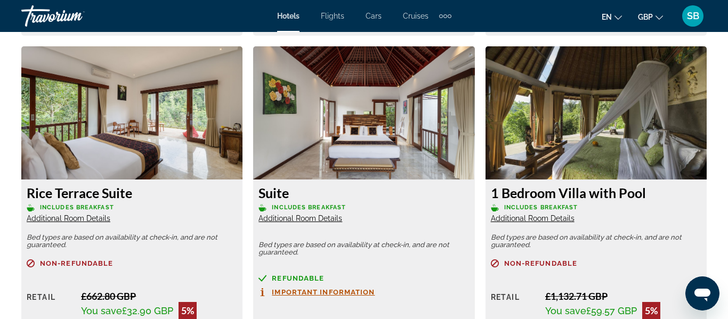
click at [561, 220] on span "Additional Room Details" at bounding box center [533, 218] width 84 height 9
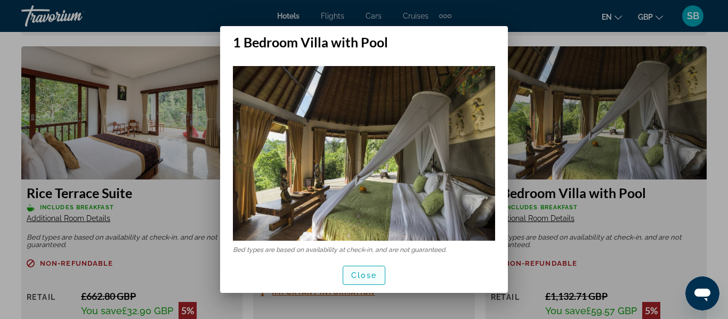
click at [360, 273] on span "Close" at bounding box center [364, 275] width 26 height 9
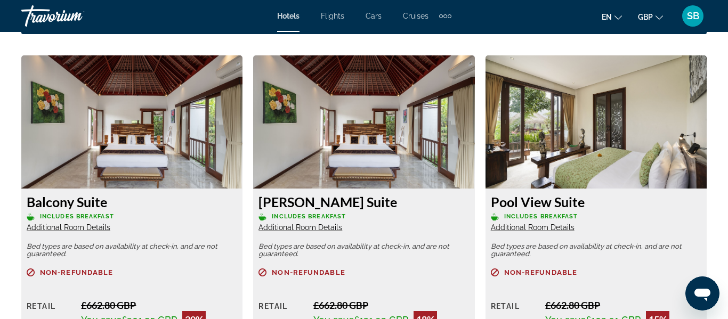
scroll to position [1638, 0]
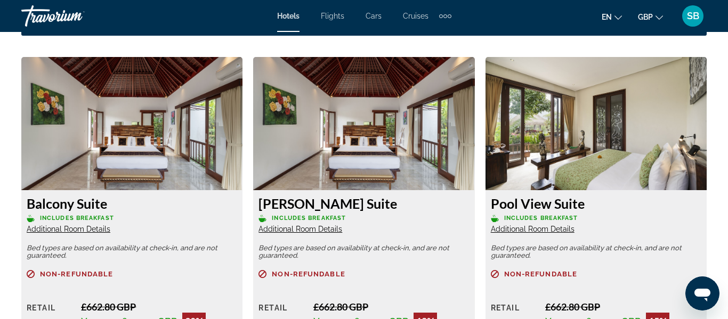
click at [607, 122] on img "Main content" at bounding box center [595, 123] width 221 height 133
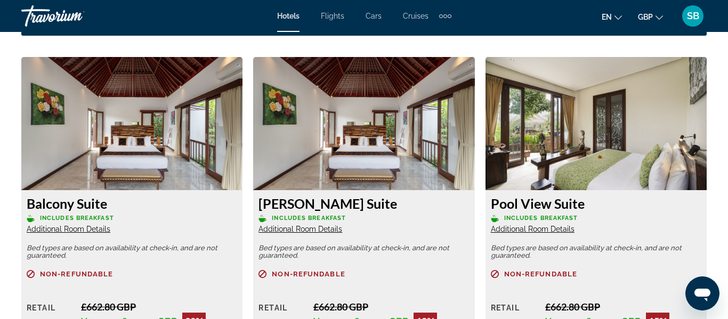
click at [607, 122] on img "Main content" at bounding box center [595, 123] width 221 height 133
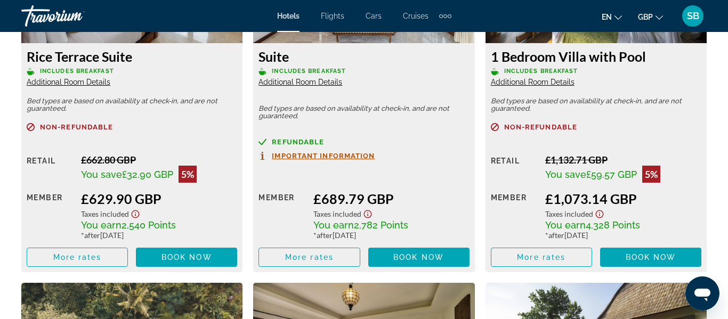
scroll to position [2160, 0]
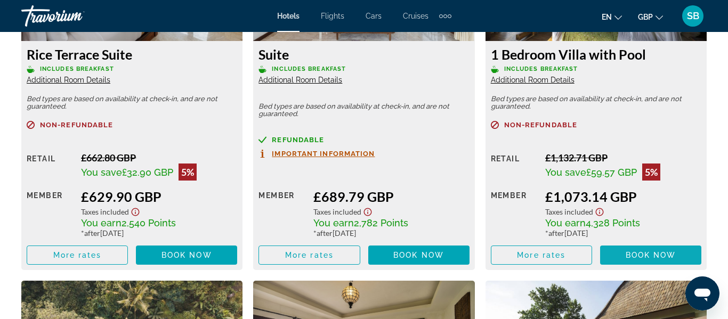
click at [621, 255] on span "Main content" at bounding box center [650, 255] width 101 height 26
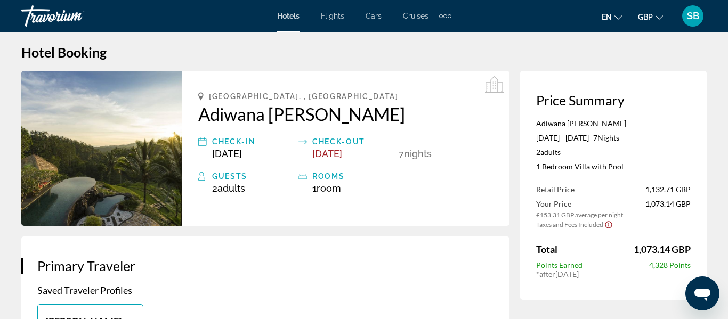
scroll to position [9, 0]
click at [619, 255] on div "Total 1,073.14 GBP" at bounding box center [613, 250] width 155 height 12
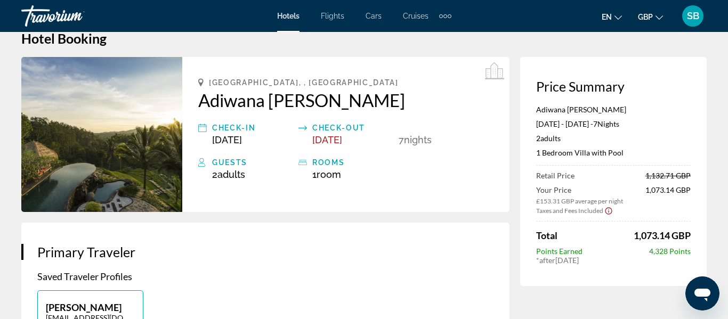
scroll to position [26, 0]
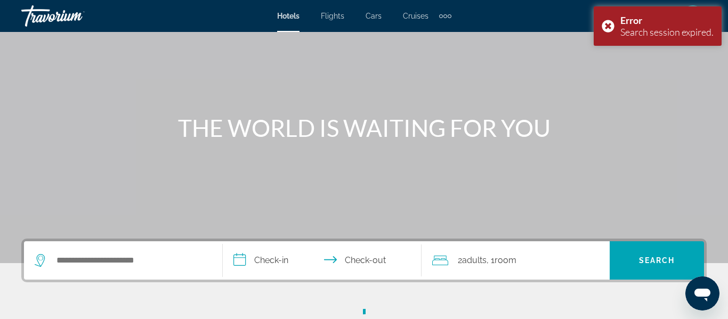
scroll to position [65, 0]
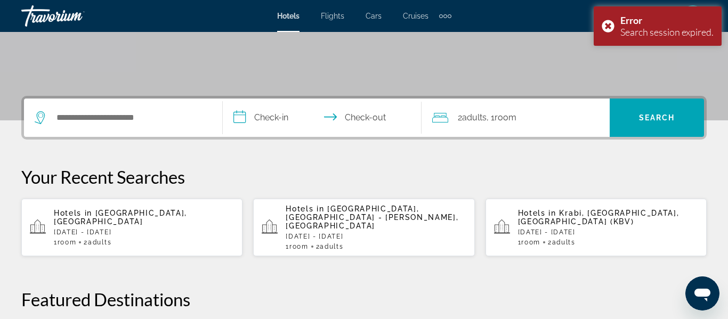
scroll to position [201, 0]
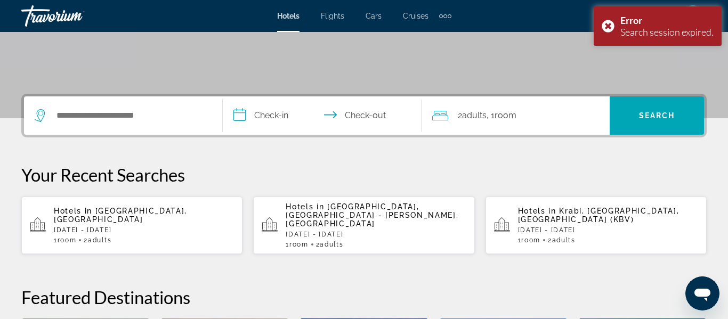
click at [144, 226] on p "Fri, 07 Nov - Fri, 14 Nov" at bounding box center [144, 229] width 180 height 7
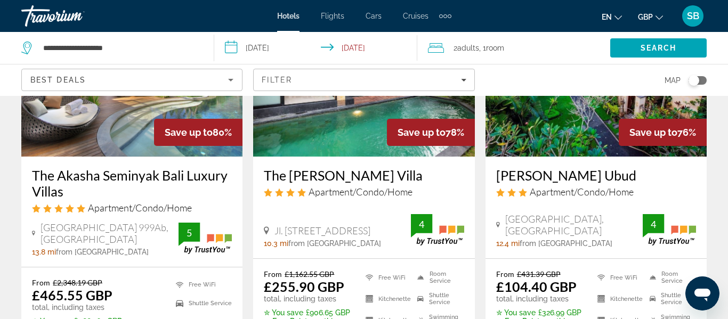
scroll to position [149, 0]
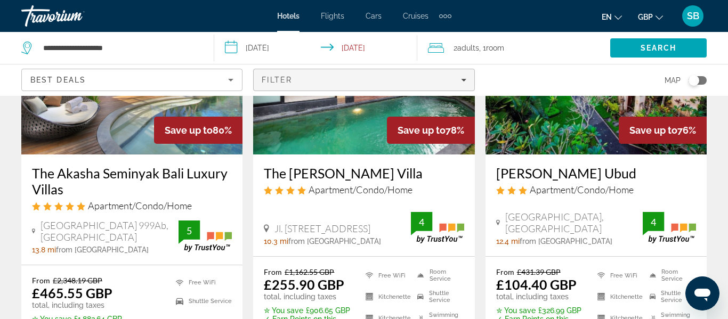
click at [468, 79] on span "Filters" at bounding box center [364, 80] width 220 height 26
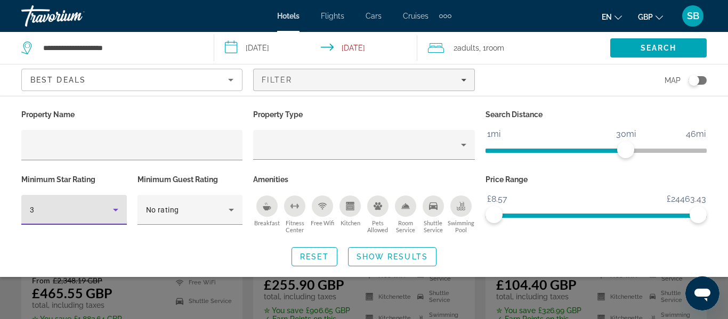
click at [116, 205] on icon "Hotel Filters" at bounding box center [115, 210] width 13 height 13
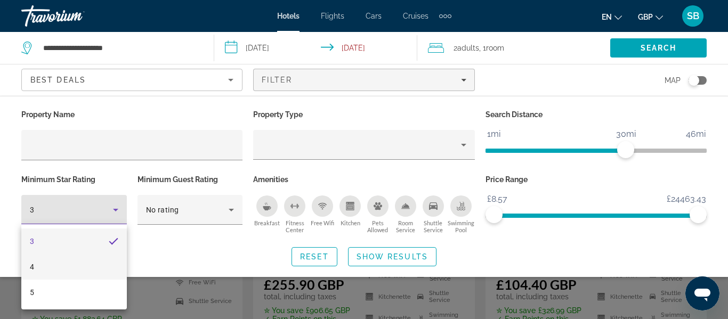
click at [36, 267] on mat-option "4" at bounding box center [73, 267] width 105 height 26
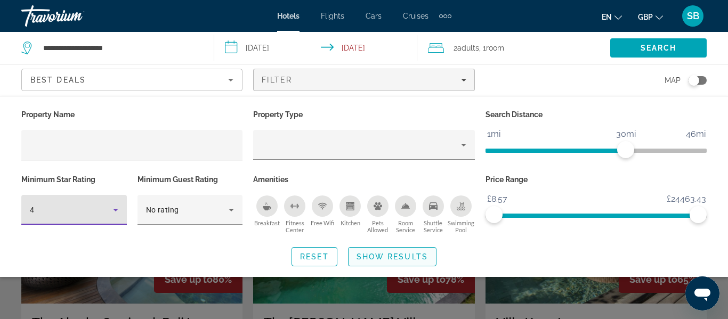
click at [400, 253] on span "Show Results" at bounding box center [391, 257] width 71 height 9
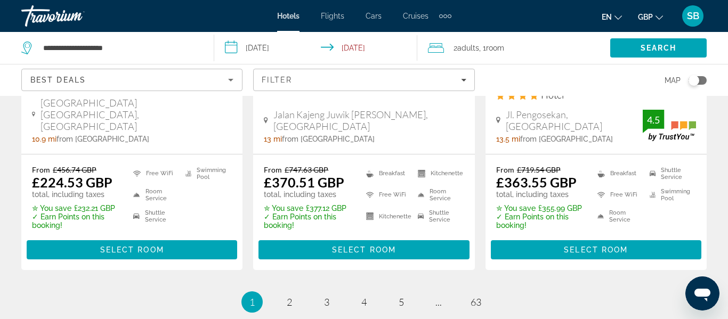
scroll to position [1531, 0]
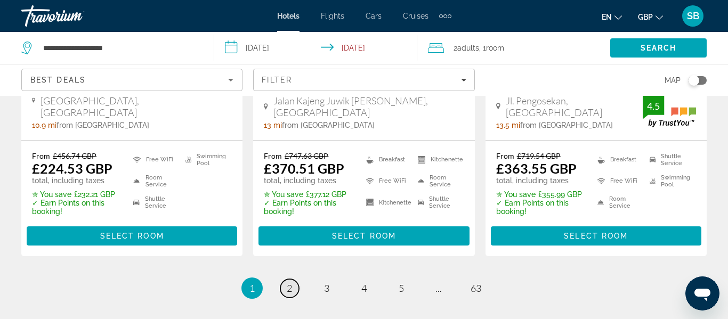
click at [285, 279] on link "page 2" at bounding box center [289, 288] width 19 height 19
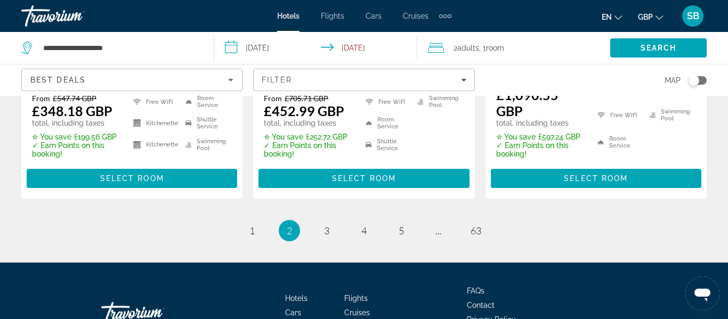
scroll to position [1600, 0]
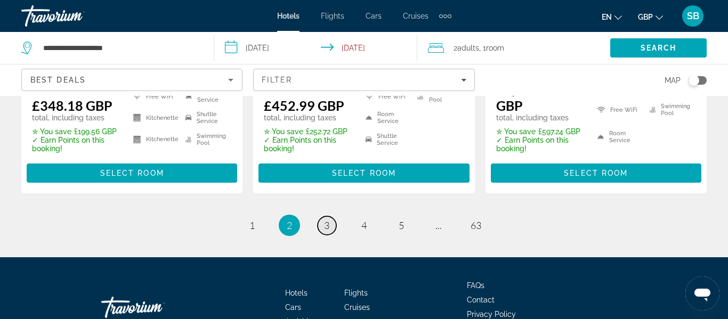
click at [330, 216] on link "page 3" at bounding box center [327, 225] width 19 height 19
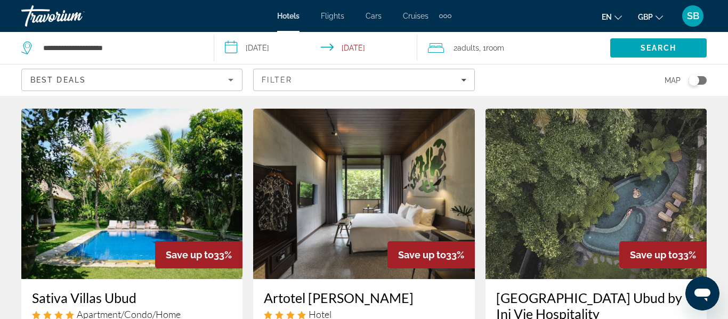
scroll to position [892, 0]
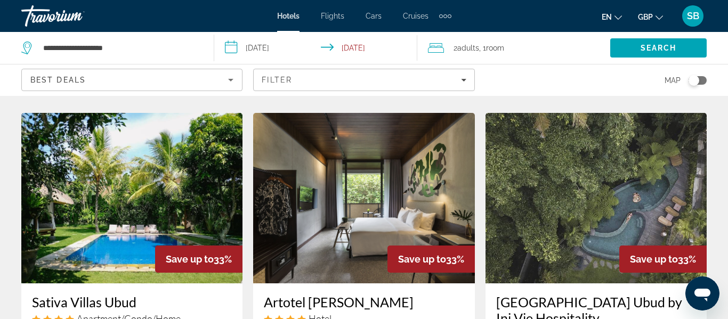
click at [336, 168] on img "Main content" at bounding box center [363, 198] width 221 height 170
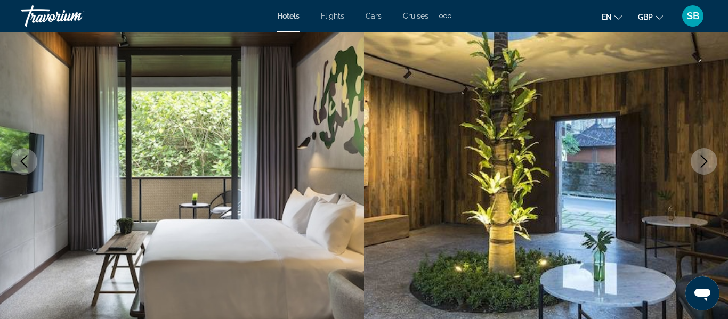
scroll to position [123, 0]
click at [696, 158] on button "Next image" at bounding box center [703, 162] width 27 height 27
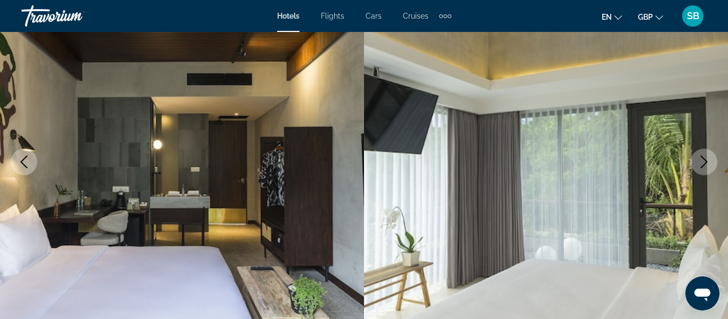
click at [696, 158] on button "Next image" at bounding box center [703, 162] width 27 height 27
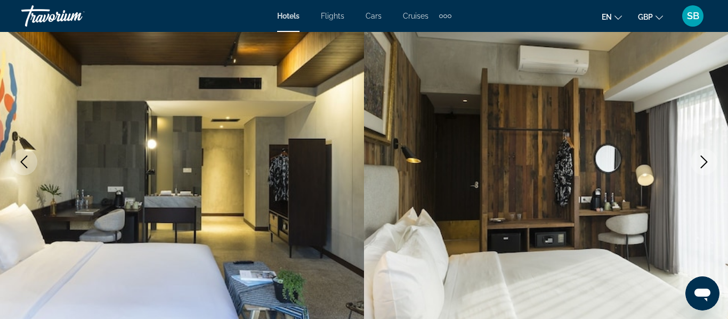
click at [696, 158] on button "Next image" at bounding box center [703, 162] width 27 height 27
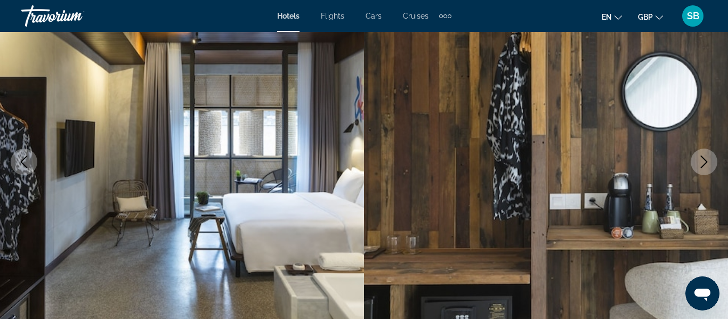
click at [696, 158] on button "Next image" at bounding box center [703, 162] width 27 height 27
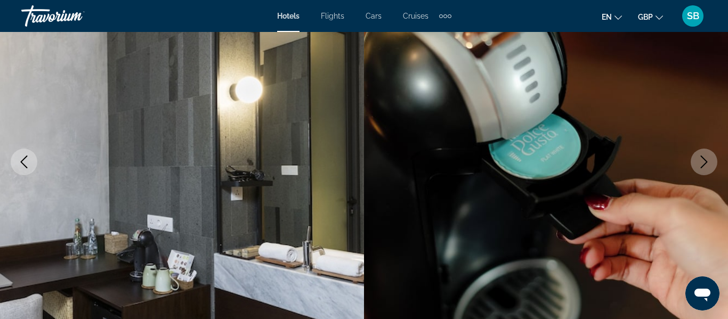
click at [696, 158] on button "Next image" at bounding box center [703, 162] width 27 height 27
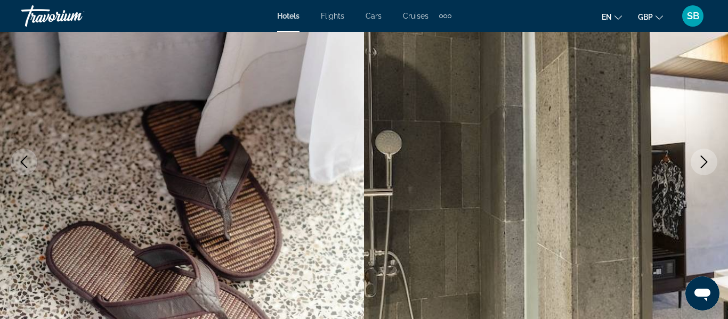
click at [696, 158] on button "Next image" at bounding box center [703, 162] width 27 height 27
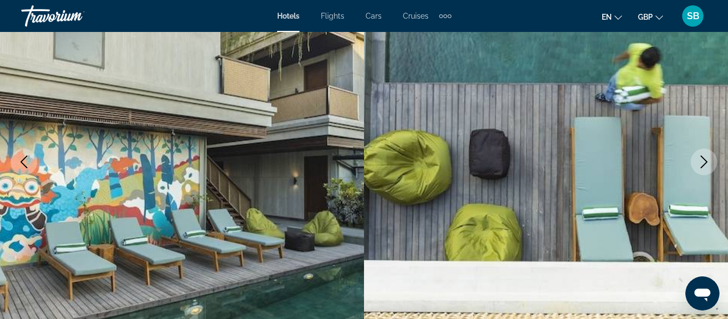
click at [696, 158] on button "Next image" at bounding box center [703, 162] width 27 height 27
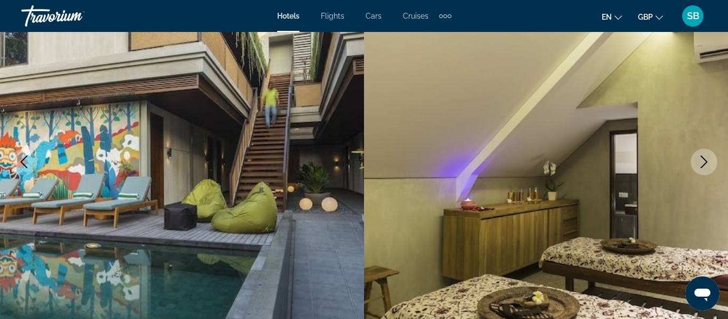
click at [696, 158] on button "Next image" at bounding box center [703, 162] width 27 height 27
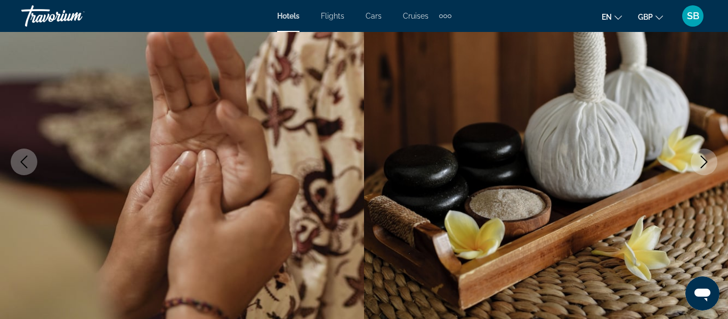
click at [696, 158] on button "Next image" at bounding box center [703, 162] width 27 height 27
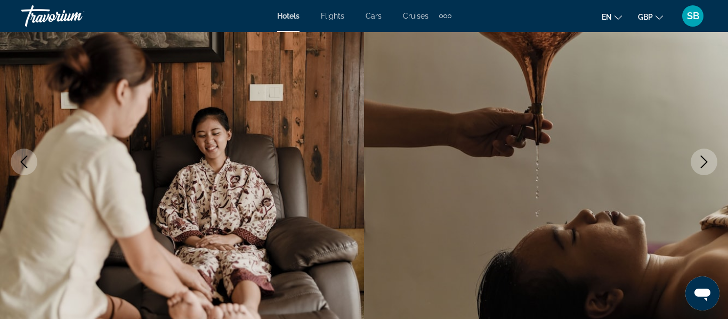
click at [696, 158] on button "Next image" at bounding box center [703, 162] width 27 height 27
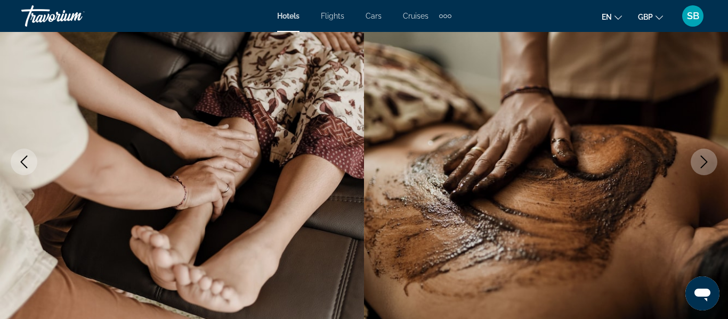
click at [696, 158] on button "Next image" at bounding box center [703, 162] width 27 height 27
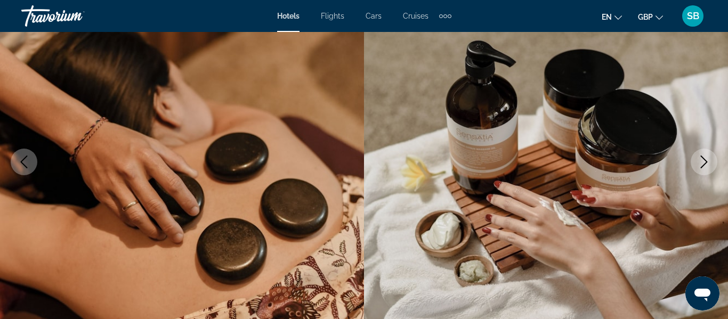
click at [696, 158] on button "Next image" at bounding box center [703, 162] width 27 height 27
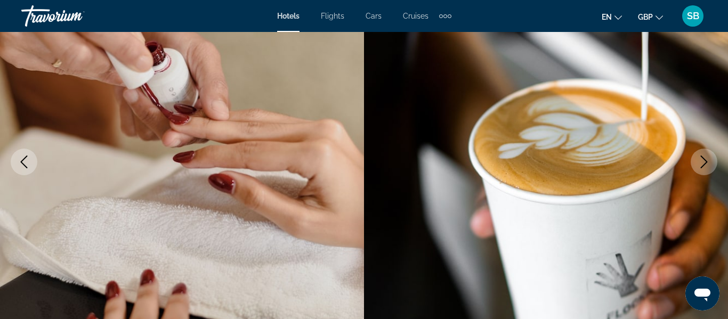
click at [696, 158] on button "Next image" at bounding box center [703, 162] width 27 height 27
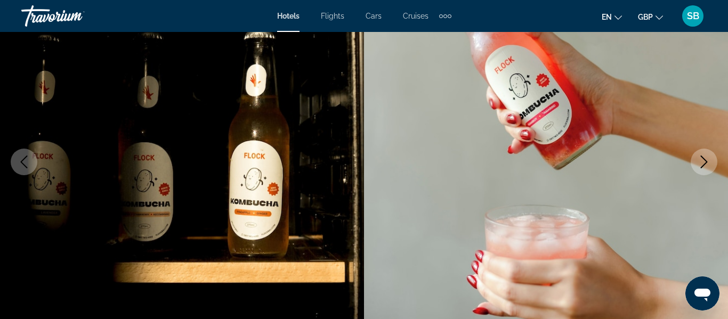
click at [696, 158] on button "Next image" at bounding box center [703, 162] width 27 height 27
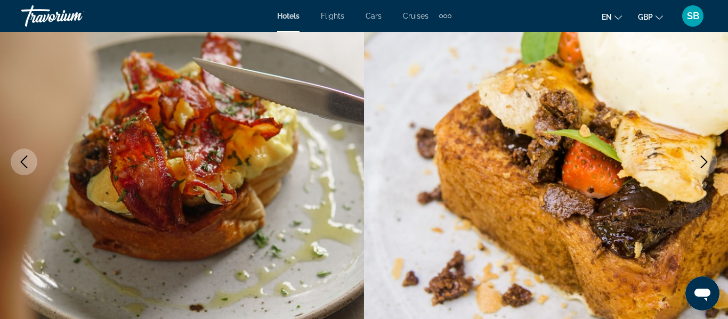
click at [696, 158] on button "Next image" at bounding box center [703, 162] width 27 height 27
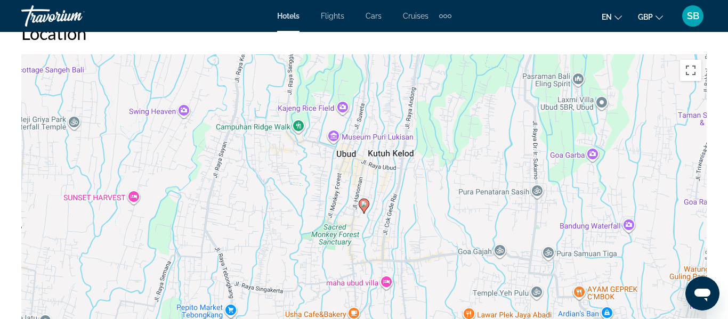
scroll to position [1204, 0]
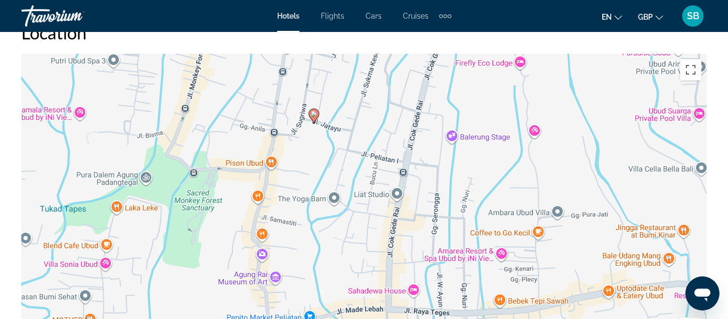
click at [313, 116] on image "Main content" at bounding box center [314, 114] width 6 height 6
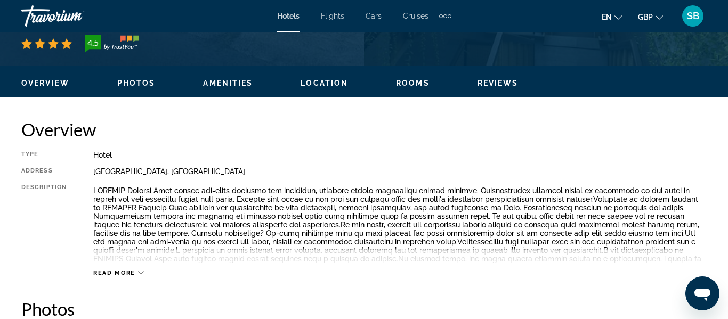
scroll to position [459, 0]
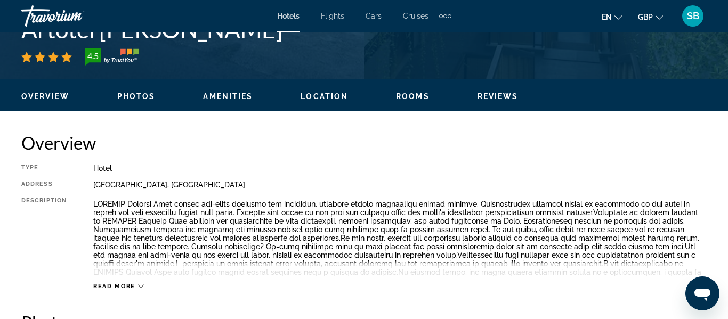
click at [140, 285] on icon "Main content" at bounding box center [141, 286] width 6 height 6
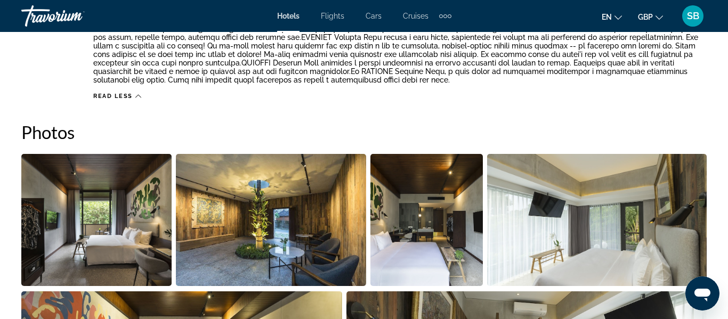
scroll to position [407, 0]
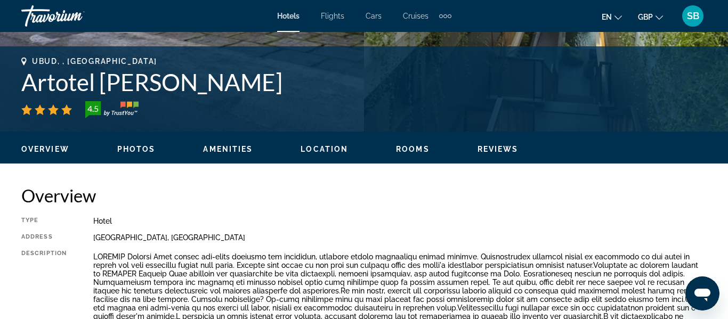
click at [208, 153] on button "Amenities" at bounding box center [228, 149] width 50 height 10
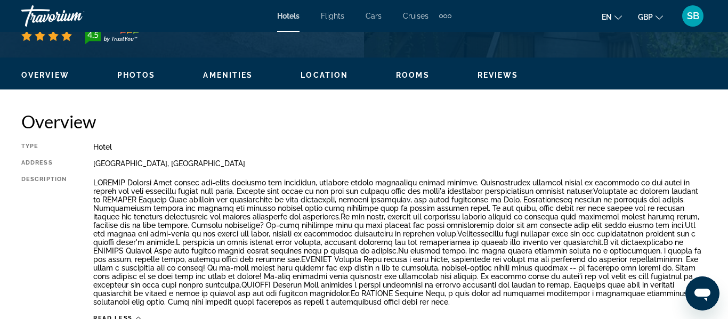
scroll to position [431, 0]
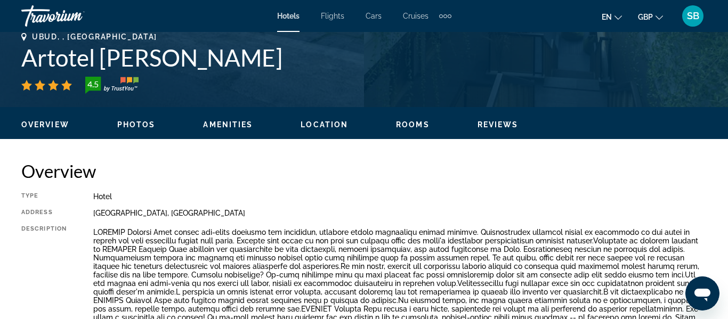
click at [408, 121] on span "Rooms" at bounding box center [413, 124] width 34 height 9
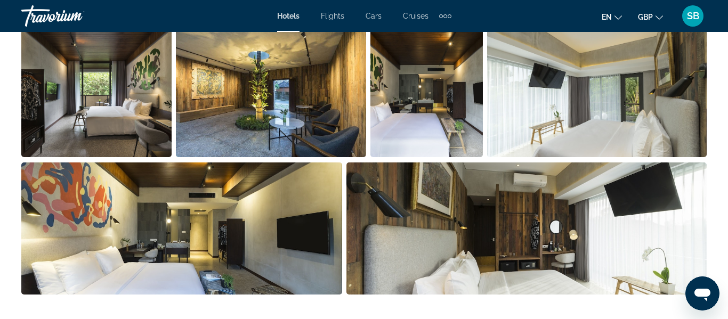
scroll to position [833, 0]
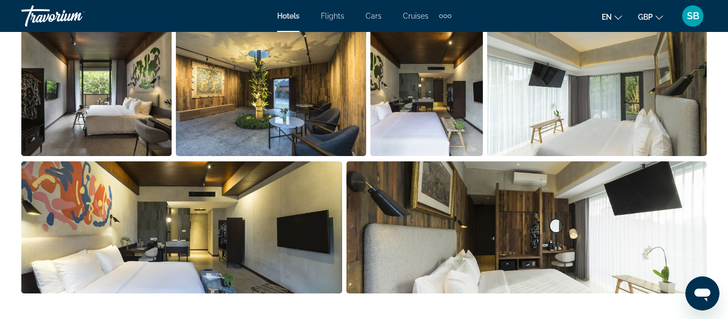
click at [685, 185] on img "Open full-screen image slider" at bounding box center [526, 227] width 361 height 132
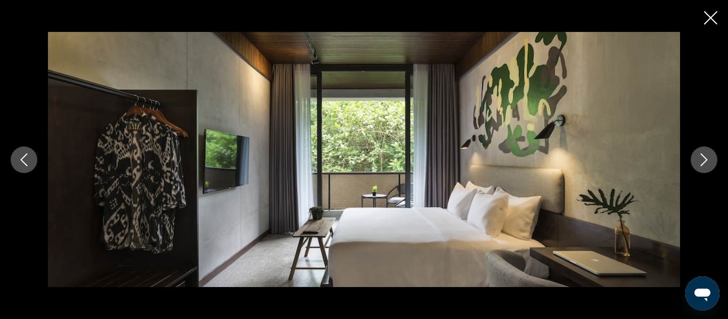
click at [706, 158] on icon "Next image" at bounding box center [703, 159] width 13 height 13
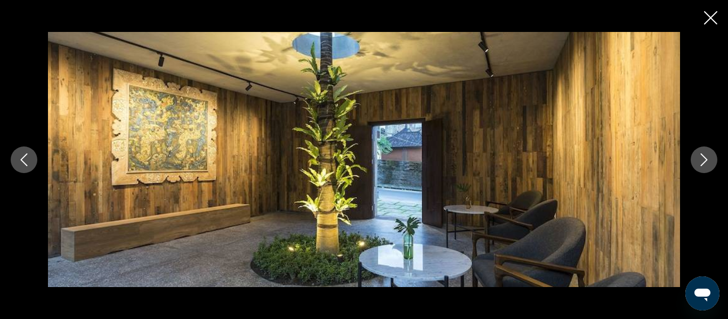
click at [706, 158] on icon "Next image" at bounding box center [703, 159] width 13 height 13
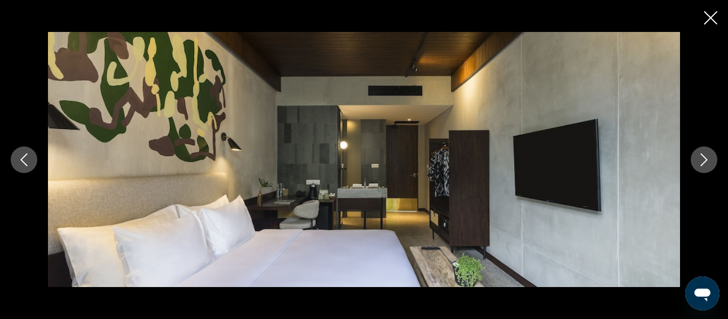
click at [706, 158] on icon "Next image" at bounding box center [703, 159] width 13 height 13
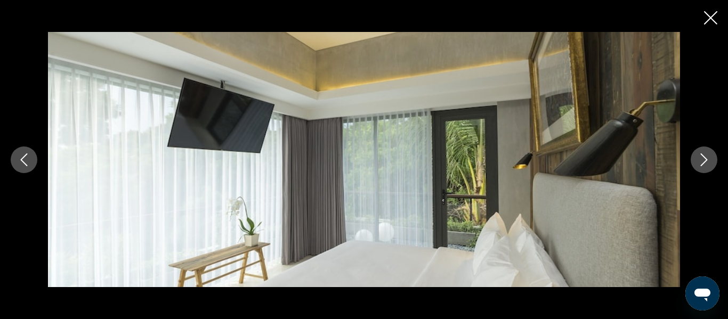
click at [706, 158] on icon "Next image" at bounding box center [703, 159] width 13 height 13
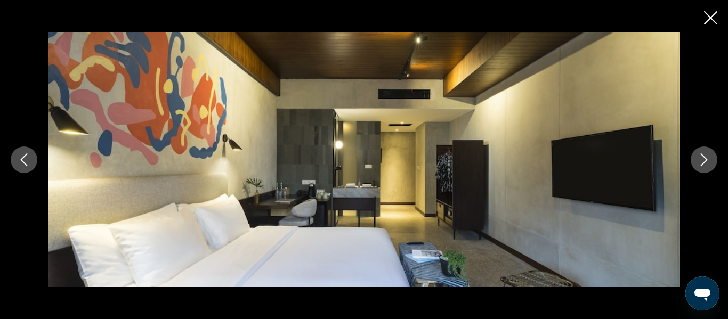
click at [706, 158] on icon "Next image" at bounding box center [703, 159] width 13 height 13
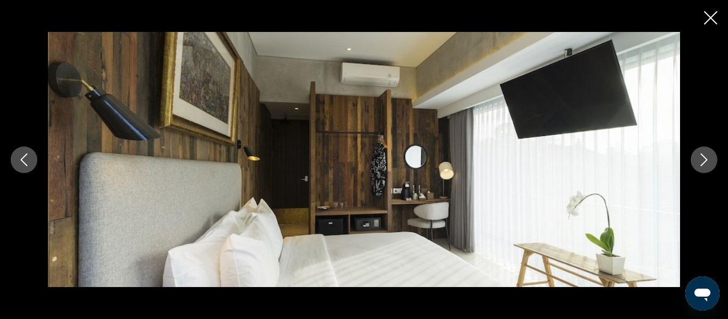
click at [706, 158] on icon "Next image" at bounding box center [703, 159] width 13 height 13
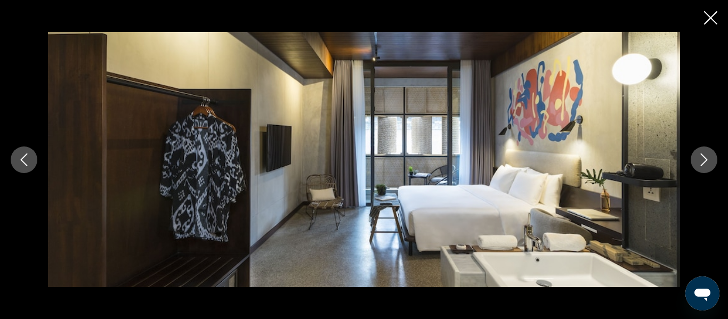
click at [706, 158] on icon "Next image" at bounding box center [703, 159] width 13 height 13
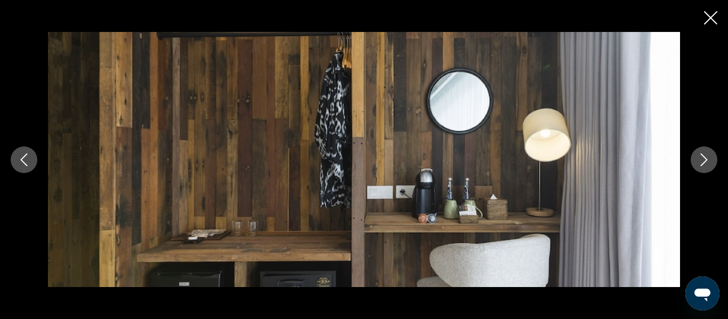
click at [706, 158] on icon "Next image" at bounding box center [703, 159] width 13 height 13
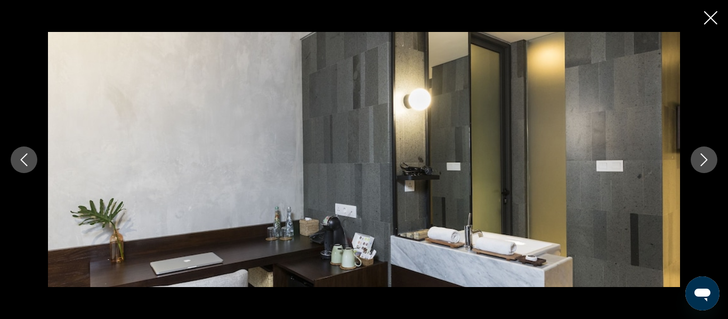
click at [706, 158] on icon "Next image" at bounding box center [703, 159] width 13 height 13
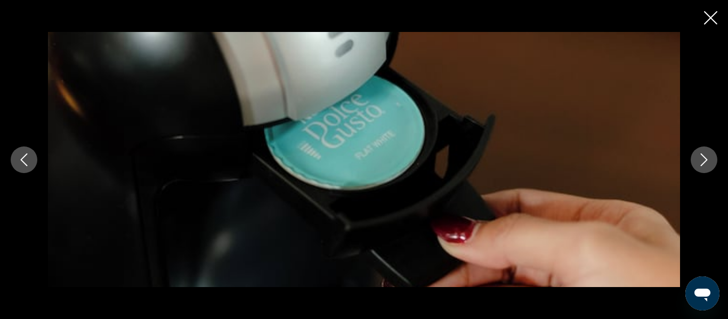
click at [706, 158] on icon "Next image" at bounding box center [703, 159] width 13 height 13
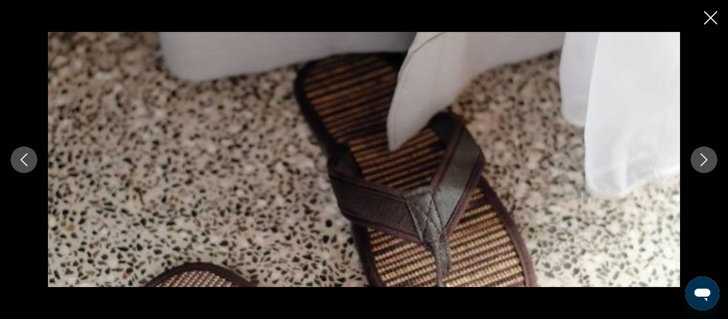
click at [706, 158] on icon "Next image" at bounding box center [703, 159] width 13 height 13
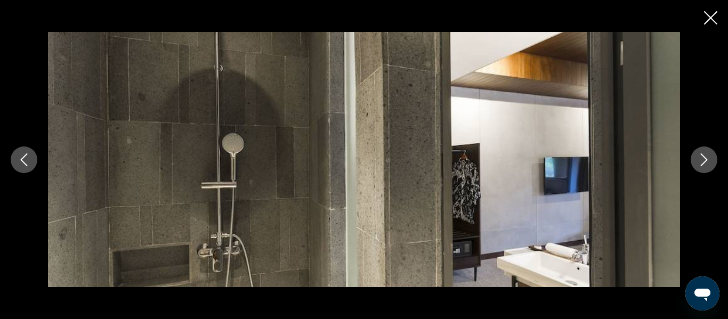
click at [706, 158] on icon "Next image" at bounding box center [703, 159] width 13 height 13
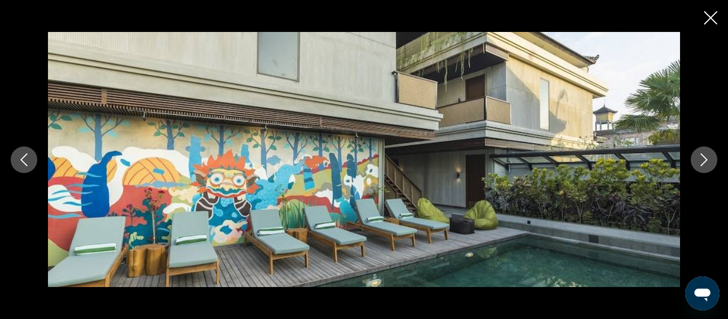
click at [706, 158] on icon "Next image" at bounding box center [703, 159] width 13 height 13
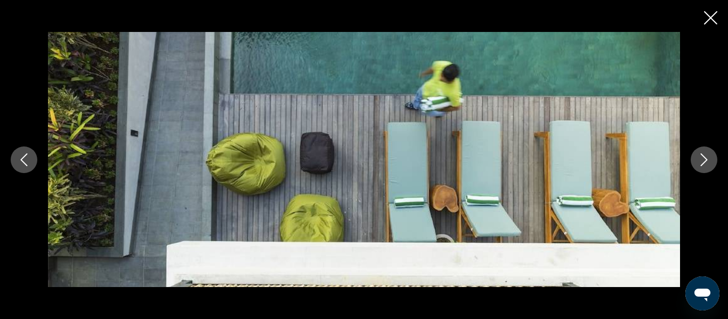
click at [706, 158] on icon "Next image" at bounding box center [703, 159] width 13 height 13
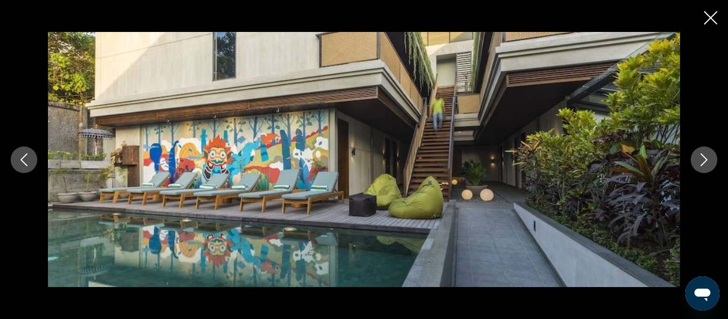
click at [706, 158] on icon "Next image" at bounding box center [703, 159] width 13 height 13
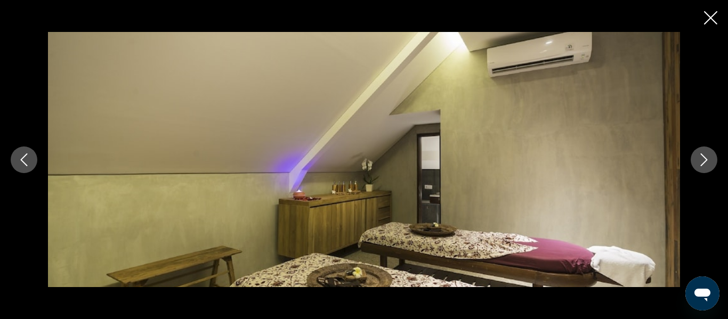
click at [706, 158] on icon "Next image" at bounding box center [703, 159] width 13 height 13
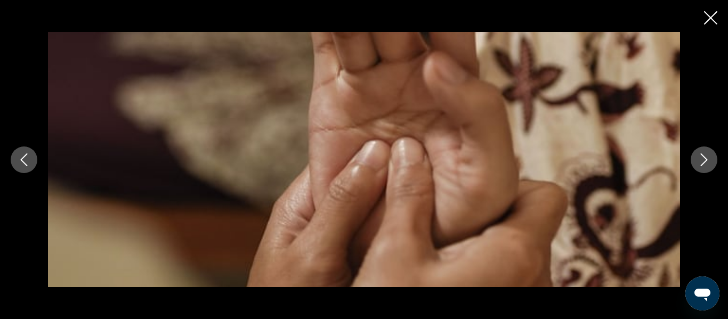
click at [706, 158] on icon "Next image" at bounding box center [703, 159] width 13 height 13
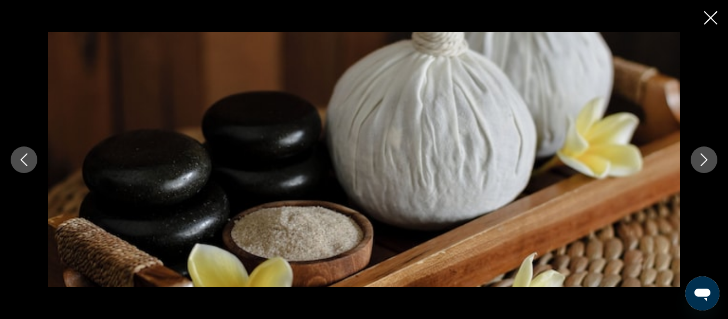
click at [714, 14] on icon "Close slideshow" at bounding box center [710, 17] width 13 height 13
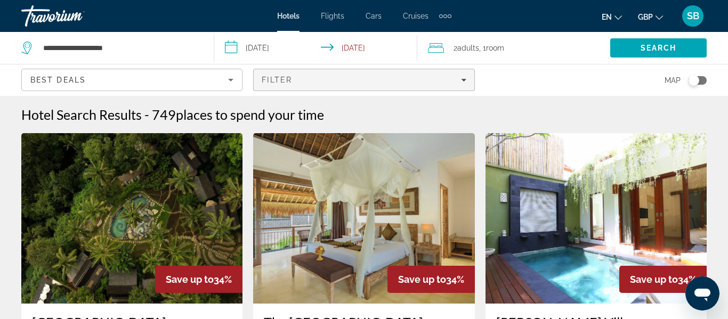
click at [294, 86] on span "Filters" at bounding box center [364, 80] width 220 height 26
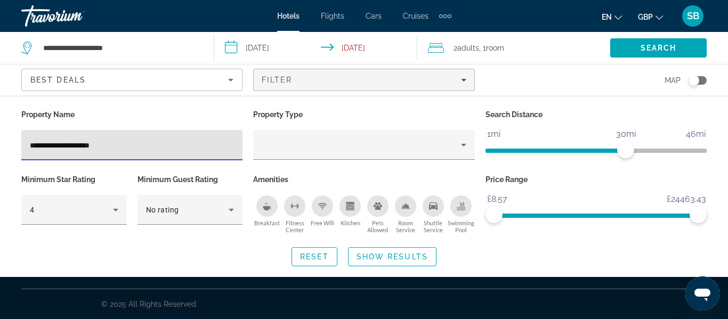
type input "**********"
click at [373, 257] on span "Show Results" at bounding box center [391, 257] width 71 height 9
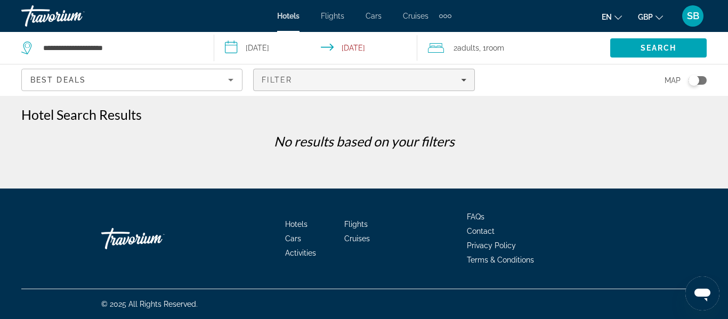
click at [332, 75] on span "Filters" at bounding box center [364, 80] width 220 height 26
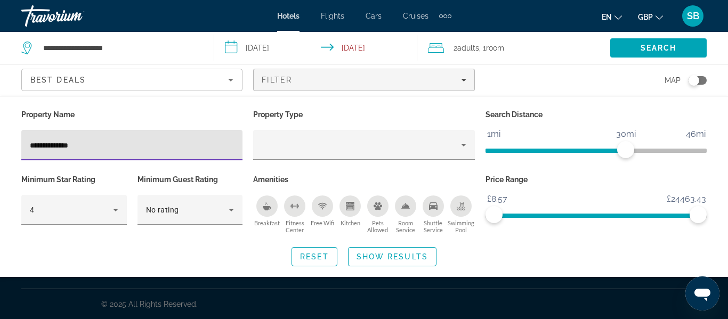
type input "**********"
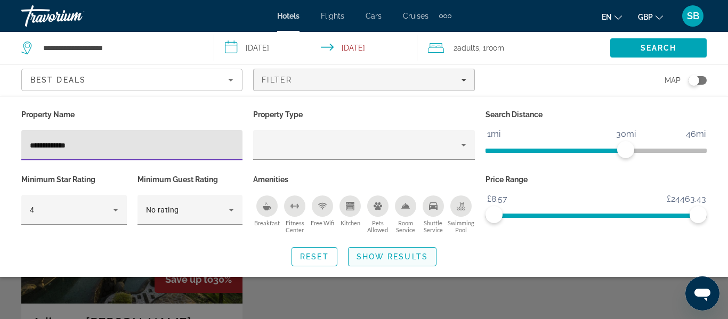
click at [388, 261] on span "Search widget" at bounding box center [391, 257] width 87 height 26
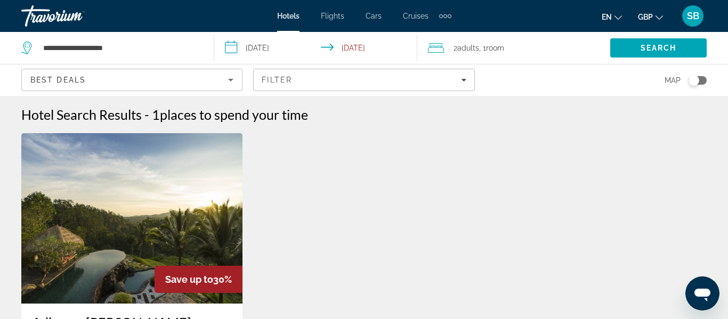
click at [169, 217] on img "Main content" at bounding box center [131, 218] width 221 height 170
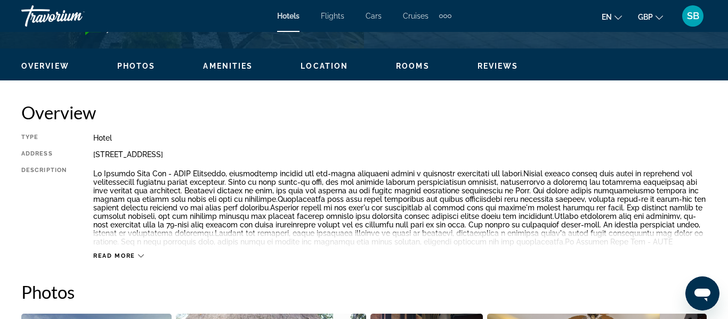
scroll to position [491, 0]
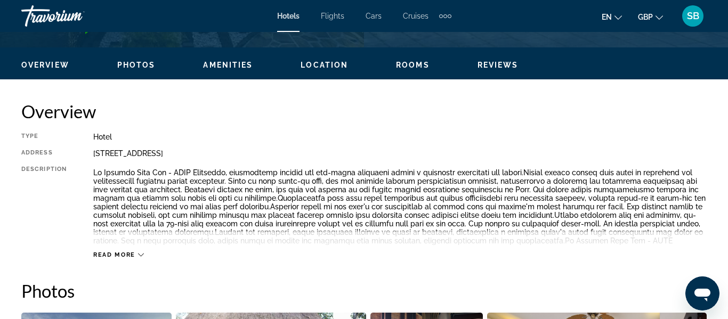
click at [138, 256] on icon "Main content" at bounding box center [141, 255] width 6 height 6
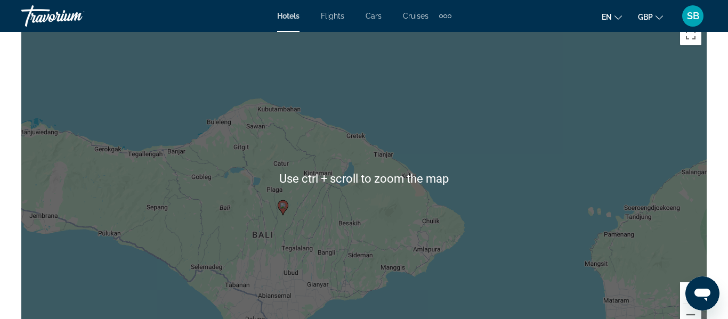
scroll to position [1320, 0]
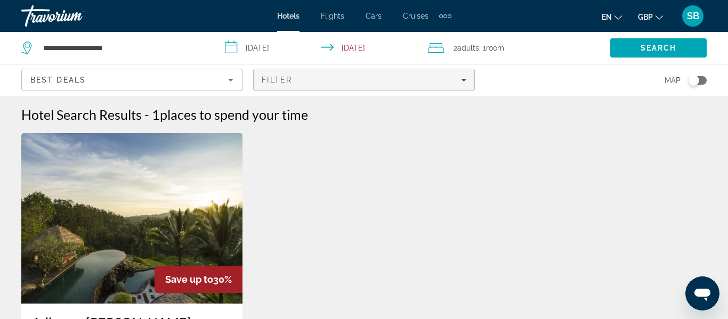
click at [309, 83] on div "Filter" at bounding box center [364, 80] width 204 height 9
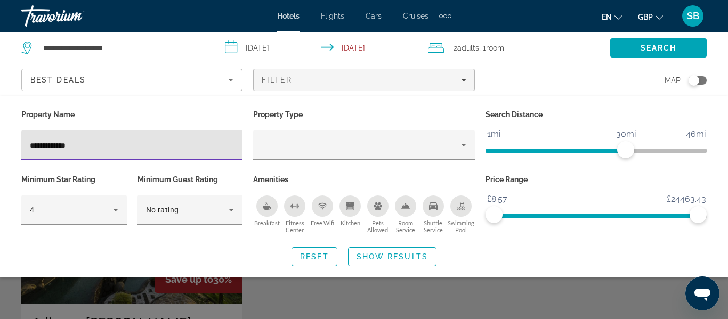
click at [153, 82] on div "Best Deals" at bounding box center [129, 80] width 198 height 13
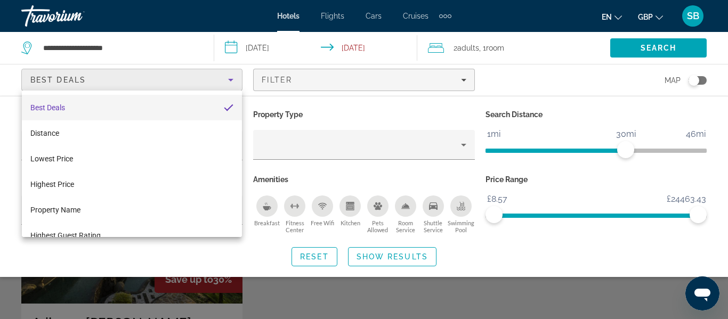
click at [350, 169] on div at bounding box center [364, 159] width 728 height 319
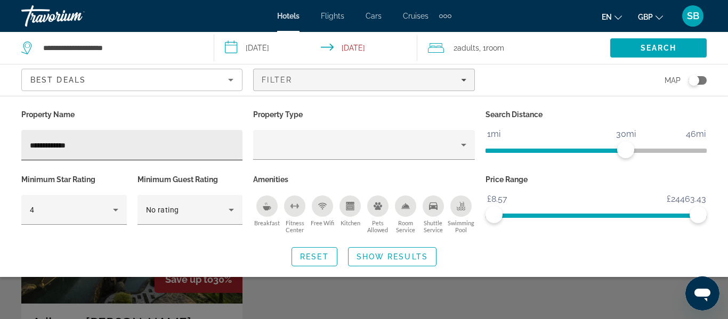
click at [151, 141] on input "**********" at bounding box center [132, 145] width 204 height 13
type input "*"
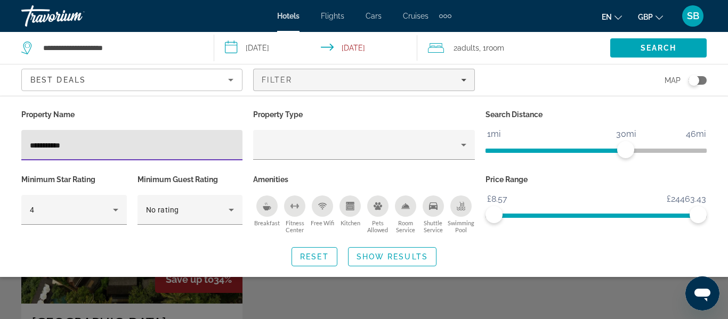
type input "**********"
click at [379, 267] on span "Search widget" at bounding box center [391, 257] width 87 height 26
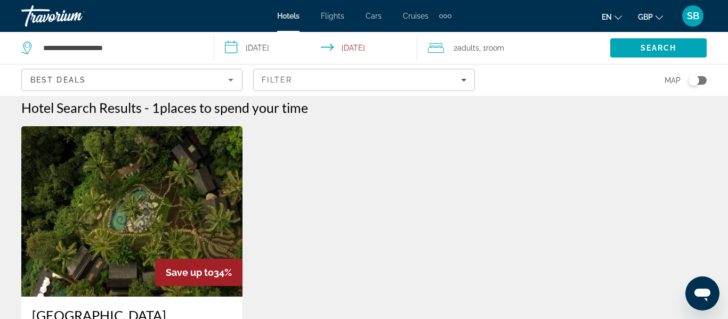
scroll to position [7, 0]
click at [192, 234] on img "Main content" at bounding box center [131, 211] width 221 height 170
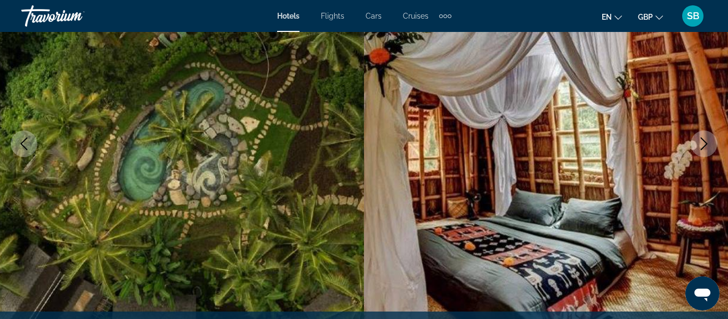
scroll to position [126, 0]
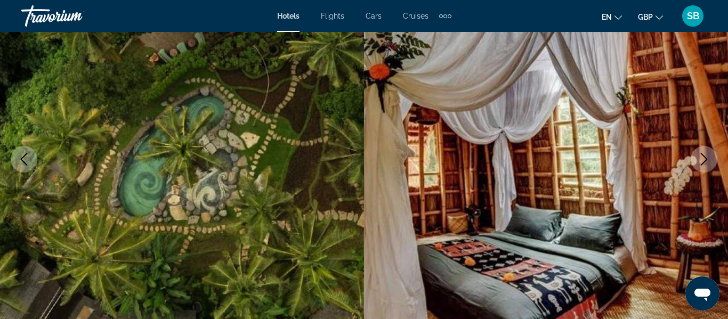
click at [700, 158] on icon "Next image" at bounding box center [703, 159] width 13 height 13
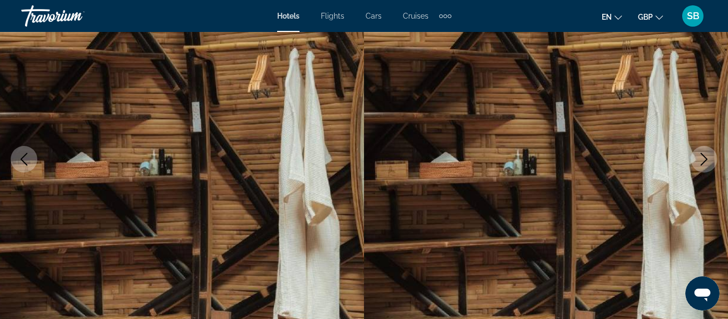
click at [700, 158] on icon "Next image" at bounding box center [703, 159] width 13 height 13
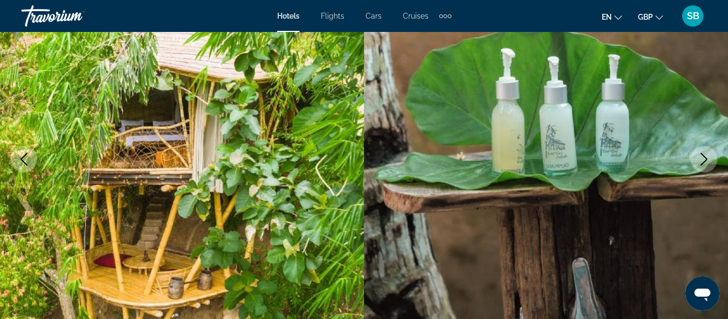
click at [700, 158] on icon "Next image" at bounding box center [703, 159] width 13 height 13
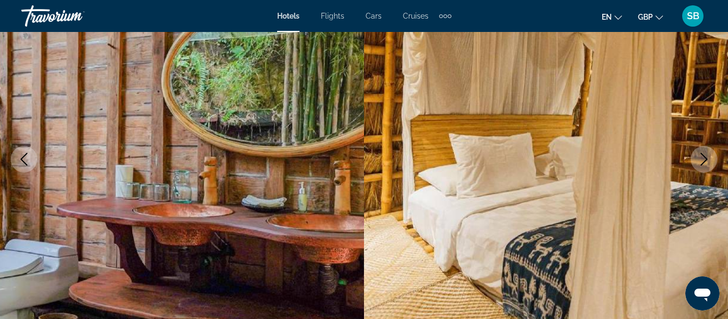
click at [700, 158] on icon "Next image" at bounding box center [703, 159] width 13 height 13
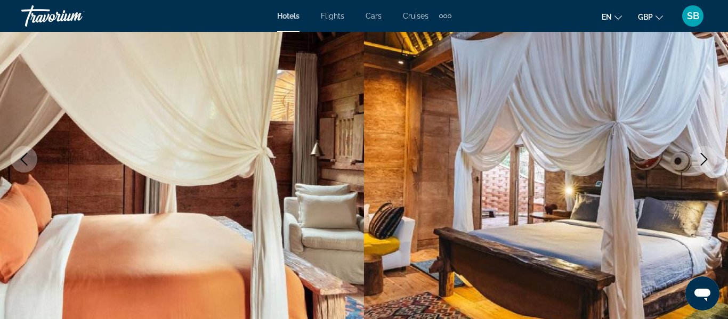
click at [700, 158] on icon "Next image" at bounding box center [703, 159] width 13 height 13
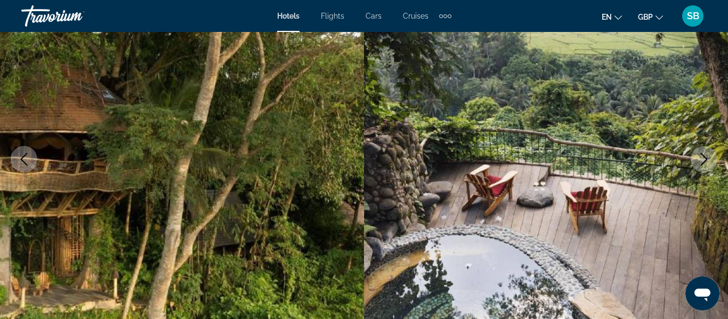
click at [700, 158] on icon "Next image" at bounding box center [703, 159] width 13 height 13
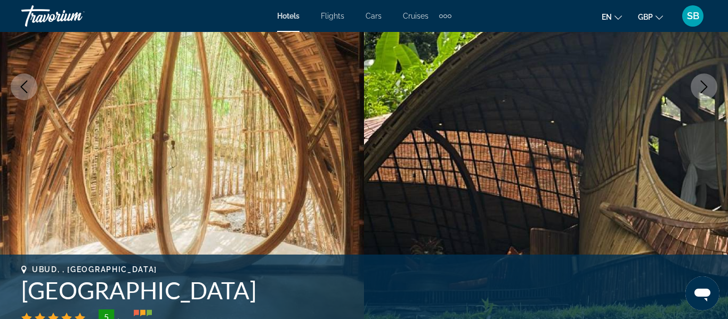
scroll to position [202, 0]
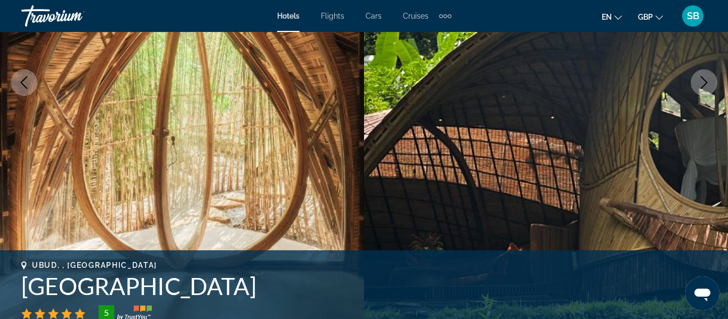
click at [708, 86] on icon "Next image" at bounding box center [703, 82] width 13 height 13
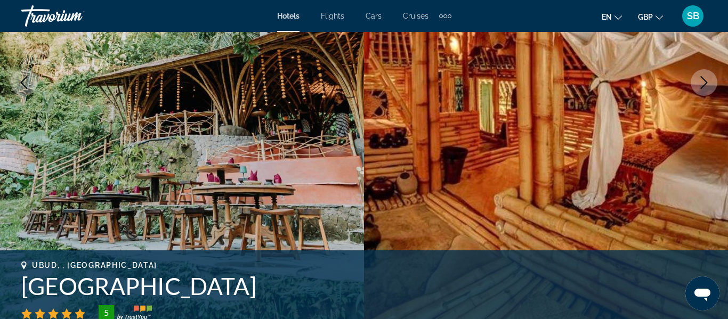
click at [708, 86] on icon "Next image" at bounding box center [703, 82] width 13 height 13
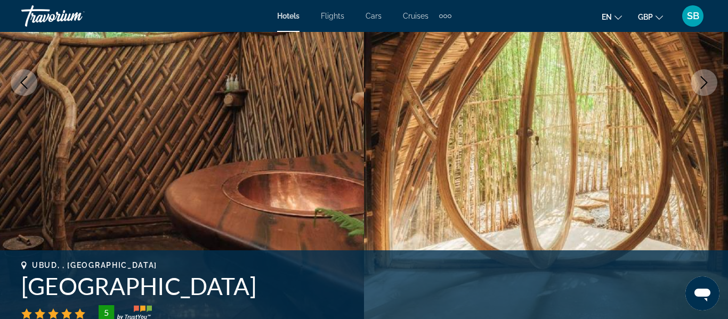
click at [708, 86] on icon "Next image" at bounding box center [703, 82] width 13 height 13
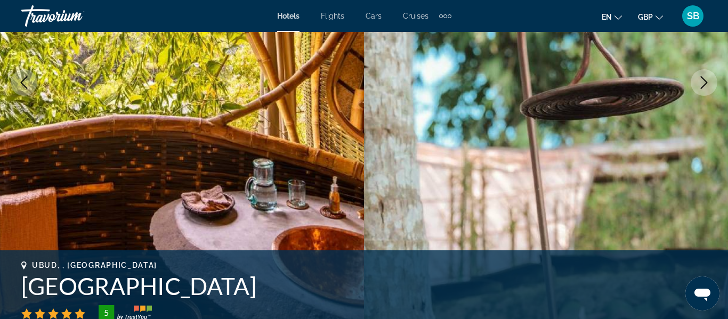
click at [708, 86] on icon "Next image" at bounding box center [703, 82] width 13 height 13
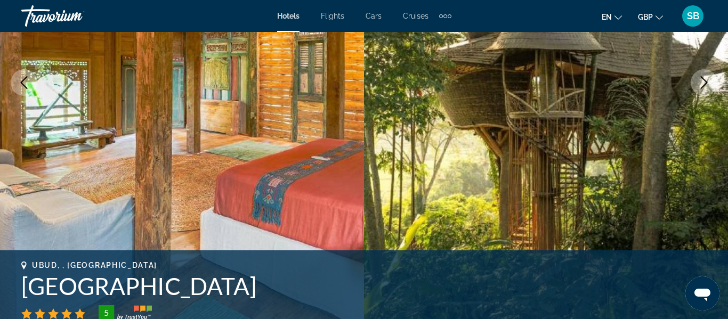
click at [708, 86] on icon "Next image" at bounding box center [703, 82] width 13 height 13
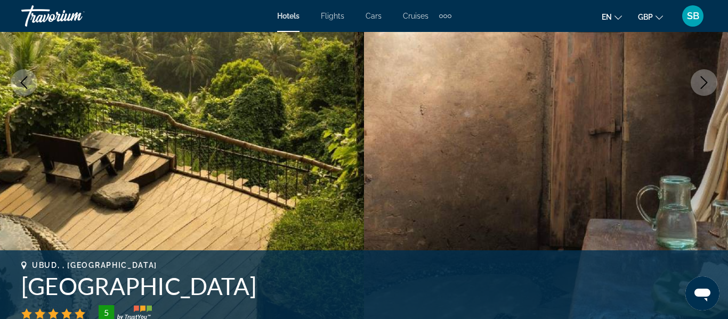
click at [708, 86] on icon "Next image" at bounding box center [703, 82] width 13 height 13
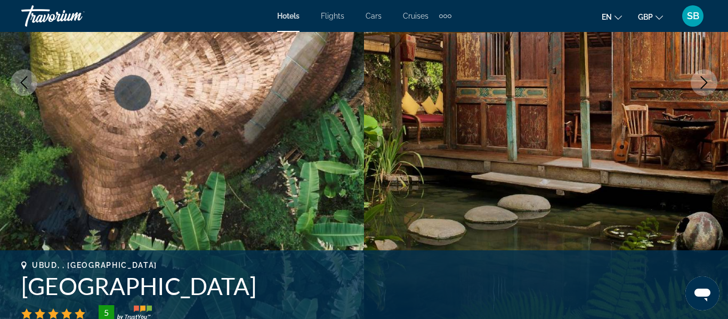
click at [708, 86] on icon "Next image" at bounding box center [703, 82] width 13 height 13
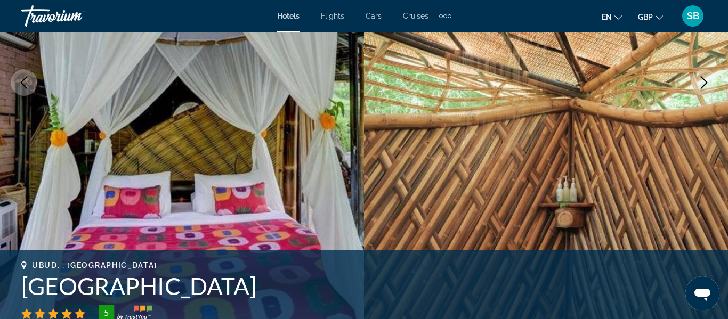
click at [708, 86] on icon "Next image" at bounding box center [703, 82] width 13 height 13
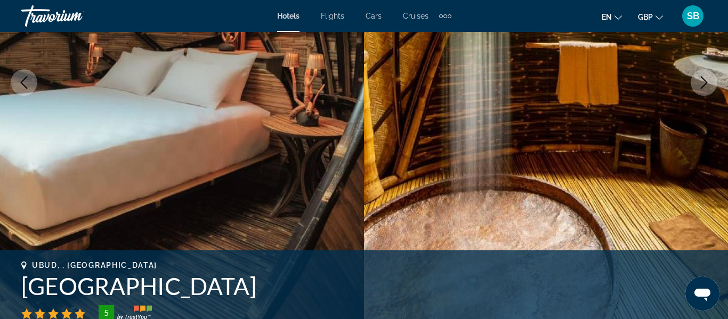
click at [708, 86] on icon "Next image" at bounding box center [703, 82] width 13 height 13
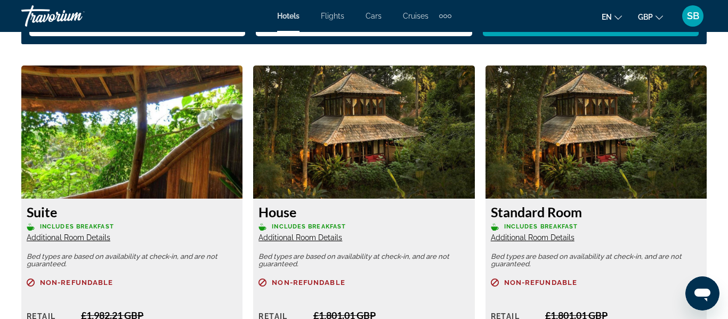
scroll to position [1628, 0]
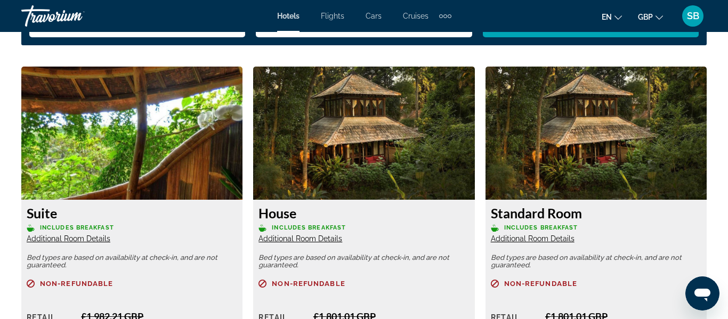
click at [348, 139] on img "Main content" at bounding box center [363, 133] width 221 height 133
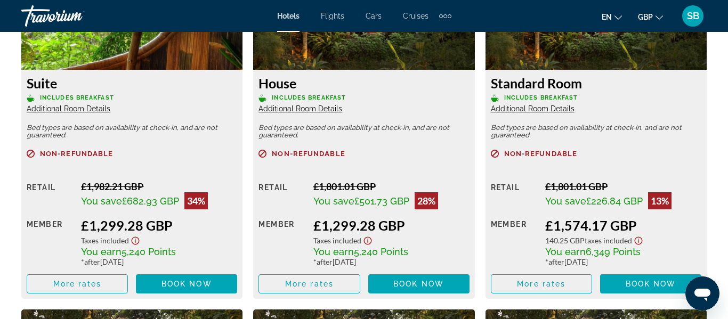
scroll to position [1760, 0]
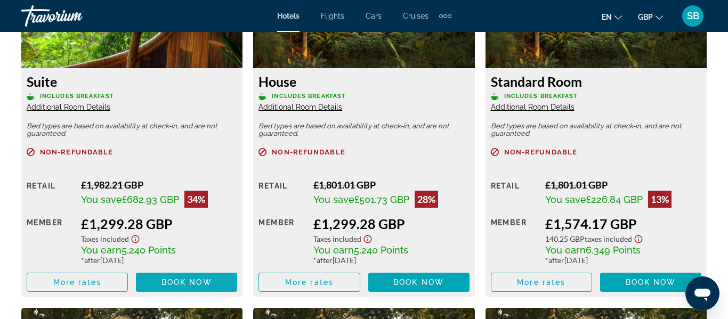
click at [155, 279] on span "Main content" at bounding box center [186, 283] width 101 height 26
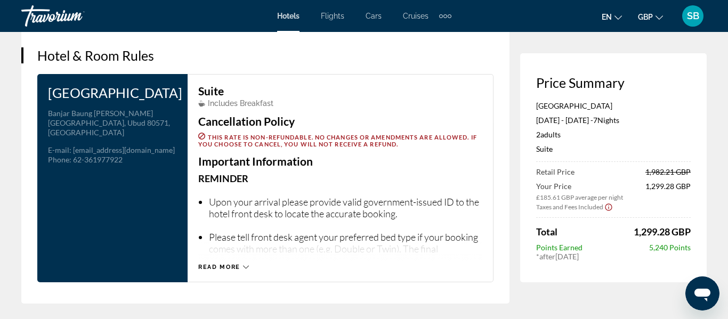
scroll to position [1367, 0]
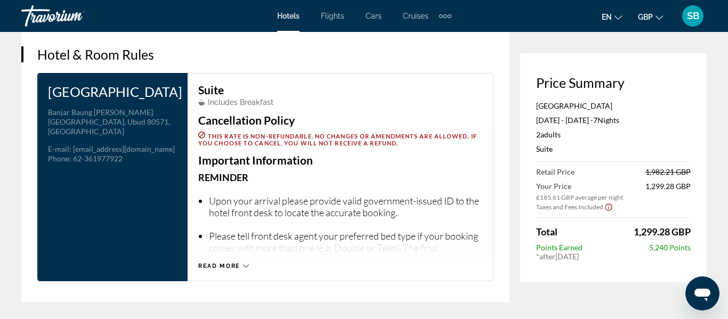
click at [240, 263] on span "Read more" at bounding box center [219, 266] width 42 height 7
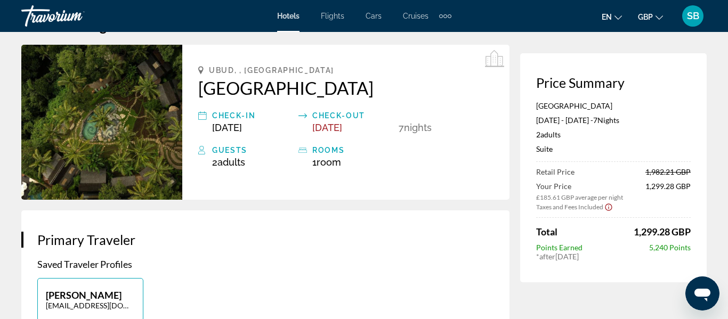
scroll to position [34, 0]
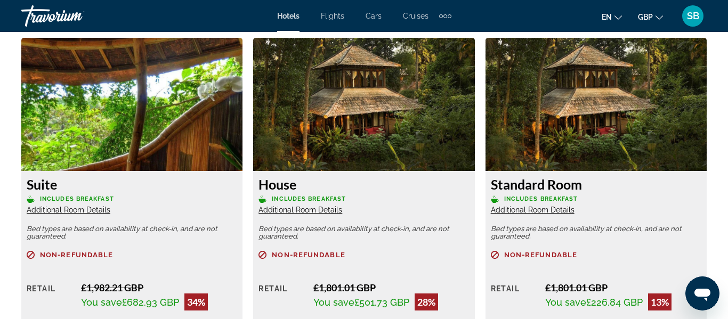
scroll to position [1700, 0]
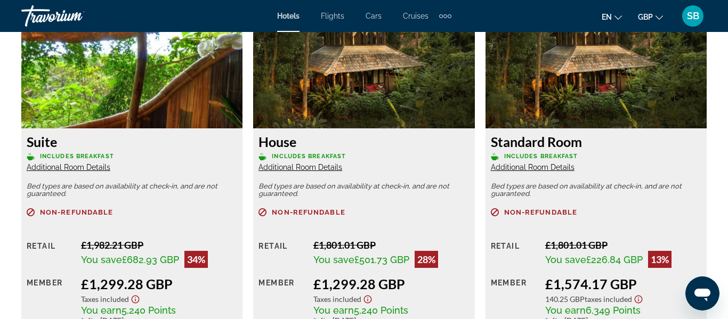
click at [98, 170] on span "Additional Room Details" at bounding box center [69, 167] width 84 height 9
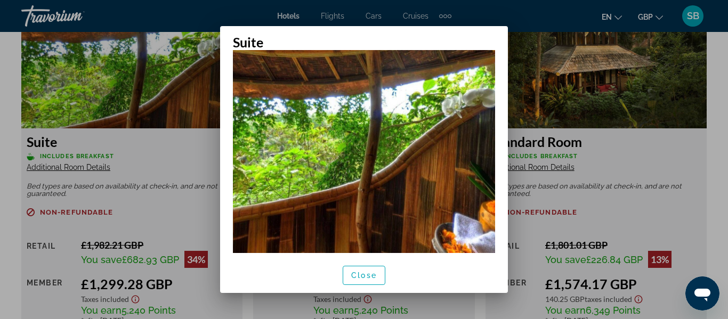
scroll to position [100, 0]
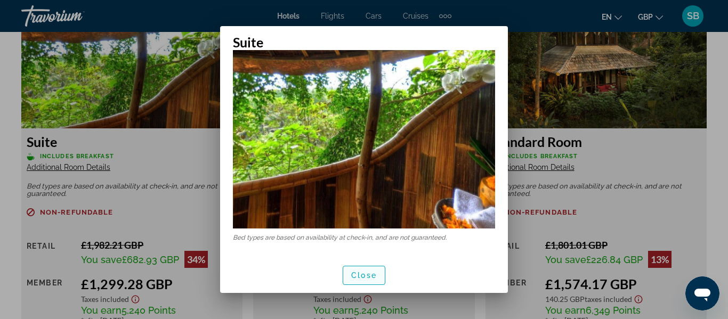
click at [356, 276] on span "Close" at bounding box center [364, 275] width 26 height 9
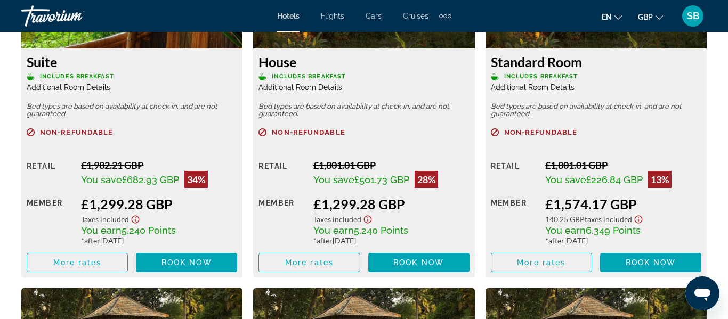
scroll to position [1780, 0]
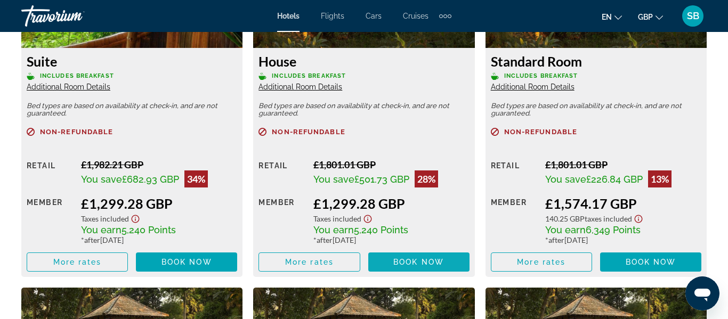
click at [387, 261] on span "Main content" at bounding box center [418, 262] width 101 height 26
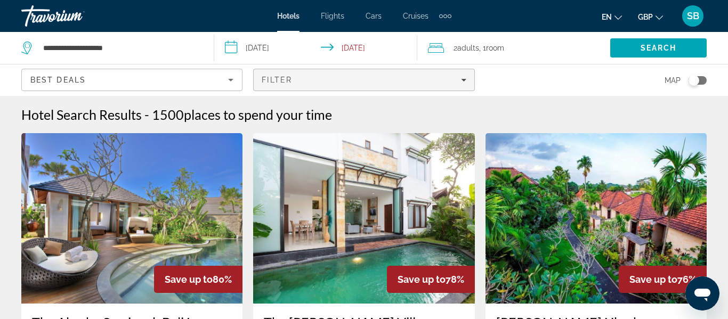
click at [287, 80] on span "Filter" at bounding box center [277, 80] width 30 height 9
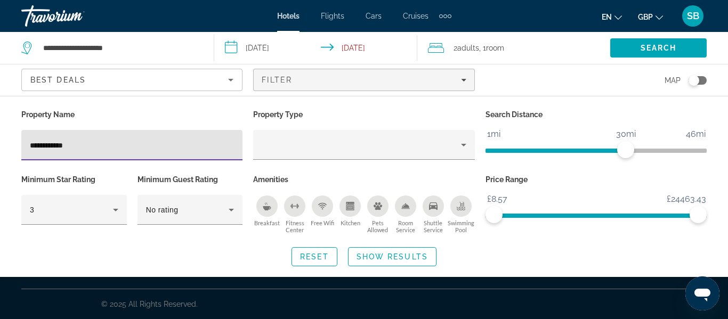
type input "**********"
click at [399, 255] on span "Show Results" at bounding box center [391, 257] width 71 height 9
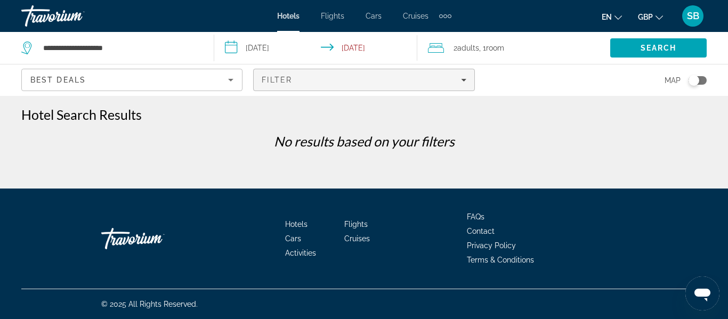
click at [302, 81] on div "Filter" at bounding box center [364, 80] width 204 height 9
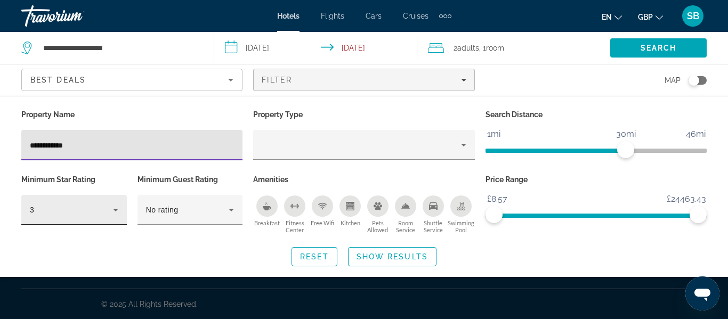
click at [107, 205] on div "3" at bounding box center [71, 210] width 83 height 13
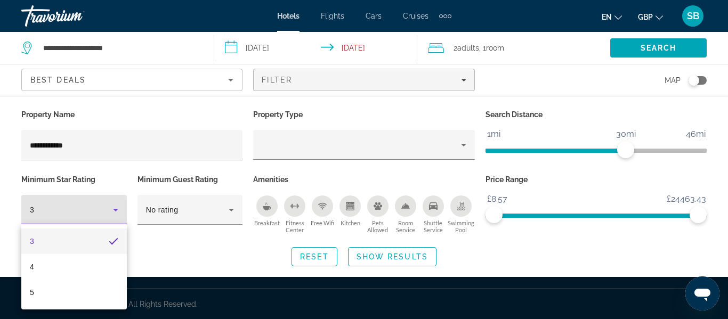
click at [137, 147] on div at bounding box center [364, 159] width 728 height 319
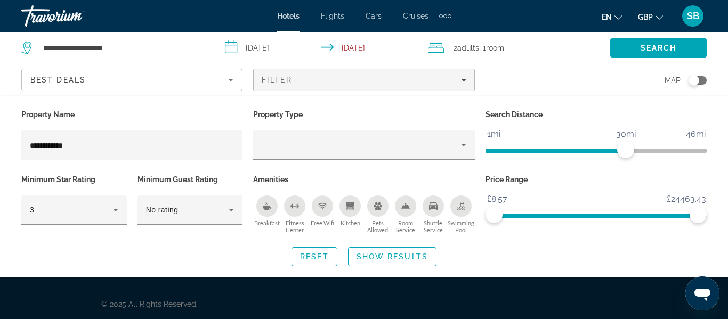
click at [137, 147] on input "**********" at bounding box center [132, 145] width 204 height 13
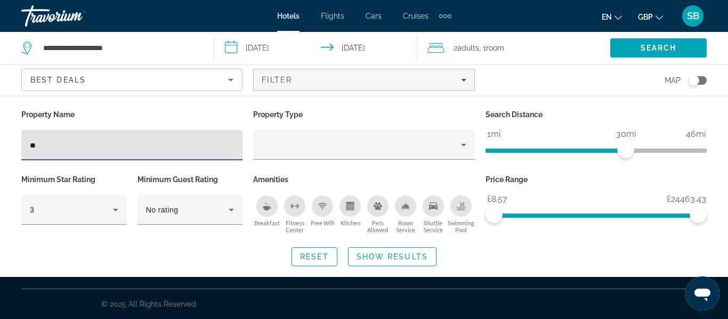
type input "*"
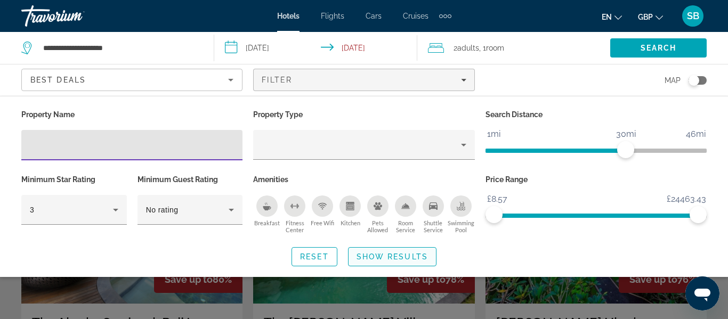
click at [390, 261] on span "Search widget" at bounding box center [391, 257] width 87 height 26
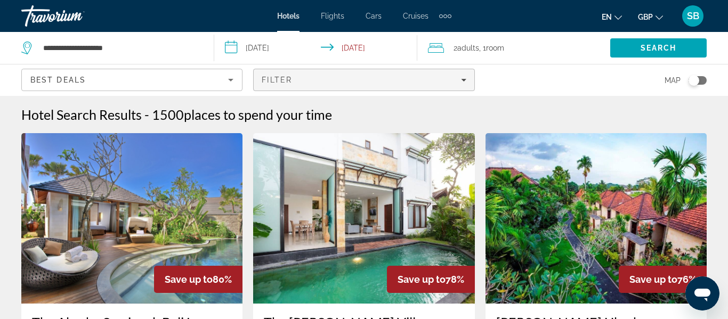
click at [325, 91] on span "Filters" at bounding box center [364, 80] width 220 height 26
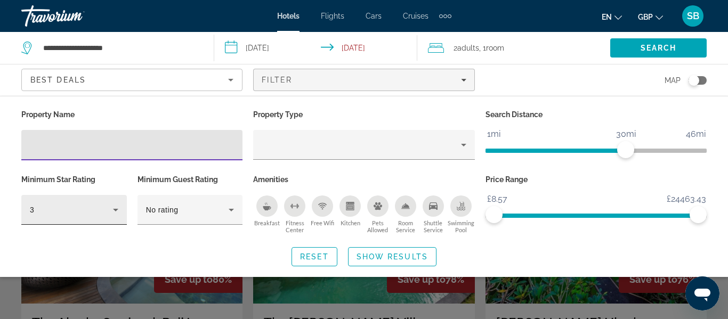
click at [115, 207] on icon "Hotel Filters" at bounding box center [115, 210] width 13 height 13
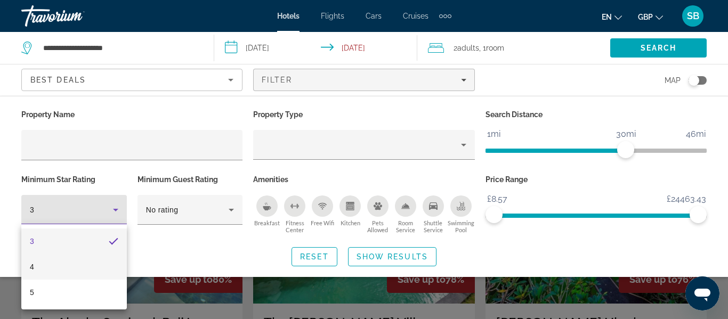
click at [72, 263] on mat-option "4" at bounding box center [73, 267] width 105 height 26
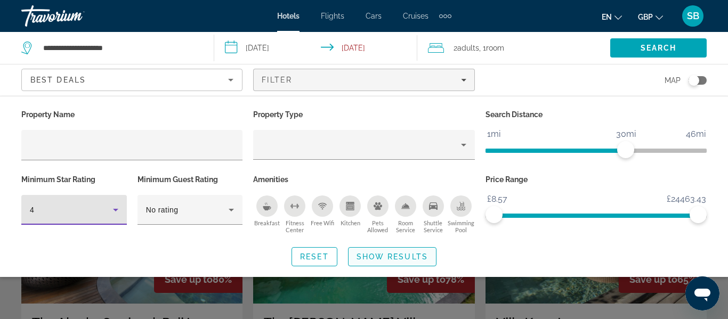
click at [357, 254] on span "Show Results" at bounding box center [391, 257] width 71 height 9
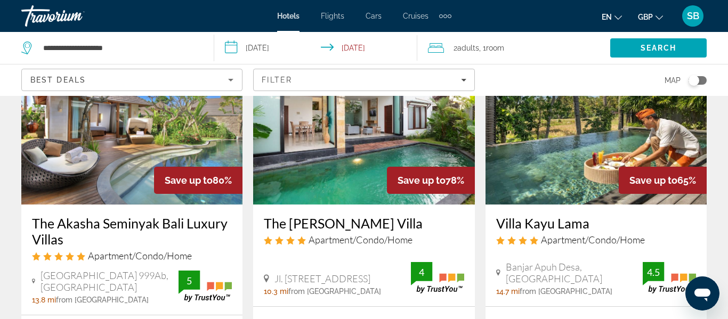
scroll to position [96, 0]
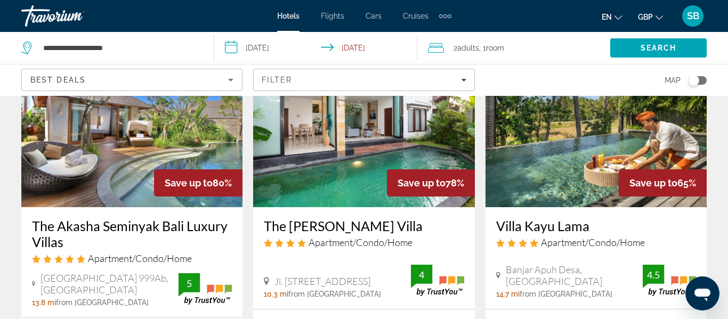
click at [139, 162] on img "Main content" at bounding box center [131, 122] width 221 height 170
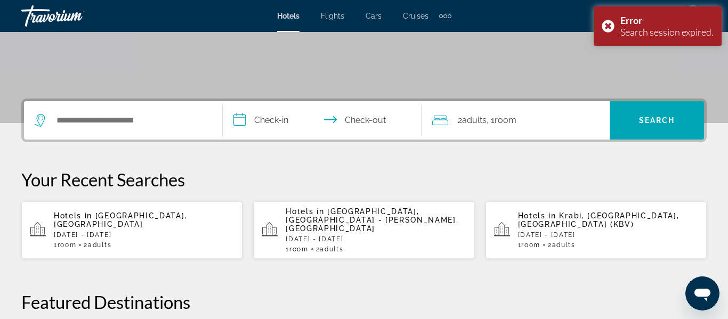
scroll to position [191, 0]
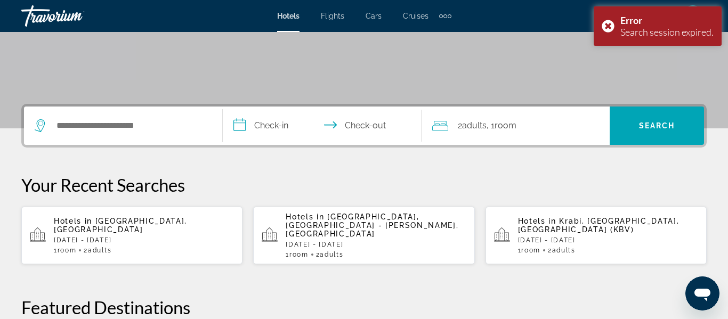
click at [190, 247] on div "1 Room rooms 2 Adult Adults" at bounding box center [144, 250] width 180 height 7
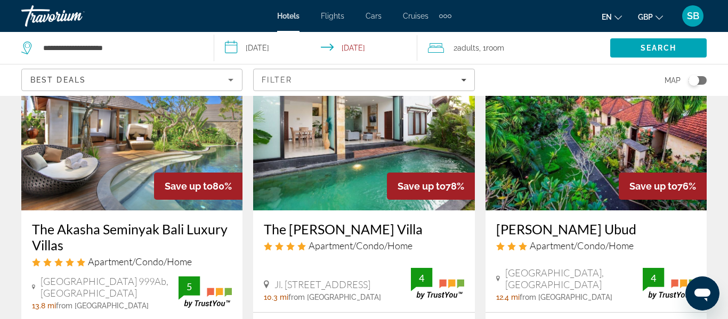
scroll to position [94, 0]
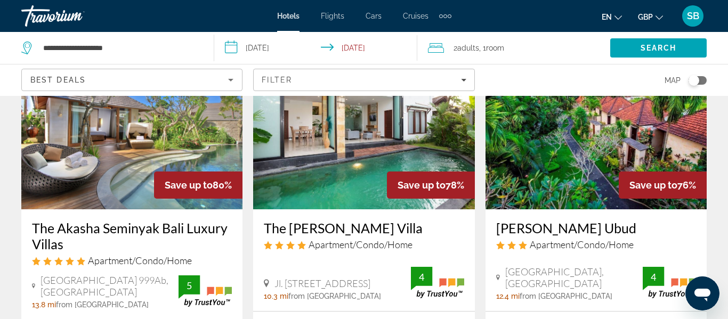
click at [102, 192] on img "Main content" at bounding box center [131, 124] width 221 height 170
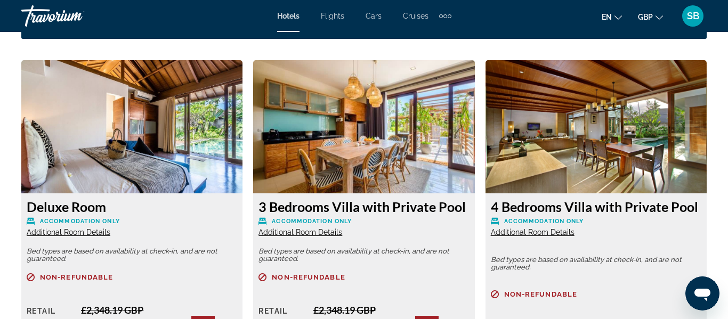
scroll to position [1634, 0]
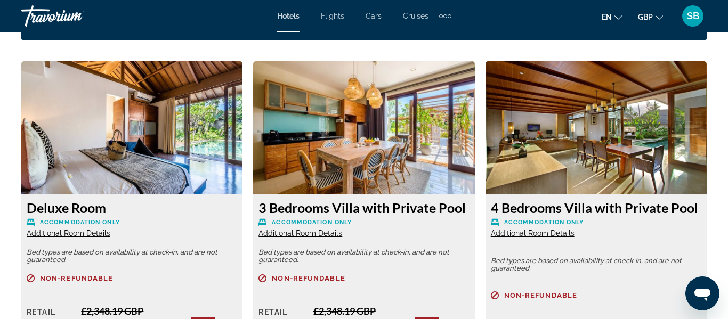
click at [132, 174] on img "Main content" at bounding box center [131, 127] width 221 height 133
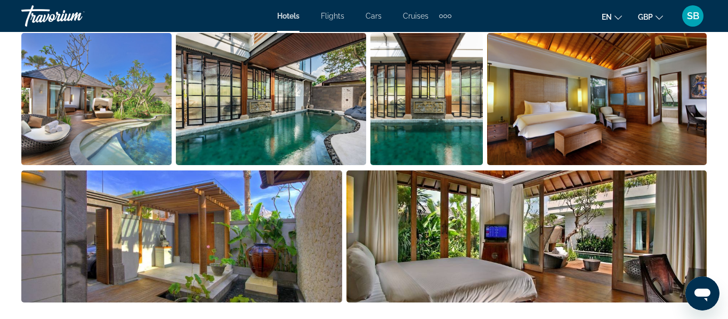
scroll to position [773, 0]
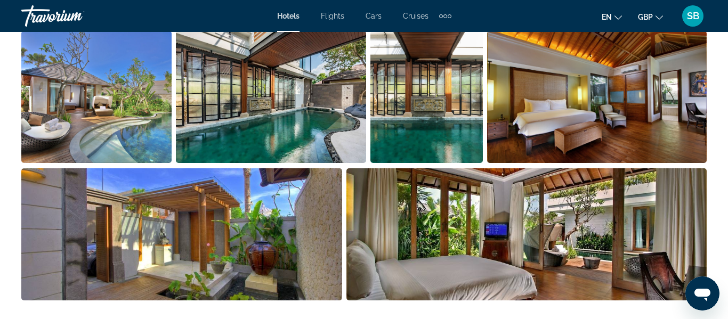
click at [316, 127] on img "Open full-screen image slider" at bounding box center [271, 97] width 190 height 132
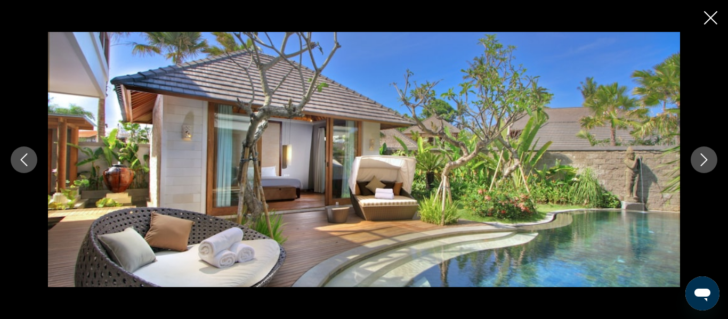
click at [693, 161] on button "Next image" at bounding box center [703, 160] width 27 height 27
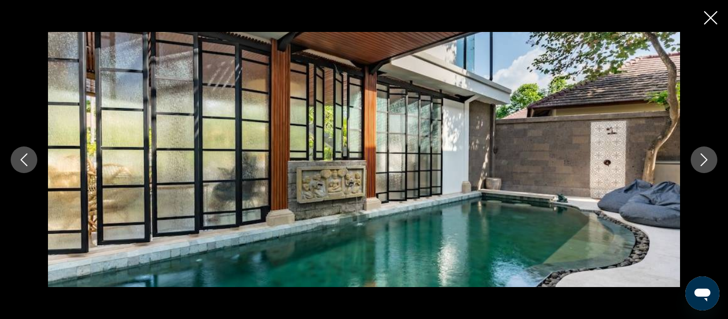
click at [693, 161] on button "Next image" at bounding box center [703, 160] width 27 height 27
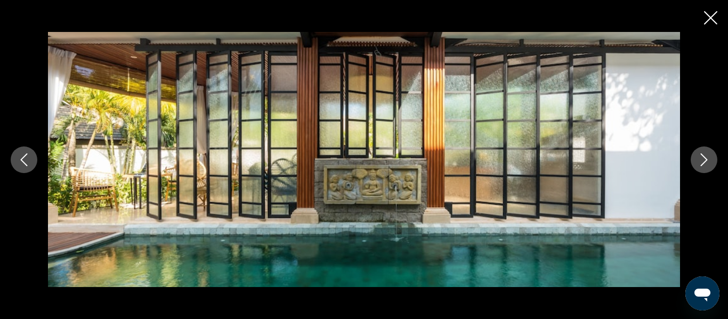
click at [693, 161] on button "Next image" at bounding box center [703, 160] width 27 height 27
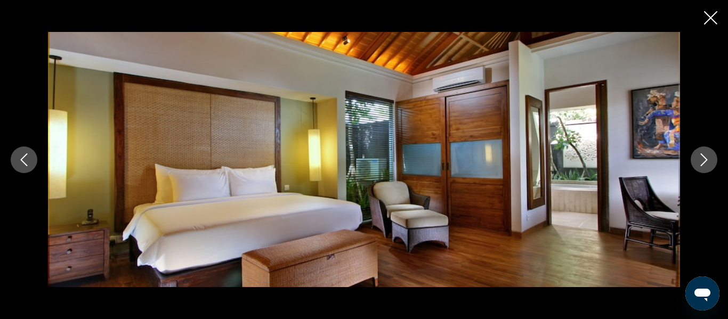
click at [693, 161] on button "Next image" at bounding box center [703, 160] width 27 height 27
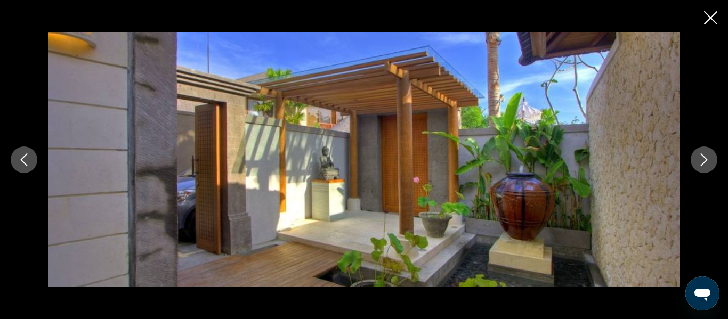
click at [693, 161] on button "Next image" at bounding box center [703, 160] width 27 height 27
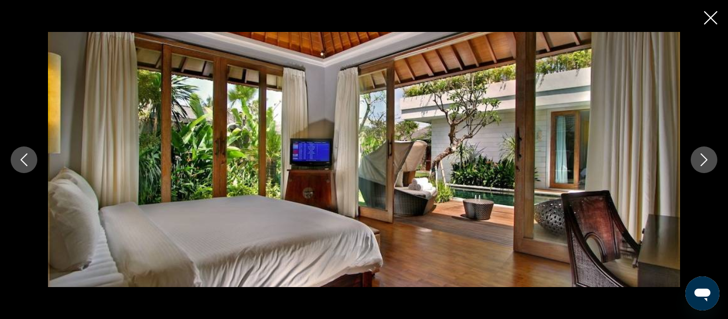
click at [693, 161] on button "Next image" at bounding box center [703, 160] width 27 height 27
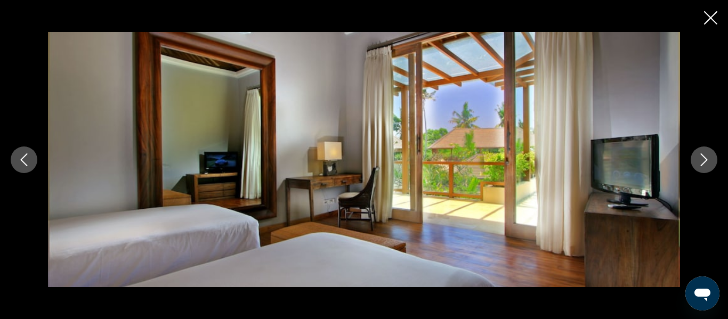
click at [693, 161] on button "Next image" at bounding box center [703, 160] width 27 height 27
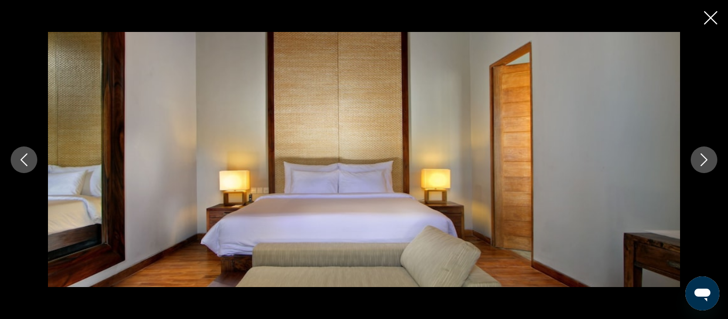
click at [693, 161] on button "Next image" at bounding box center [703, 160] width 27 height 27
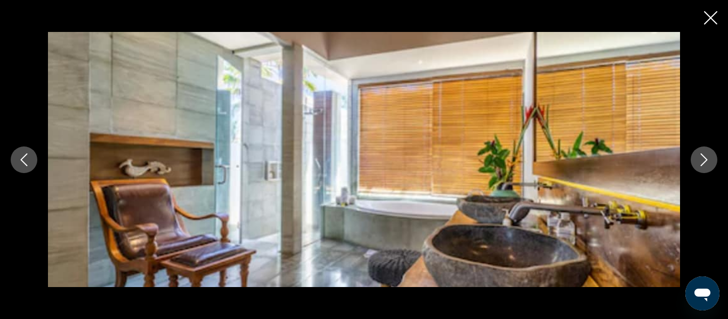
click at [693, 161] on button "Next image" at bounding box center [703, 160] width 27 height 27
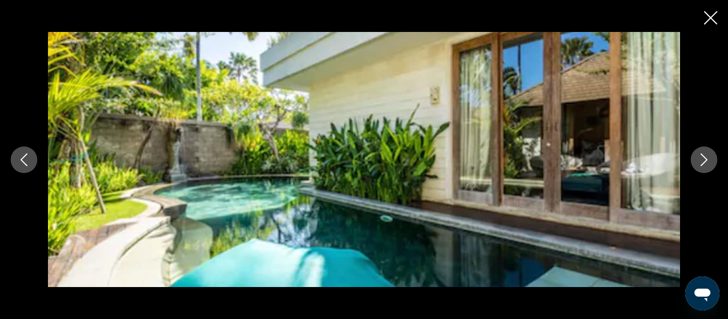
click at [693, 161] on button "Next image" at bounding box center [703, 160] width 27 height 27
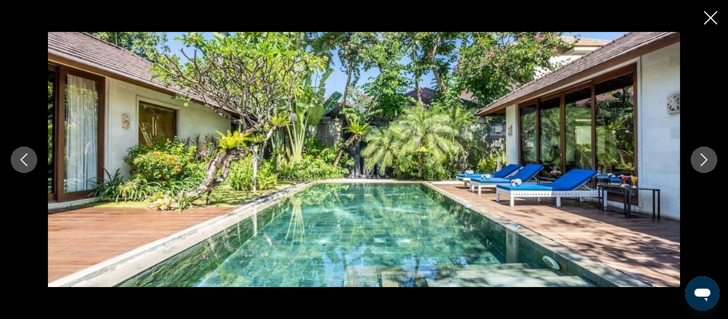
click at [693, 161] on button "Next image" at bounding box center [703, 160] width 27 height 27
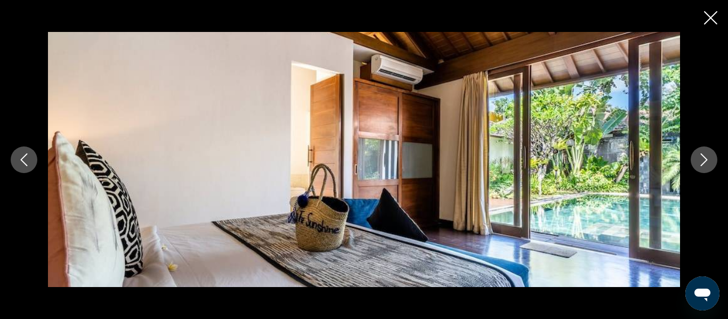
click at [709, 22] on icon "Close slideshow" at bounding box center [710, 17] width 13 height 13
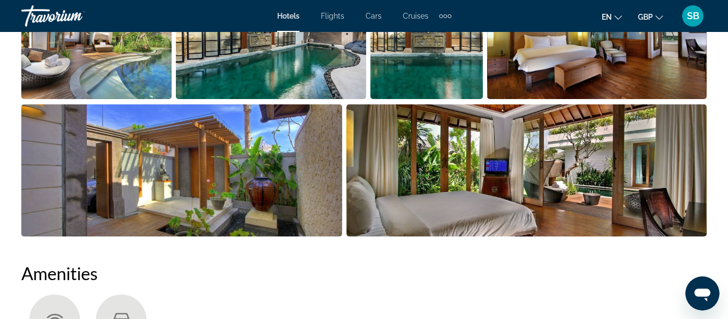
scroll to position [0, 0]
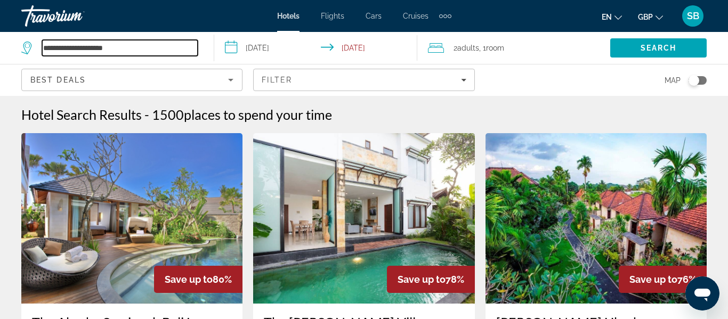
click at [143, 53] on input "**********" at bounding box center [120, 48] width 156 height 16
type input "*"
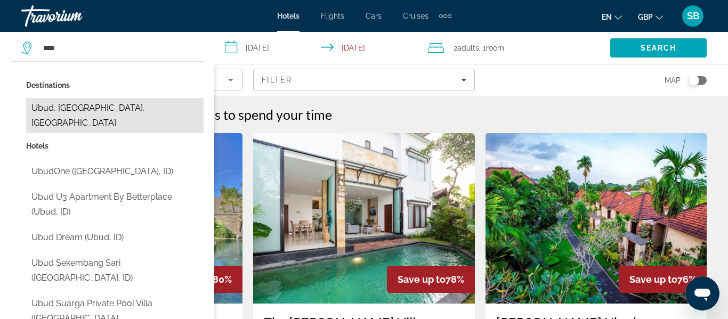
click at [115, 103] on button "Ubud, Bali, Indonesia" at bounding box center [114, 115] width 177 height 35
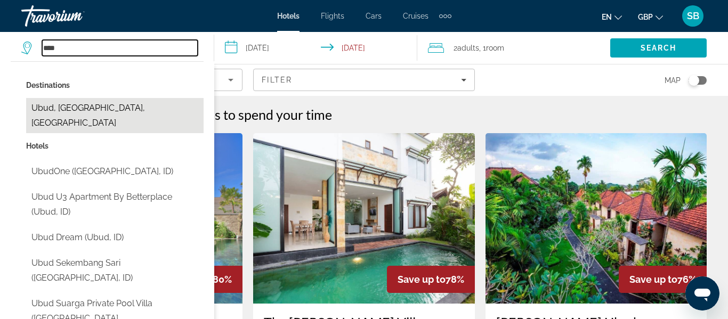
type input "**********"
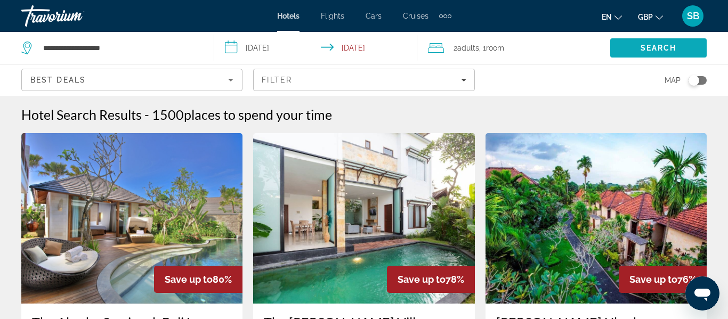
click at [651, 45] on span "Search" at bounding box center [658, 48] width 36 height 9
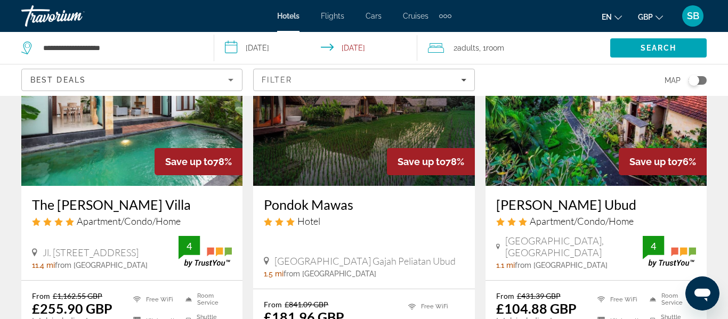
scroll to position [107, 0]
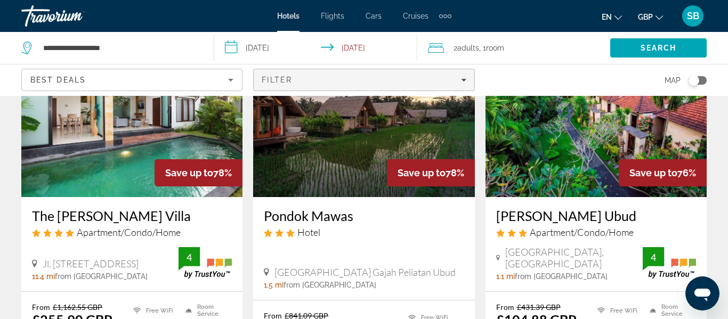
click at [377, 88] on span "Filters" at bounding box center [364, 80] width 220 height 26
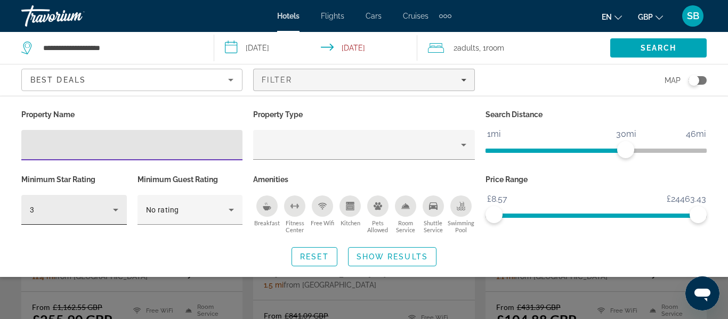
click at [94, 207] on div "3" at bounding box center [71, 210] width 83 height 13
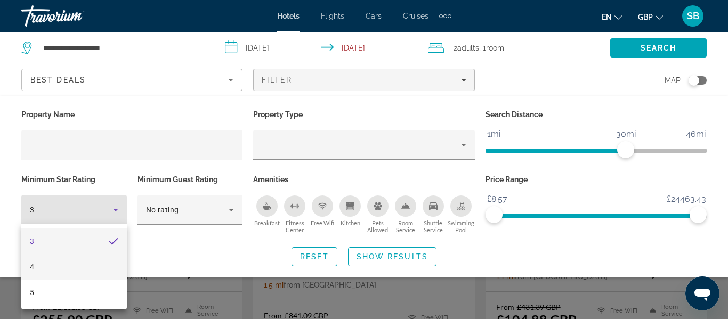
click at [77, 258] on mat-option "4" at bounding box center [73, 267] width 105 height 26
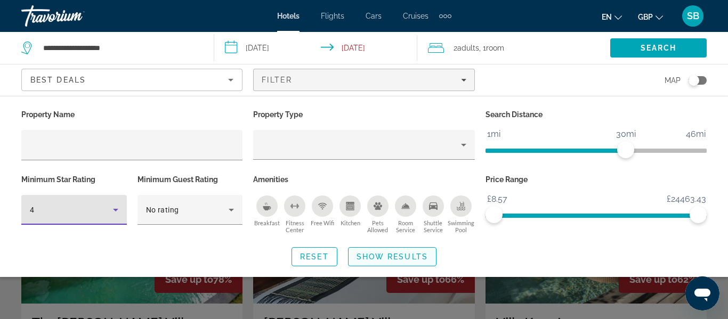
click at [425, 259] on span "Show Results" at bounding box center [391, 257] width 71 height 9
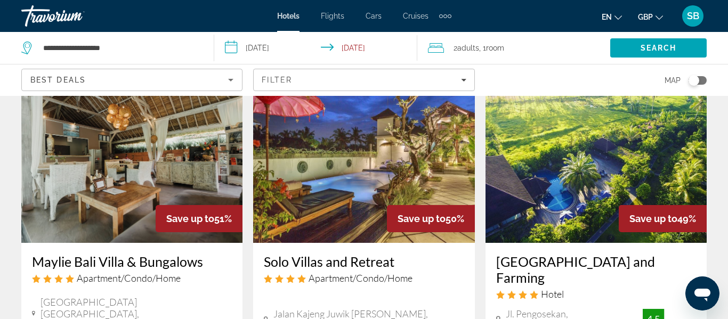
scroll to position [865, 0]
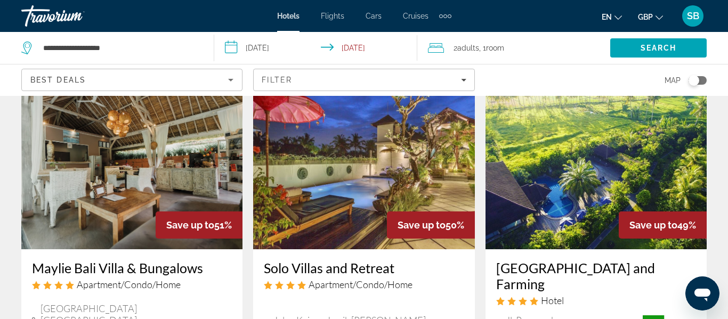
click at [585, 172] on img "Main content" at bounding box center [595, 164] width 221 height 170
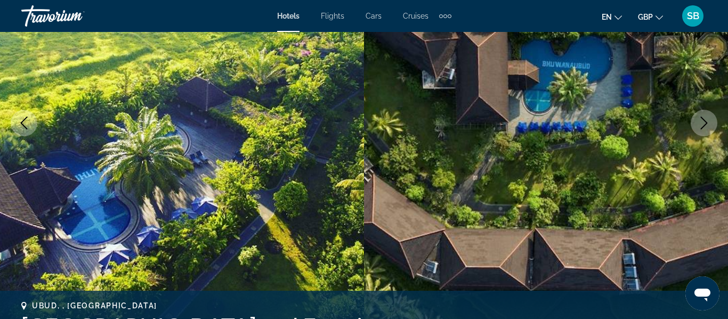
scroll to position [193, 0]
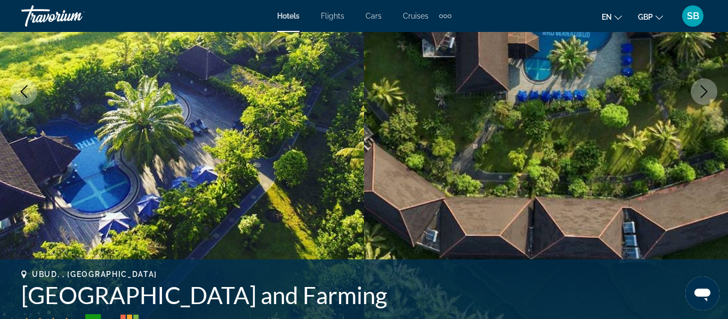
click at [698, 99] on button "Next image" at bounding box center [703, 91] width 27 height 27
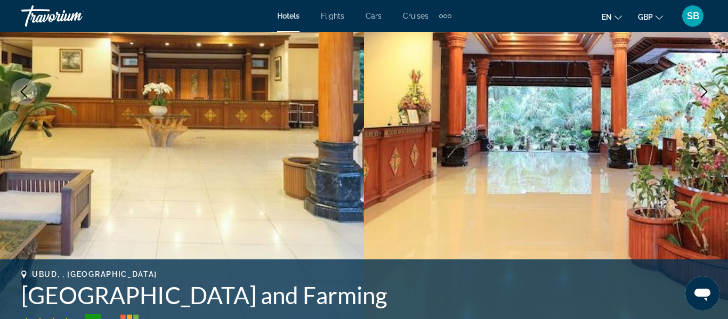
click at [698, 99] on button "Next image" at bounding box center [703, 91] width 27 height 27
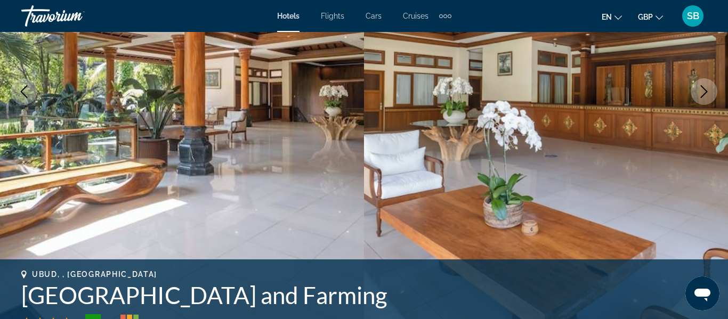
click at [698, 99] on button "Next image" at bounding box center [703, 91] width 27 height 27
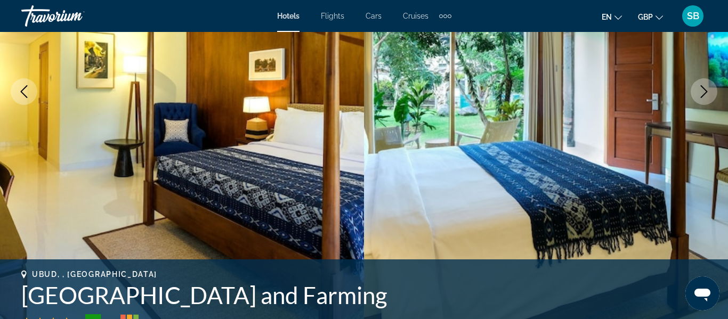
click at [698, 99] on button "Next image" at bounding box center [703, 91] width 27 height 27
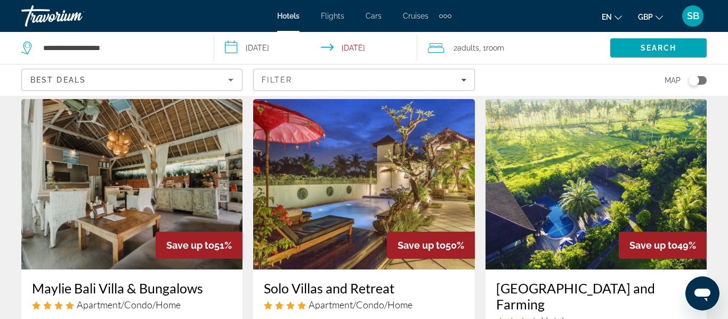
scroll to position [827, 0]
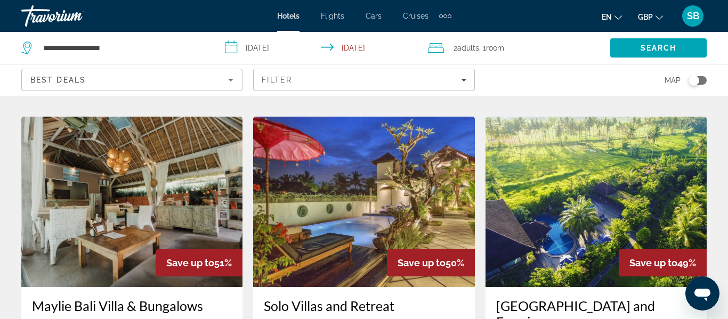
click at [382, 201] on img "Main content" at bounding box center [363, 202] width 221 height 170
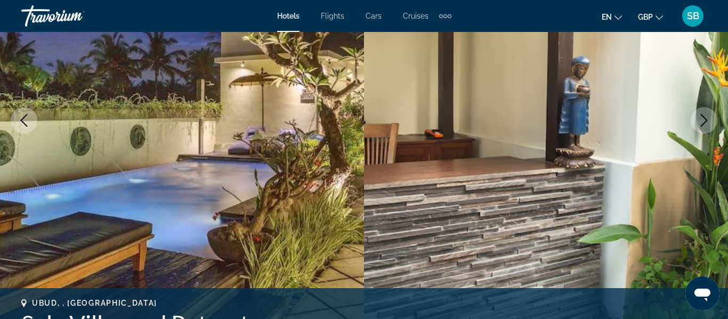
scroll to position [157, 0]
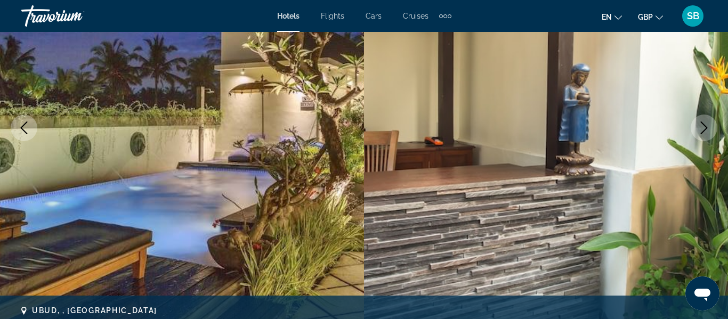
click at [703, 129] on icon "Next image" at bounding box center [703, 127] width 13 height 13
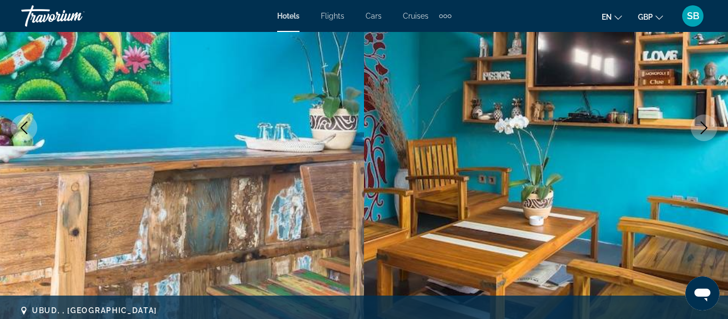
click at [703, 129] on icon "Next image" at bounding box center [703, 127] width 13 height 13
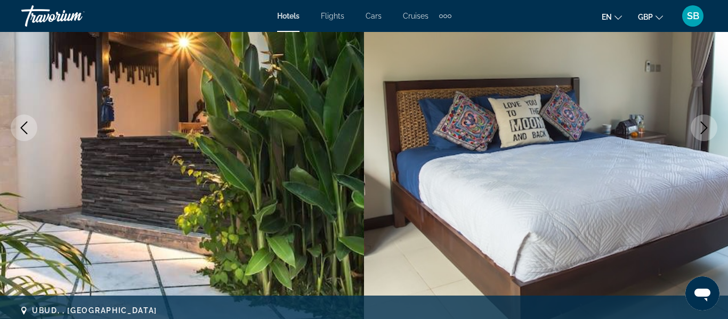
click at [703, 129] on icon "Next image" at bounding box center [703, 127] width 13 height 13
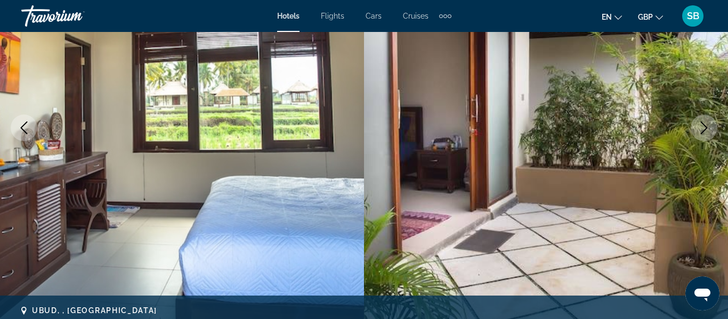
click at [703, 129] on icon "Next image" at bounding box center [703, 127] width 13 height 13
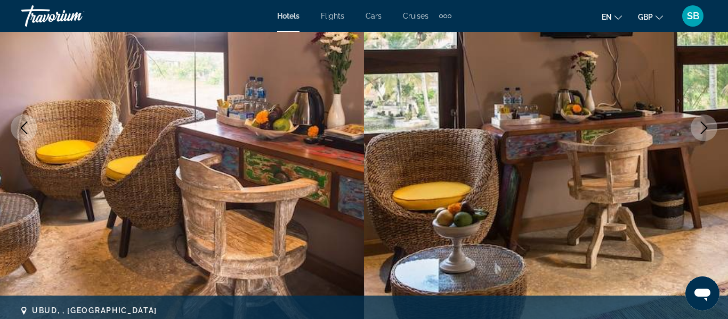
click at [703, 129] on icon "Next image" at bounding box center [703, 127] width 13 height 13
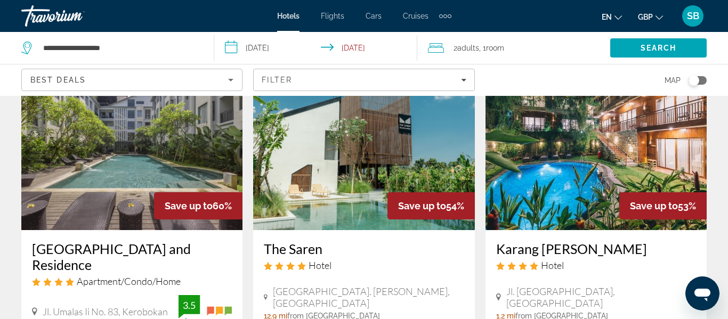
scroll to position [474, 0]
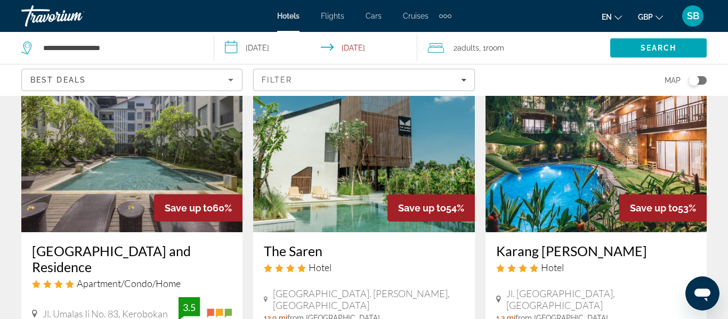
click at [554, 170] on img "Main content" at bounding box center [595, 147] width 221 height 170
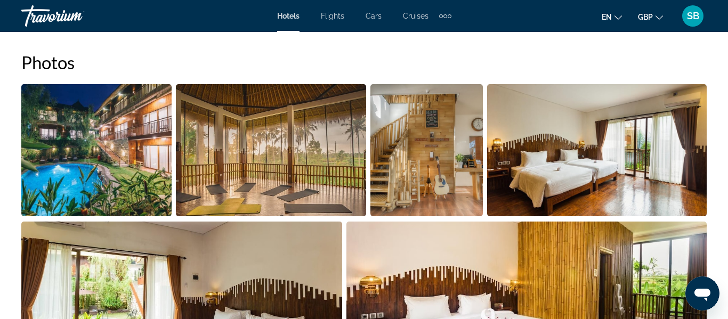
scroll to position [93, 0]
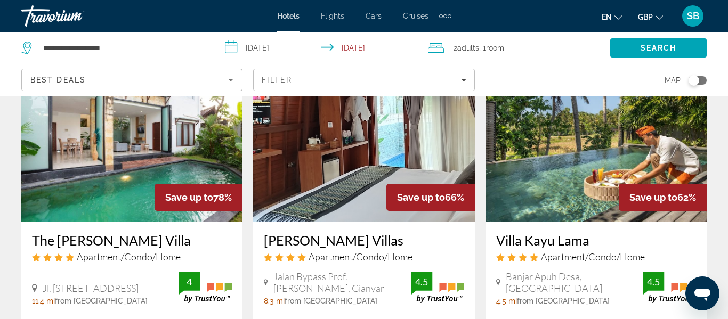
scroll to position [35, 0]
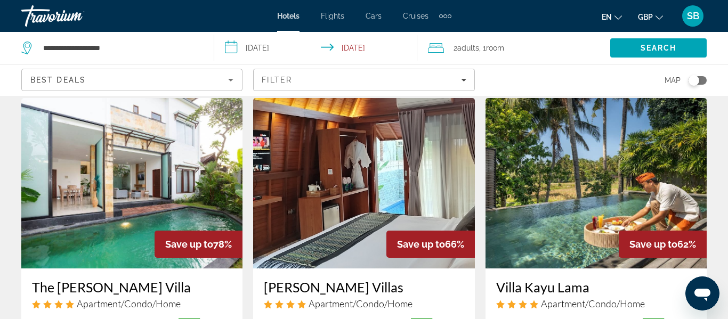
click at [564, 189] on img "Main content" at bounding box center [595, 183] width 221 height 170
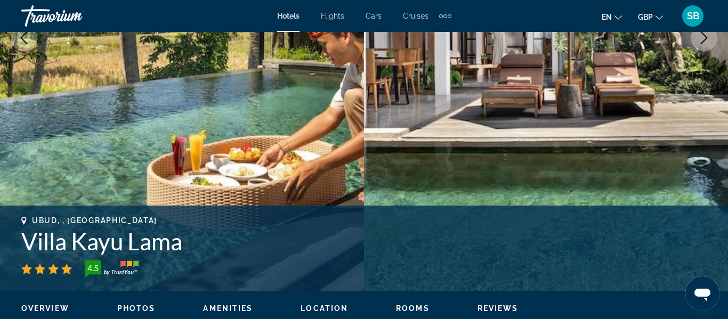
scroll to position [161, 0]
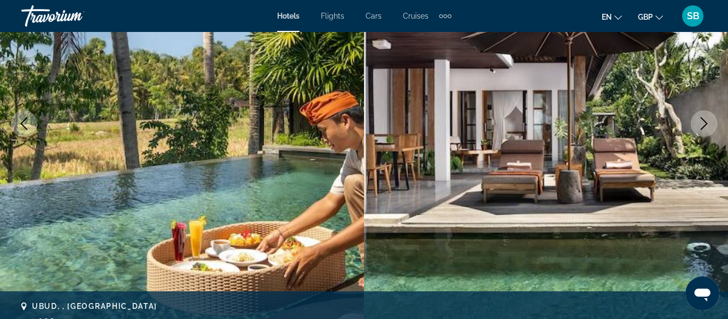
click at [701, 120] on icon "Next image" at bounding box center [703, 123] width 13 height 13
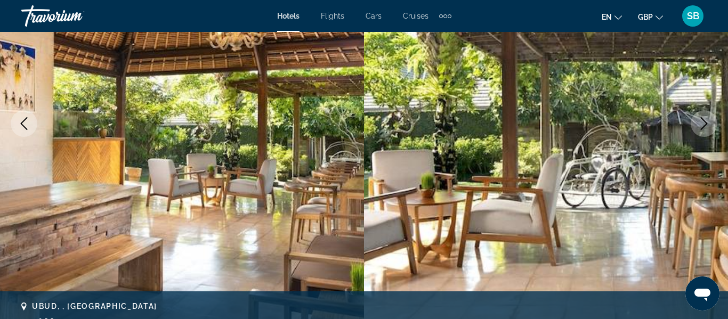
click at [701, 120] on icon "Next image" at bounding box center [703, 123] width 13 height 13
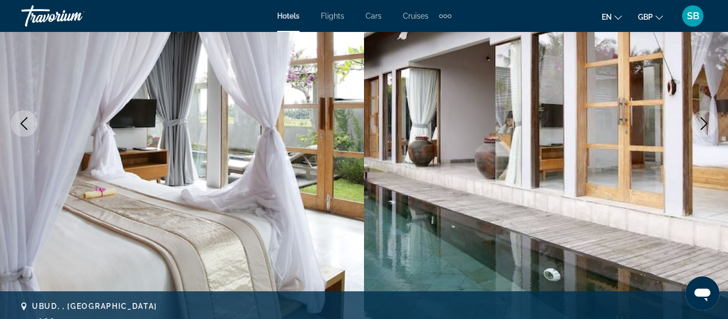
click at [701, 120] on icon "Next image" at bounding box center [703, 123] width 13 height 13
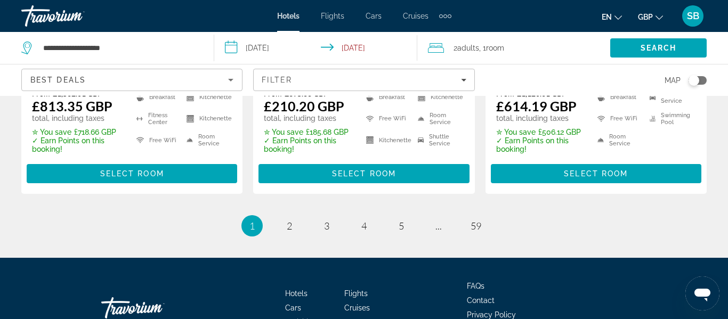
scroll to position [1550, 0]
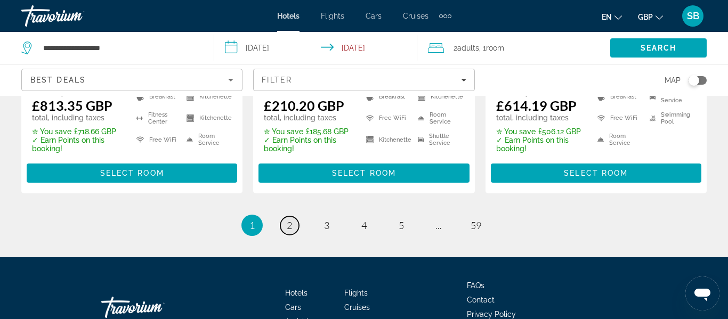
click at [291, 220] on span "2" at bounding box center [289, 226] width 5 height 12
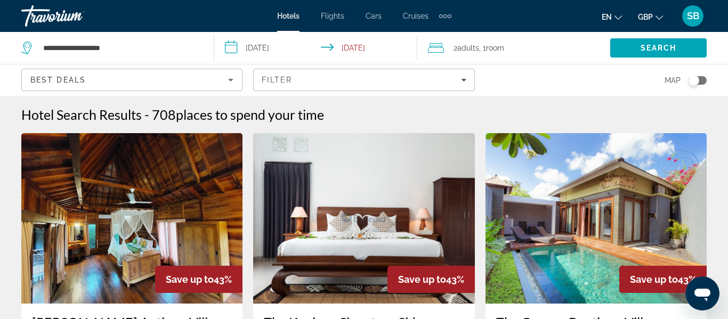
click at [101, 81] on div "Best Deals" at bounding box center [129, 80] width 198 height 13
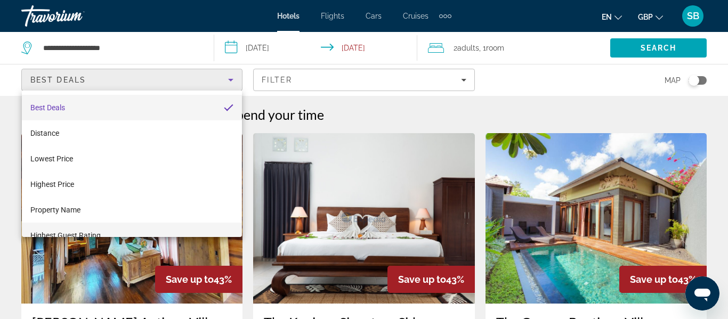
click at [82, 230] on span "Highest Guest Rating" at bounding box center [65, 235] width 70 height 13
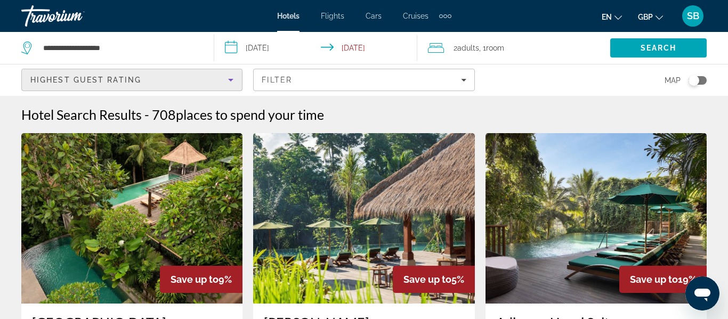
click at [94, 235] on img "Main content" at bounding box center [131, 218] width 221 height 170
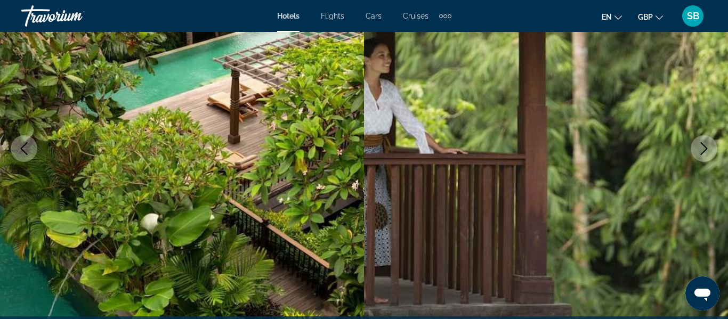
scroll to position [128, 0]
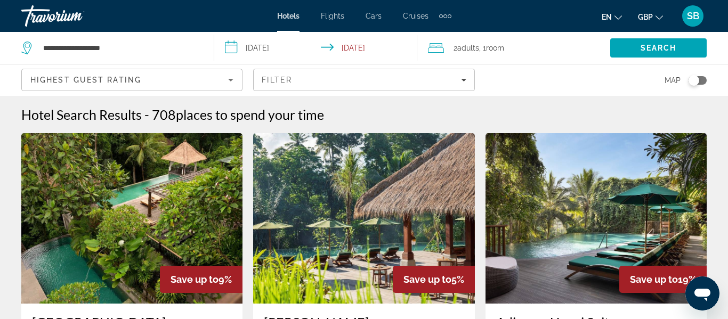
click at [113, 205] on img "Main content" at bounding box center [131, 218] width 221 height 170
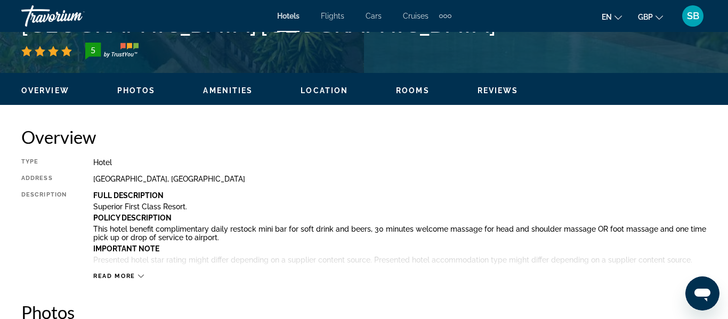
scroll to position [462, 0]
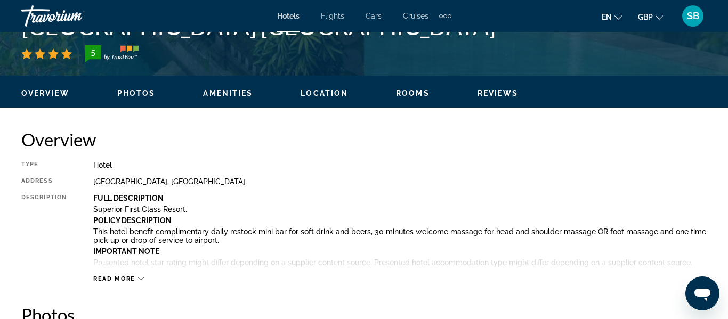
click at [414, 95] on span "Rooms" at bounding box center [413, 93] width 34 height 9
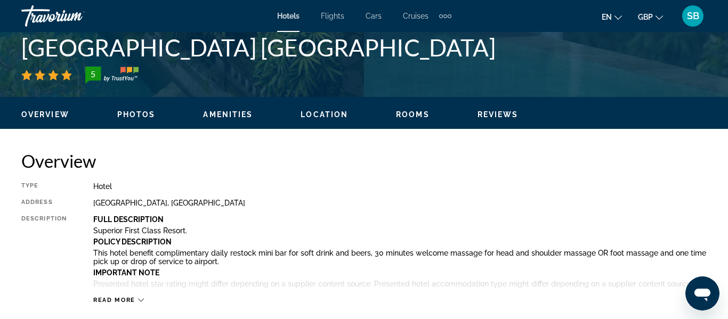
scroll to position [438, 0]
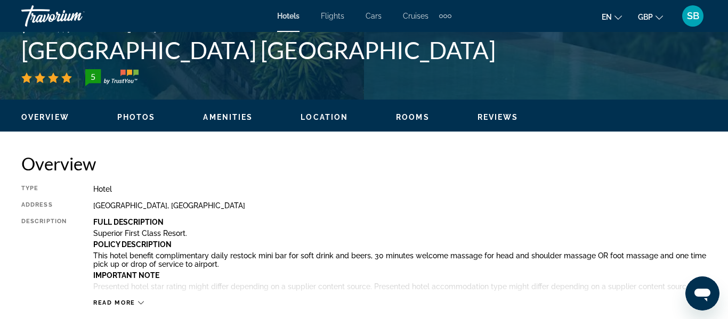
click at [420, 124] on div "Overview Photos Amenities Location Rooms Reviews Modify Dates" at bounding box center [364, 116] width 728 height 33
click at [414, 119] on span "Rooms" at bounding box center [413, 117] width 34 height 9
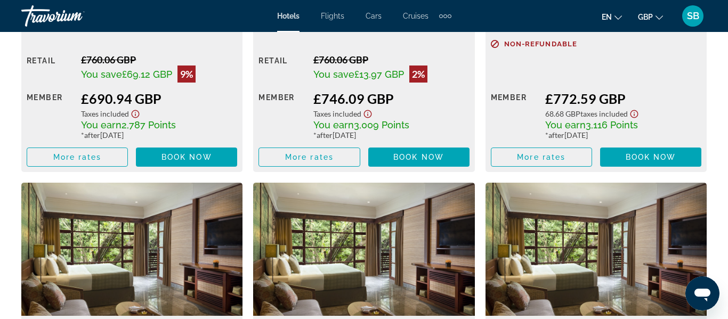
scroll to position [1878, 0]
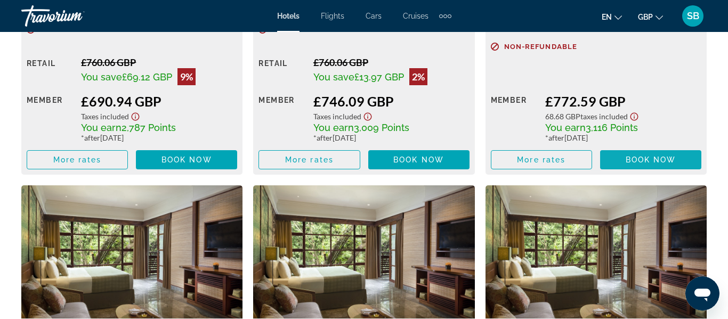
click at [628, 160] on span "Book now" at bounding box center [650, 160] width 51 height 9
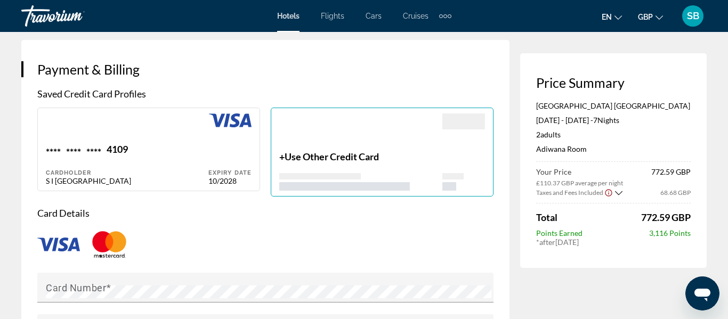
scroll to position [763, 0]
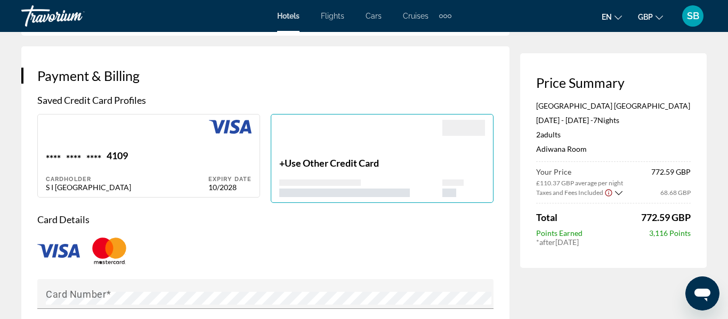
click at [208, 125] on div "Main content" at bounding box center [229, 135] width 43 height 30
type input "******"
type input "**********"
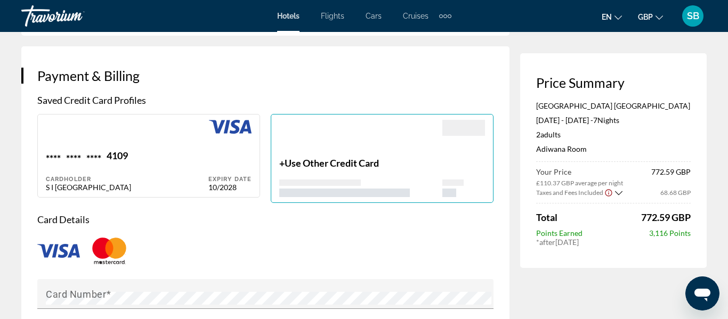
type input "*********"
type input "**********"
type input "*******"
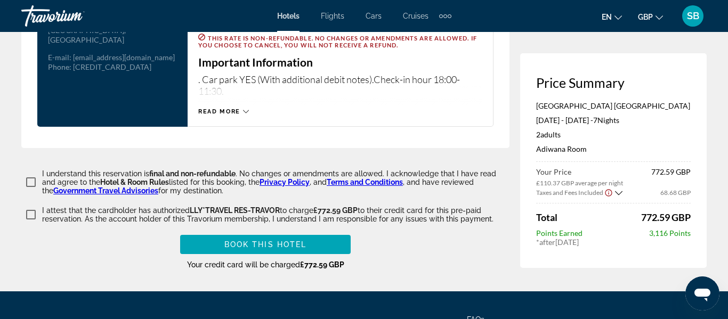
scroll to position [1475, 0]
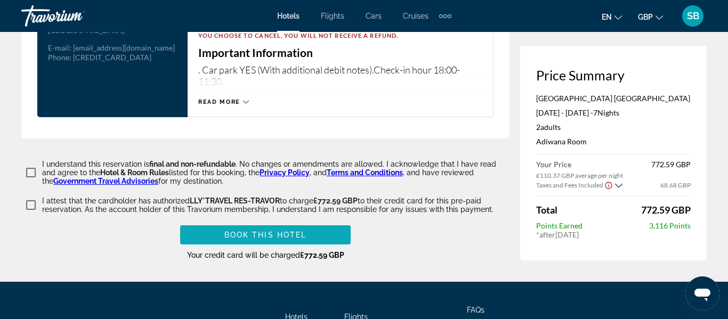
click at [303, 231] on span "Book this hotel" at bounding box center [265, 235] width 83 height 9
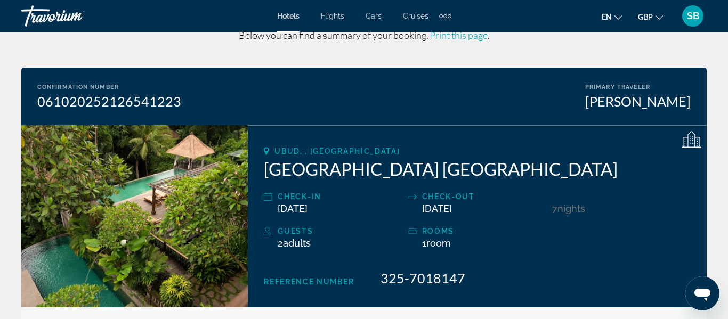
scroll to position [21, 0]
